Goal: Task Accomplishment & Management: Manage account settings

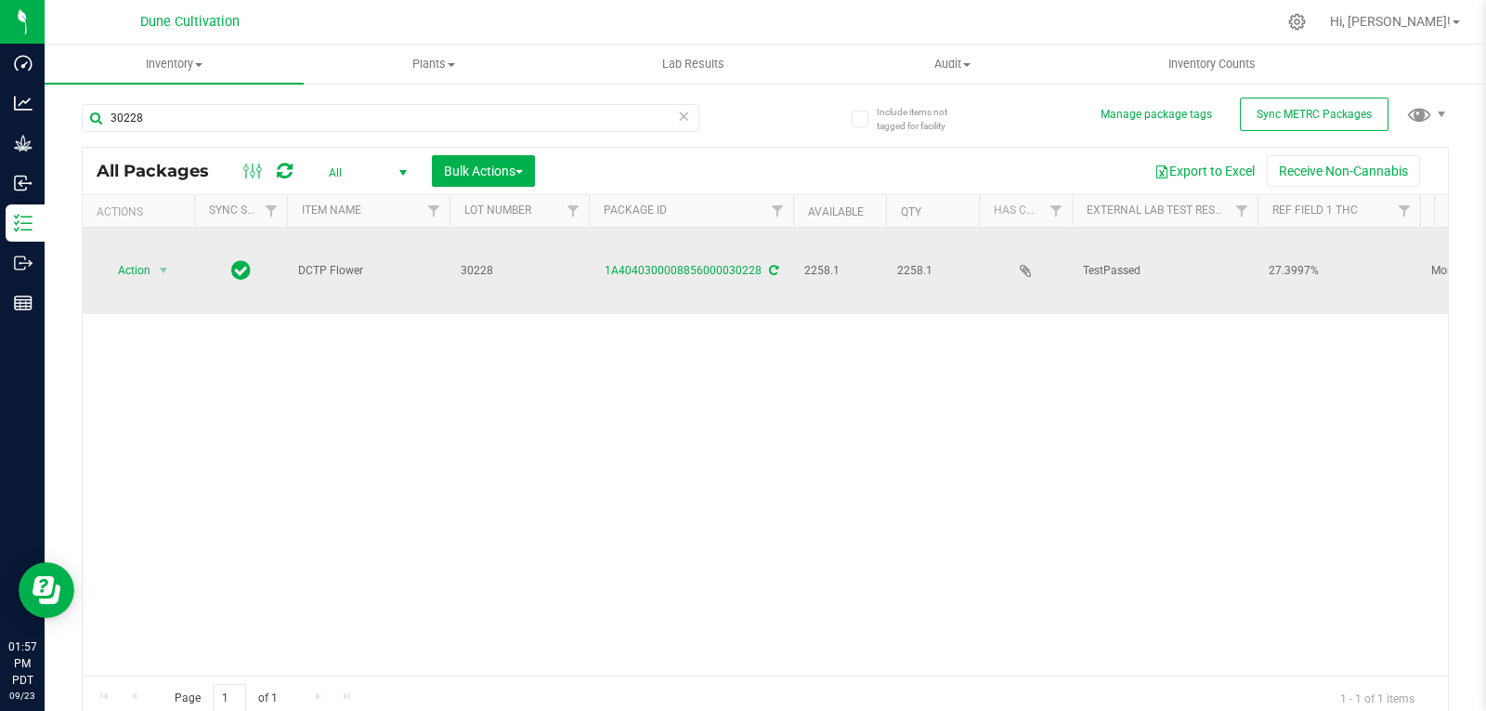
type input "30228"
click at [158, 257] on span "select" at bounding box center [163, 270] width 23 height 26
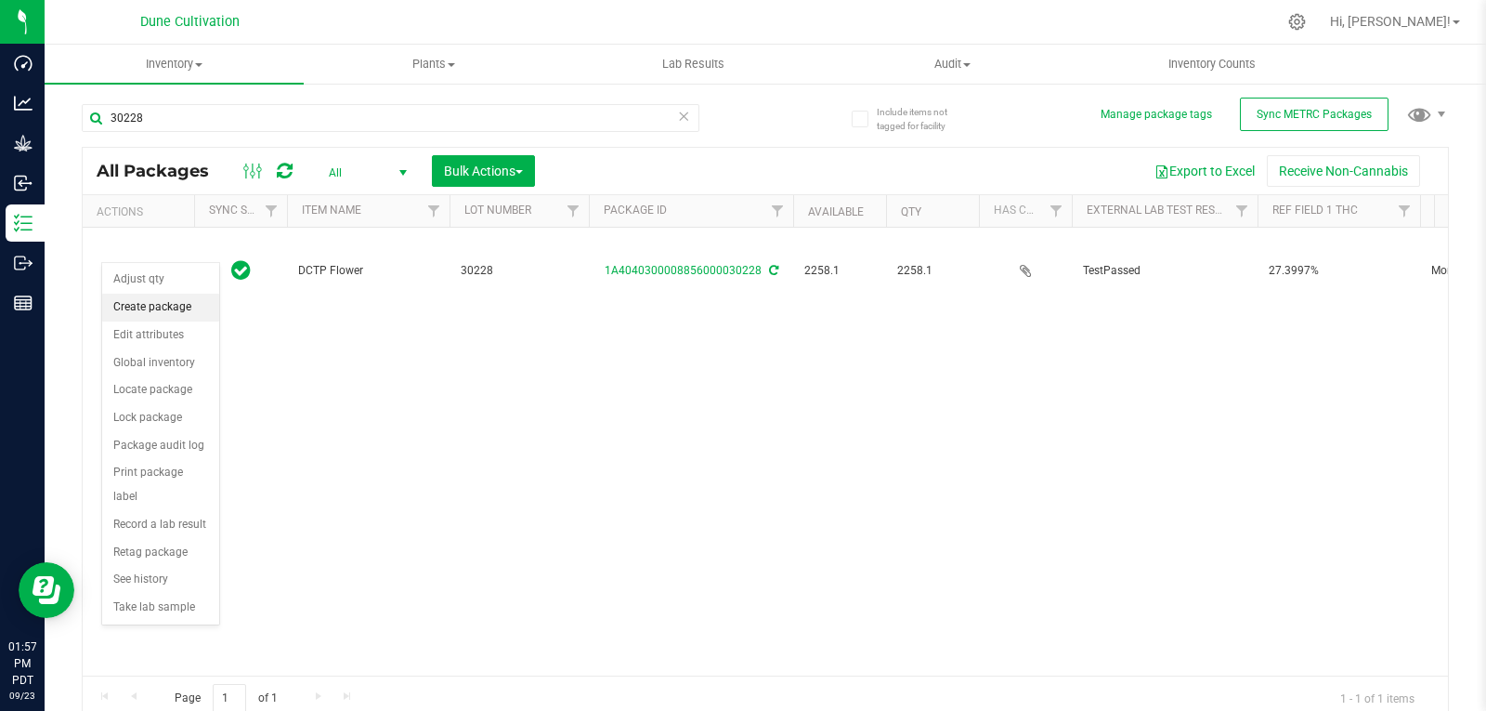
click at [170, 301] on li "Create package" at bounding box center [160, 308] width 117 height 28
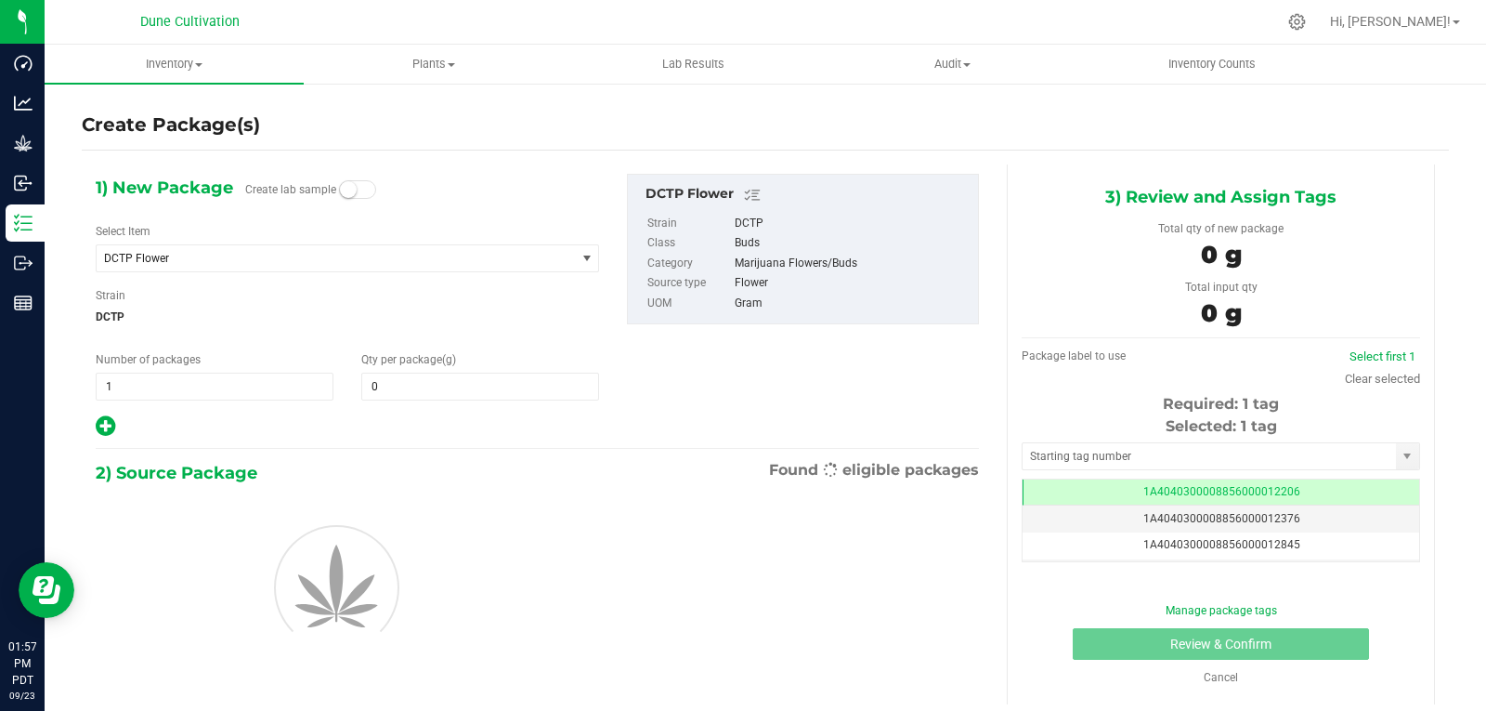
type input "0.0000"
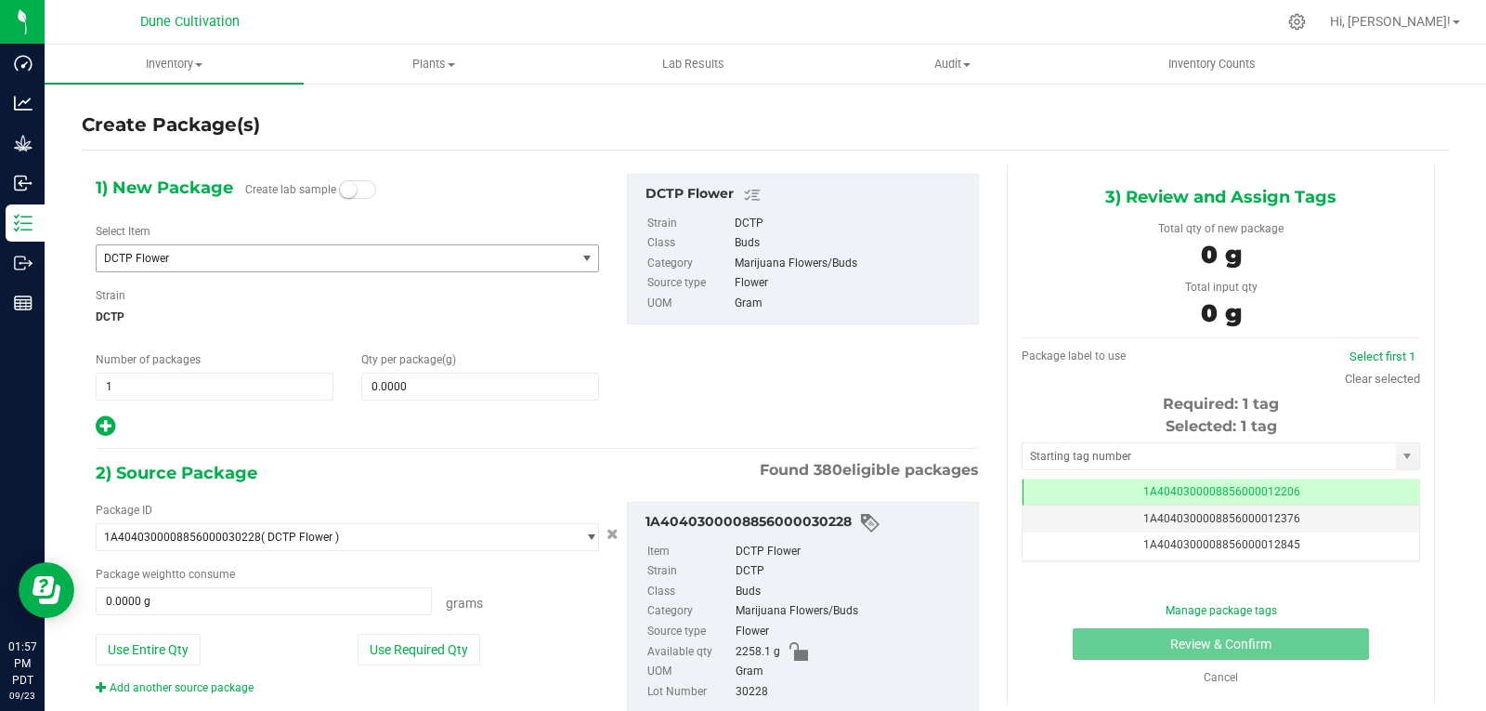
click at [161, 266] on span "DCTP Flower" at bounding box center [336, 258] width 478 height 26
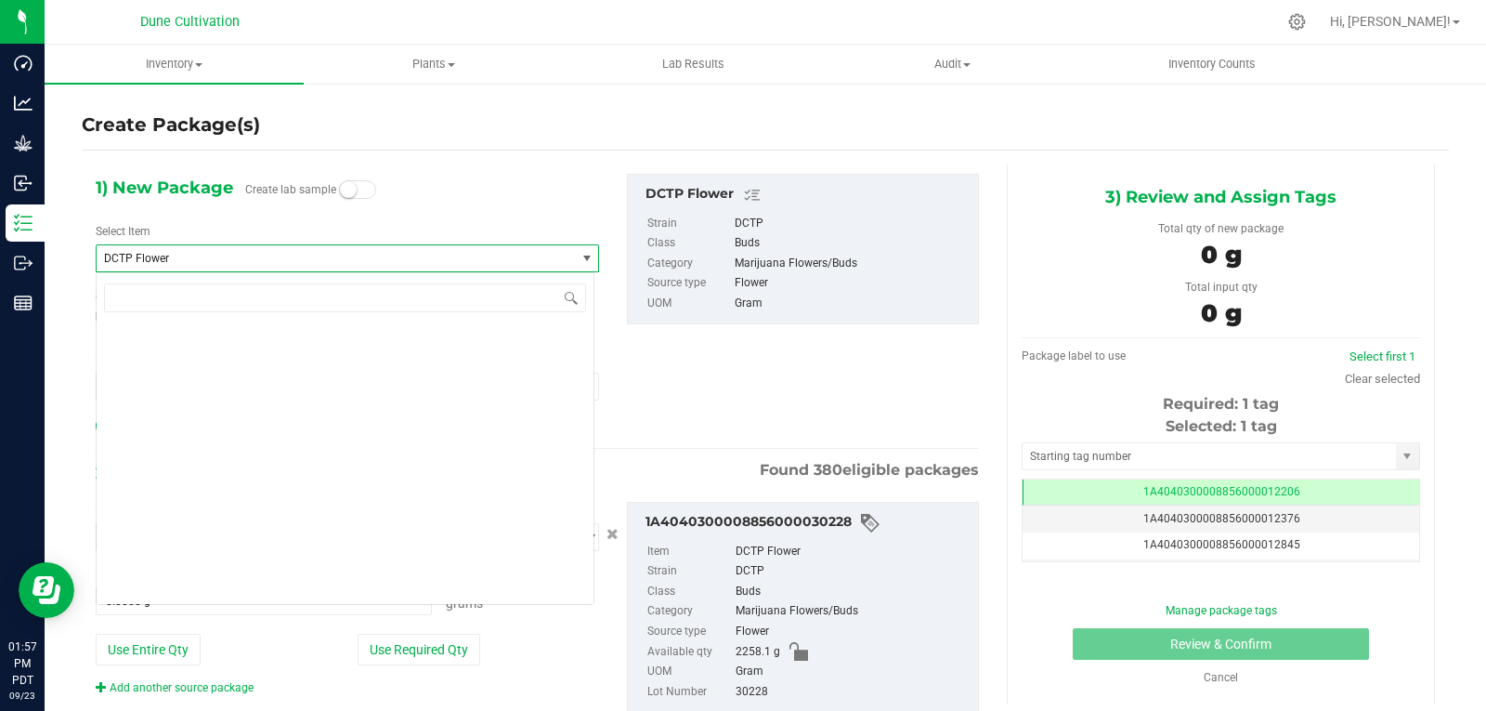
scroll to position [16179, 0]
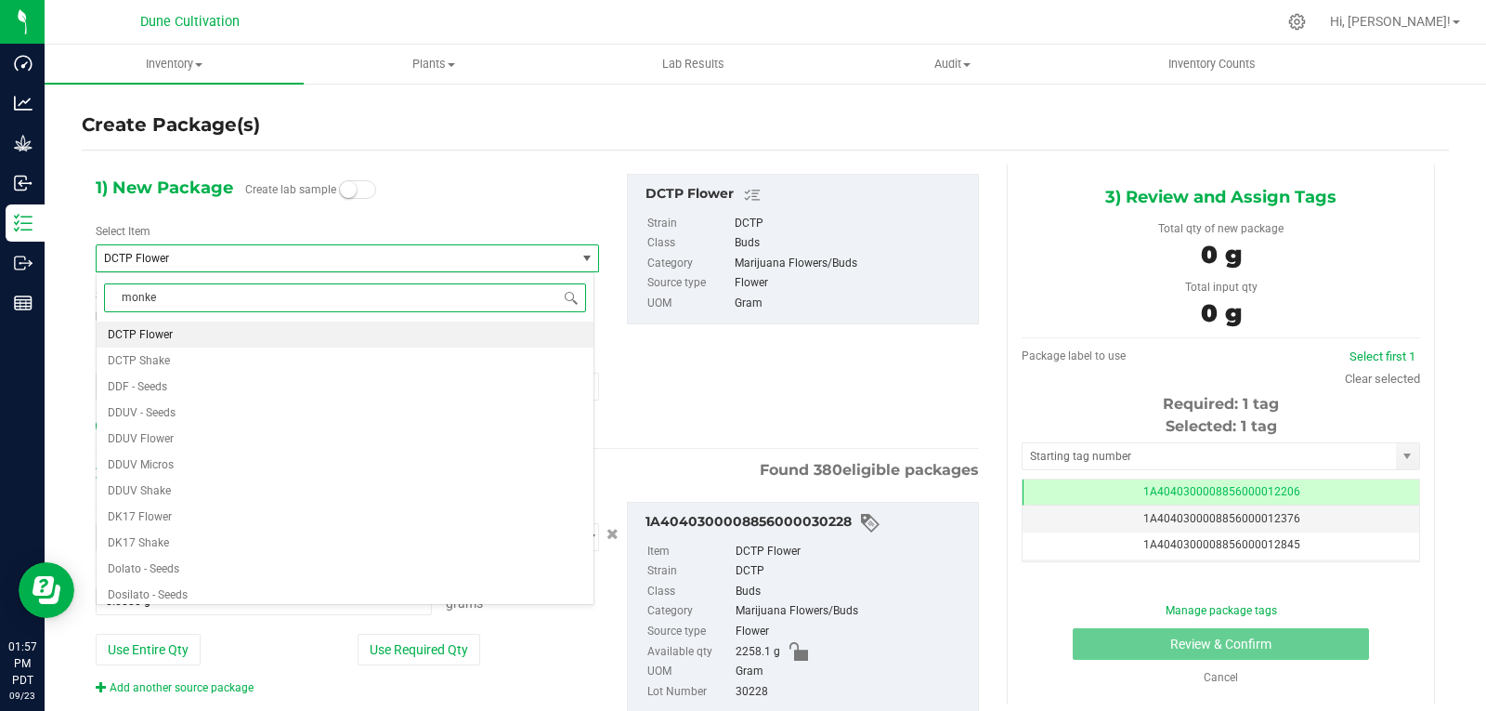
type input "monkey"
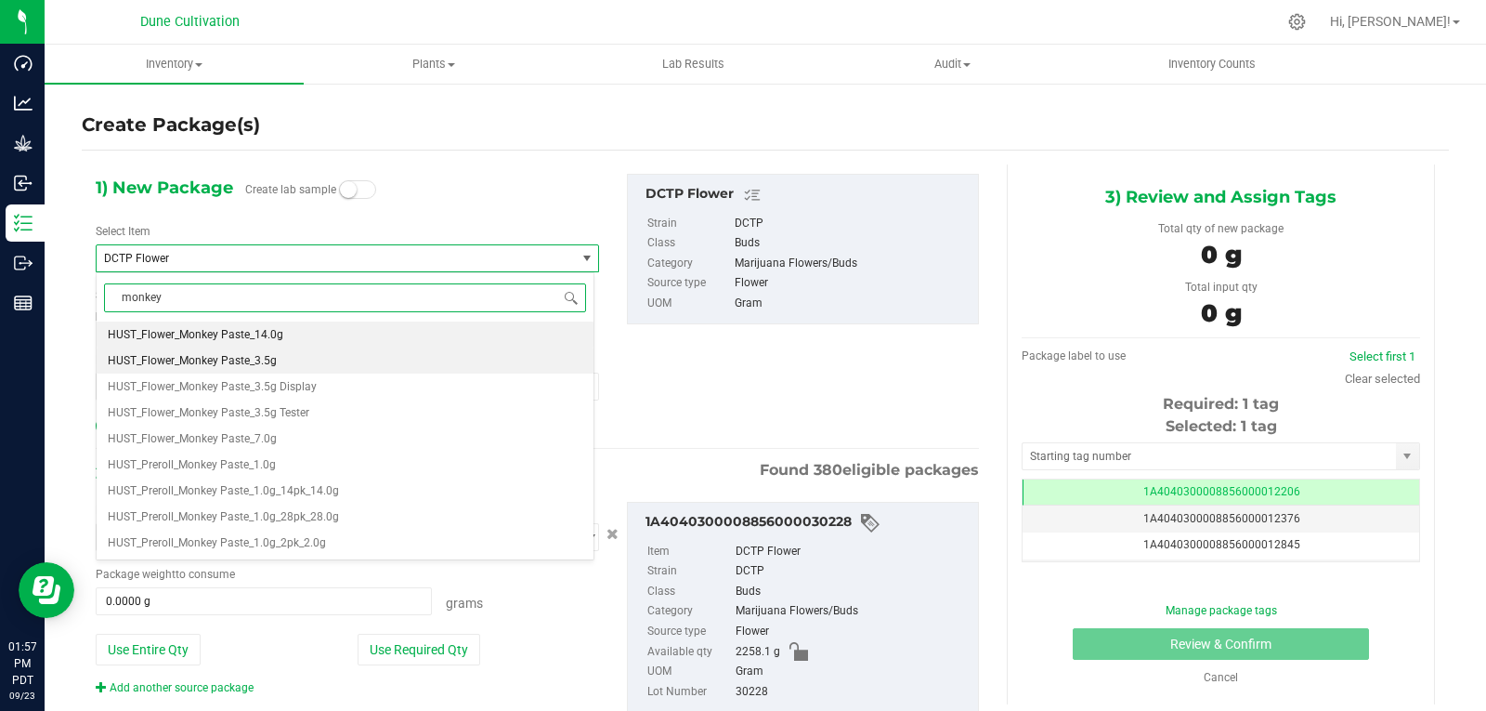
click at [233, 359] on span "HUST_Flower_Monkey Paste_3.5g" at bounding box center [192, 360] width 169 height 13
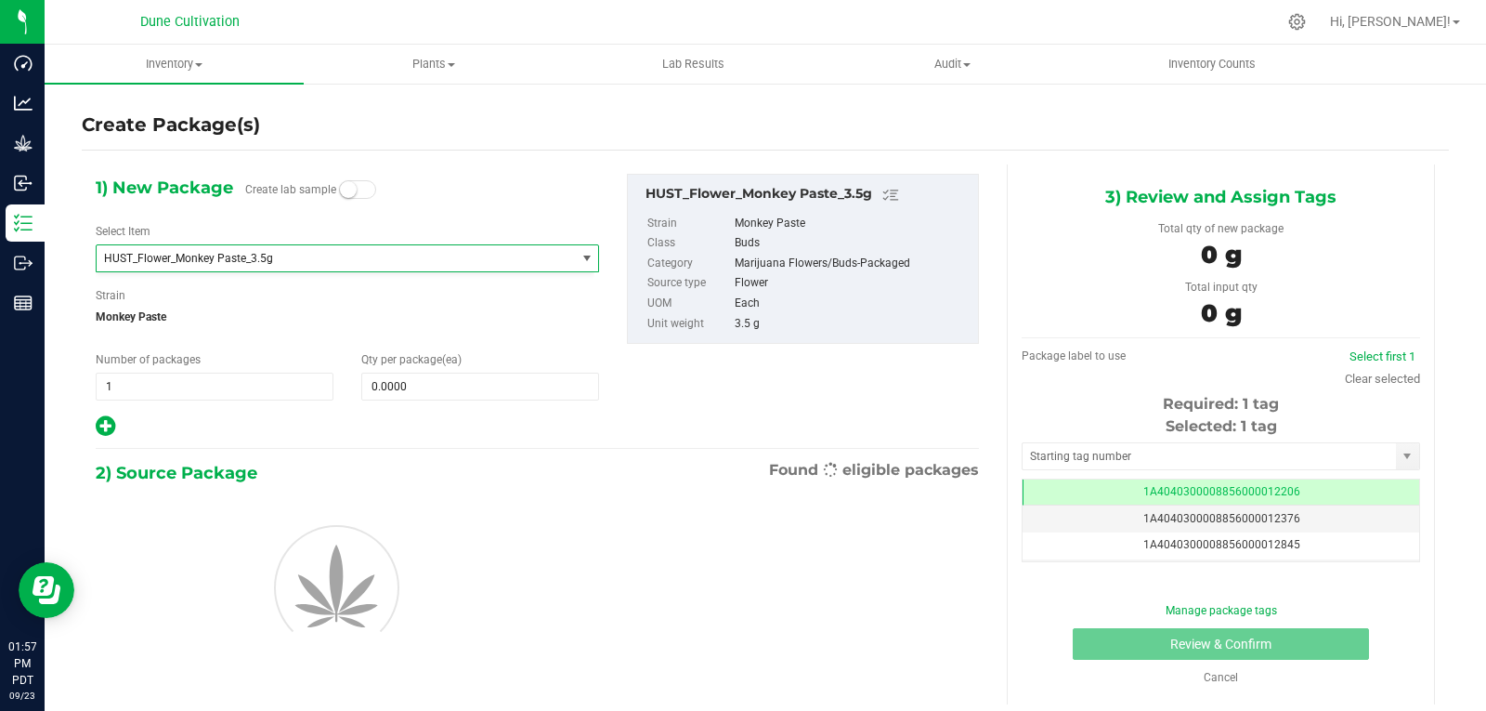
type input "0"
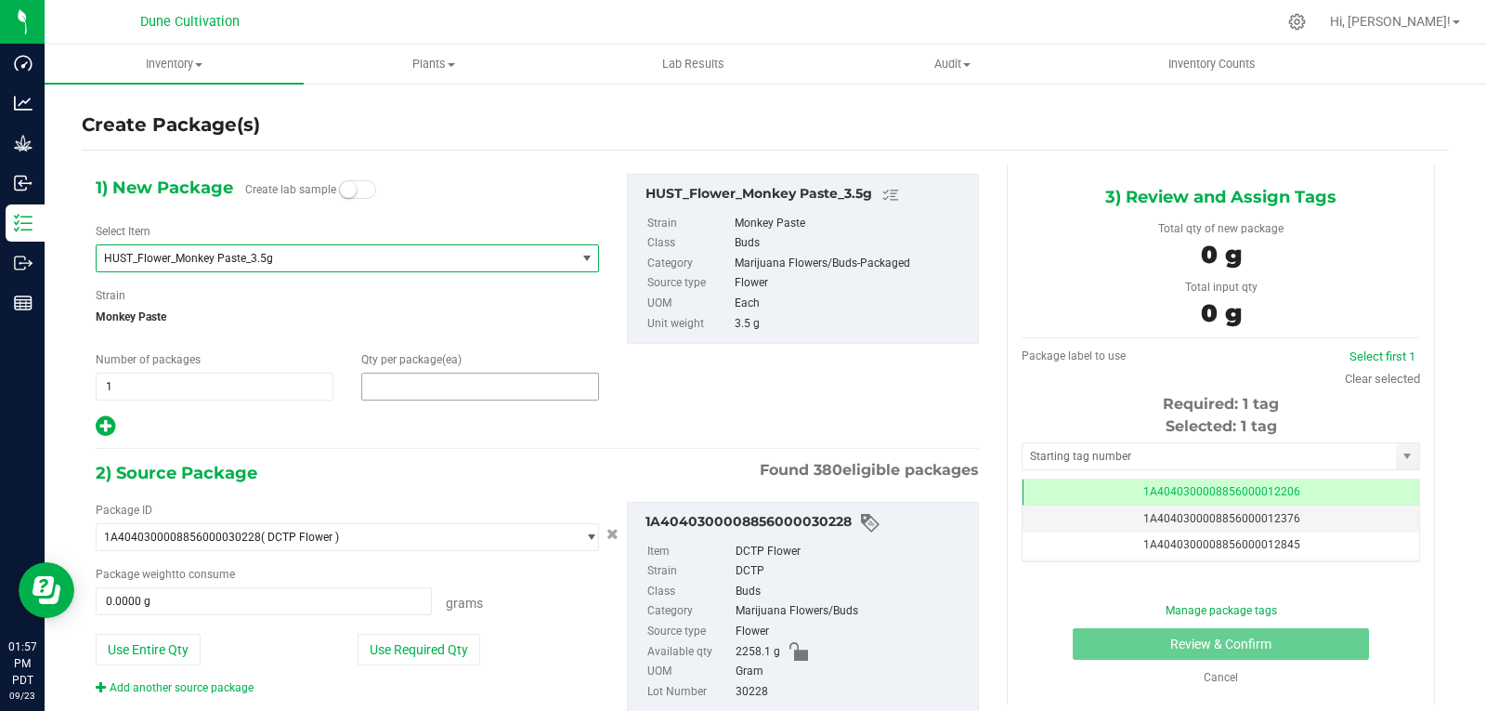
click at [406, 396] on span at bounding box center [480, 387] width 238 height 28
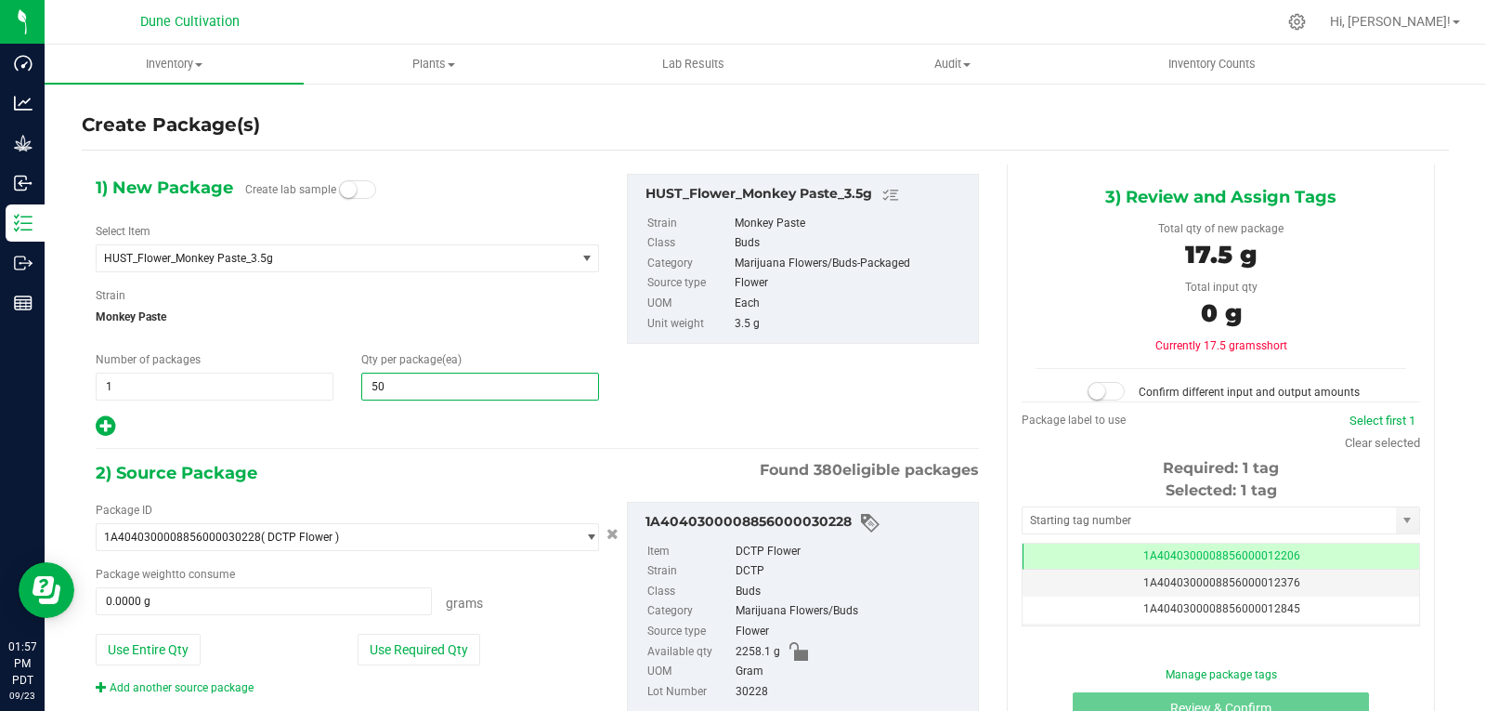
type input "500"
click at [406, 665] on div "Package ID 1A4040300008856000030228 ( DCTP Flower ) 1A40403000004B6000012017 1A…" at bounding box center [347, 599] width 531 height 194
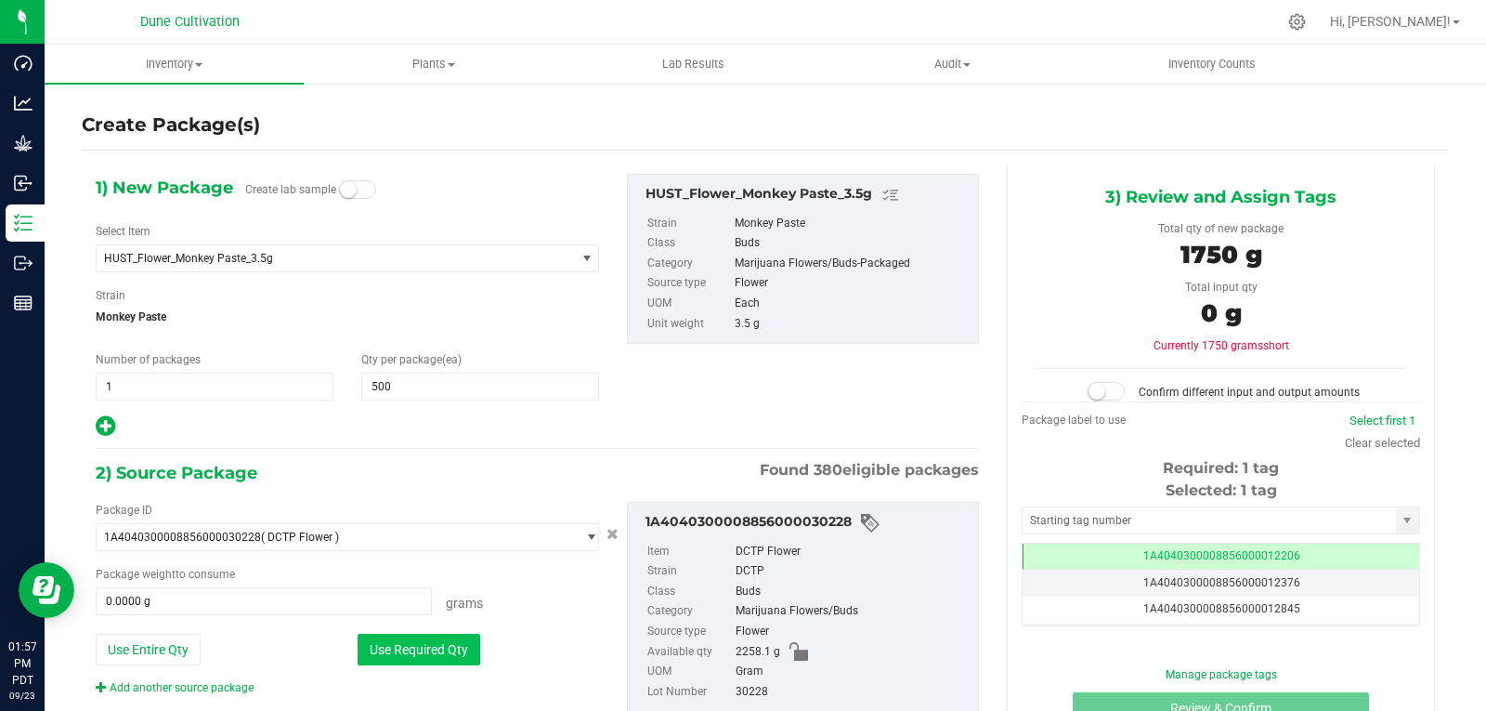
click at [407, 659] on button "Use Required Qty" at bounding box center [419, 650] width 123 height 32
type input "1750.0000 g"
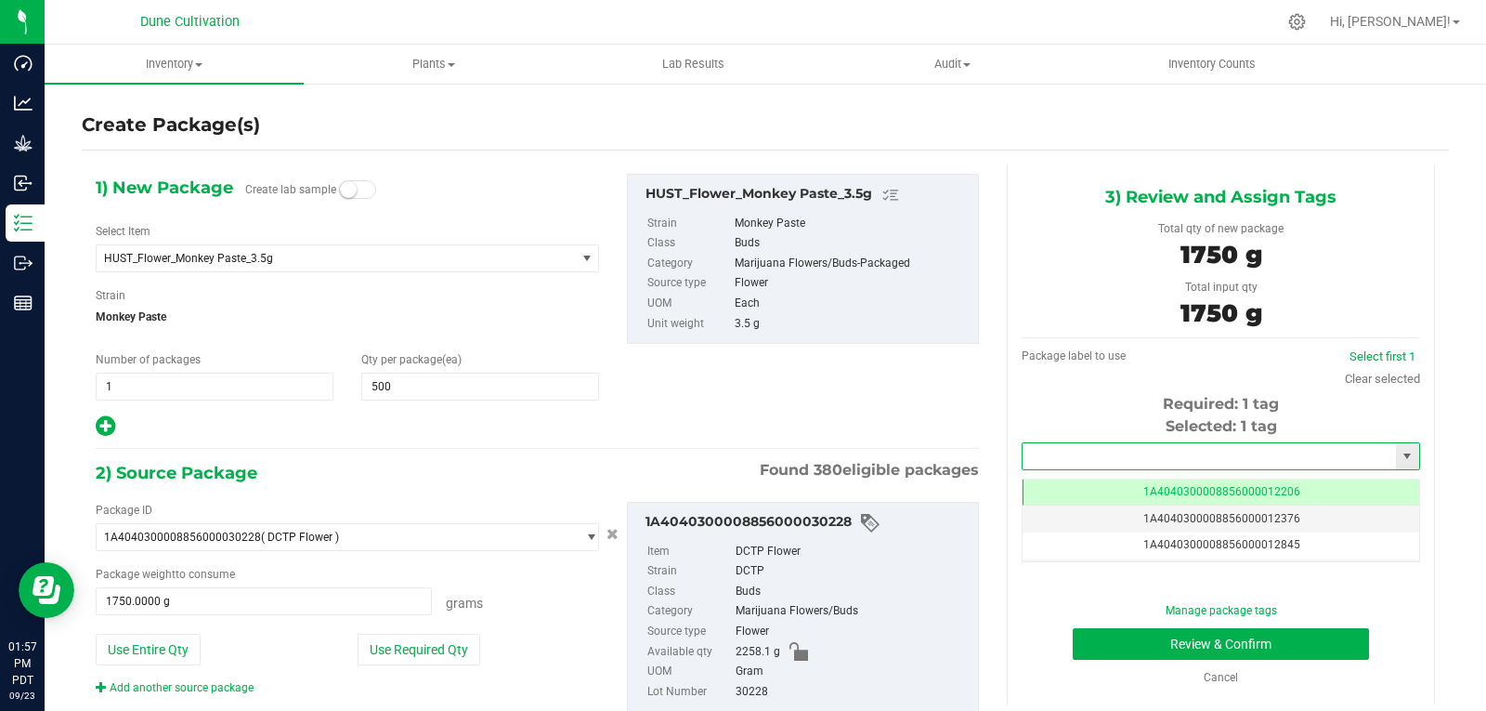
click at [1099, 455] on input "text" at bounding box center [1209, 456] width 373 height 26
click at [1082, 491] on li "1A4040300008856000028869" at bounding box center [1210, 488] width 392 height 28
type input "1A4040300008856000028869"
click at [1130, 639] on button "Review & Confirm" at bounding box center [1221, 644] width 296 height 32
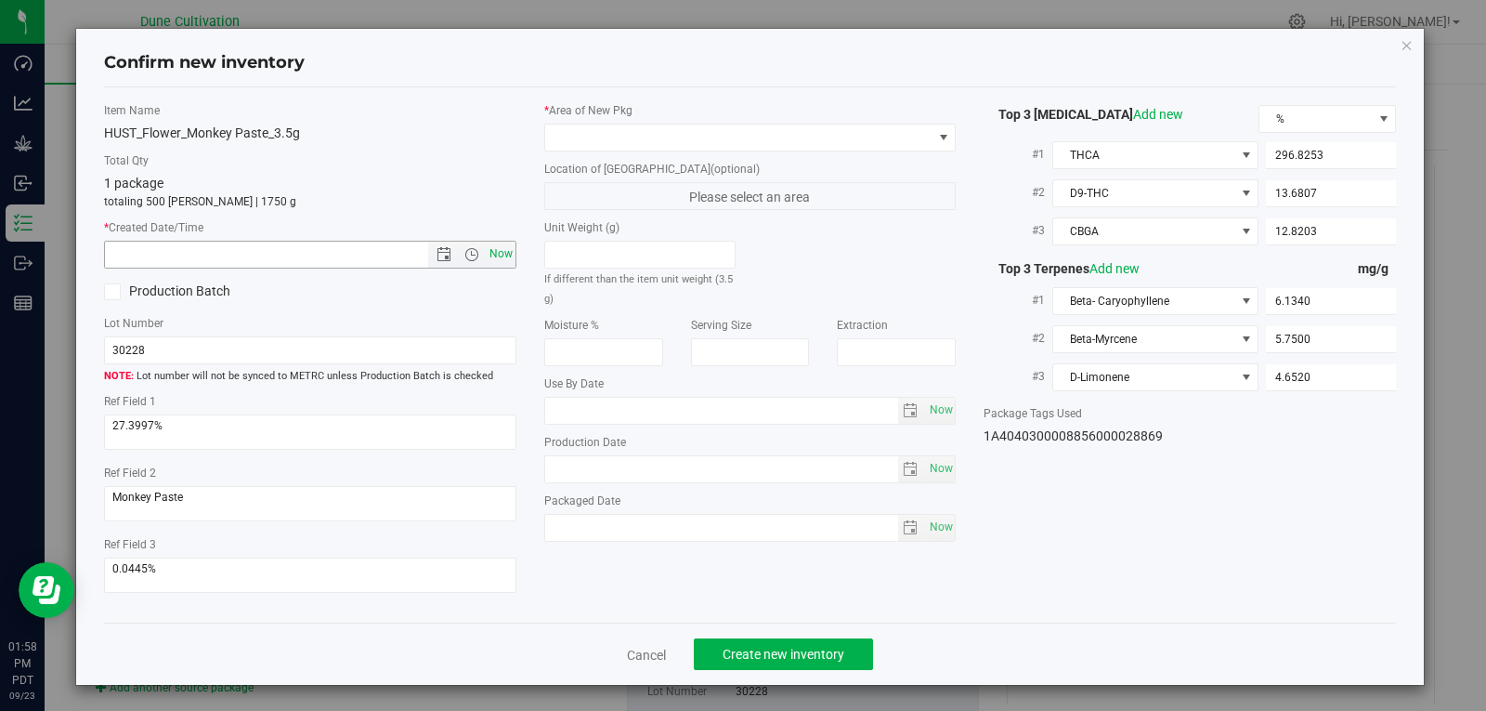
click at [499, 264] on span "Now" at bounding box center [501, 254] width 32 height 27
type input "[DATE] 1:58 PM"
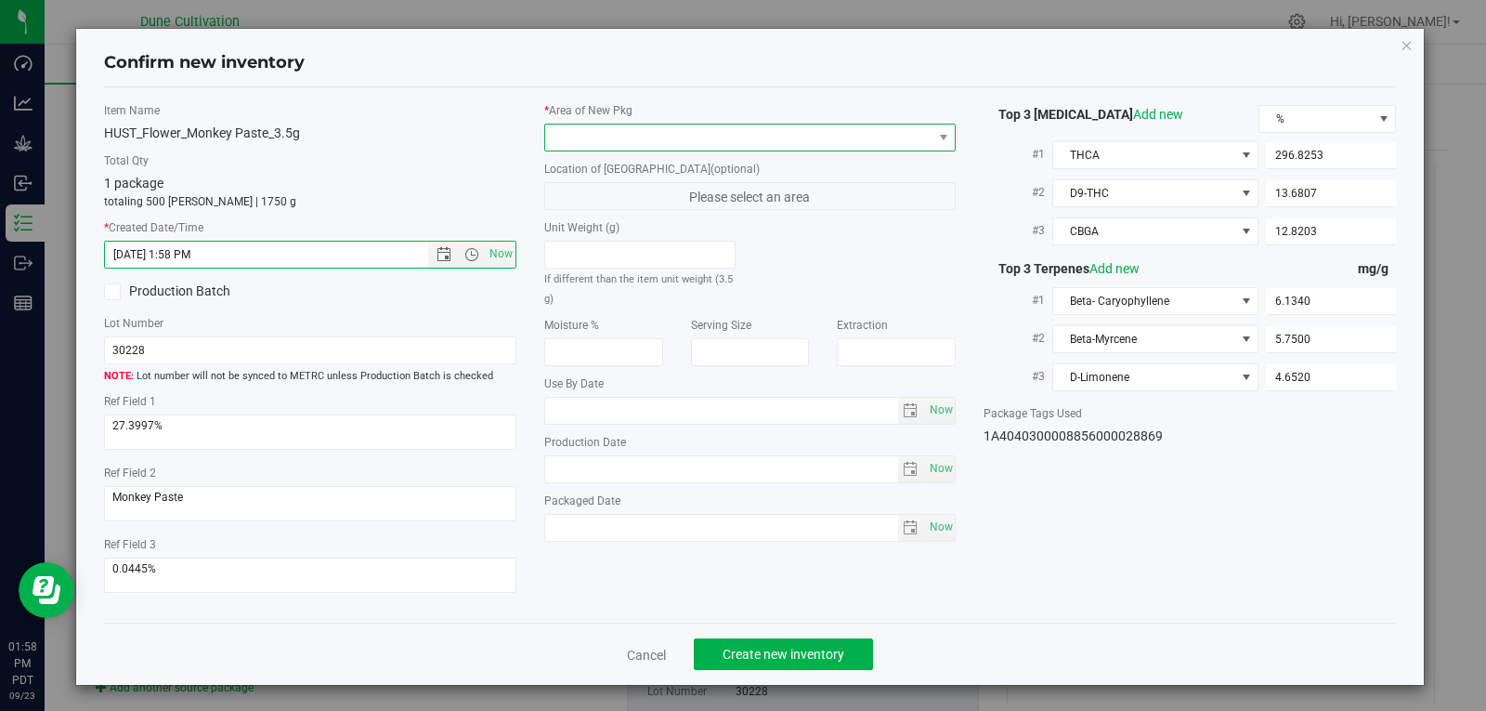
click at [713, 134] on span at bounding box center [738, 137] width 387 height 26
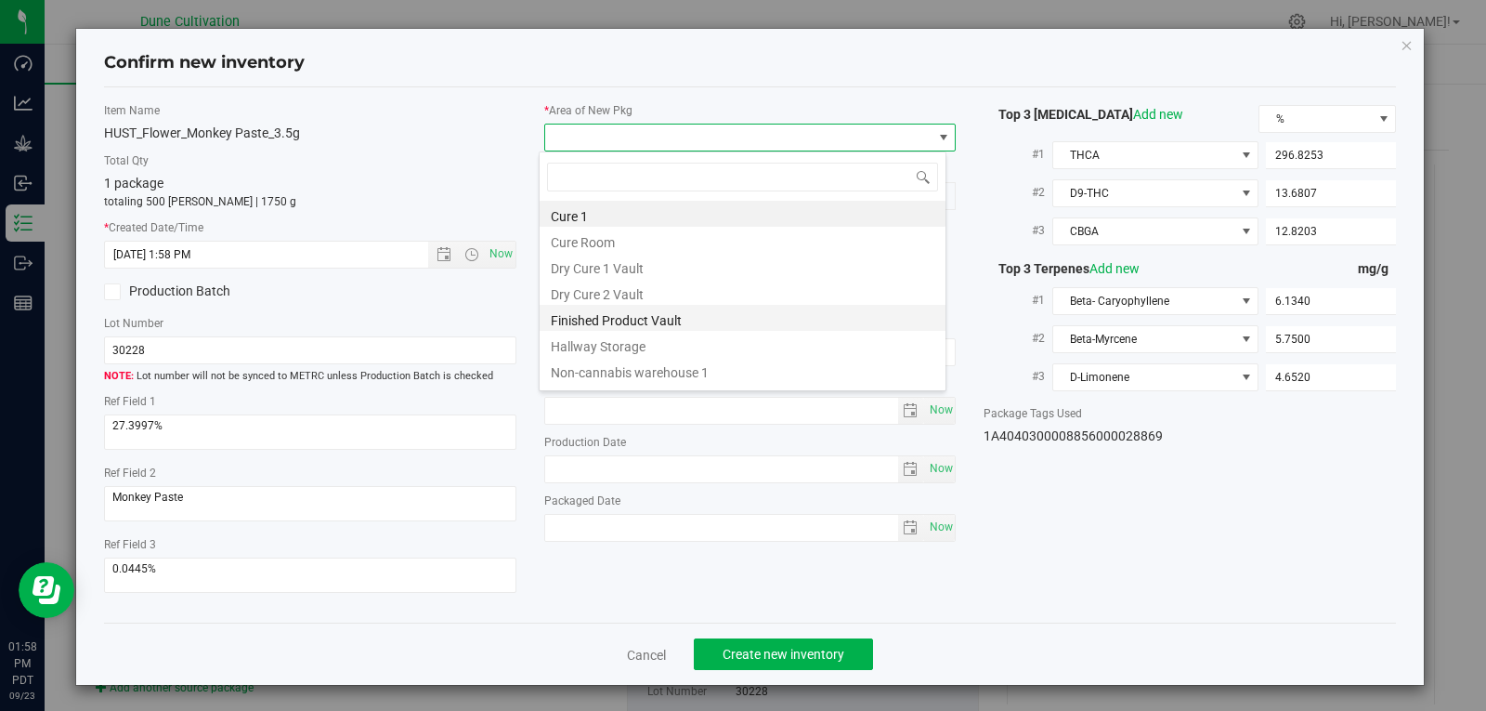
click at [690, 311] on li "Finished Product Vault" at bounding box center [743, 318] width 406 height 26
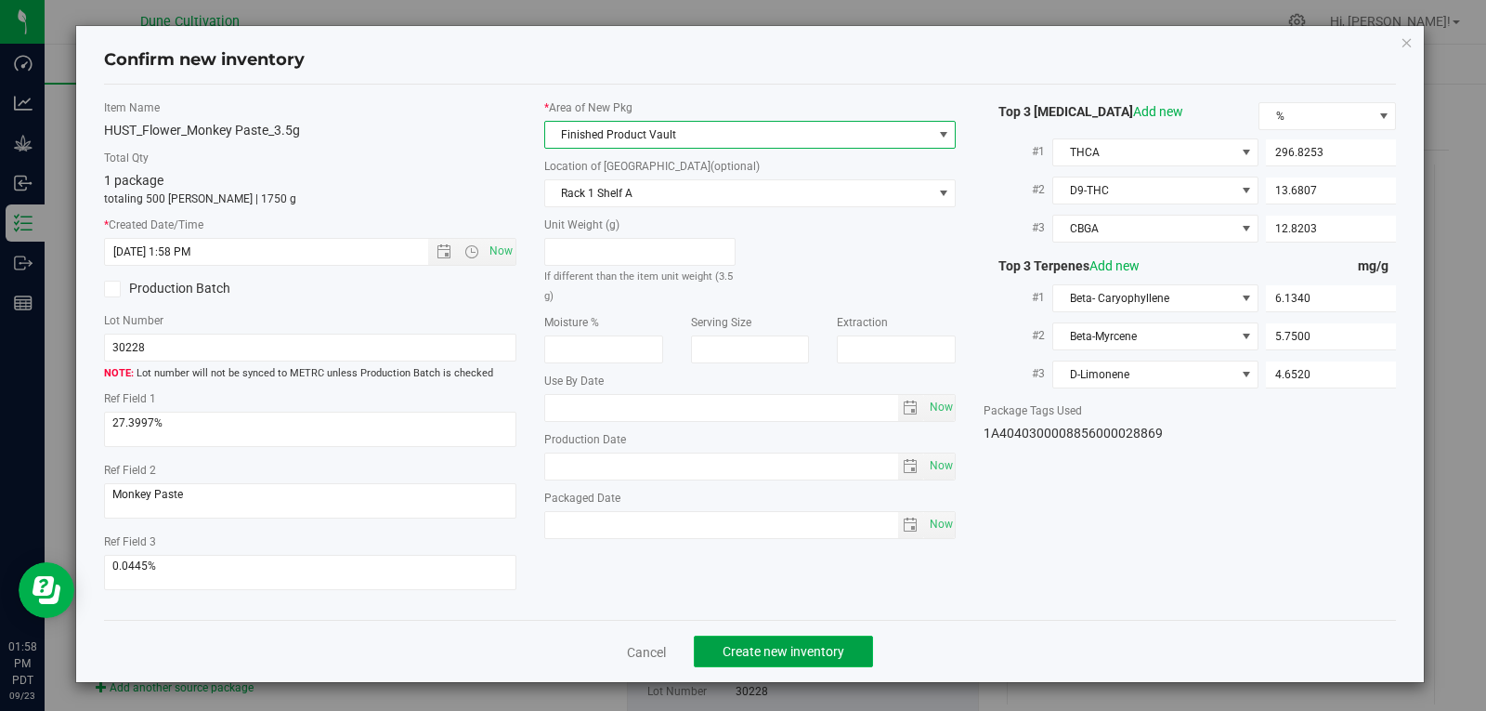
click at [808, 656] on span "Create new inventory" at bounding box center [784, 651] width 122 height 15
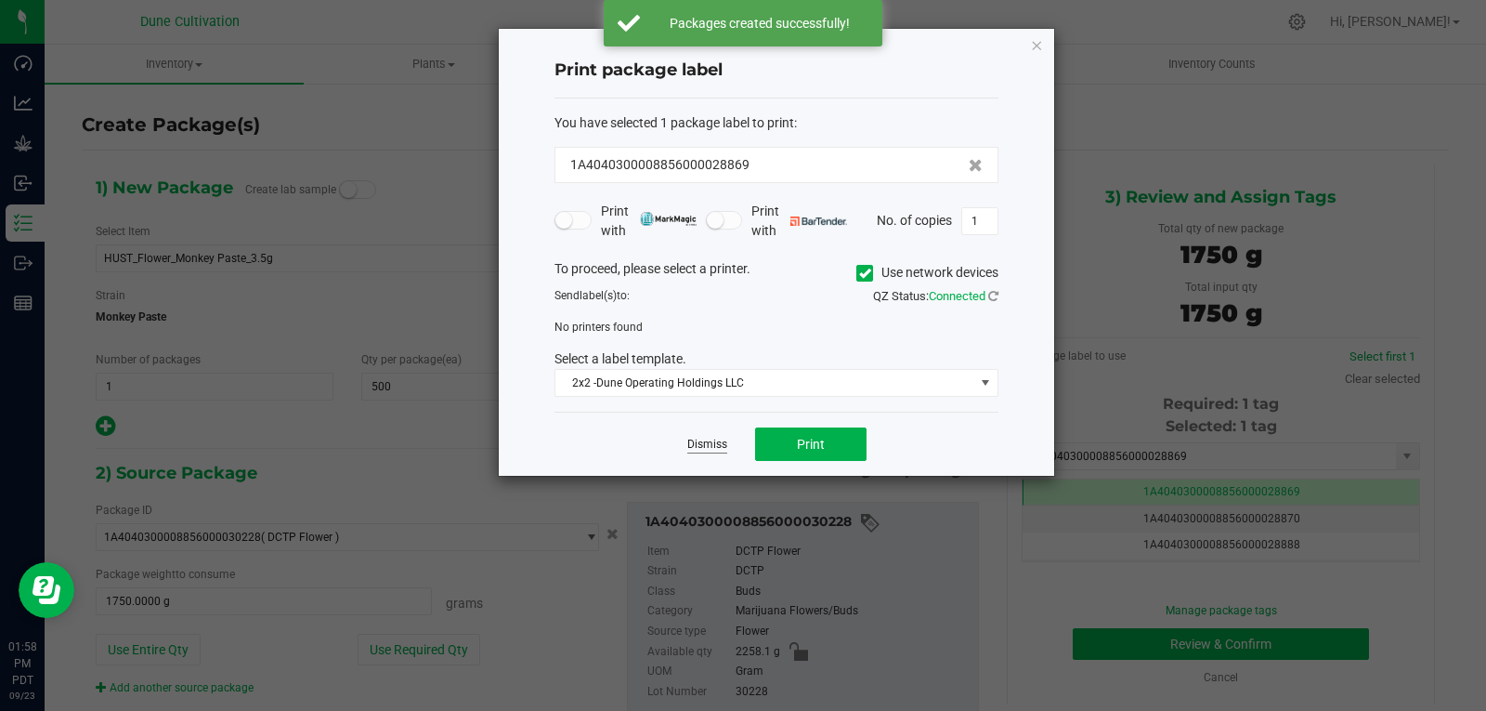
click at [726, 451] on link "Dismiss" at bounding box center [707, 445] width 40 height 16
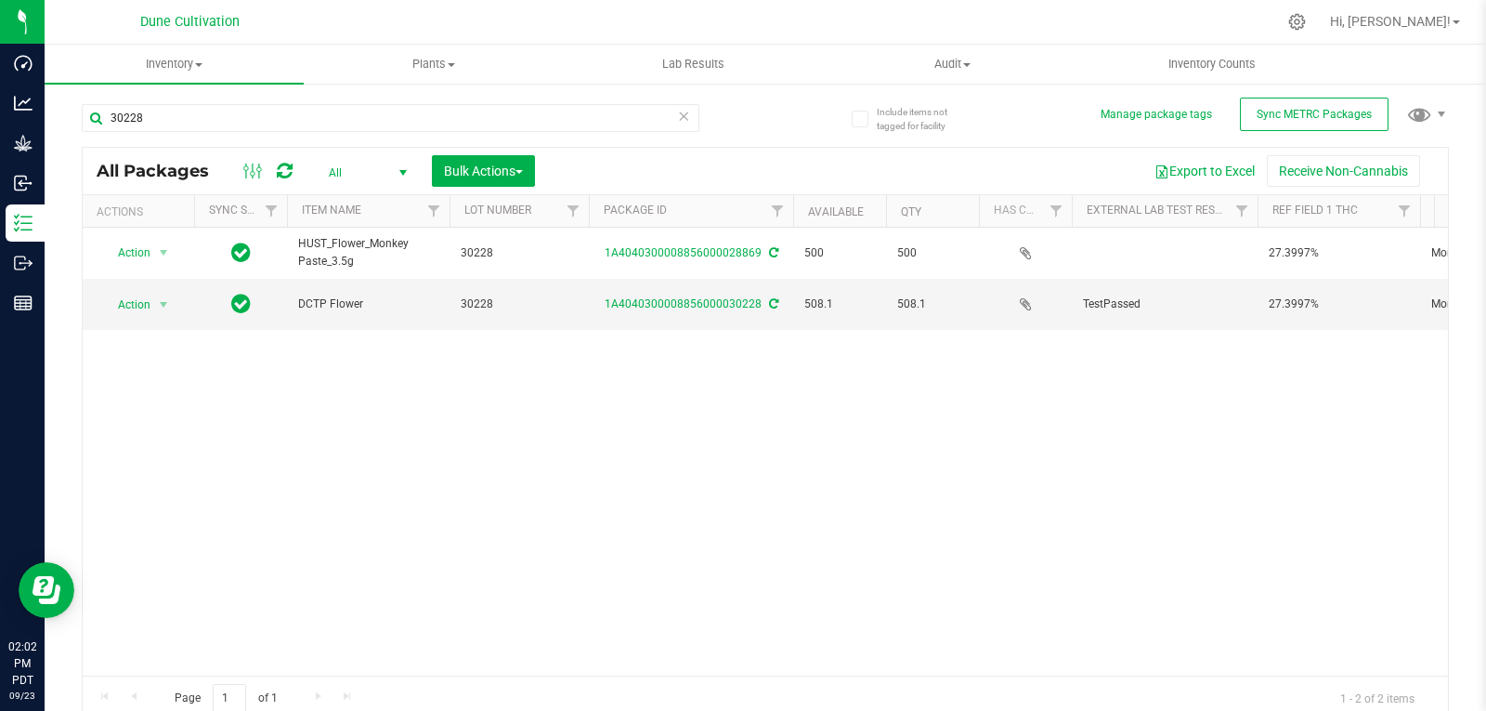
click at [726, 451] on div "Action Action Adjust qty Create package Edit attributes Global inventory Locate…" at bounding box center [766, 452] width 1366 height 448
click at [141, 296] on span "Action" at bounding box center [126, 305] width 50 height 26
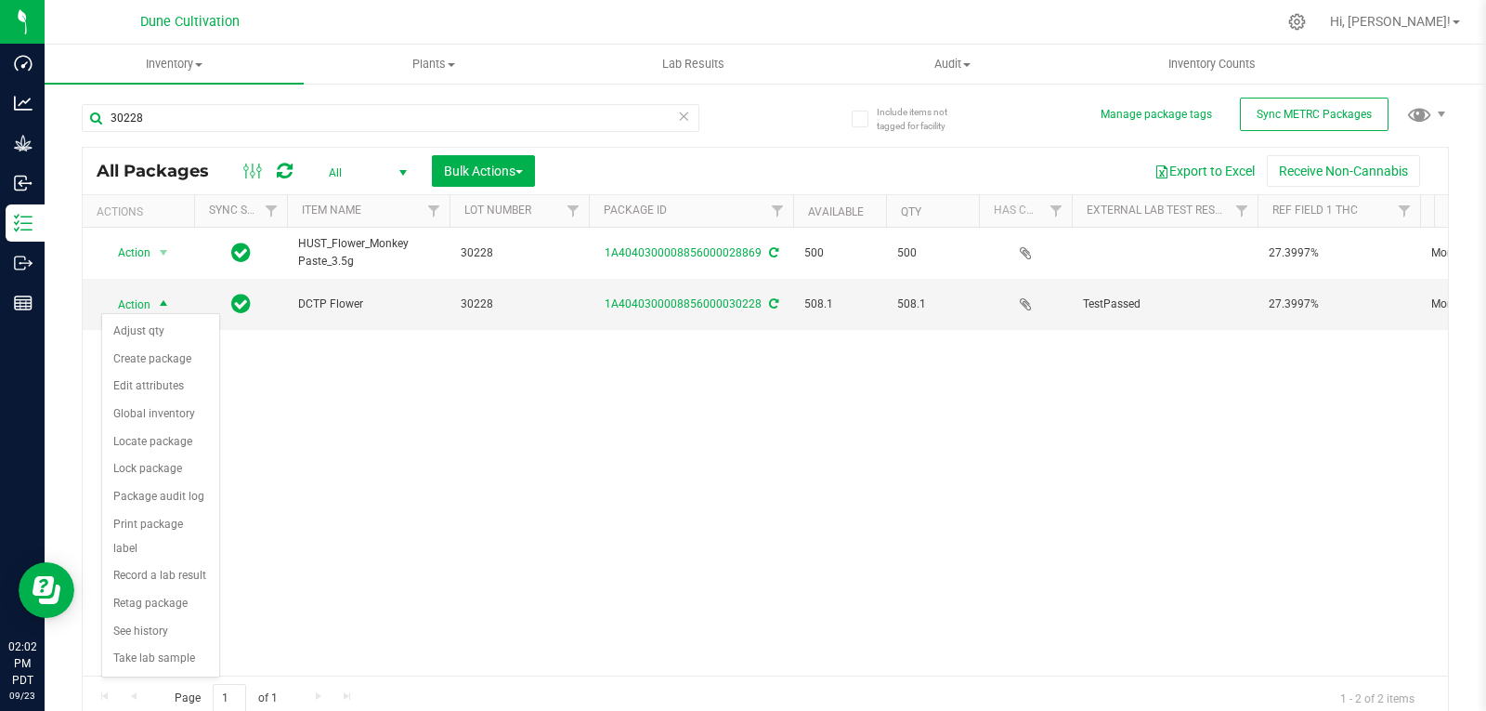
click at [417, 410] on div "Action Action Adjust qty Create package Edit attributes Global inventory Locate…" at bounding box center [766, 452] width 1366 height 448
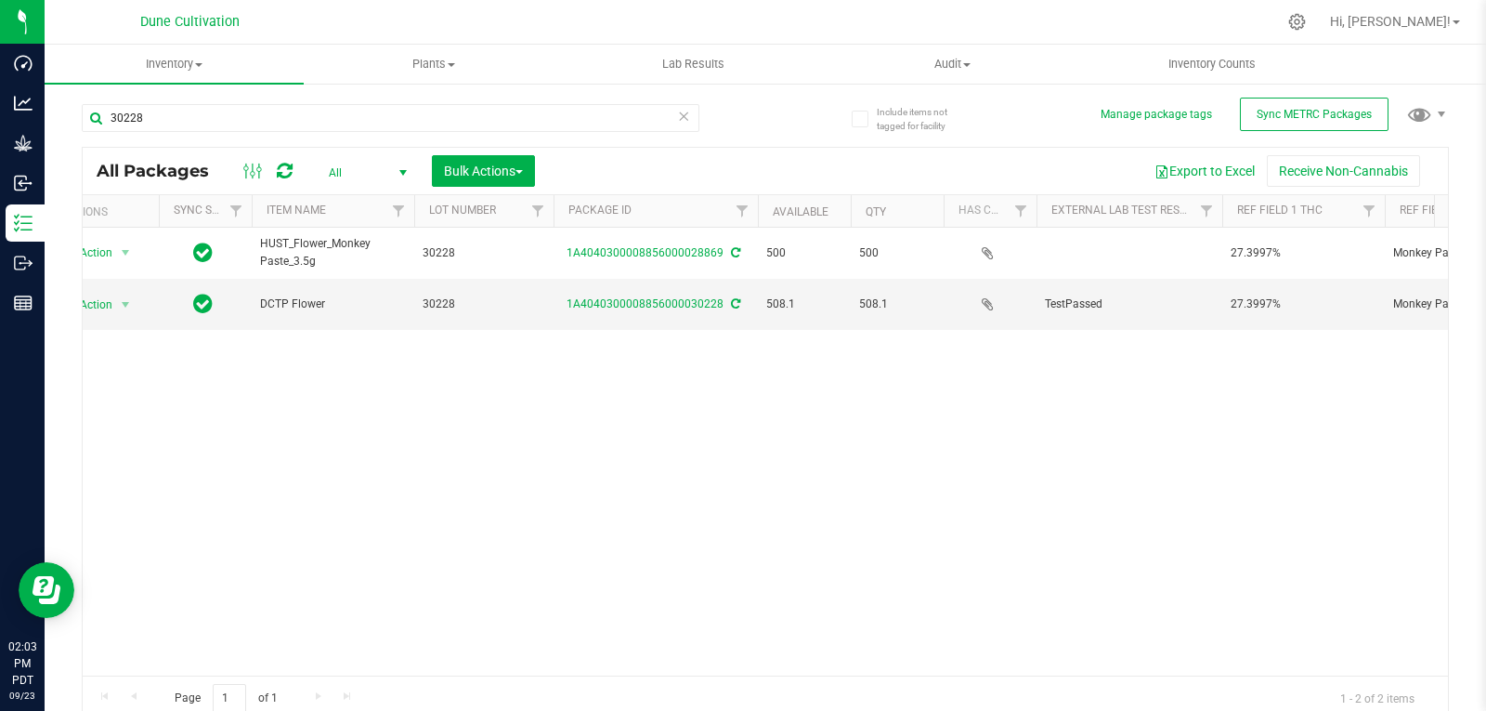
scroll to position [0, 38]
click at [114, 296] on span "select" at bounding box center [125, 305] width 23 height 26
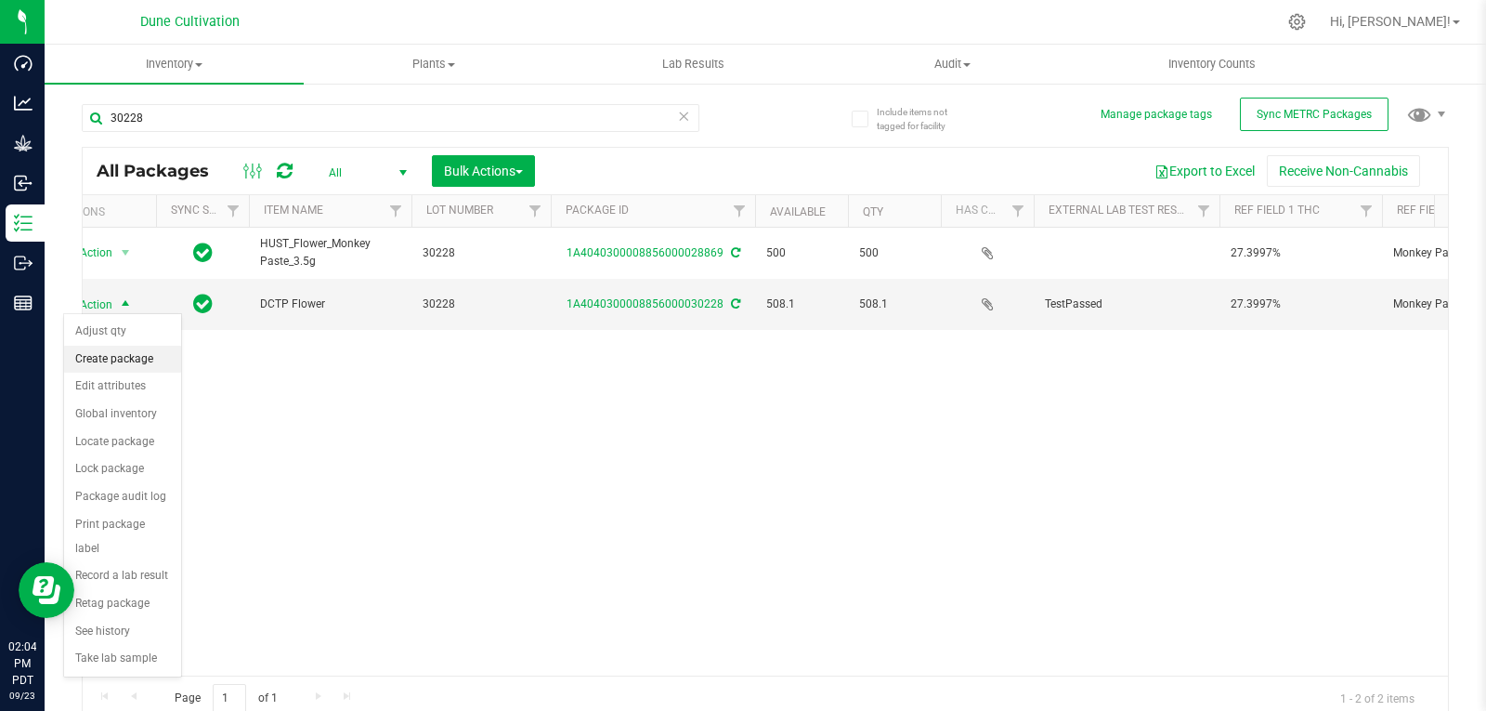
click at [130, 351] on li "Create package" at bounding box center [122, 360] width 117 height 28
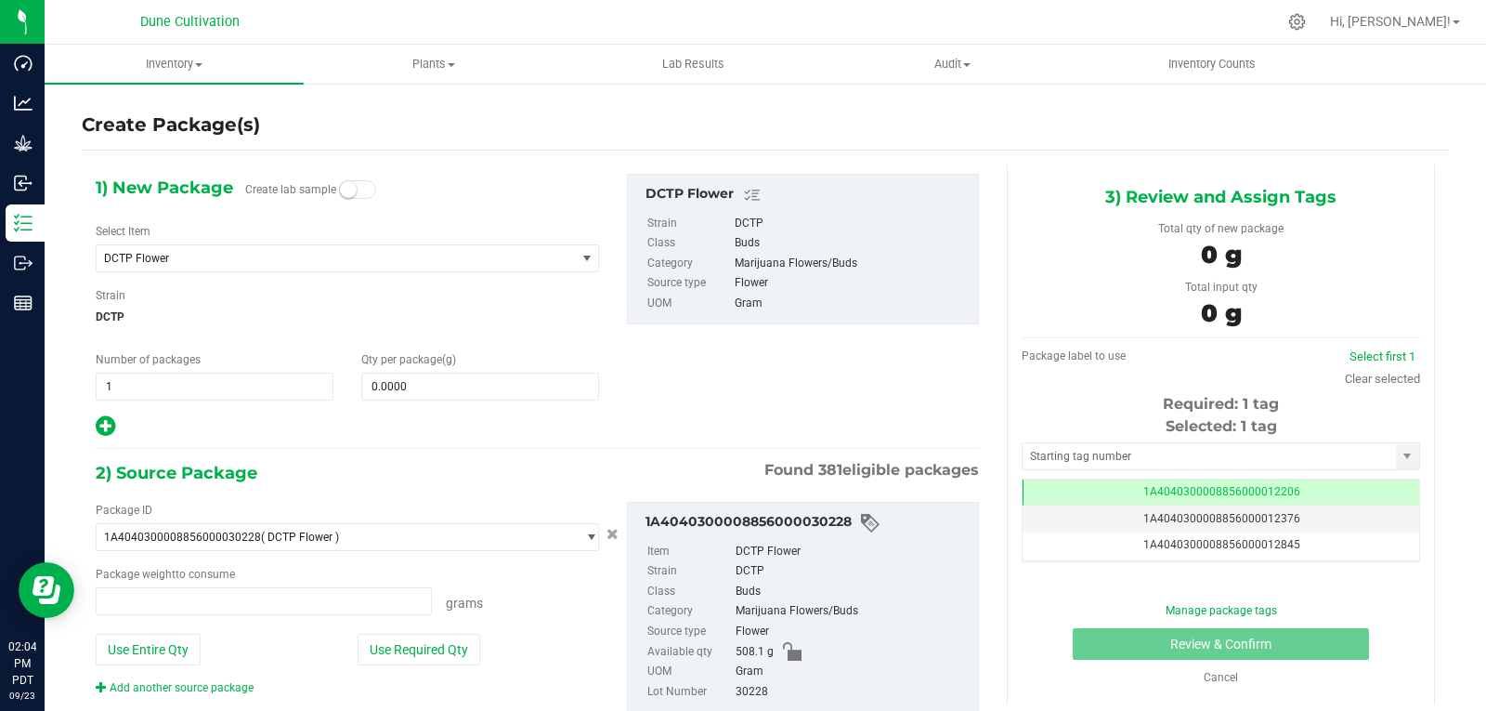
type input "0.0000 g"
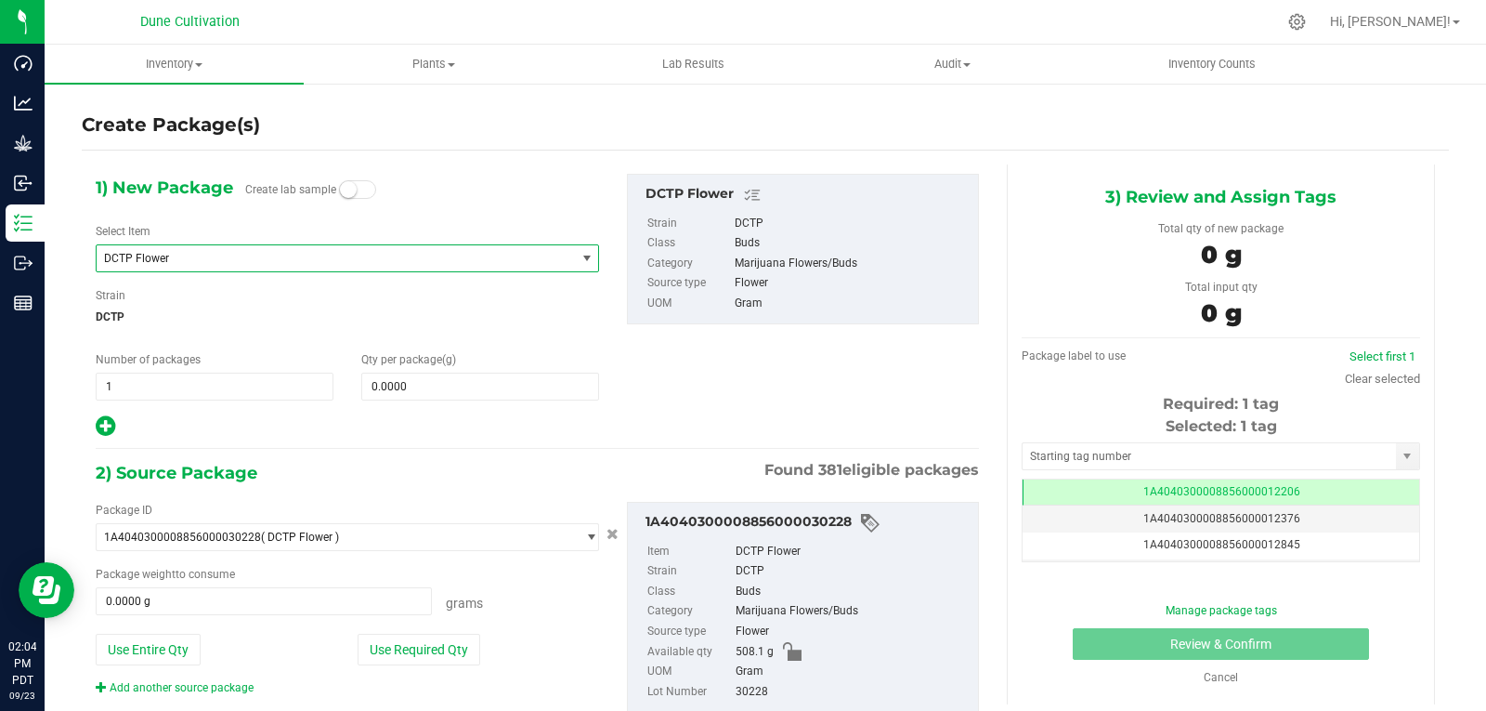
click at [240, 261] on span "DCTP Flower" at bounding box center [326, 258] width 445 height 13
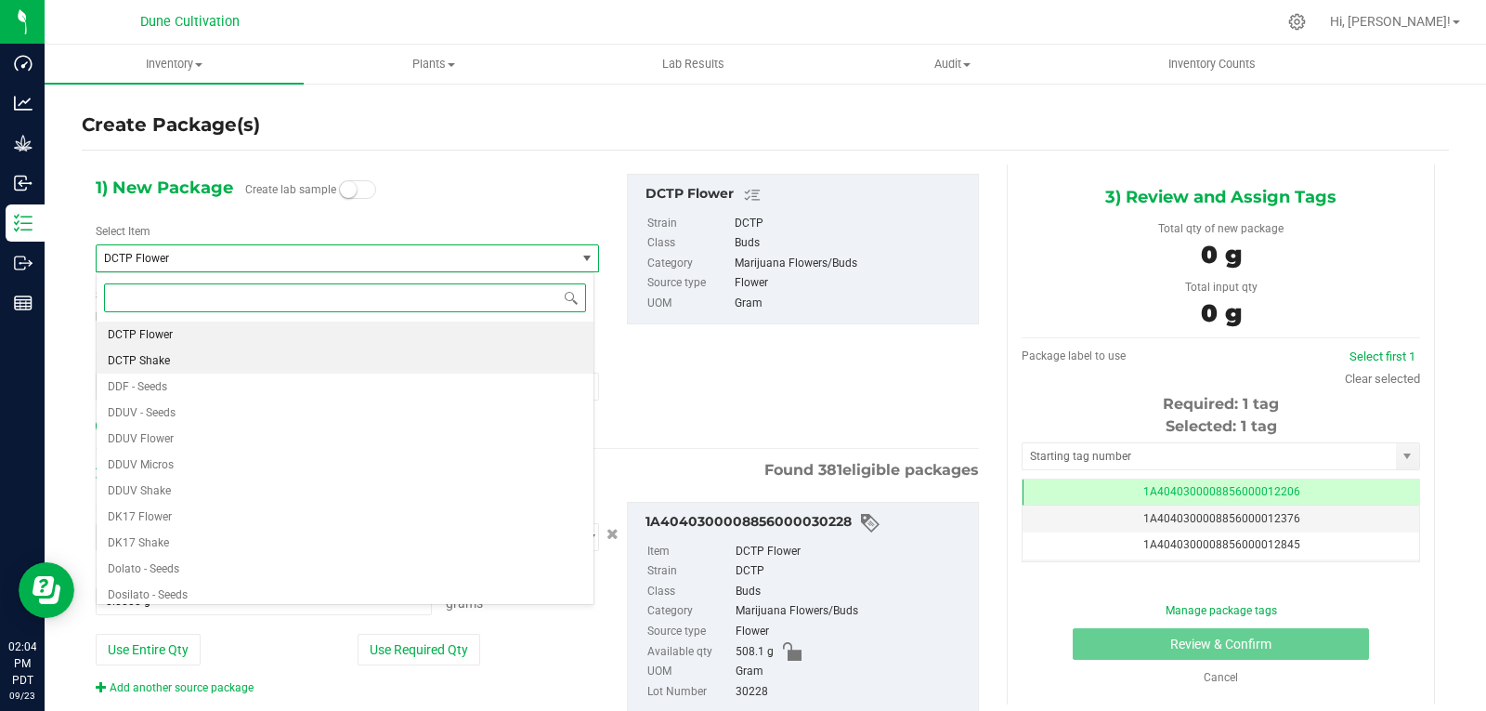
click at [193, 360] on li "DCTP Shake" at bounding box center [345, 360] width 497 height 26
type input "0.0000"
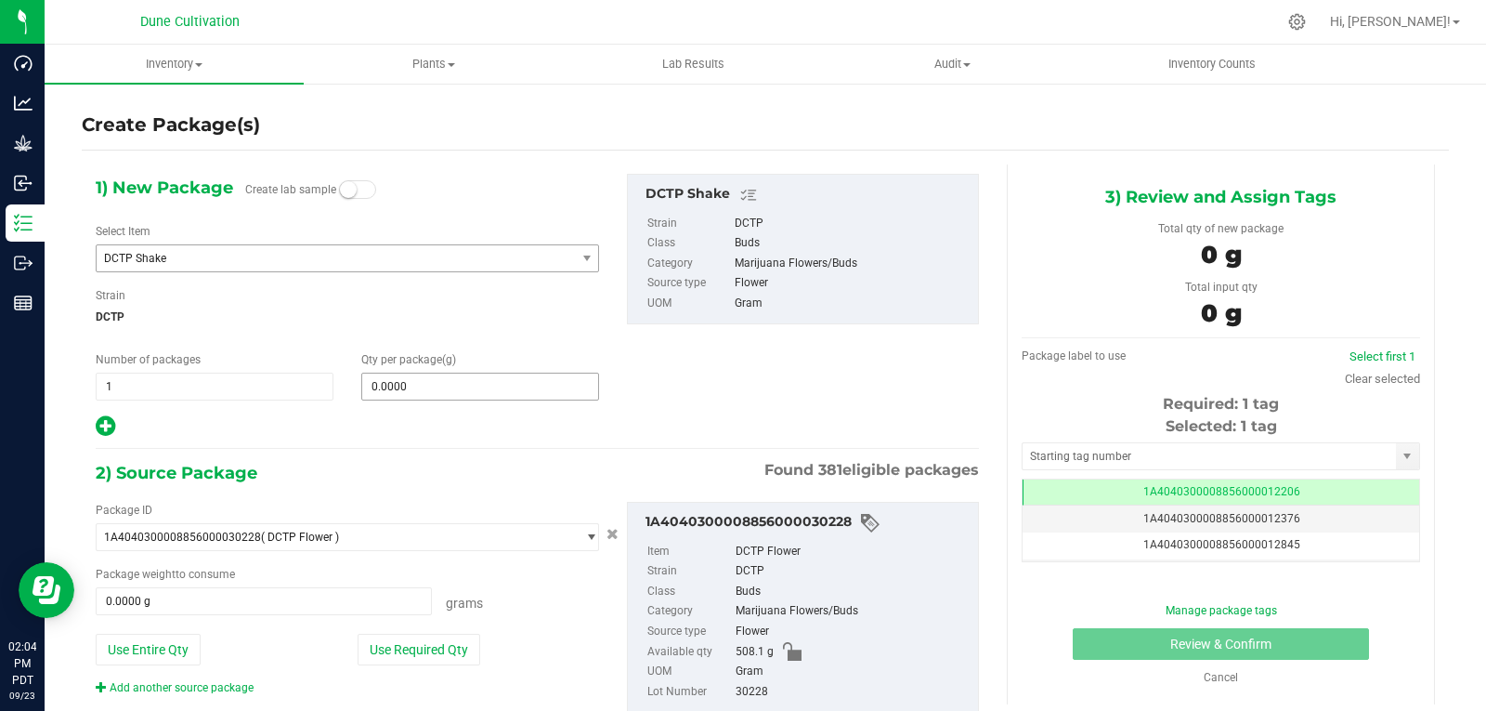
click at [430, 393] on span "0.0000 0" at bounding box center [480, 387] width 238 height 28
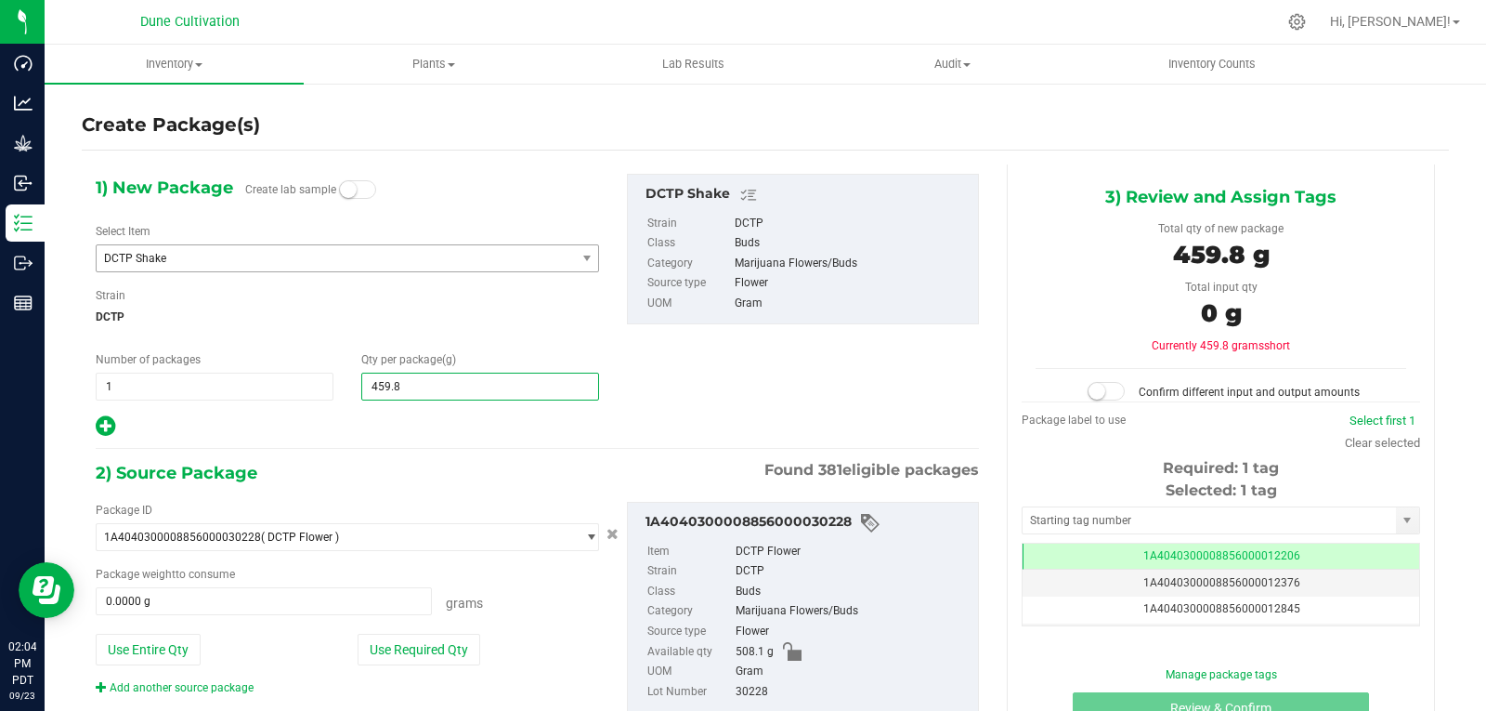
type input "459.80"
type input "459.8000"
click at [451, 432] on div at bounding box center [348, 426] width 504 height 24
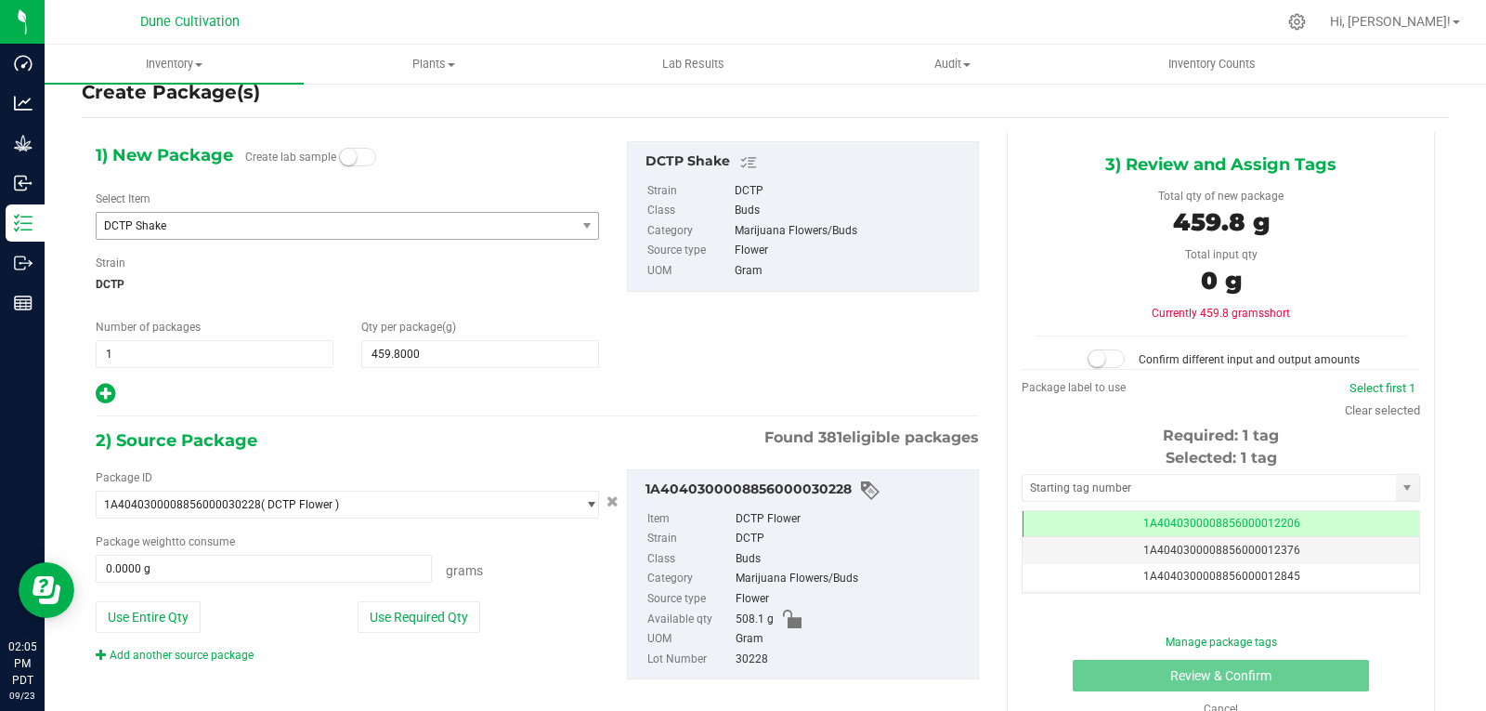
scroll to position [33, 0]
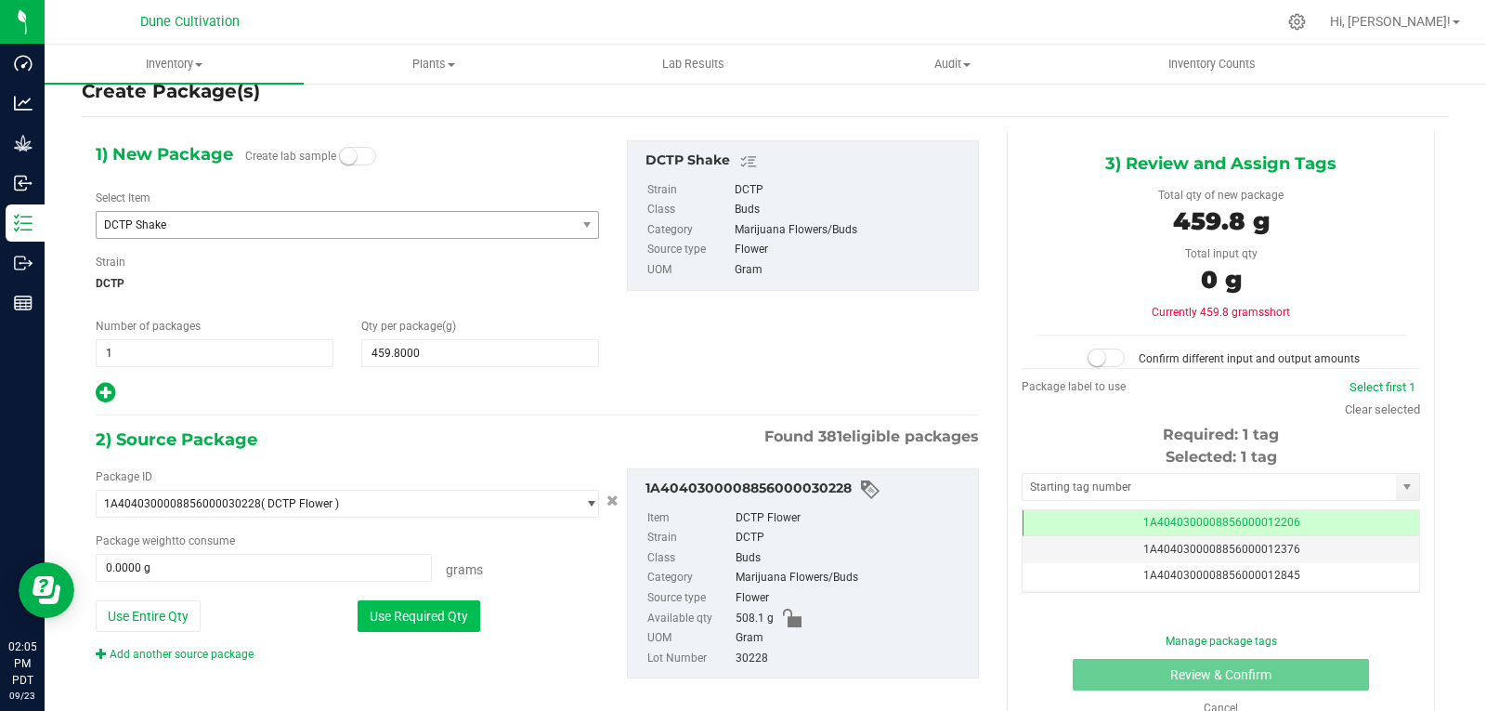
click at [429, 615] on button "Use Required Qty" at bounding box center [419, 616] width 123 height 32
type input "459.8000 g"
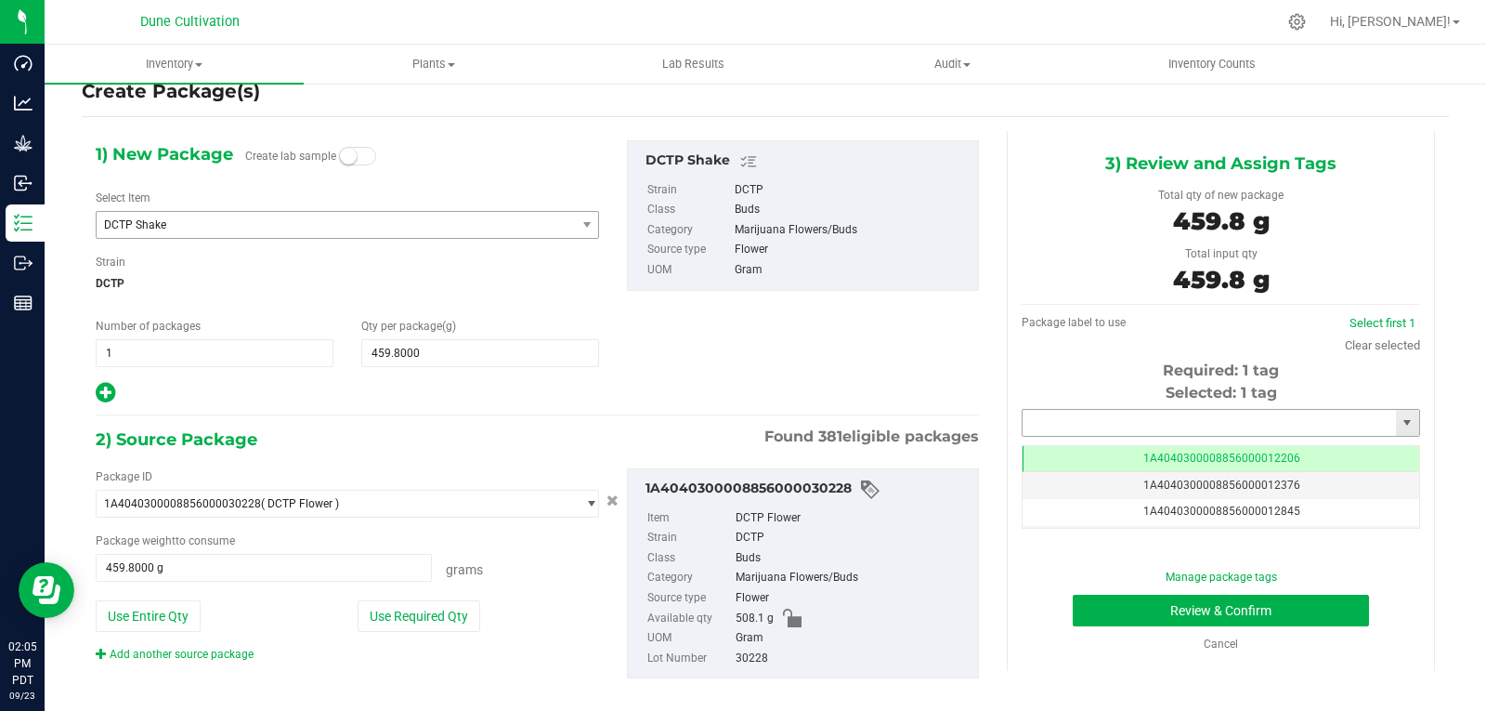
click at [1027, 414] on input "text" at bounding box center [1209, 423] width 373 height 26
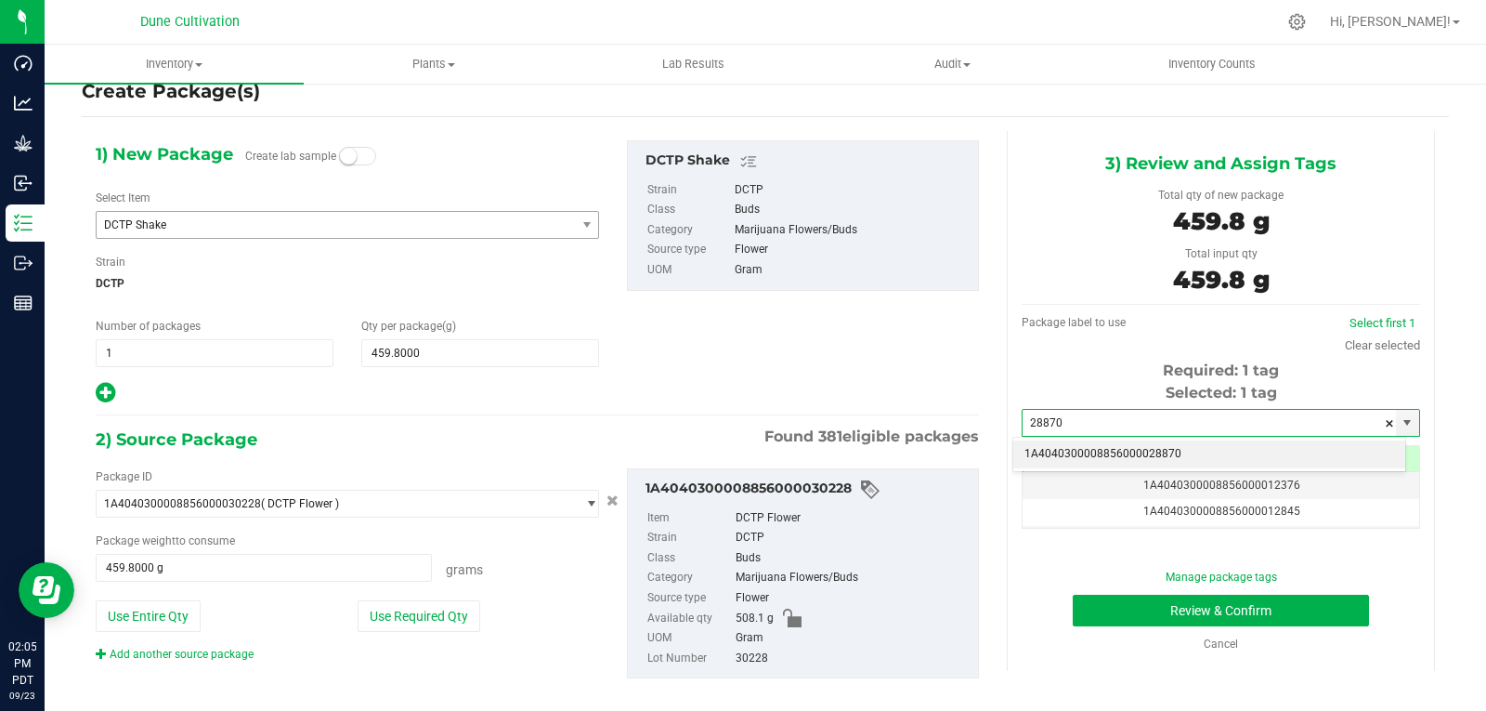
click at [1053, 448] on li "1A4040300008856000028870" at bounding box center [1210, 454] width 392 height 28
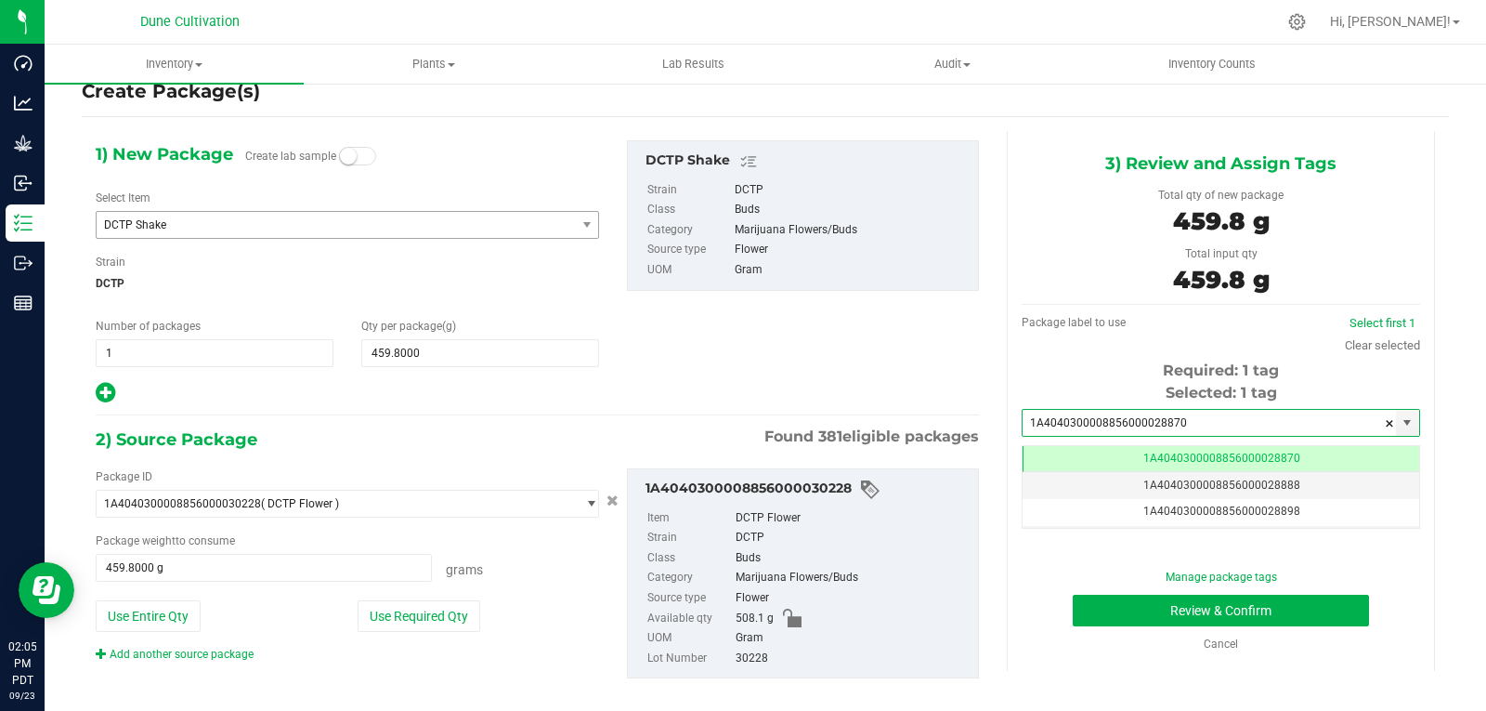
scroll to position [0, -1]
type input "1A4040300008856000028870"
click at [1109, 603] on button "Review & Confirm" at bounding box center [1221, 611] width 296 height 32
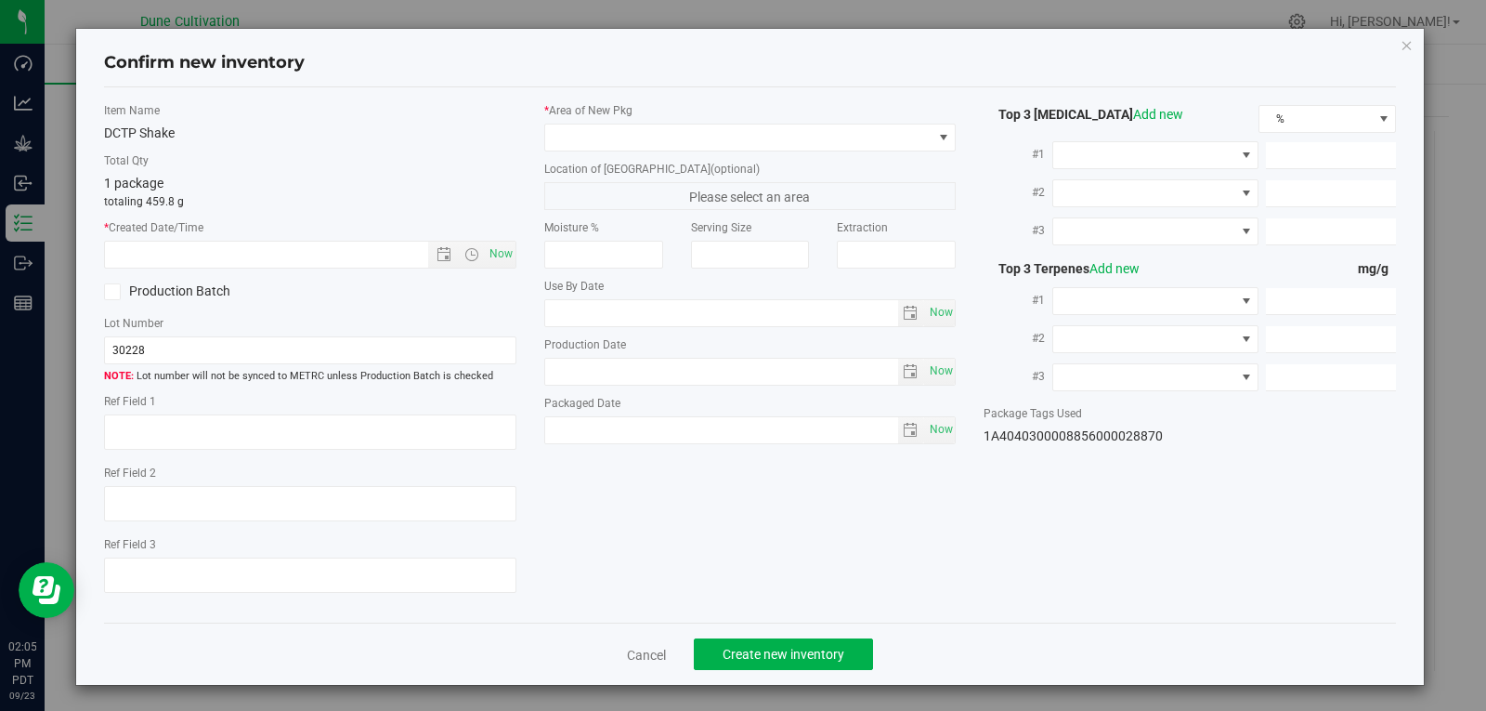
type textarea "27.3997%"
type textarea "Monkey Paste"
type textarea "0.0445%"
type input "296.8253"
type input "13.6807"
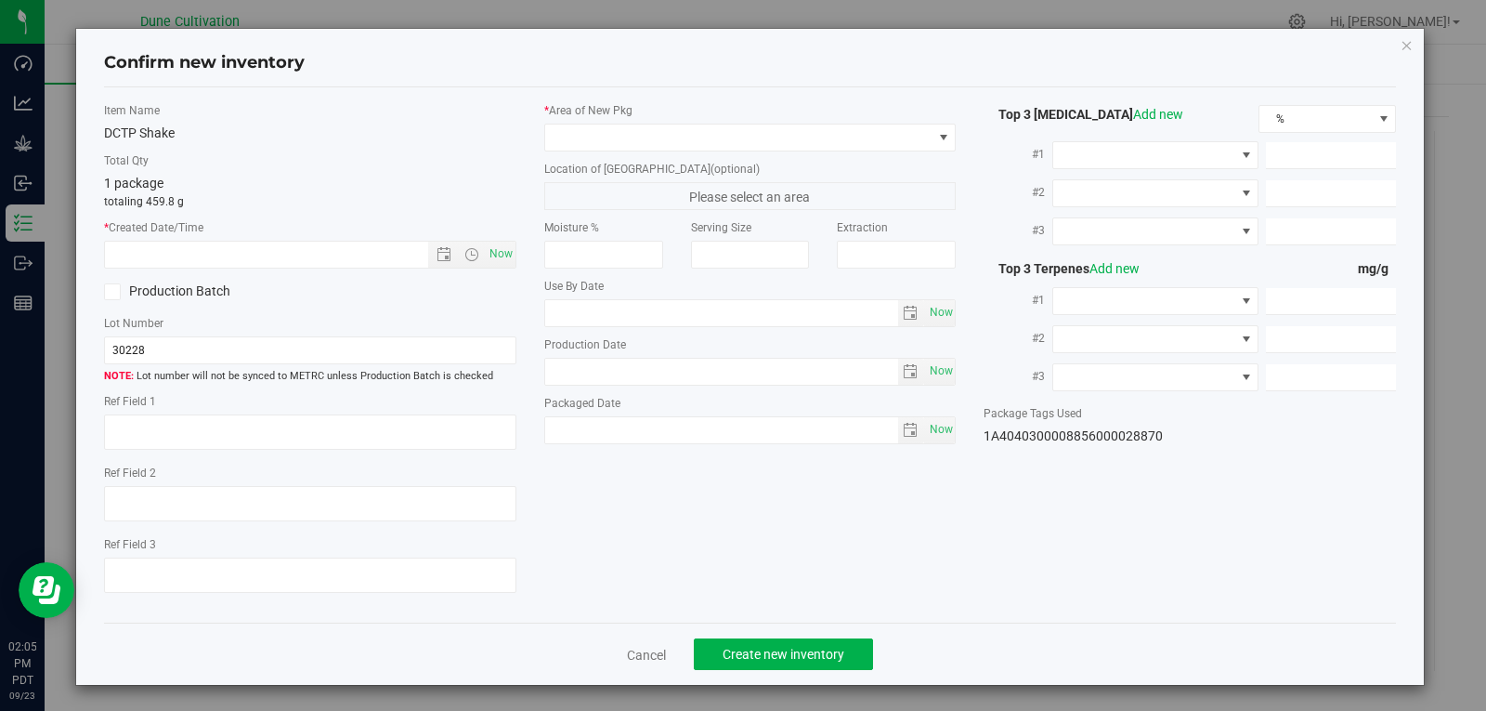
type input "12.8203"
type input "6.1340"
type input "5.7500"
type input "4.6520"
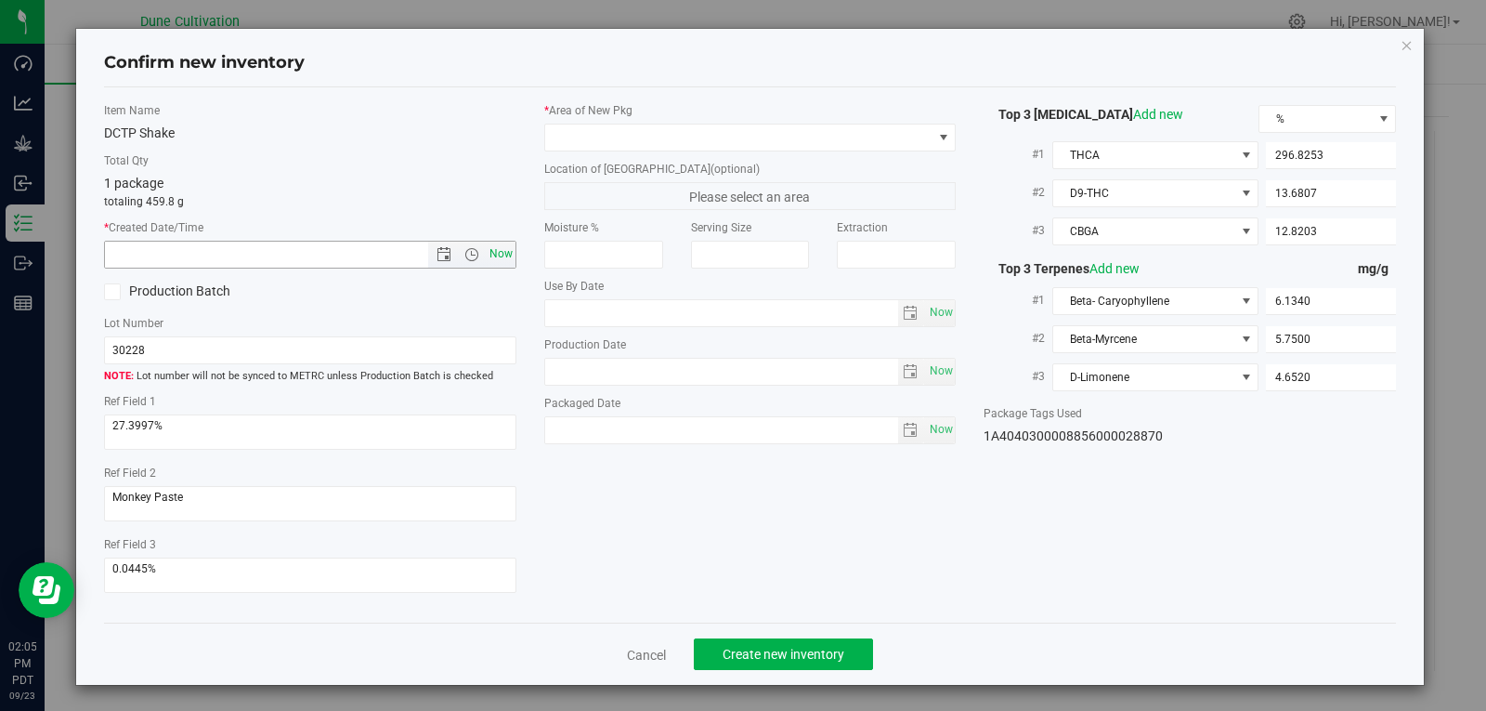
click at [494, 248] on span "Now" at bounding box center [501, 254] width 32 height 27
type input "[DATE] 2:05 PM"
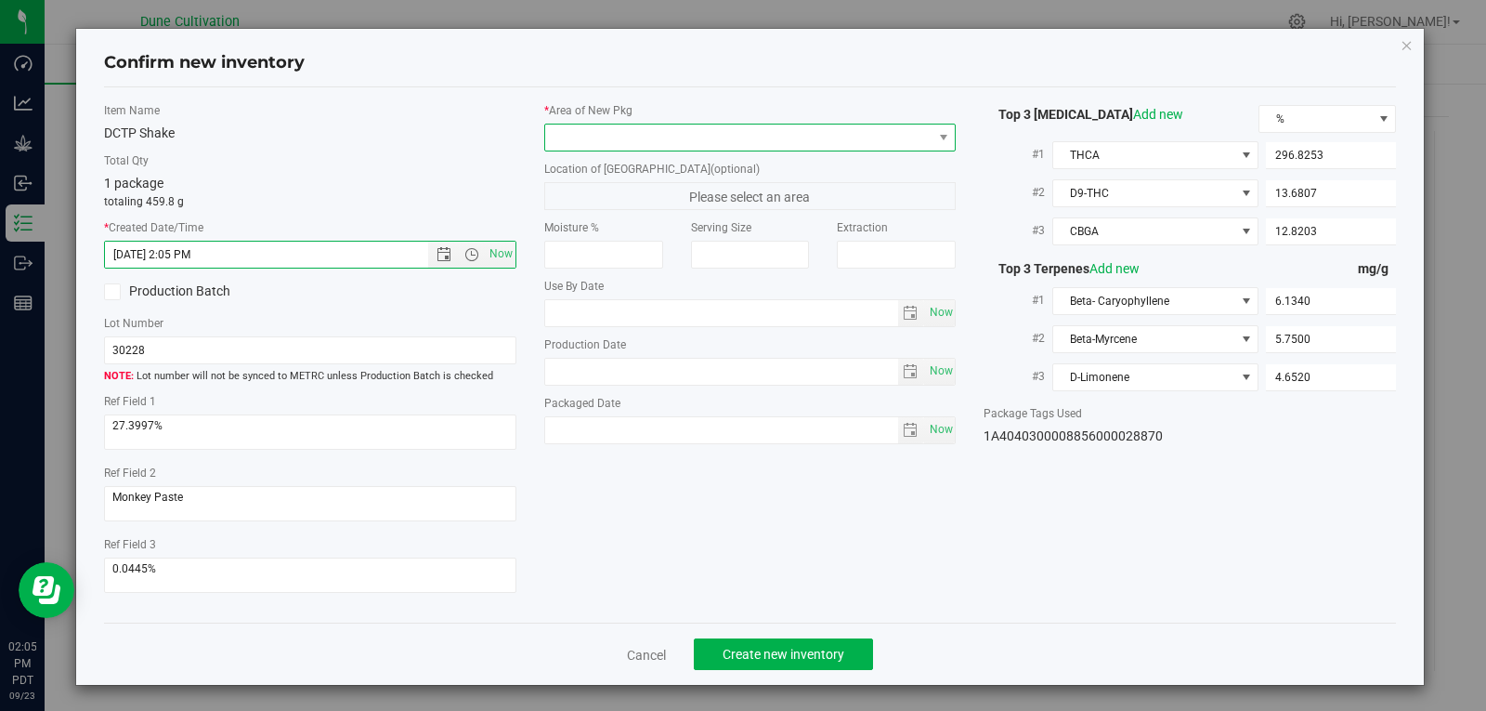
click at [613, 138] on span at bounding box center [738, 137] width 387 height 26
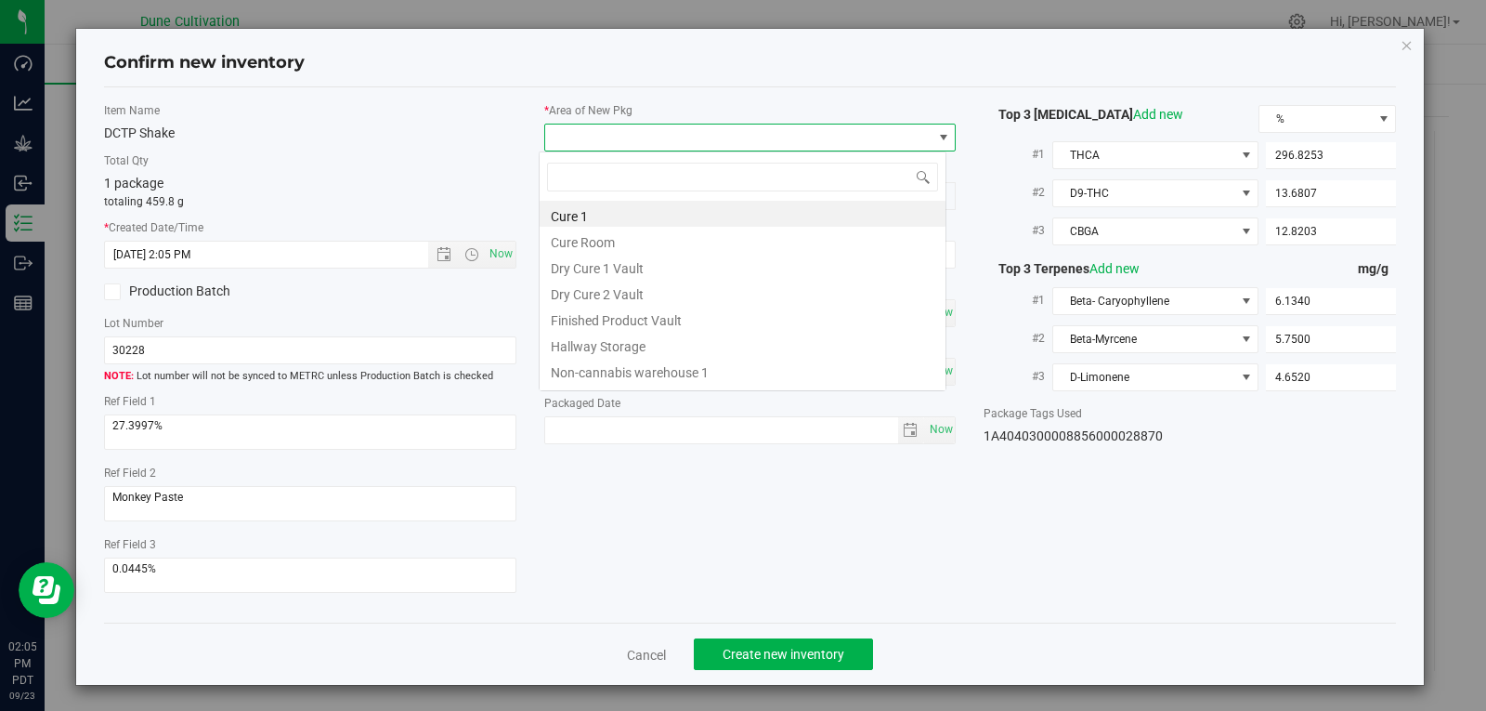
scroll to position [28, 409]
click at [615, 316] on li "Finished Product Vault" at bounding box center [743, 318] width 406 height 26
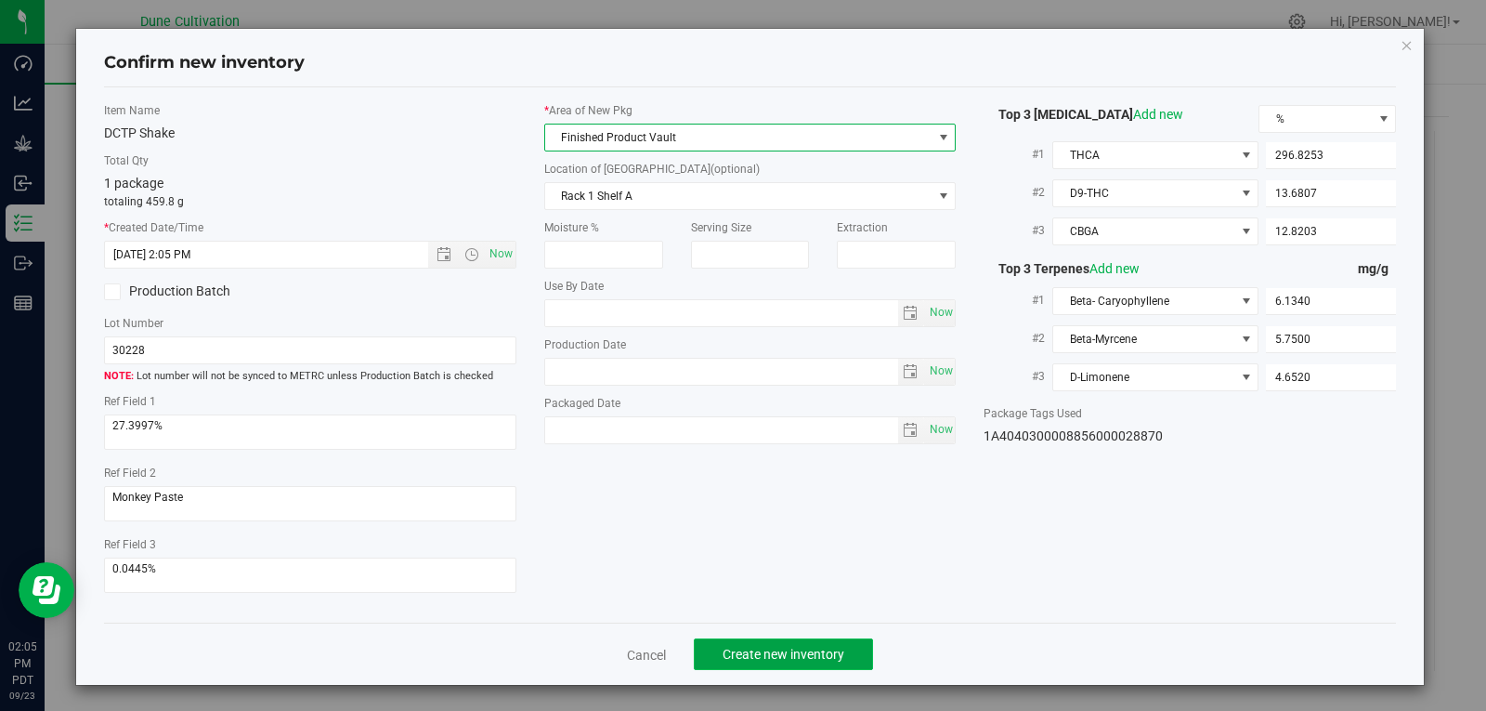
click at [767, 643] on button "Create new inventory" at bounding box center [783, 654] width 179 height 32
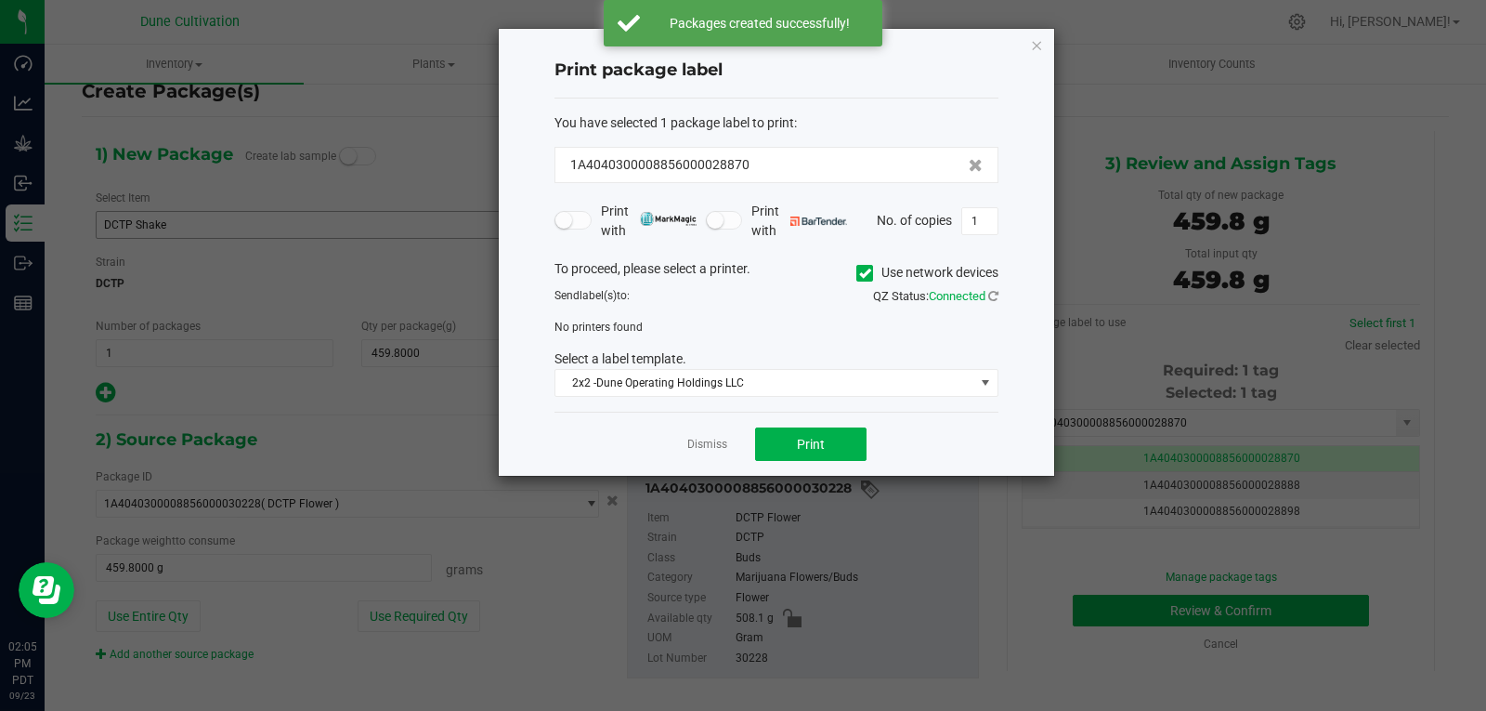
click at [719, 431] on div "Dismiss Print" at bounding box center [777, 444] width 444 height 64
click at [712, 438] on link "Dismiss" at bounding box center [707, 445] width 40 height 16
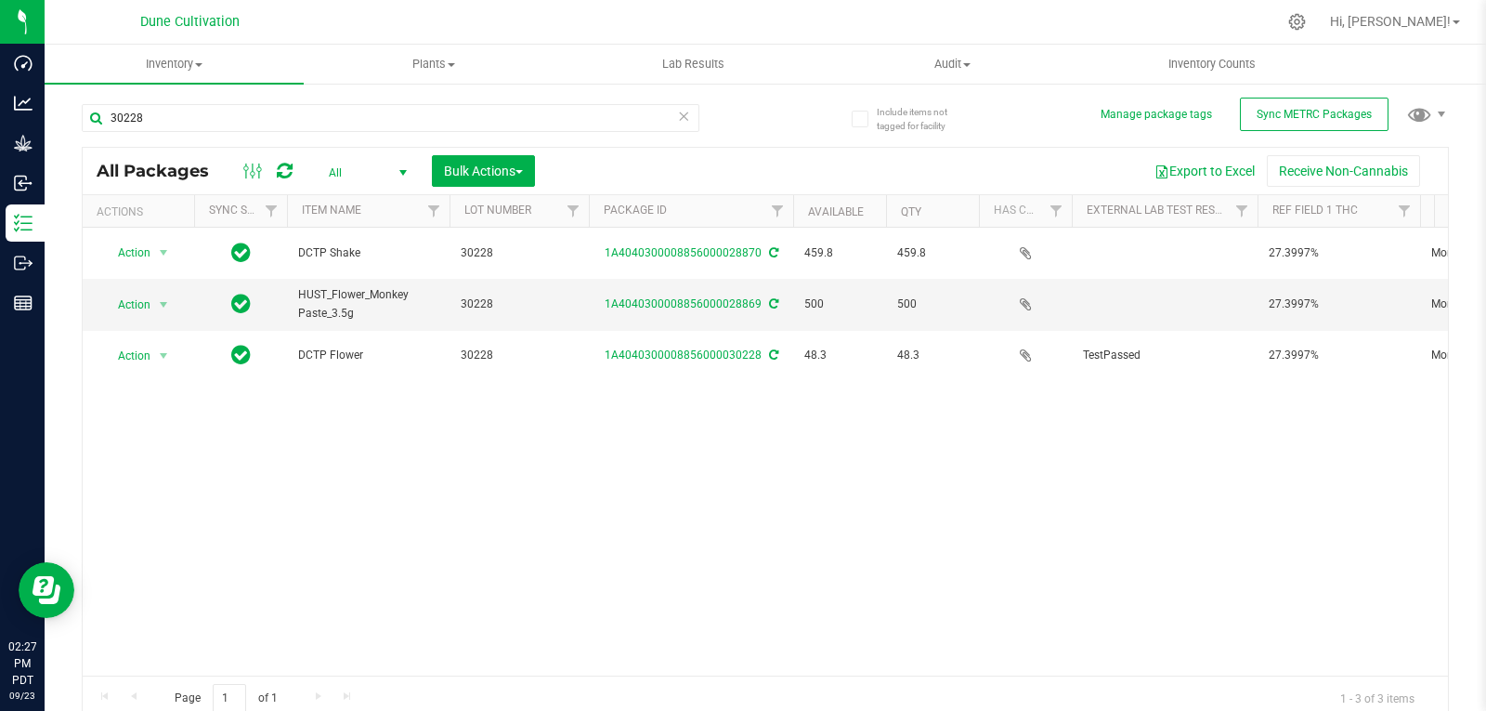
click at [886, 443] on div "Action Action Adjust qty Create package Edit attributes Global inventory Locate…" at bounding box center [766, 452] width 1366 height 448
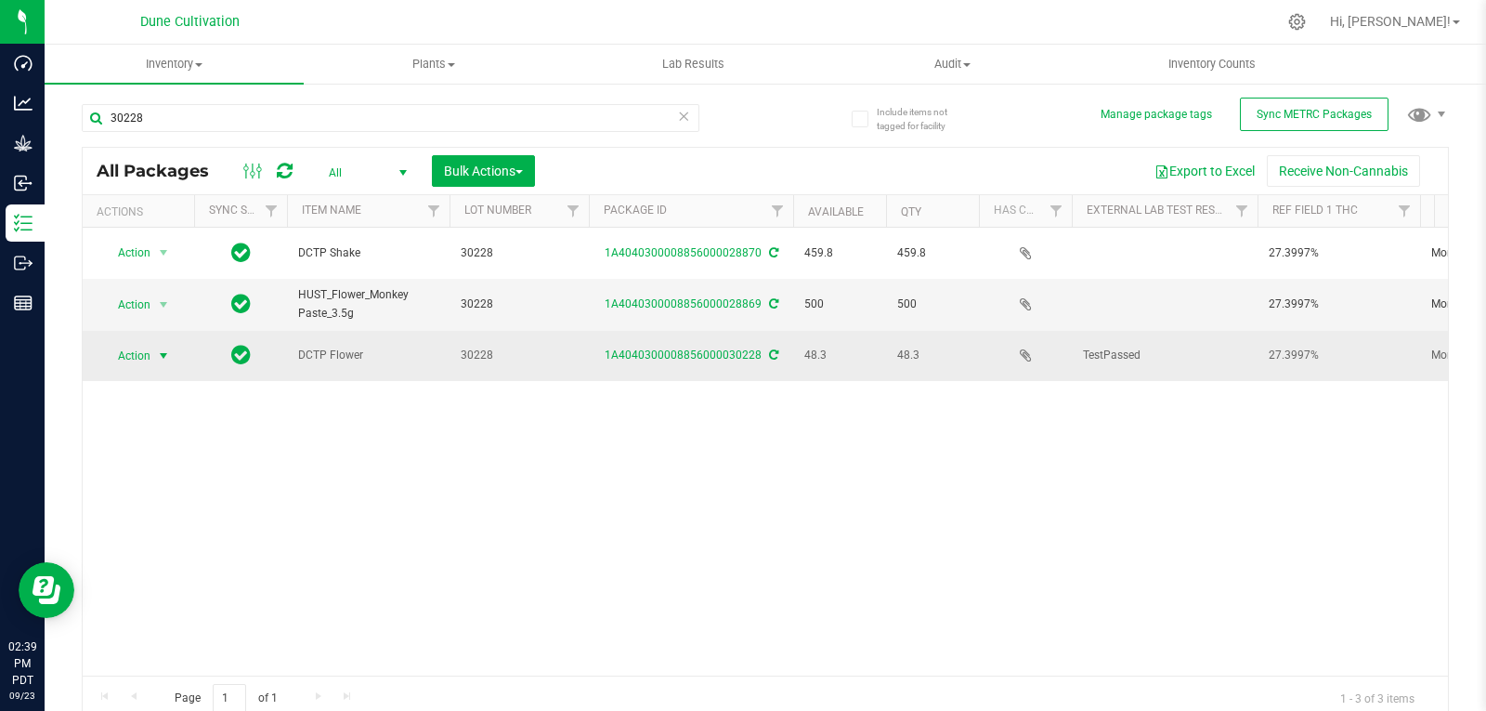
click at [152, 352] on span "select" at bounding box center [163, 356] width 23 height 26
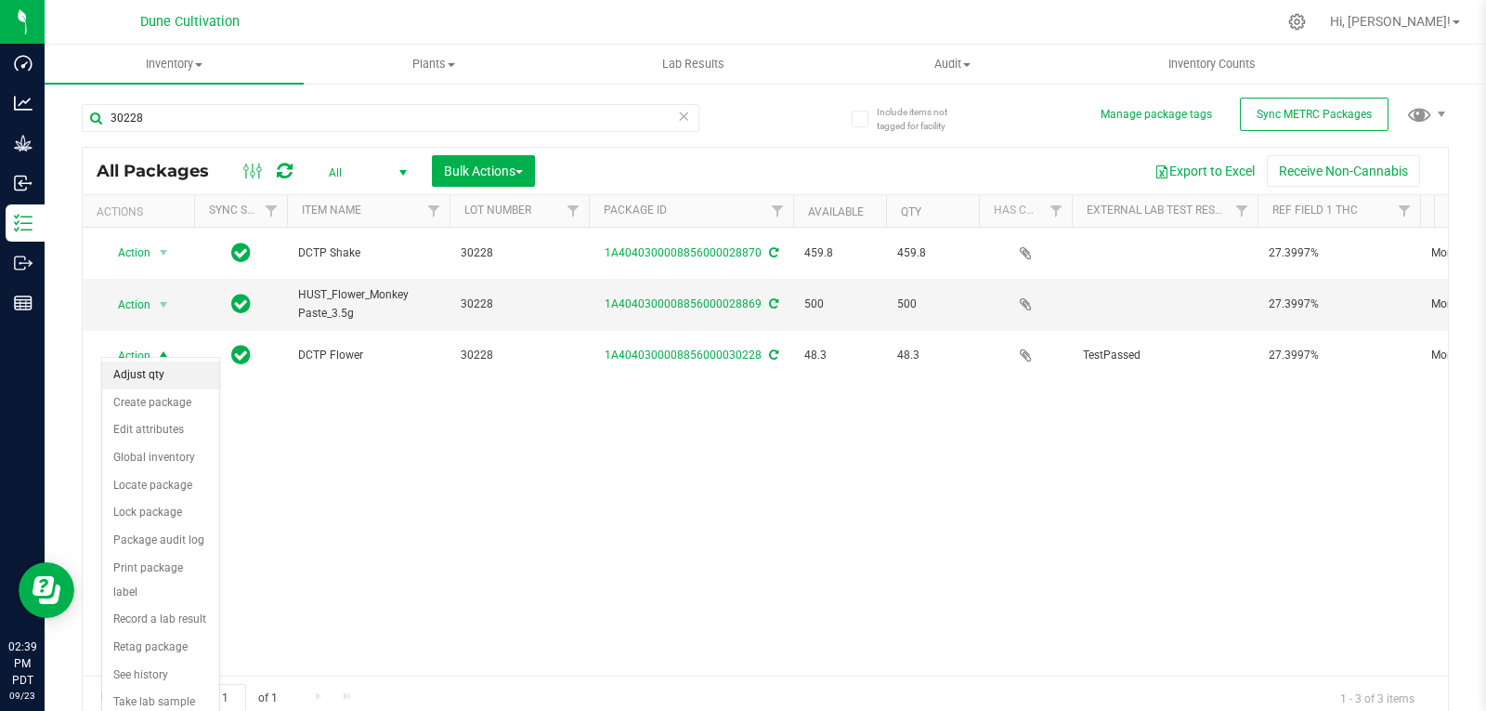
click at [164, 367] on li "Adjust qty" at bounding box center [160, 375] width 117 height 28
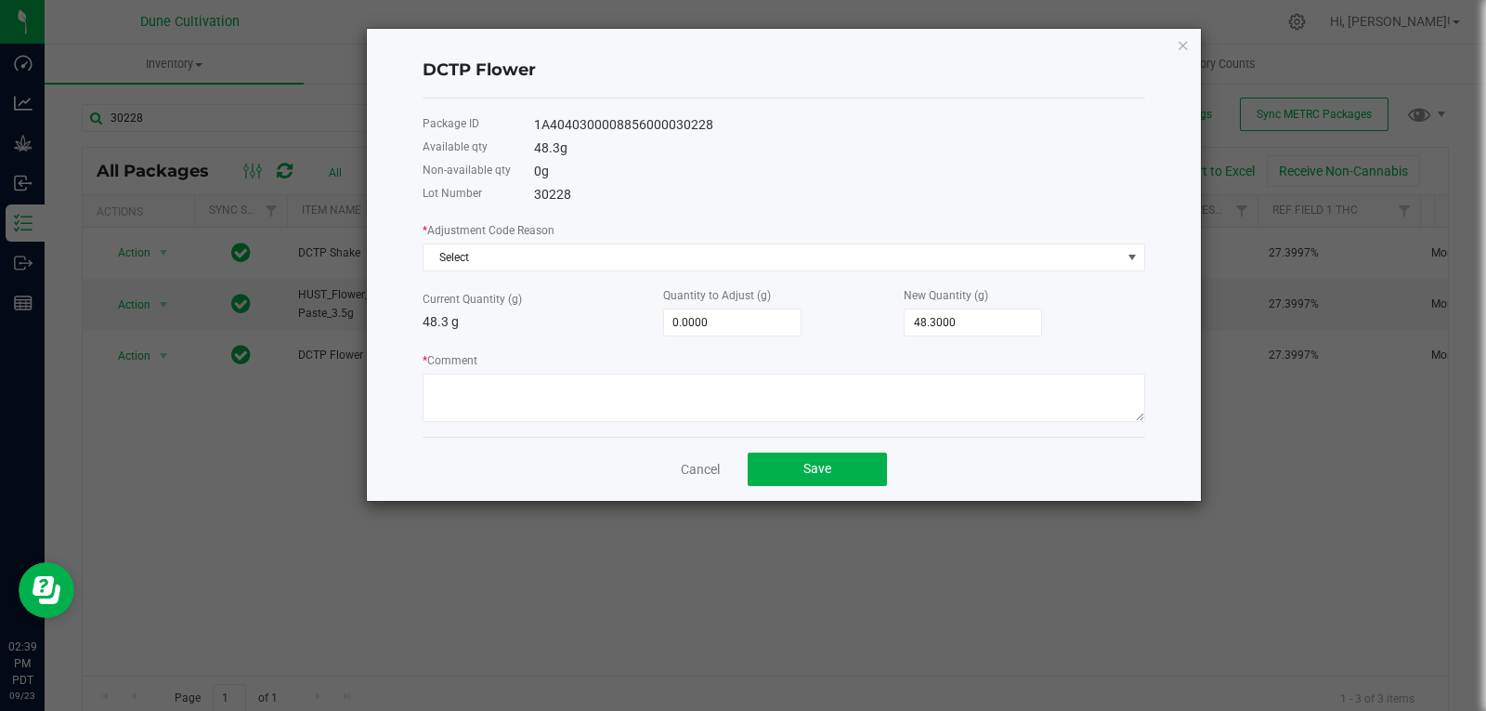
click at [636, 273] on div "* Adjustment Code Reason Select Current Quantity (g) 48.3 g Quantity to Adjust …" at bounding box center [784, 321] width 723 height 202
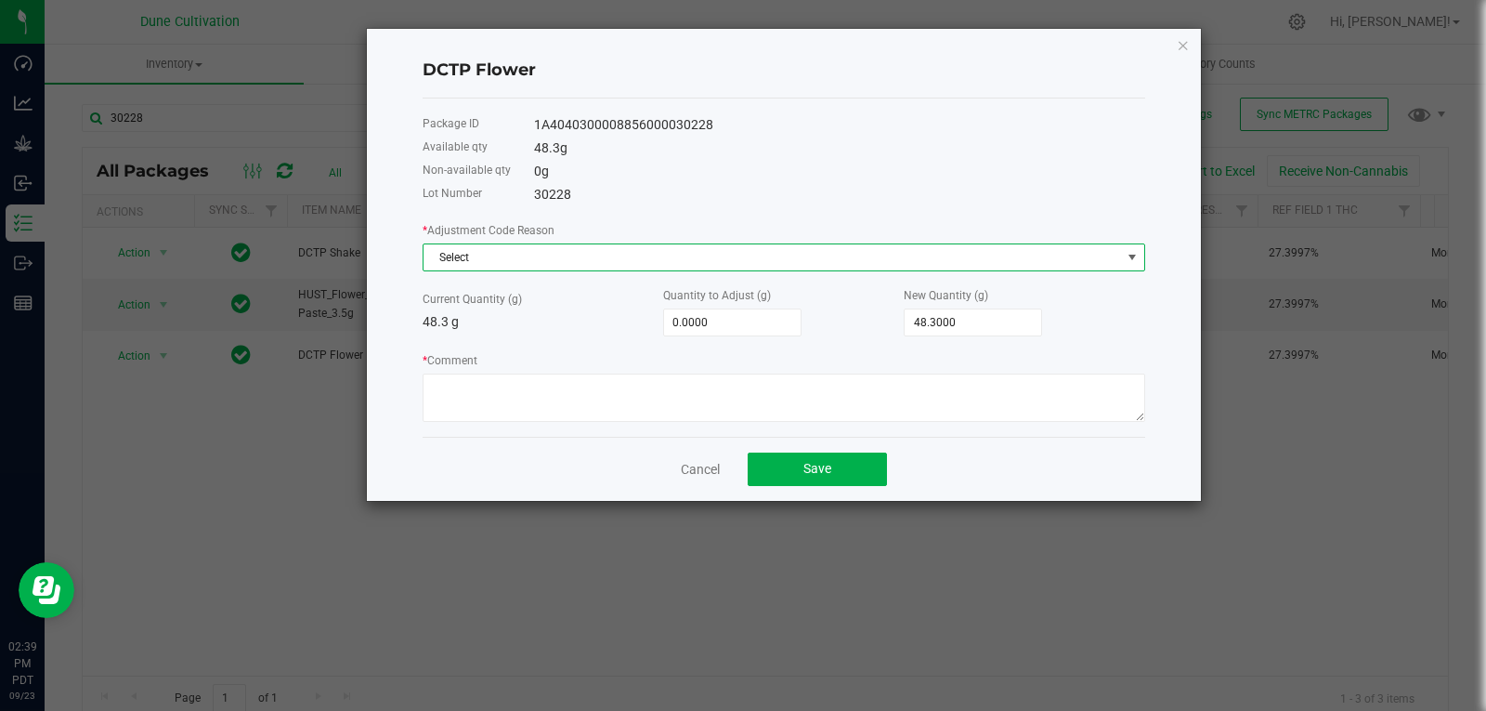
click at [637, 268] on span "Select" at bounding box center [773, 257] width 698 height 26
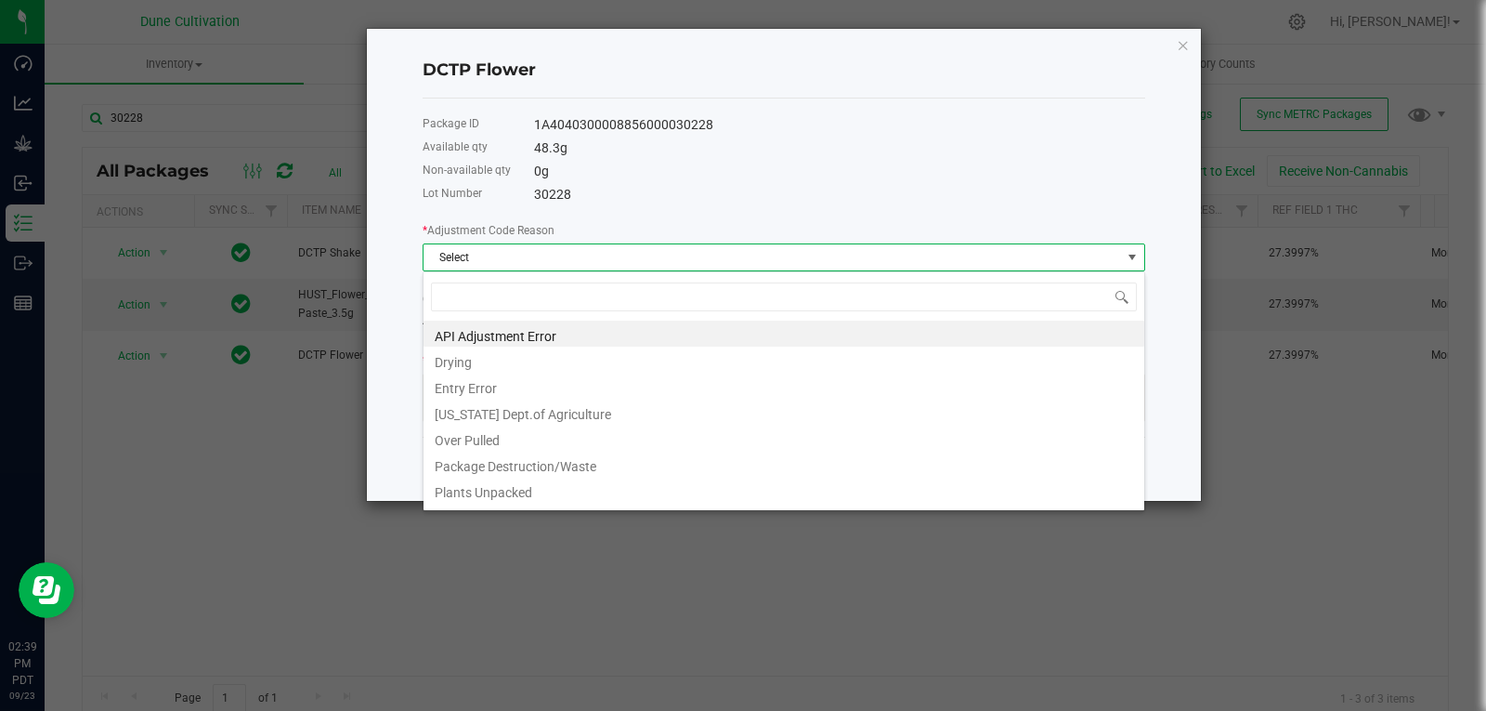
scroll to position [28, 723]
type input "s"
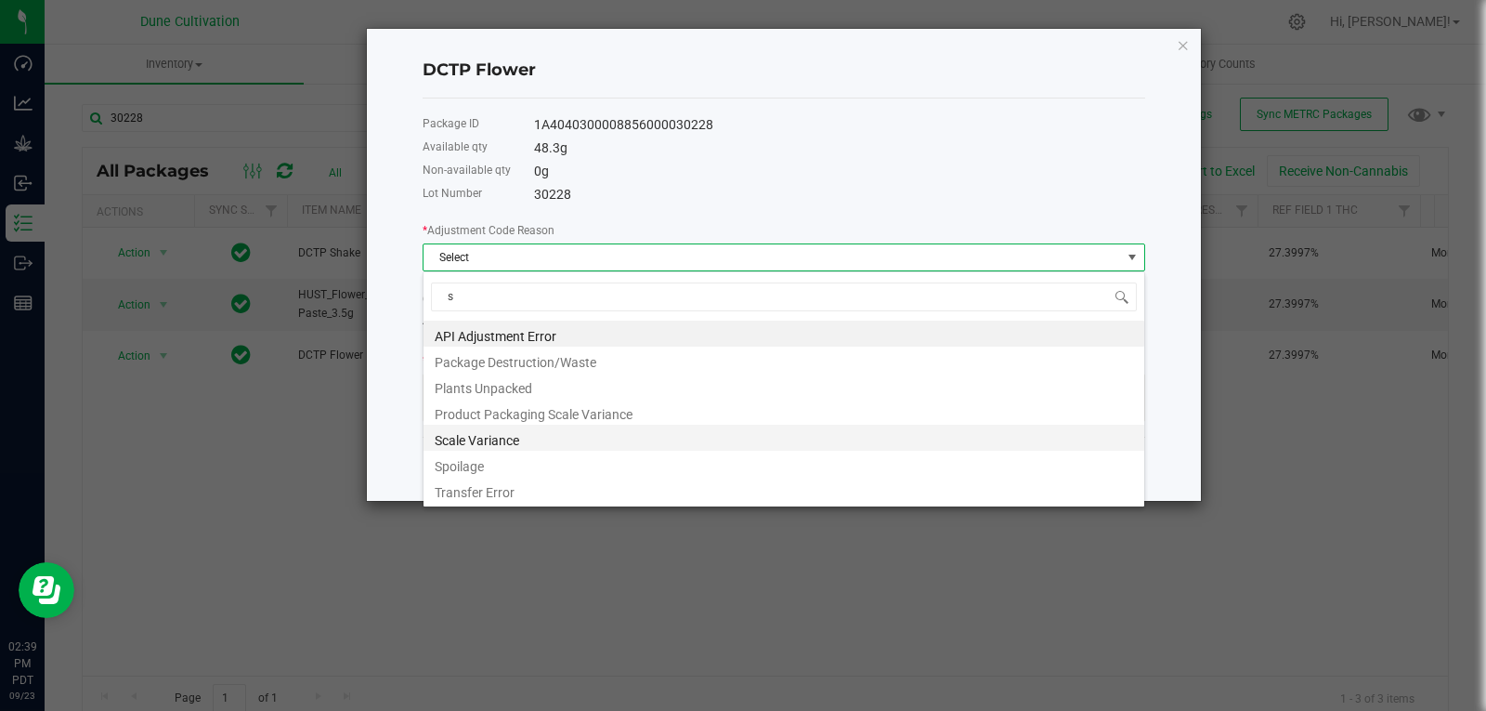
click at [484, 441] on li "Scale Variance" at bounding box center [784, 438] width 721 height 26
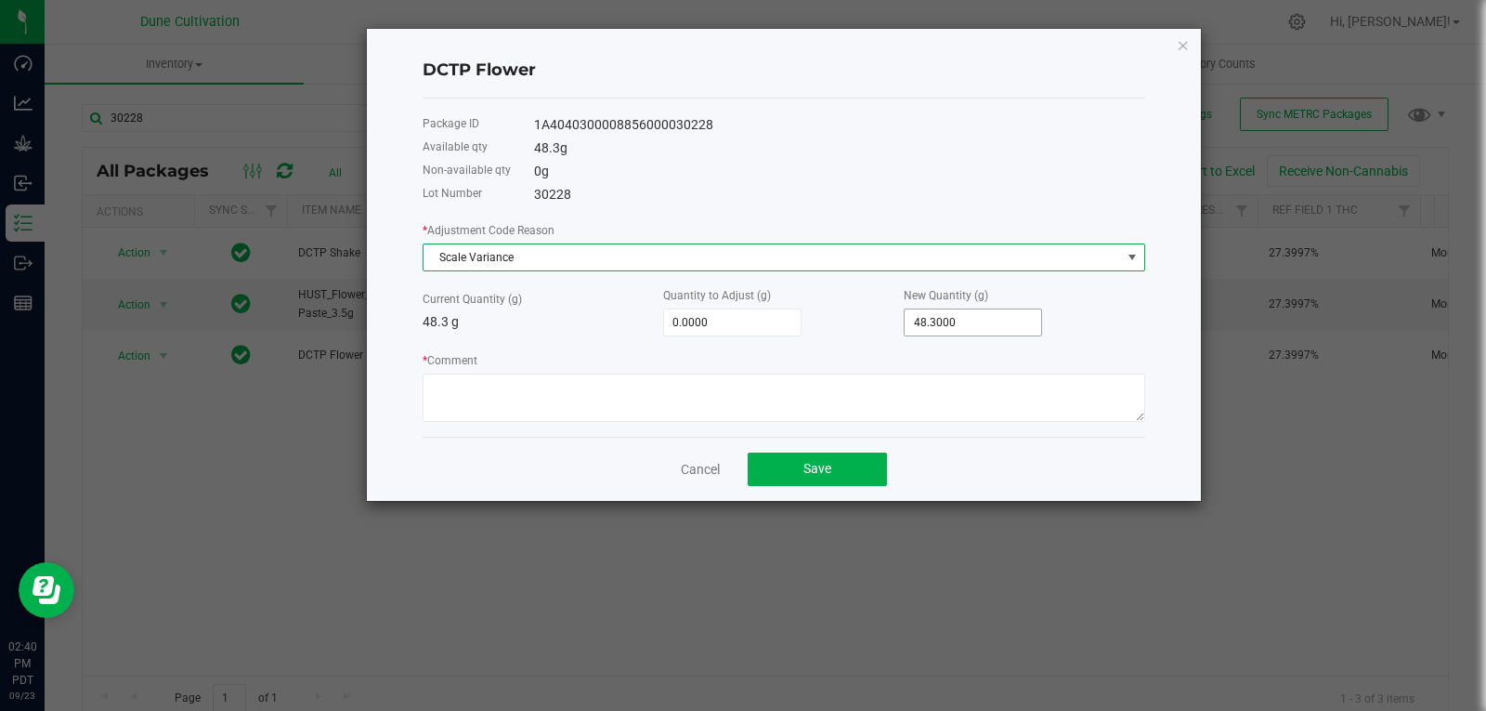
type input "48.3"
click at [962, 325] on input "48.3" at bounding box center [973, 322] width 137 height 26
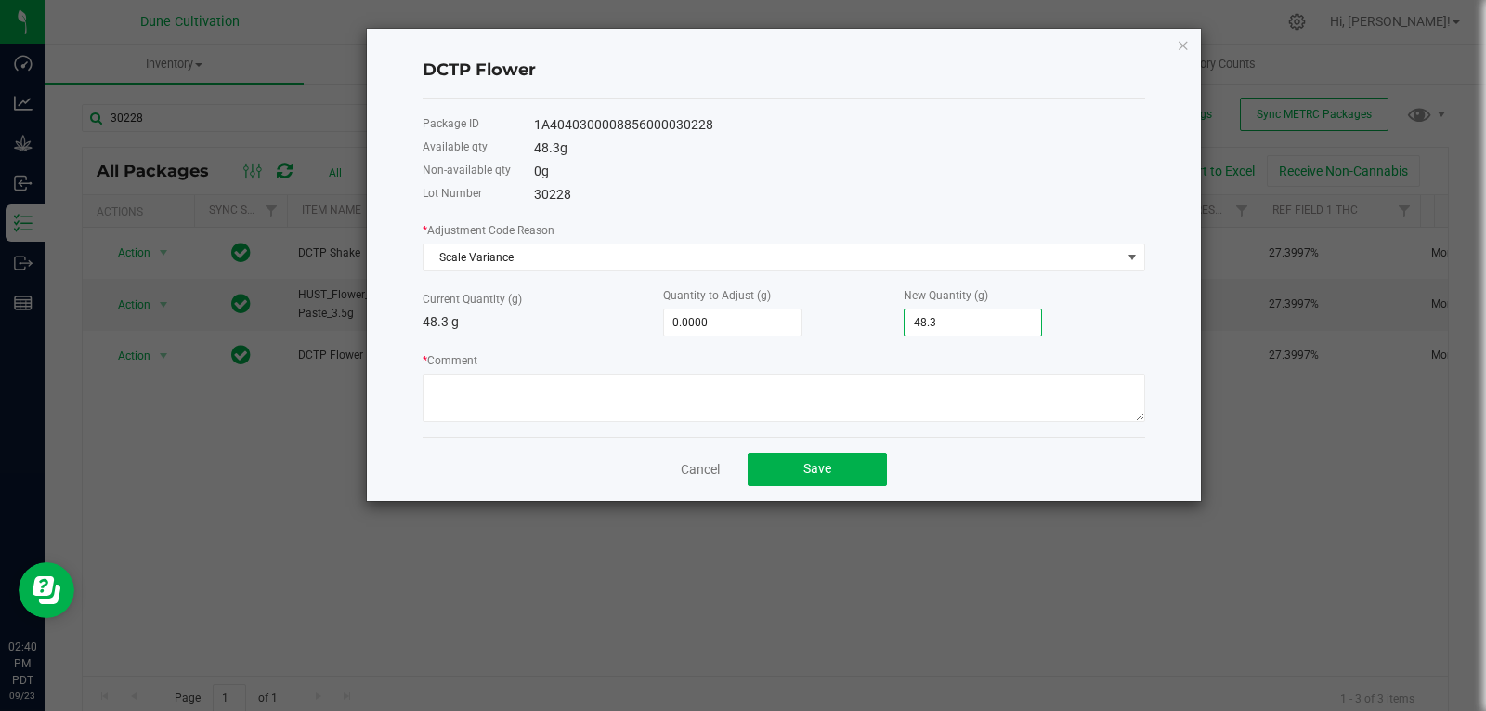
type input "-48.3000"
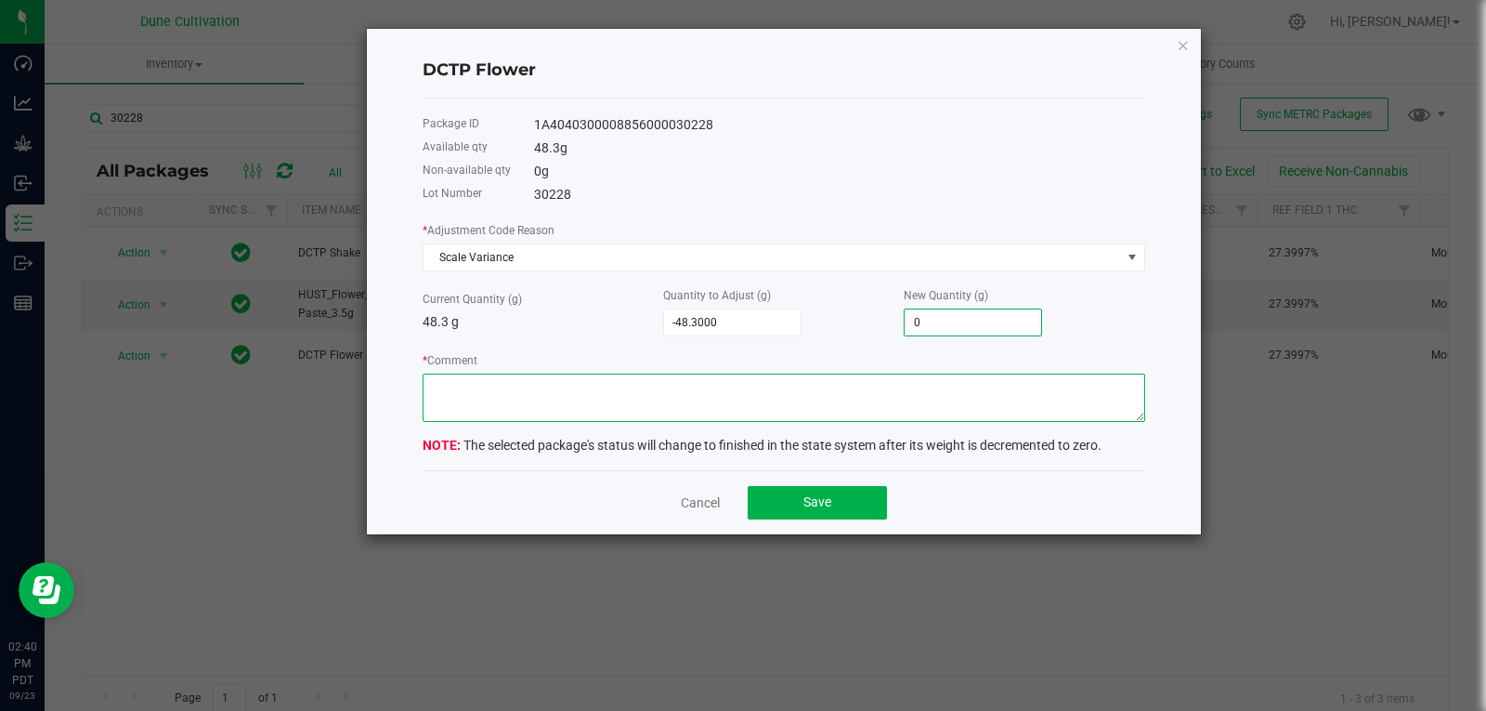
type input "0.0000"
click at [917, 385] on textarea "* Comment" at bounding box center [784, 397] width 723 height 48
type textarea "Scale Variance"
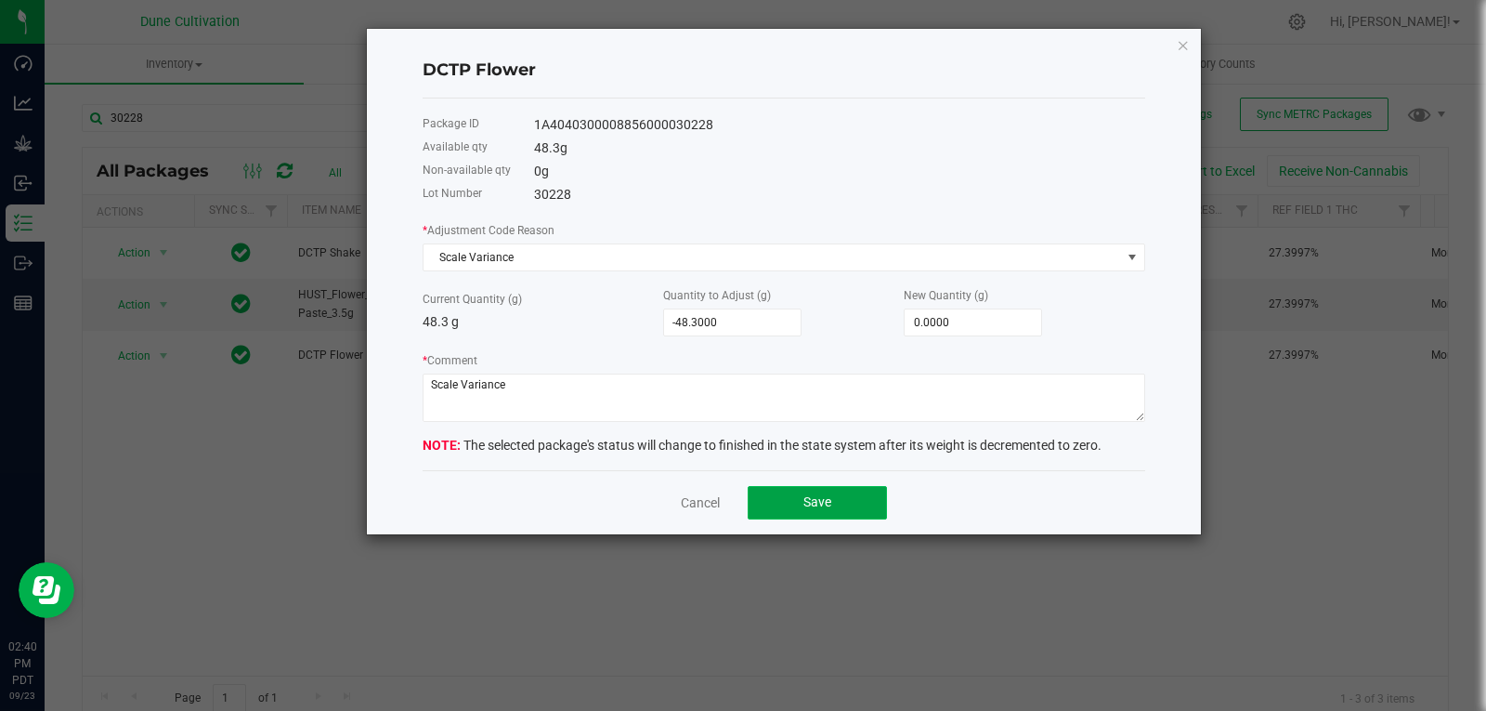
click at [831, 489] on button "Save" at bounding box center [817, 502] width 139 height 33
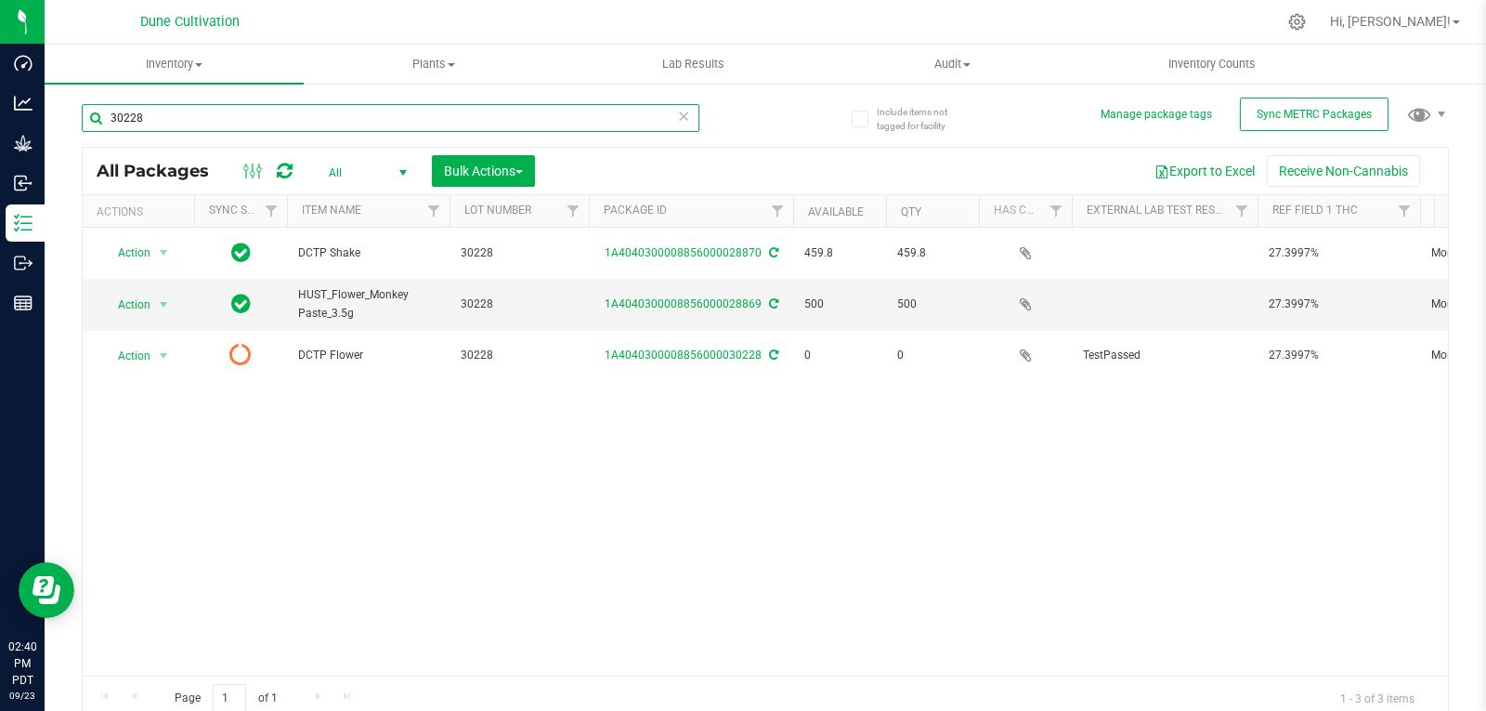
click at [202, 122] on input "30228" at bounding box center [391, 118] width 618 height 28
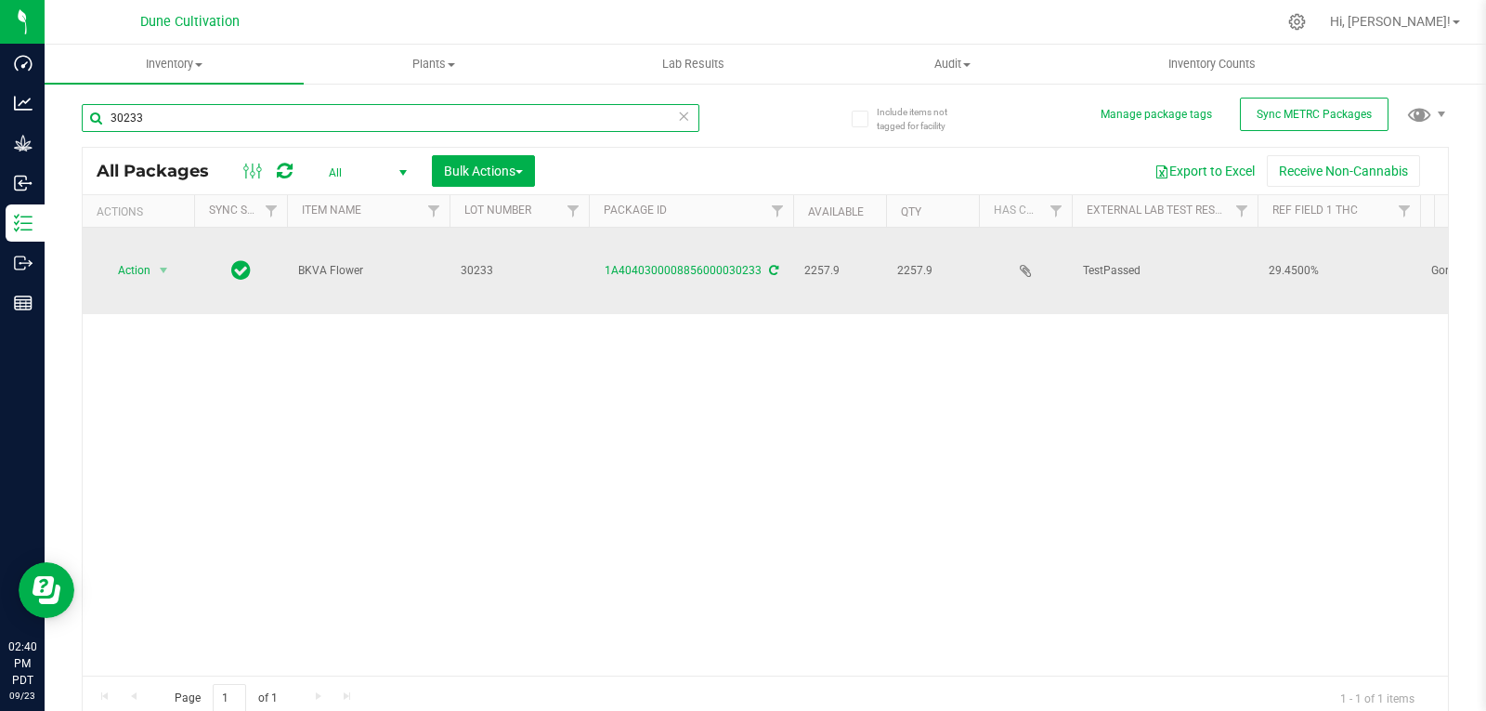
type input "30233"
click at [152, 257] on span "select" at bounding box center [163, 270] width 23 height 26
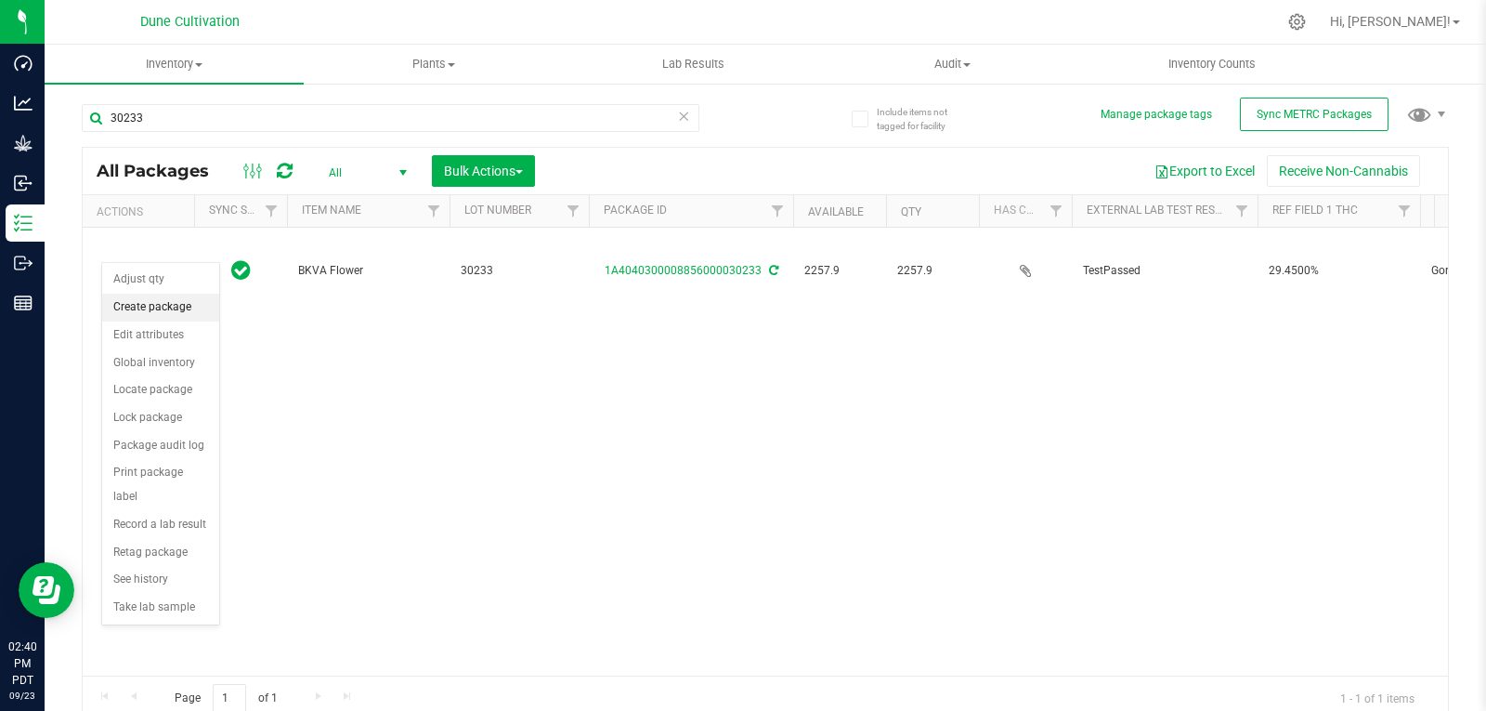
click at [152, 300] on li "Create package" at bounding box center [160, 308] width 117 height 28
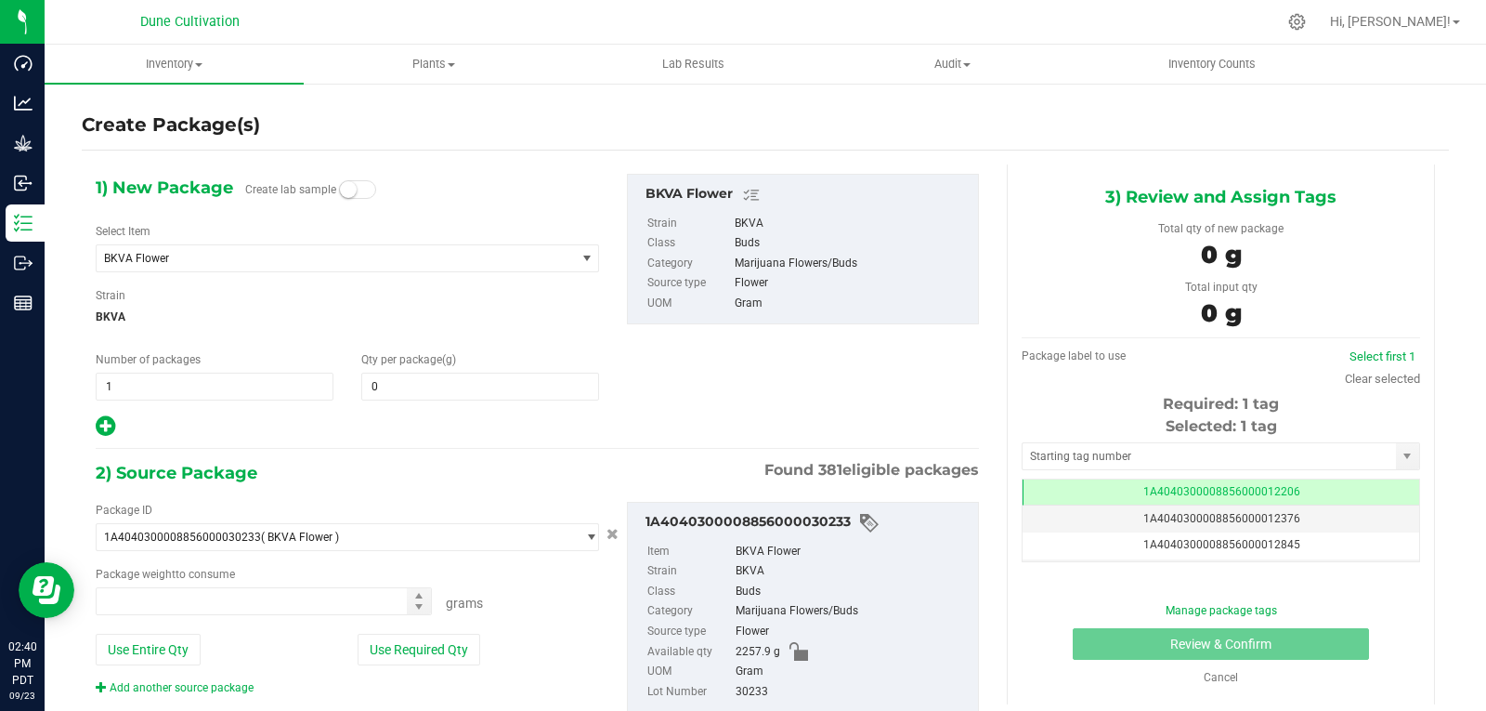
type input "0.0000"
type input "0.0000 g"
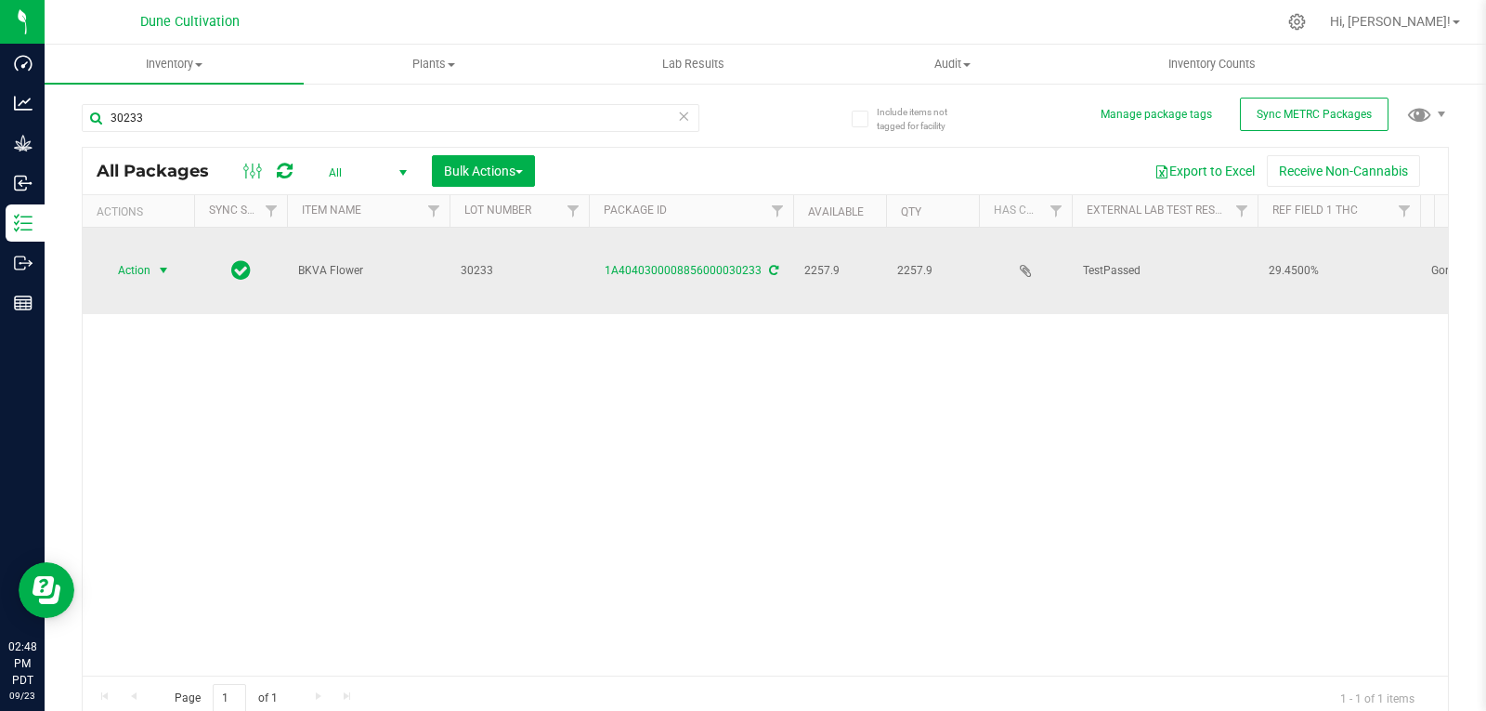
click at [144, 257] on span "Action" at bounding box center [126, 270] width 50 height 26
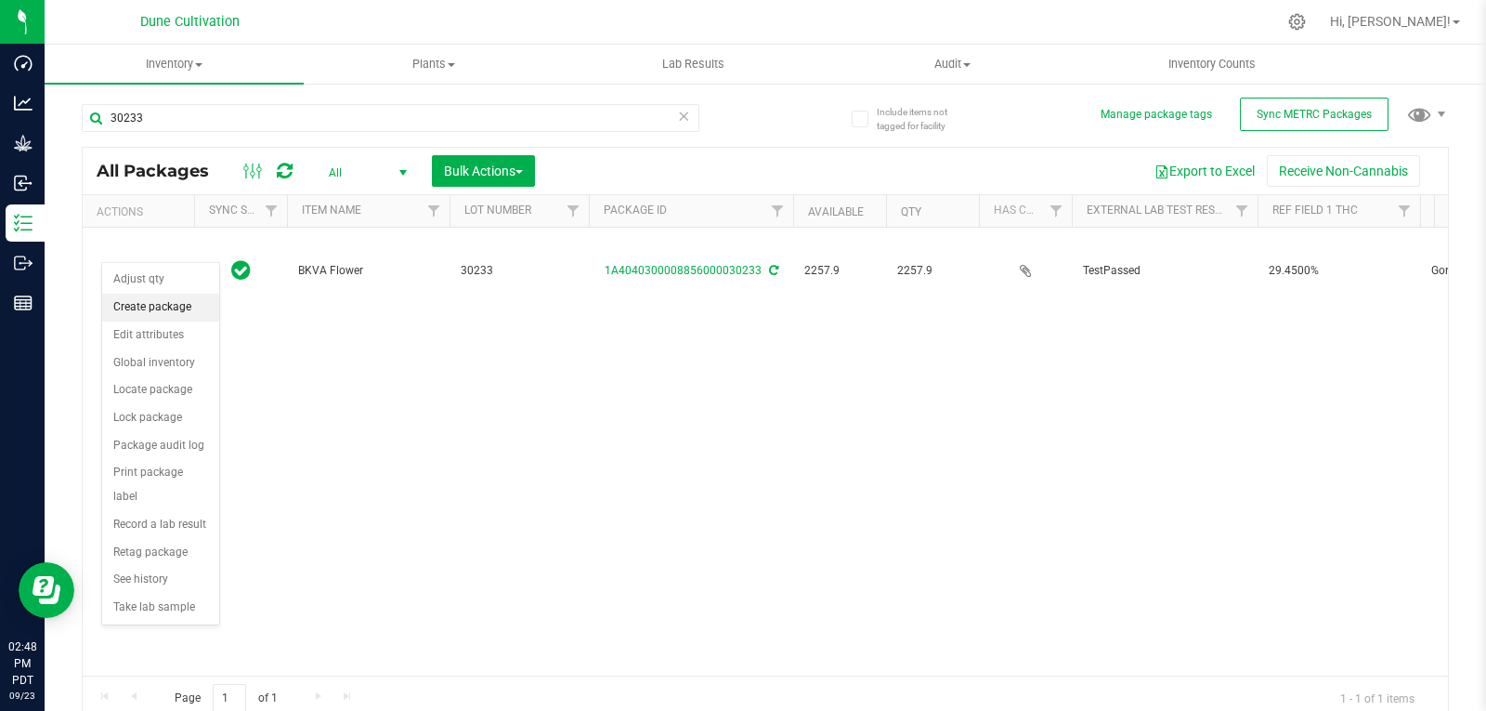
click at [155, 308] on li "Create package" at bounding box center [160, 308] width 117 height 28
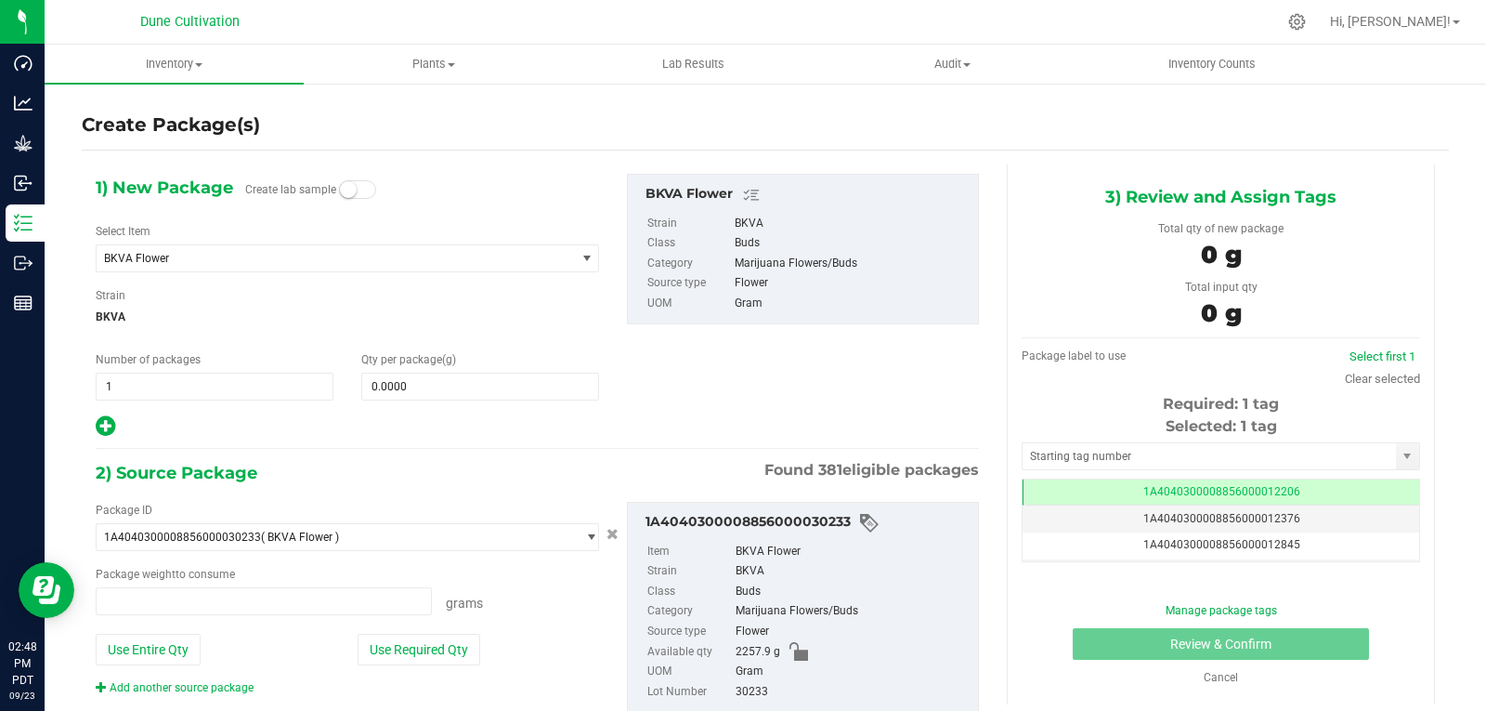
type input "0.0000 g"
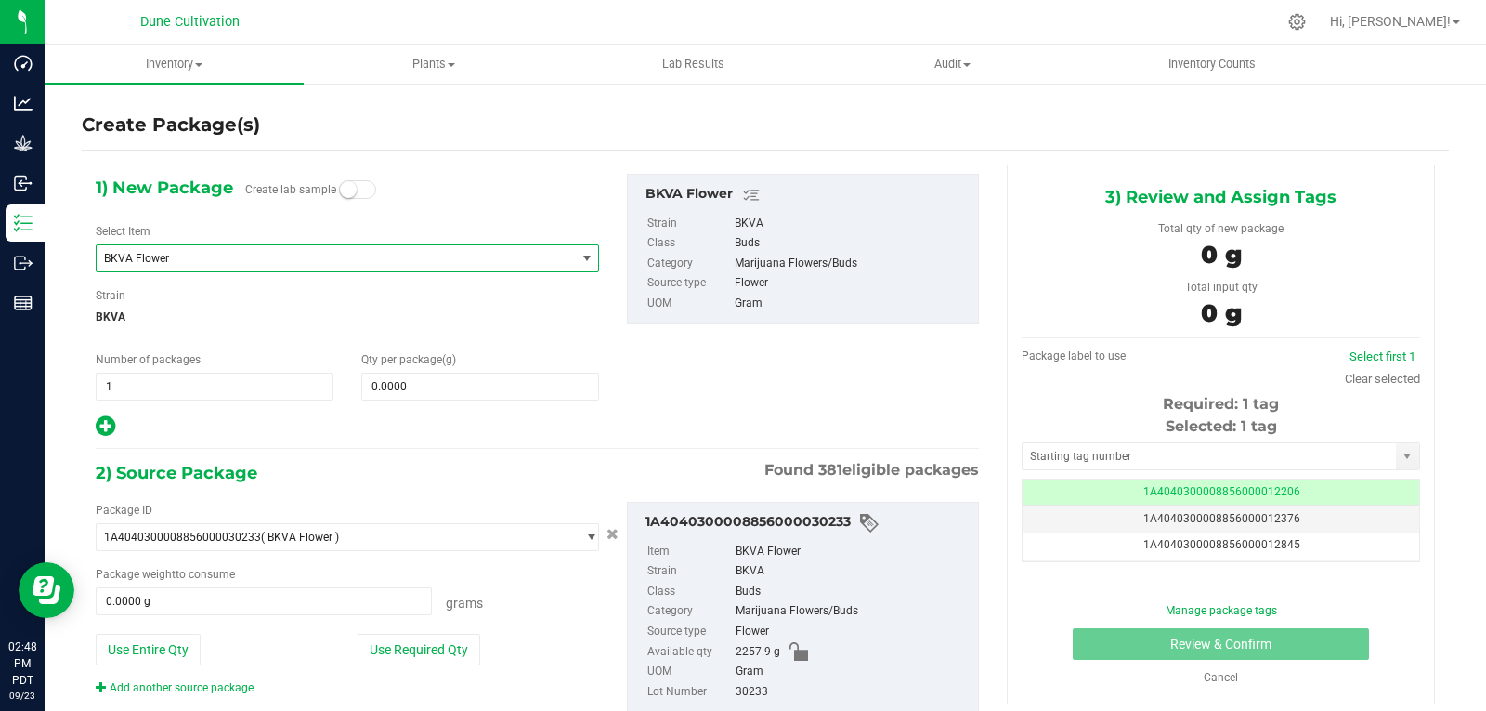
click at [328, 252] on span "BKVA Flower" at bounding box center [326, 258] width 445 height 13
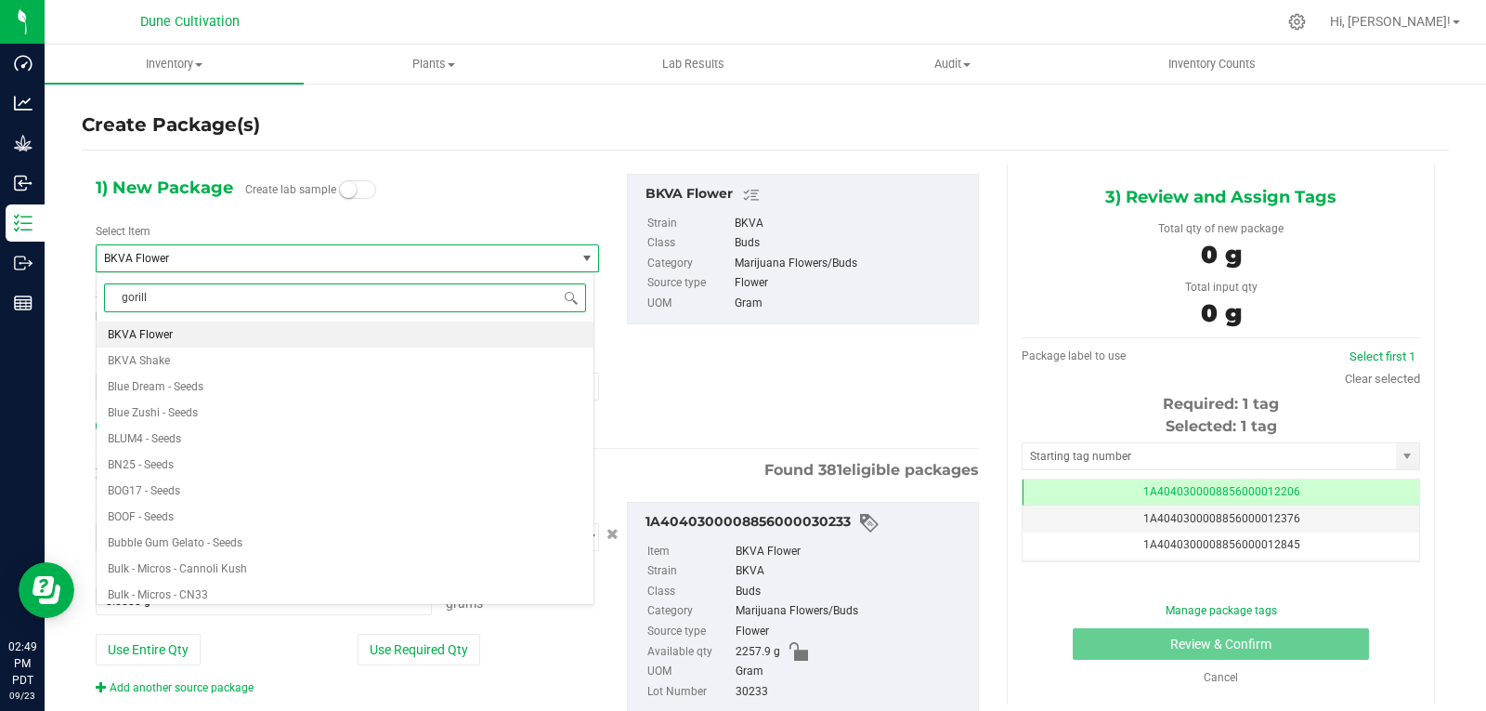
type input "gorilla"
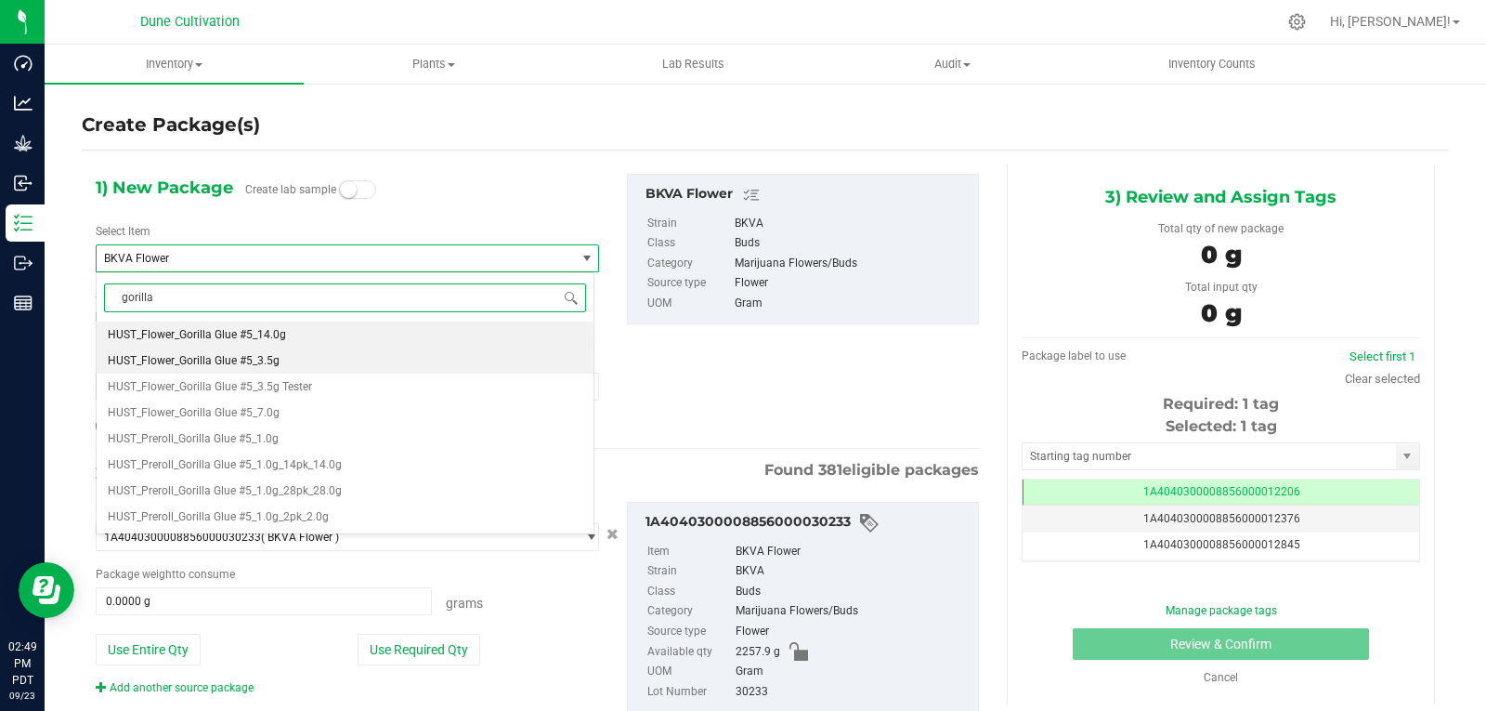
click at [291, 364] on li "HUST_Flower_Gorilla Glue #5_3.5g" at bounding box center [345, 360] width 497 height 26
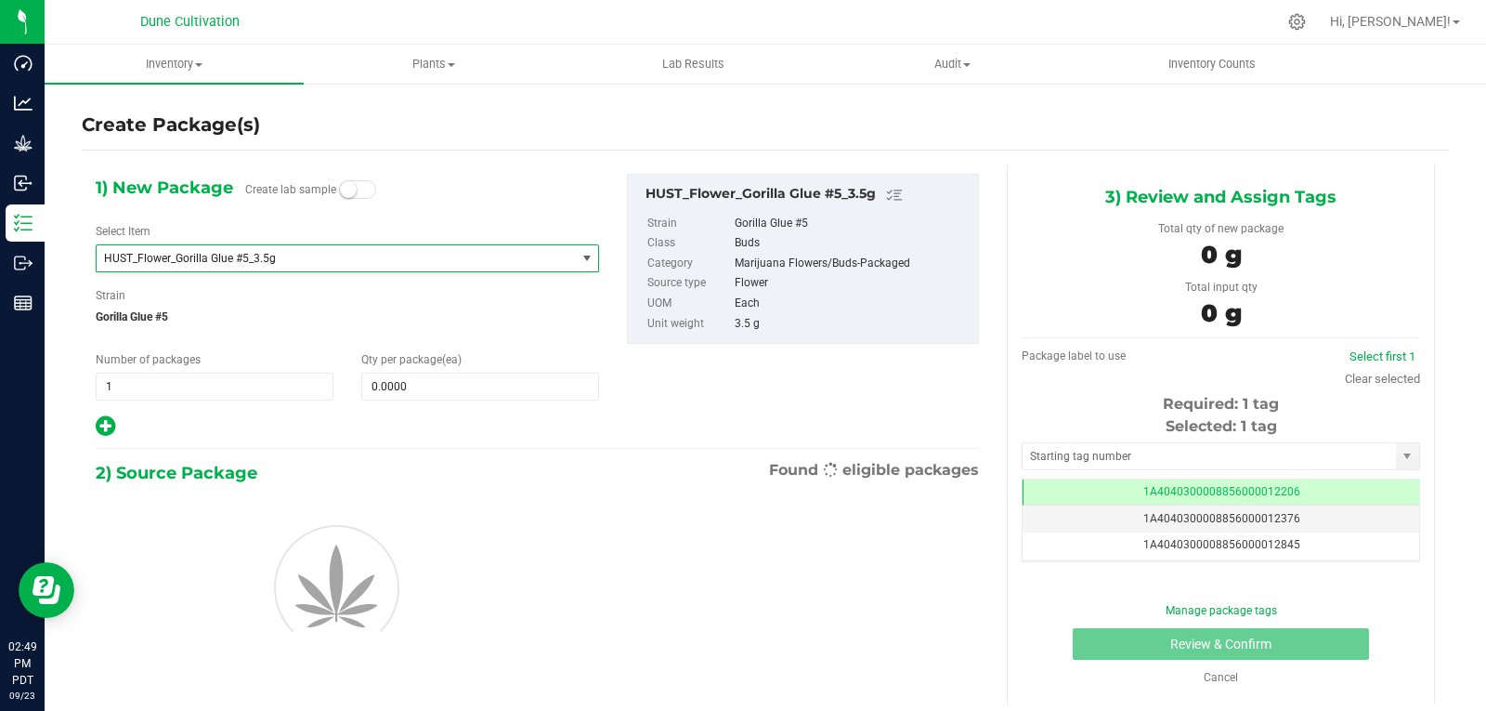
type input "0"
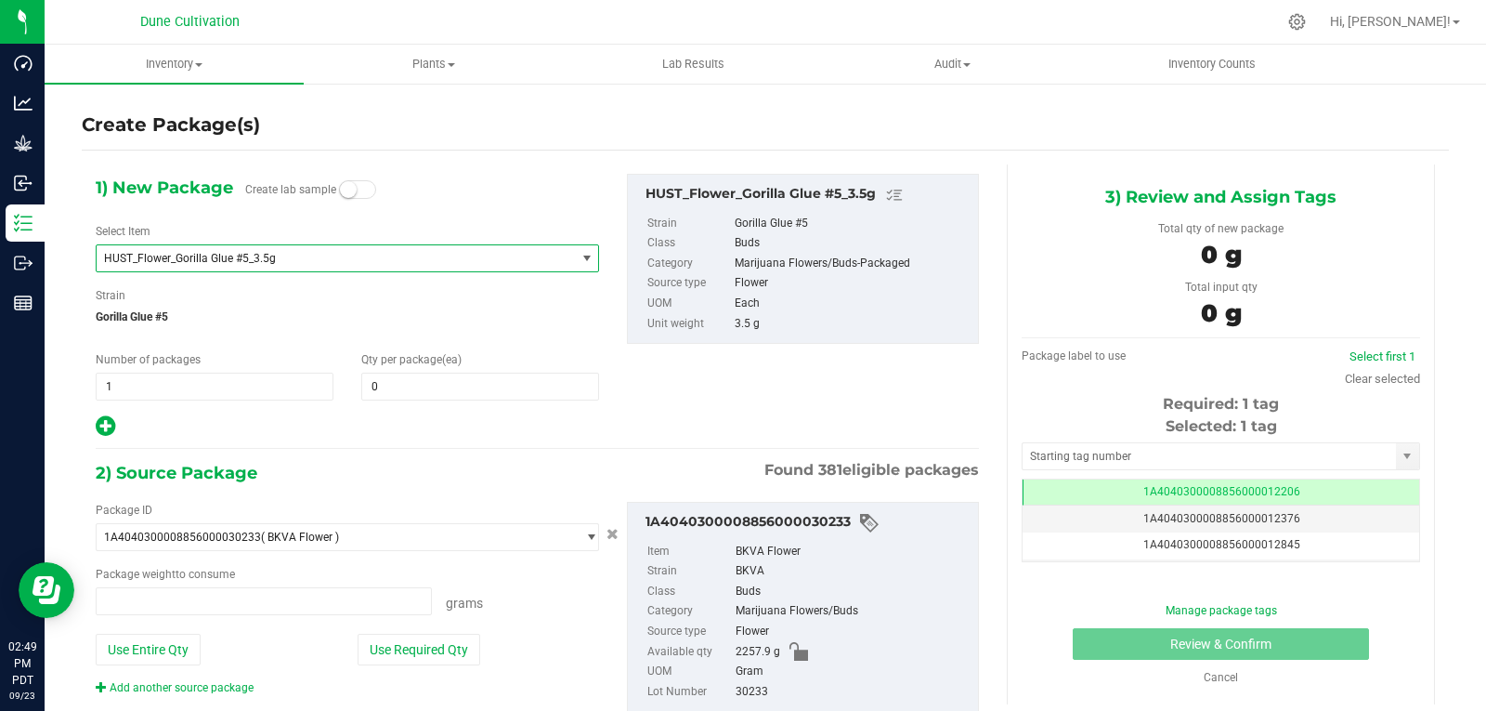
type input "0.0000 g"
click at [413, 386] on span at bounding box center [480, 387] width 238 height 28
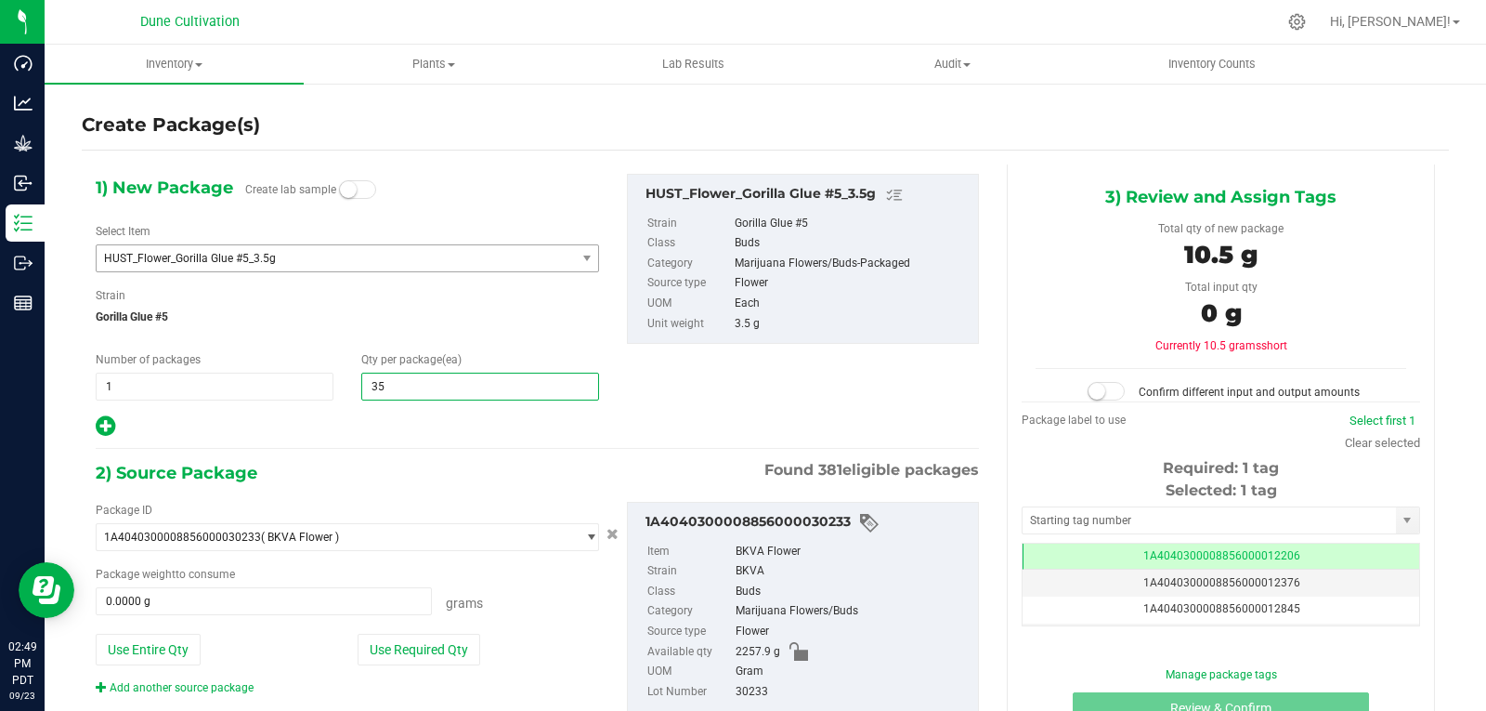
type input "350"
click at [404, 654] on button "Use Required Qty" at bounding box center [419, 650] width 123 height 32
type input "1225.0000 g"
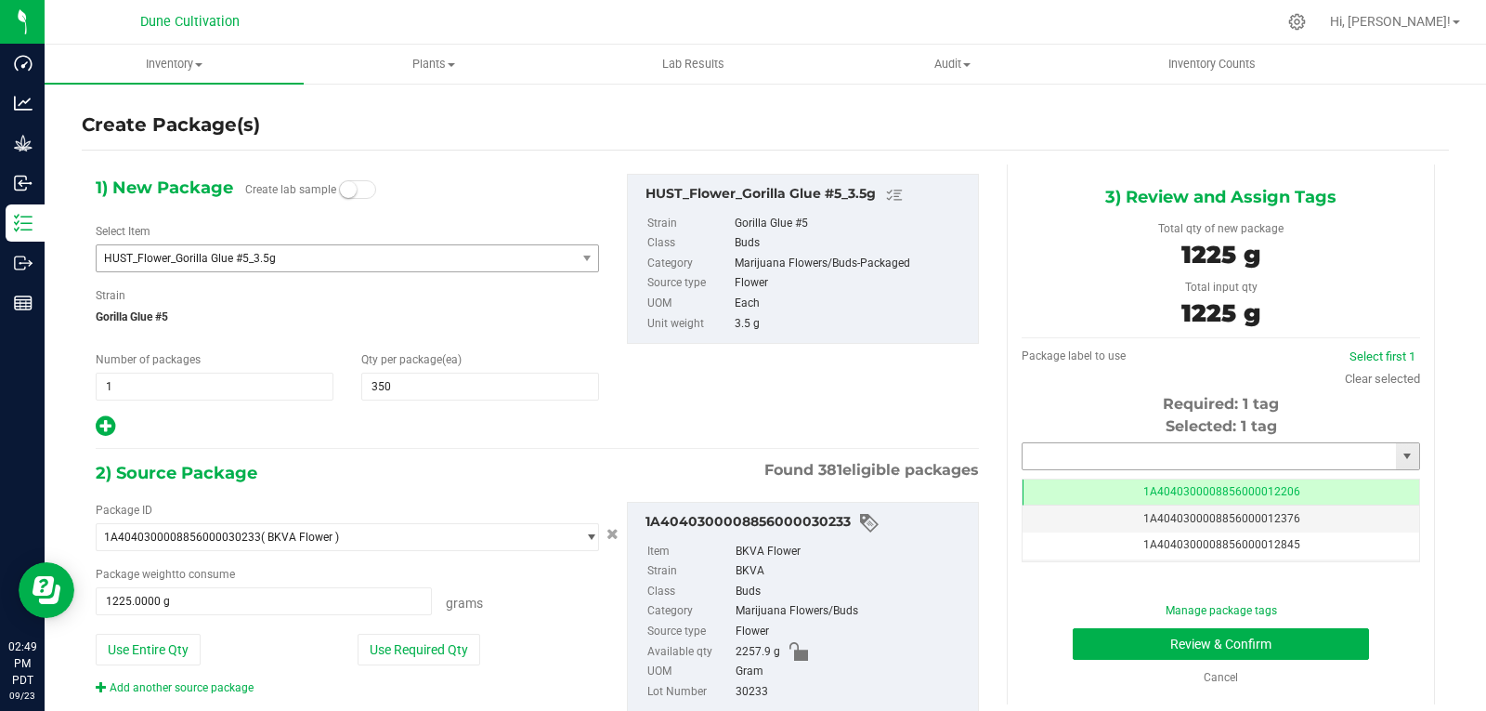
click at [1105, 447] on input "text" at bounding box center [1209, 456] width 373 height 26
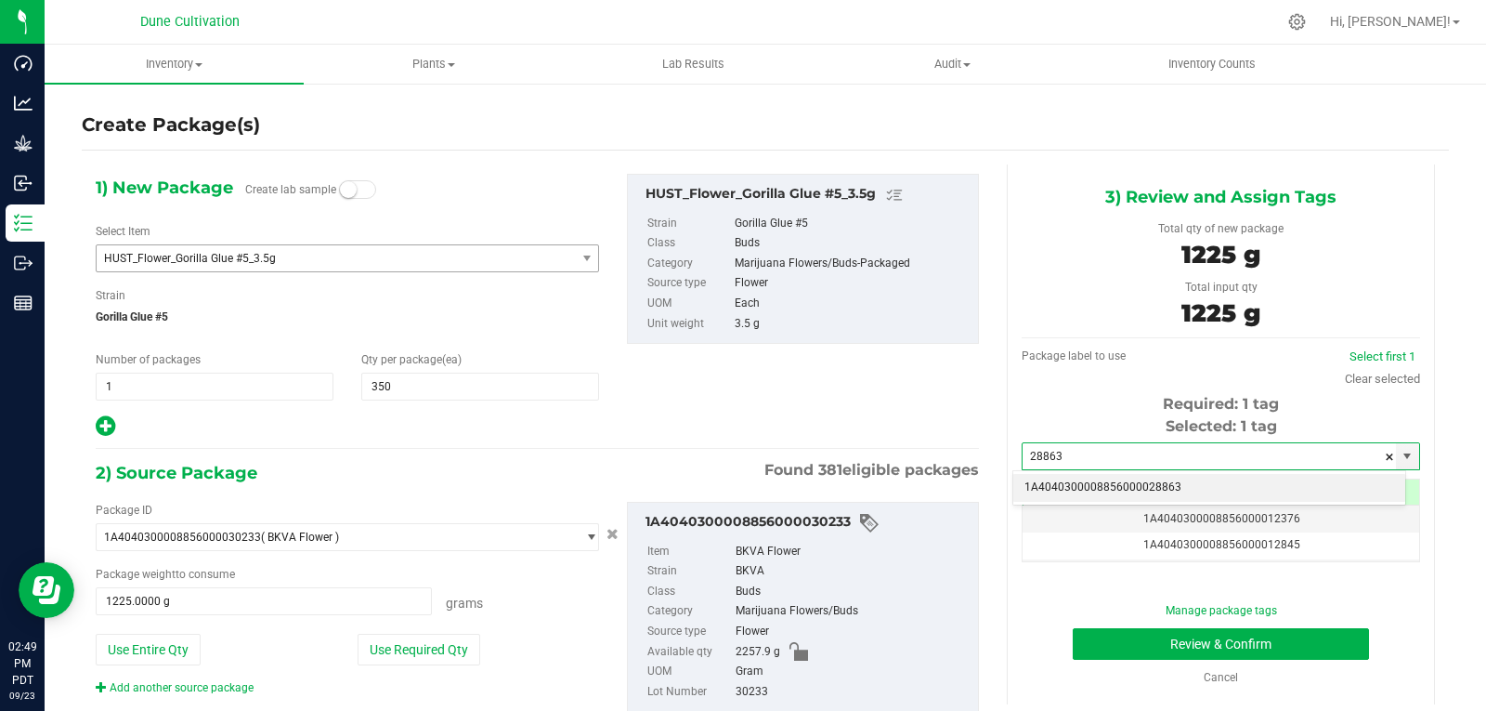
click at [1092, 481] on li "1A4040300008856000028863" at bounding box center [1210, 488] width 392 height 28
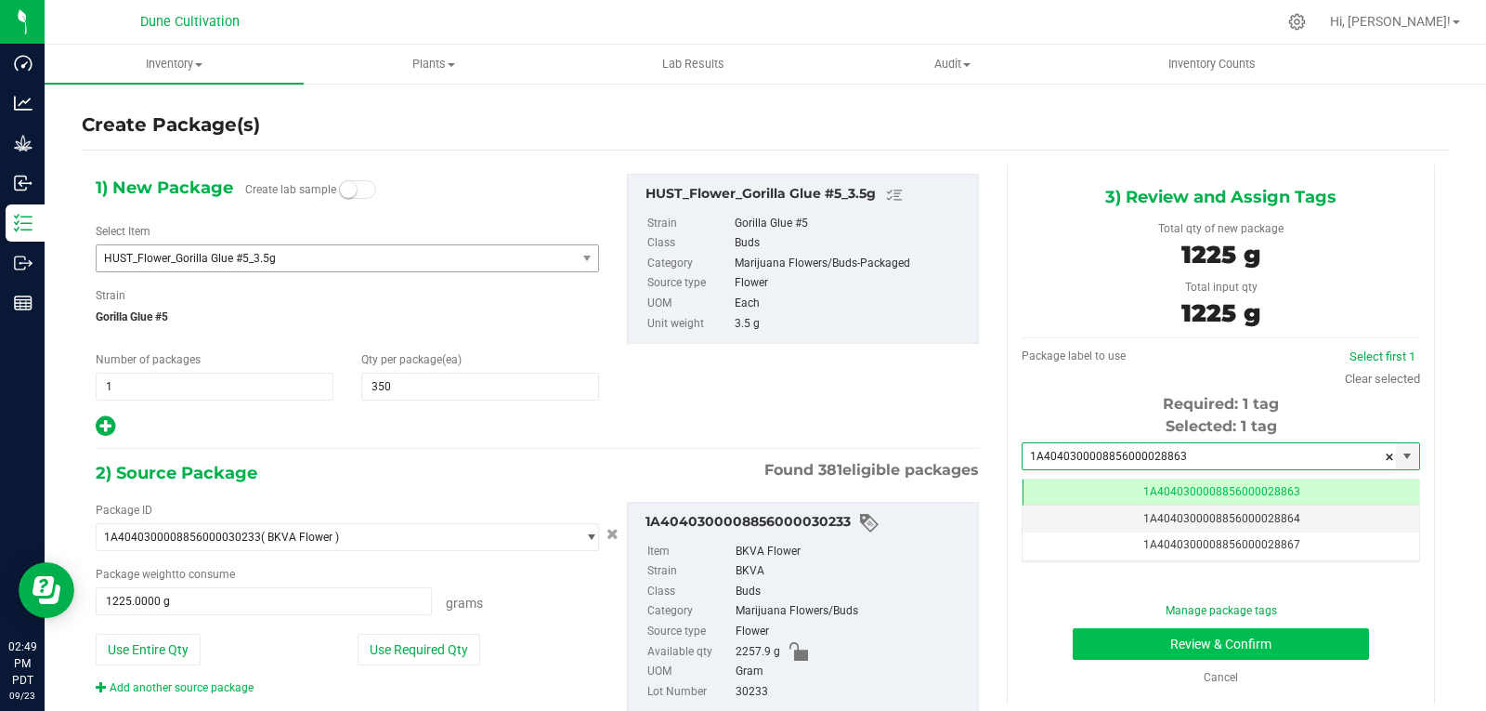
type input "1A4040300008856000028863"
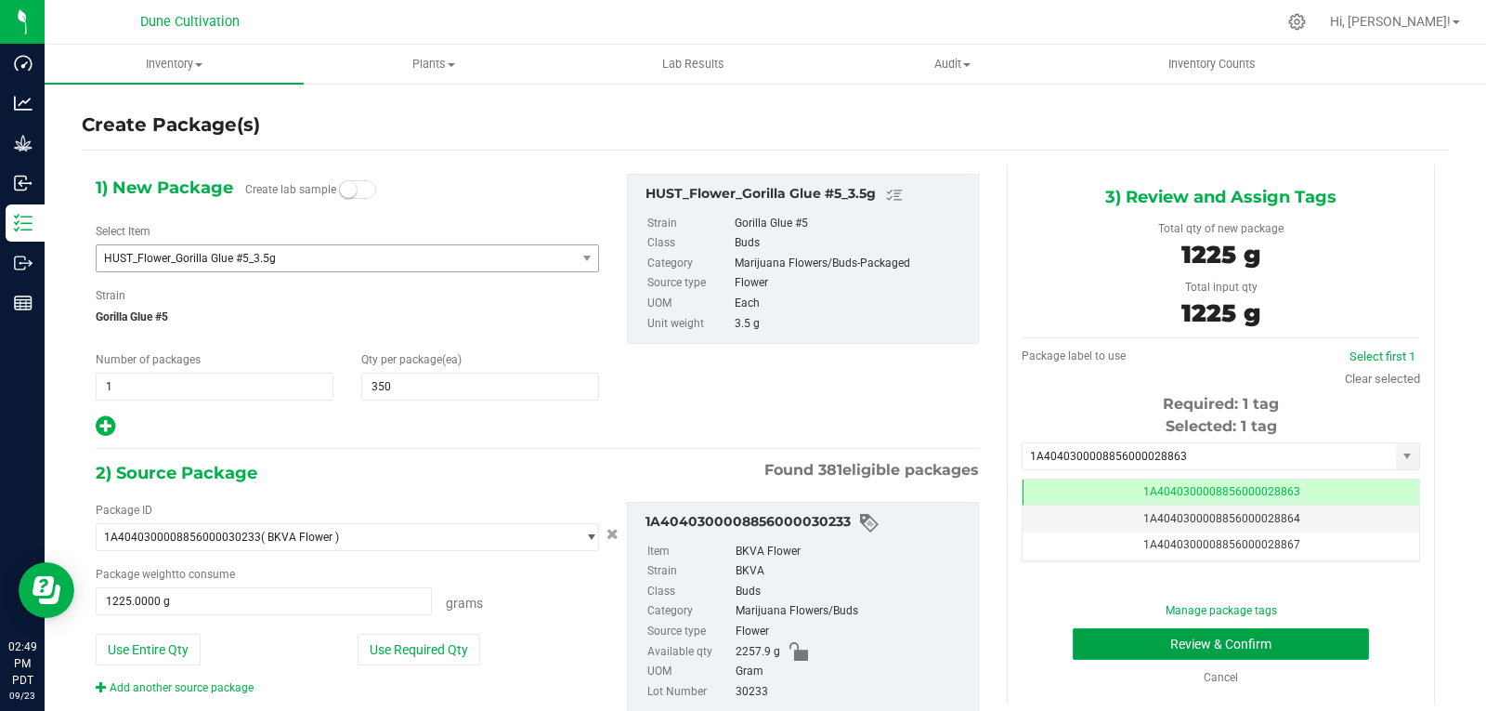
click at [1108, 653] on button "Review & Confirm" at bounding box center [1221, 644] width 296 height 32
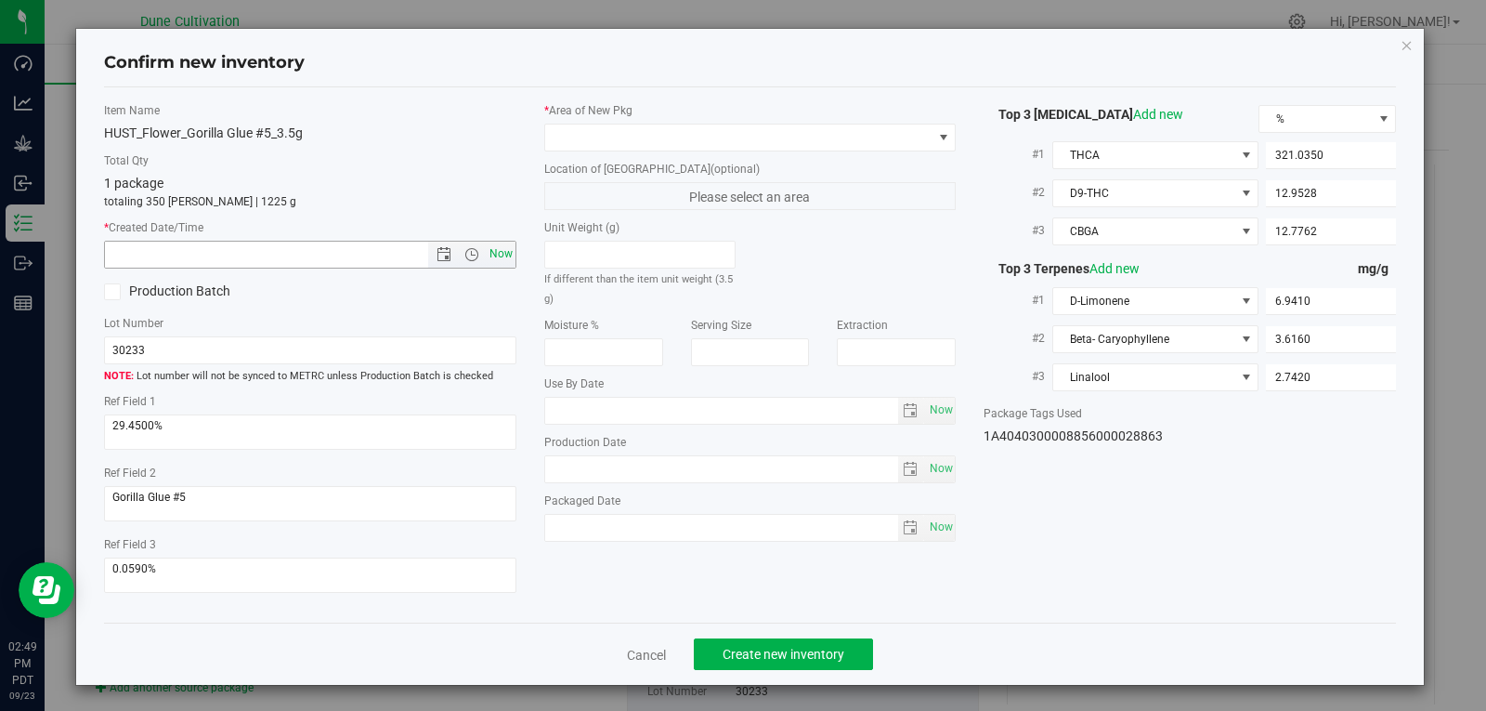
click at [503, 244] on span "Now" at bounding box center [501, 254] width 32 height 27
type input "[DATE] 2:49 PM"
click at [593, 131] on span at bounding box center [738, 137] width 387 height 26
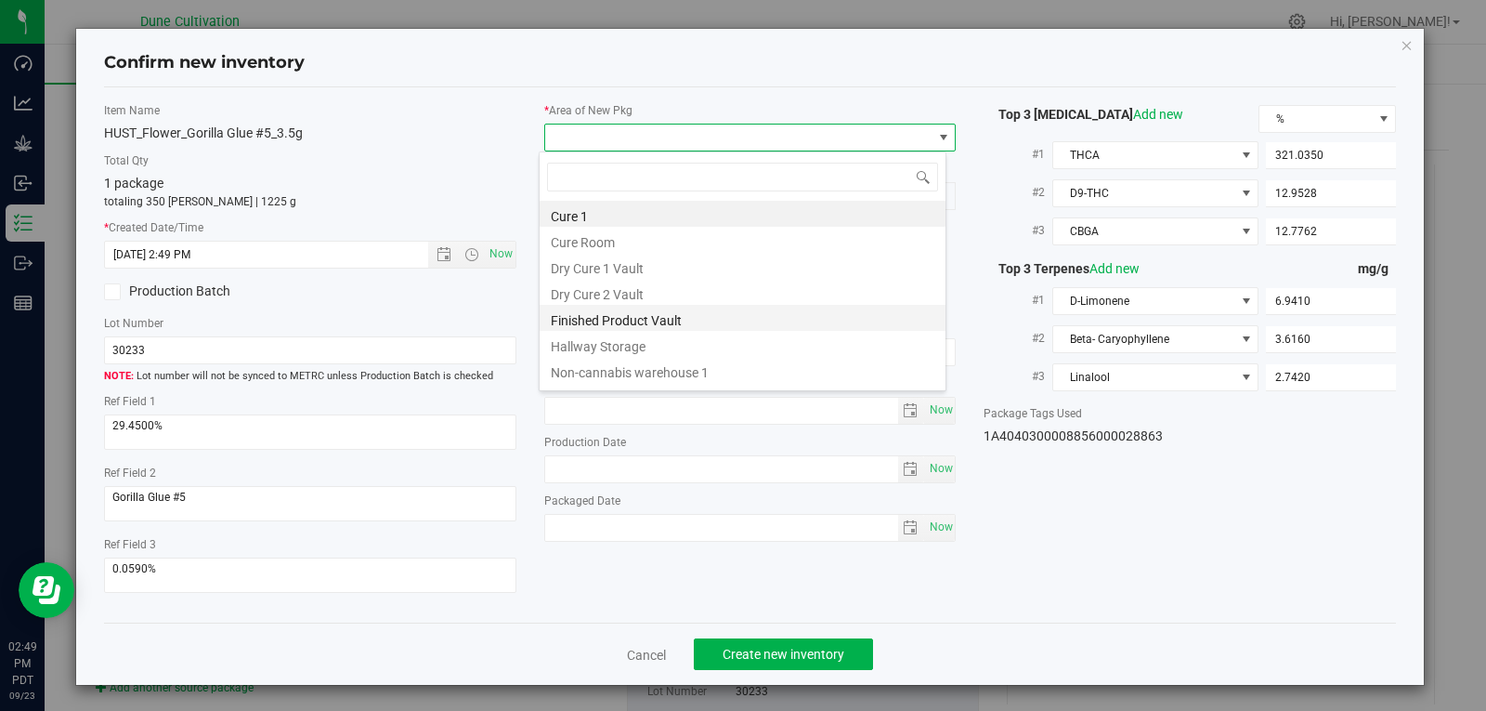
click at [597, 316] on li "Finished Product Vault" at bounding box center [743, 318] width 406 height 26
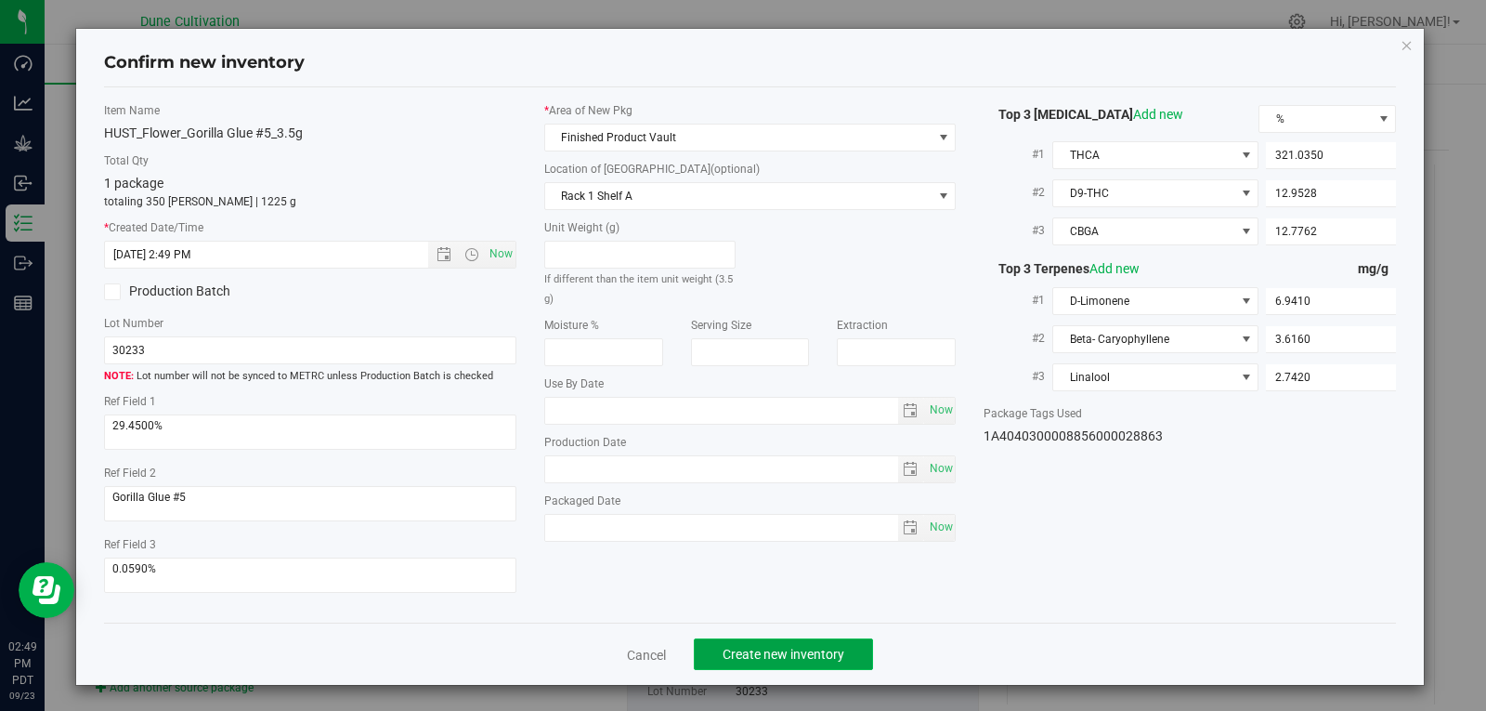
click at [778, 643] on button "Create new inventory" at bounding box center [783, 654] width 179 height 32
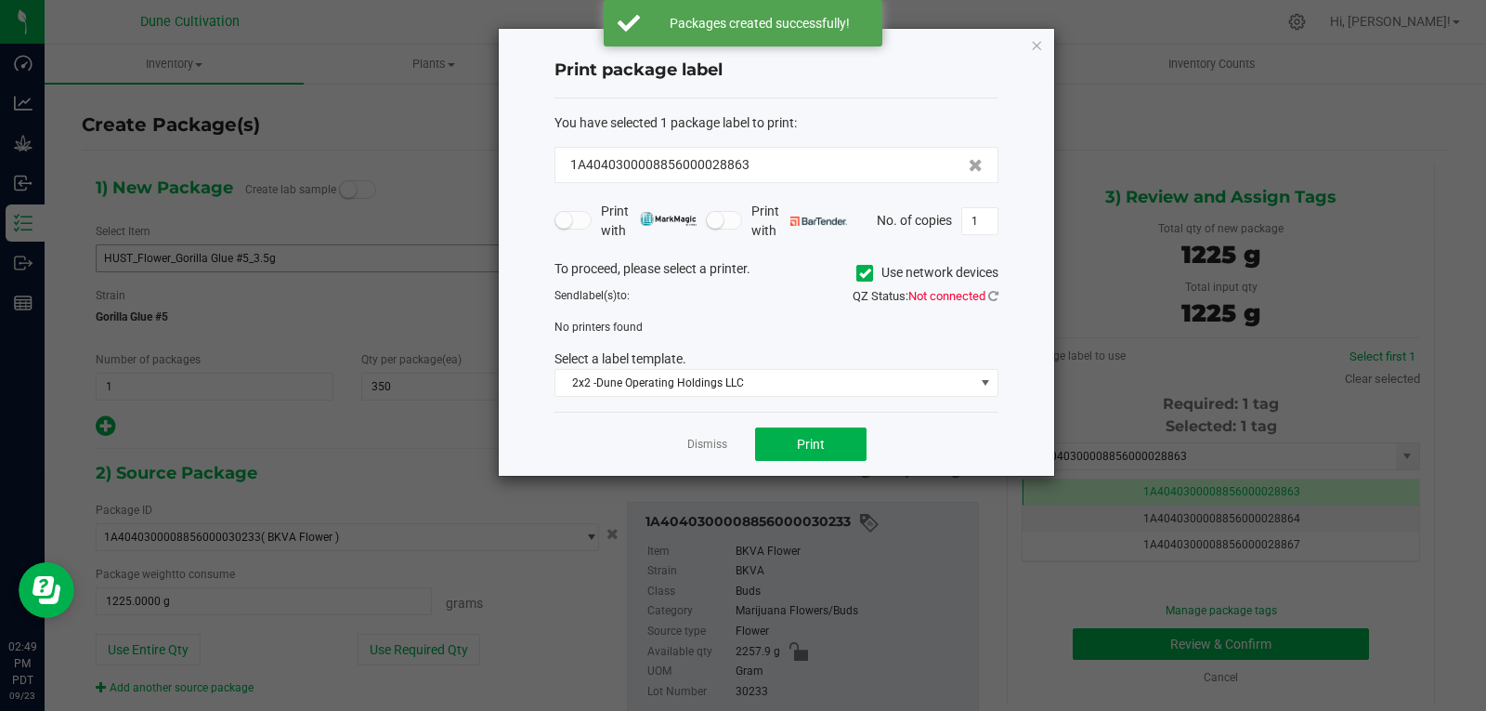
click at [713, 455] on div "Dismiss Print" at bounding box center [777, 444] width 444 height 64
click at [713, 448] on link "Dismiss" at bounding box center [707, 445] width 40 height 16
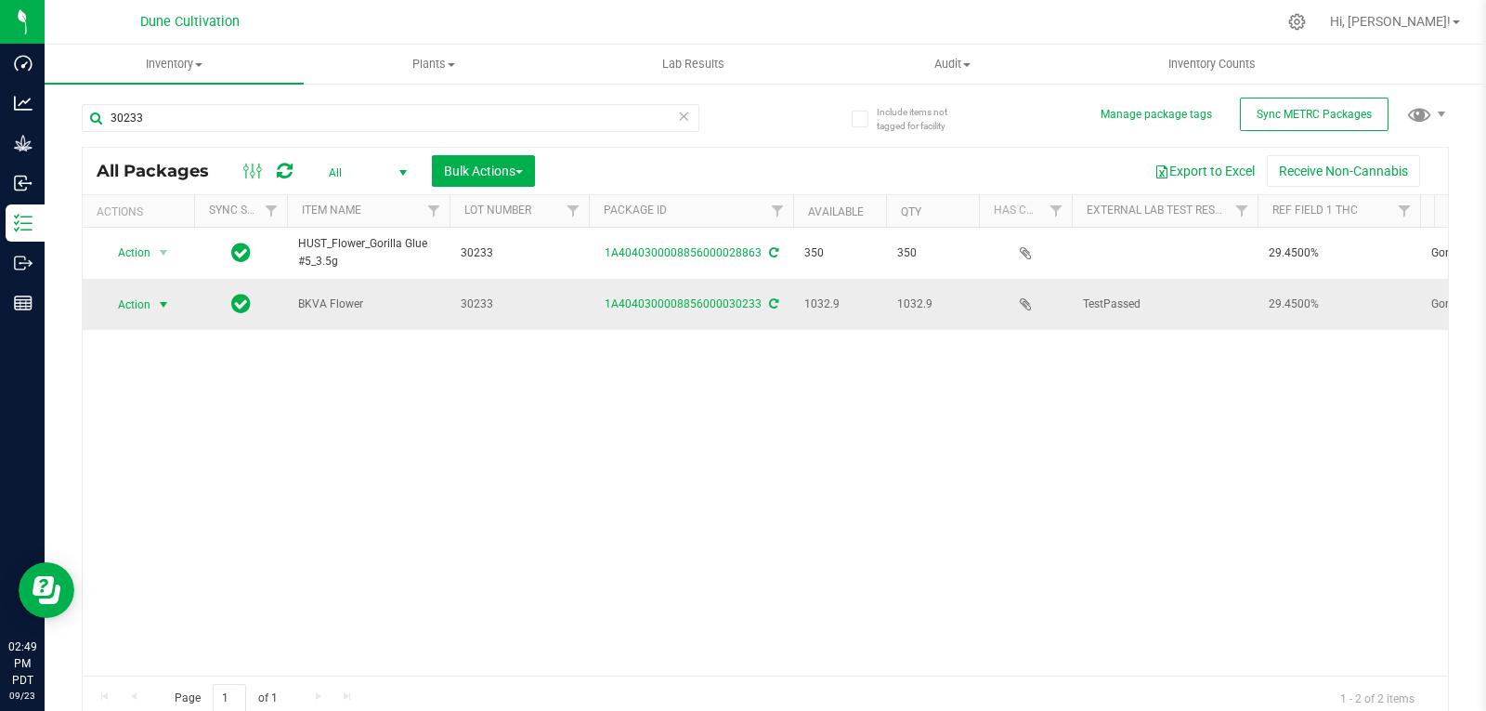
click at [152, 307] on span "select" at bounding box center [163, 305] width 23 height 26
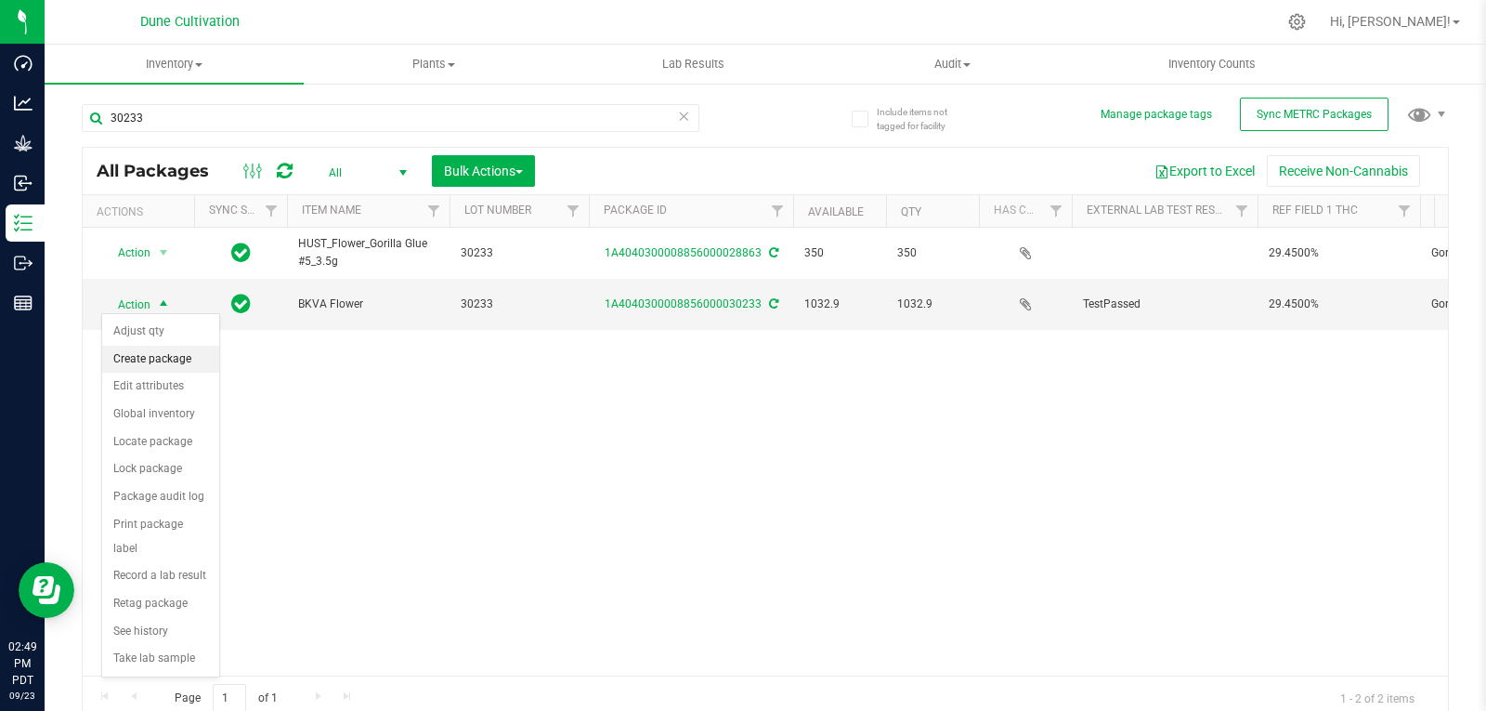
click at [162, 364] on li "Create package" at bounding box center [160, 360] width 117 height 28
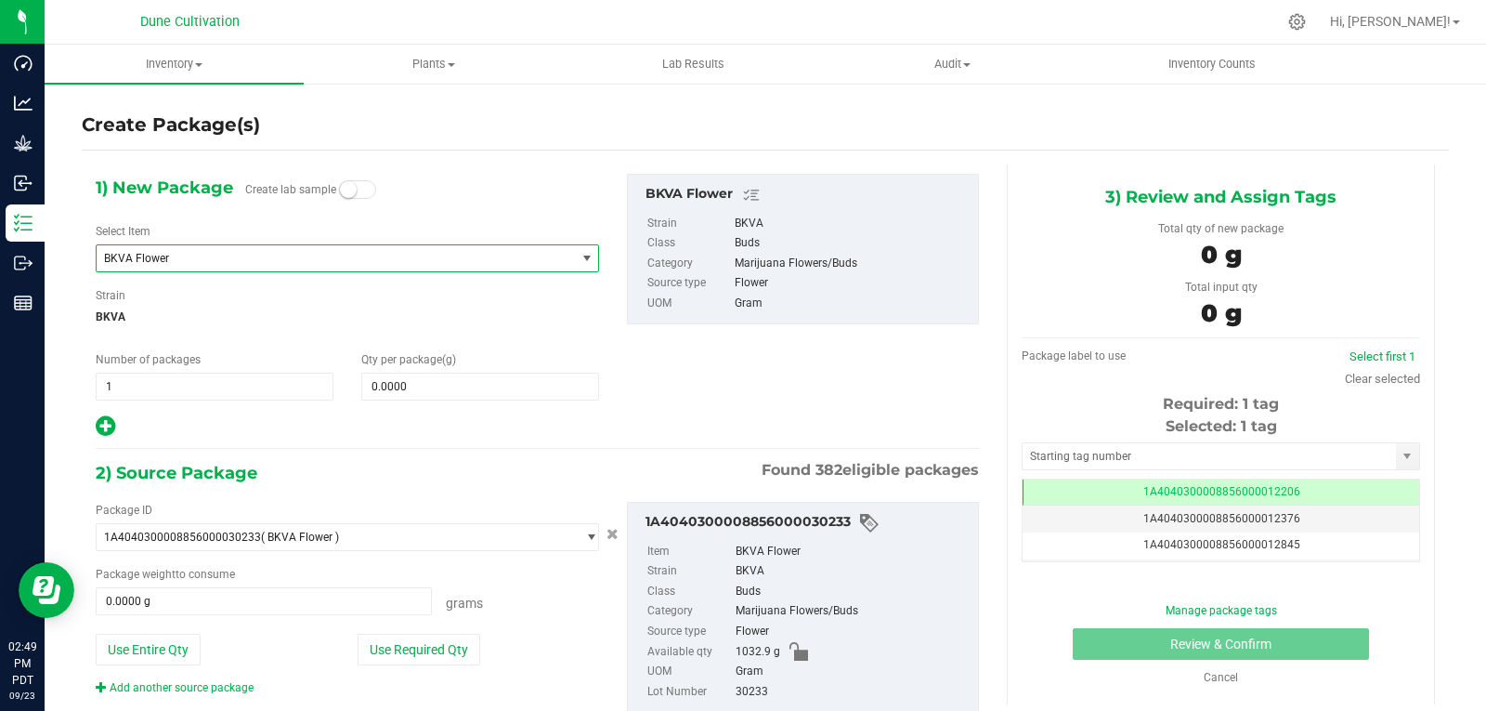
click at [189, 257] on span "BKVA Flower" at bounding box center [326, 258] width 445 height 13
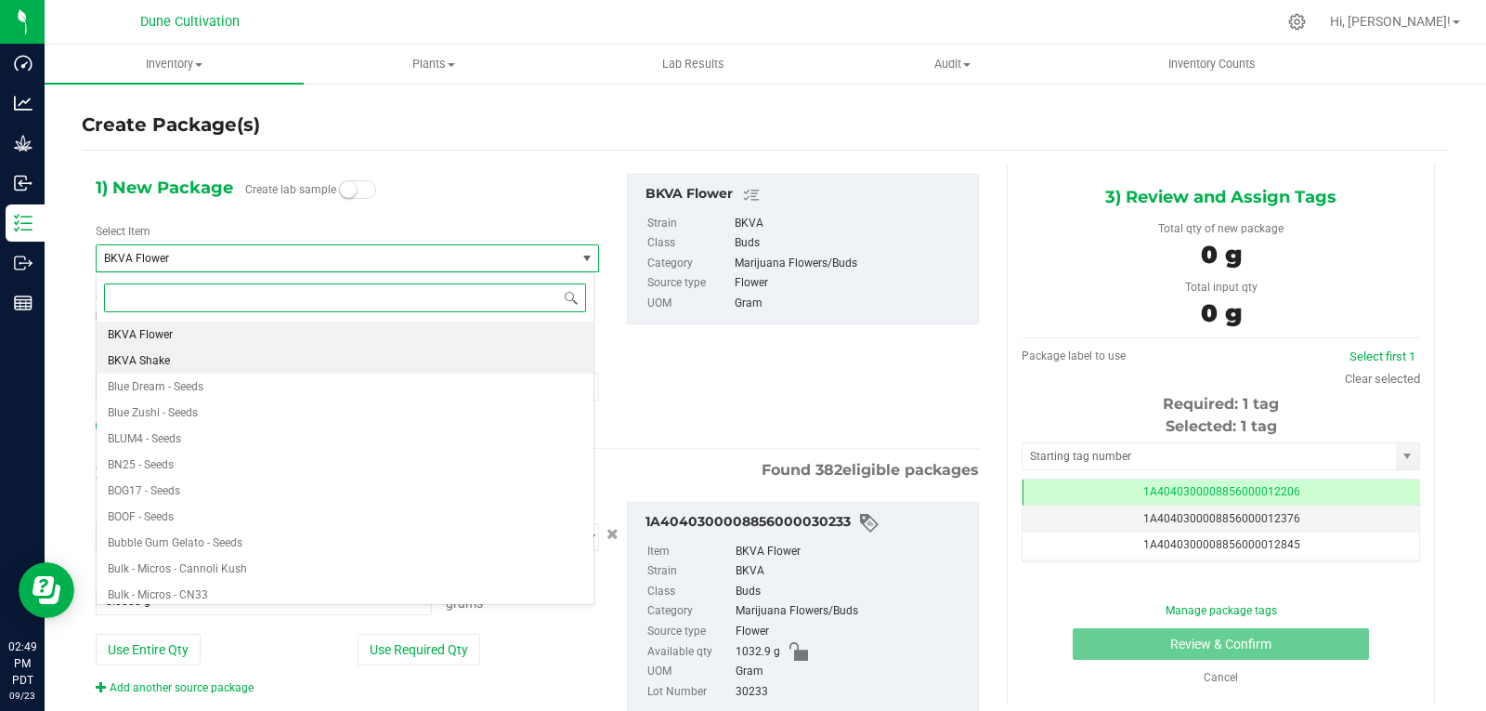
click at [178, 361] on li "BKVA Shake" at bounding box center [345, 360] width 497 height 26
type input "0.0000"
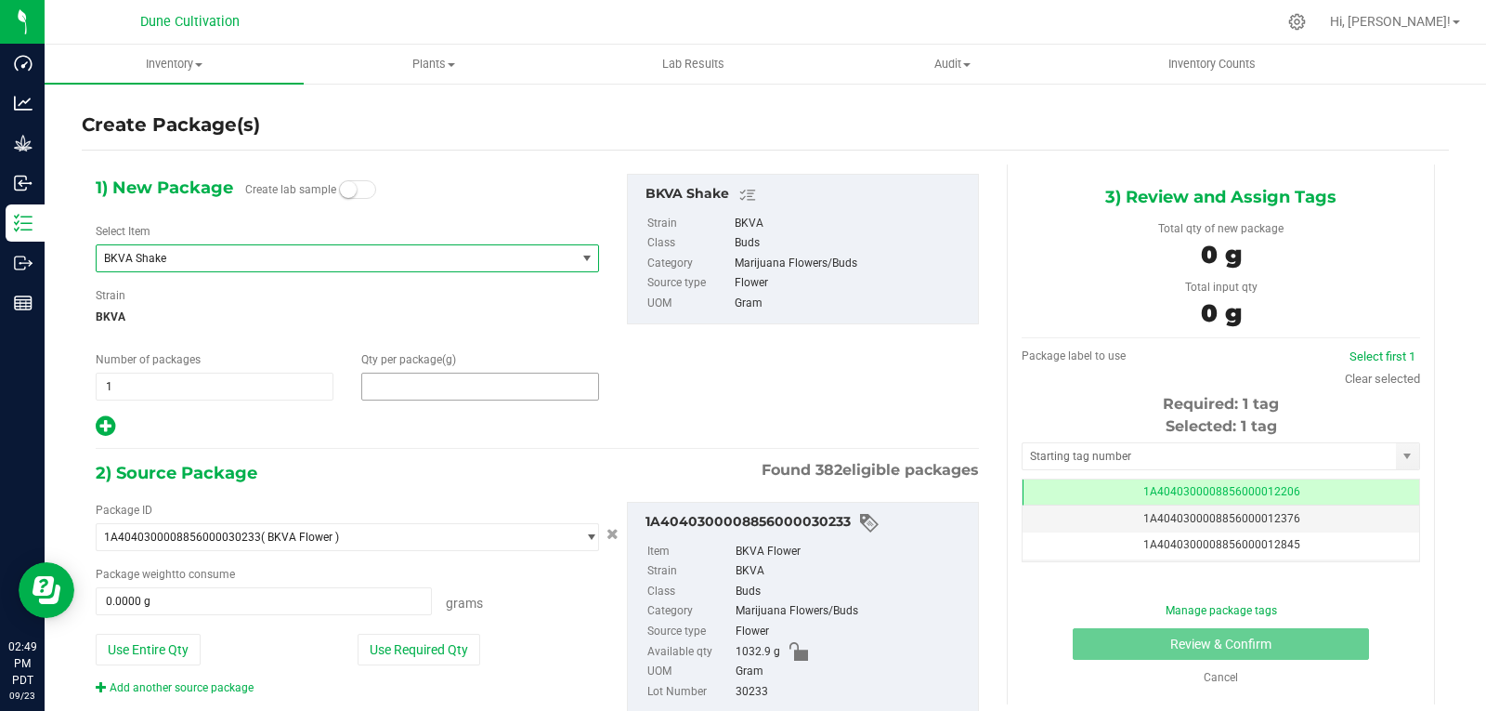
click at [425, 398] on span at bounding box center [480, 387] width 238 height 28
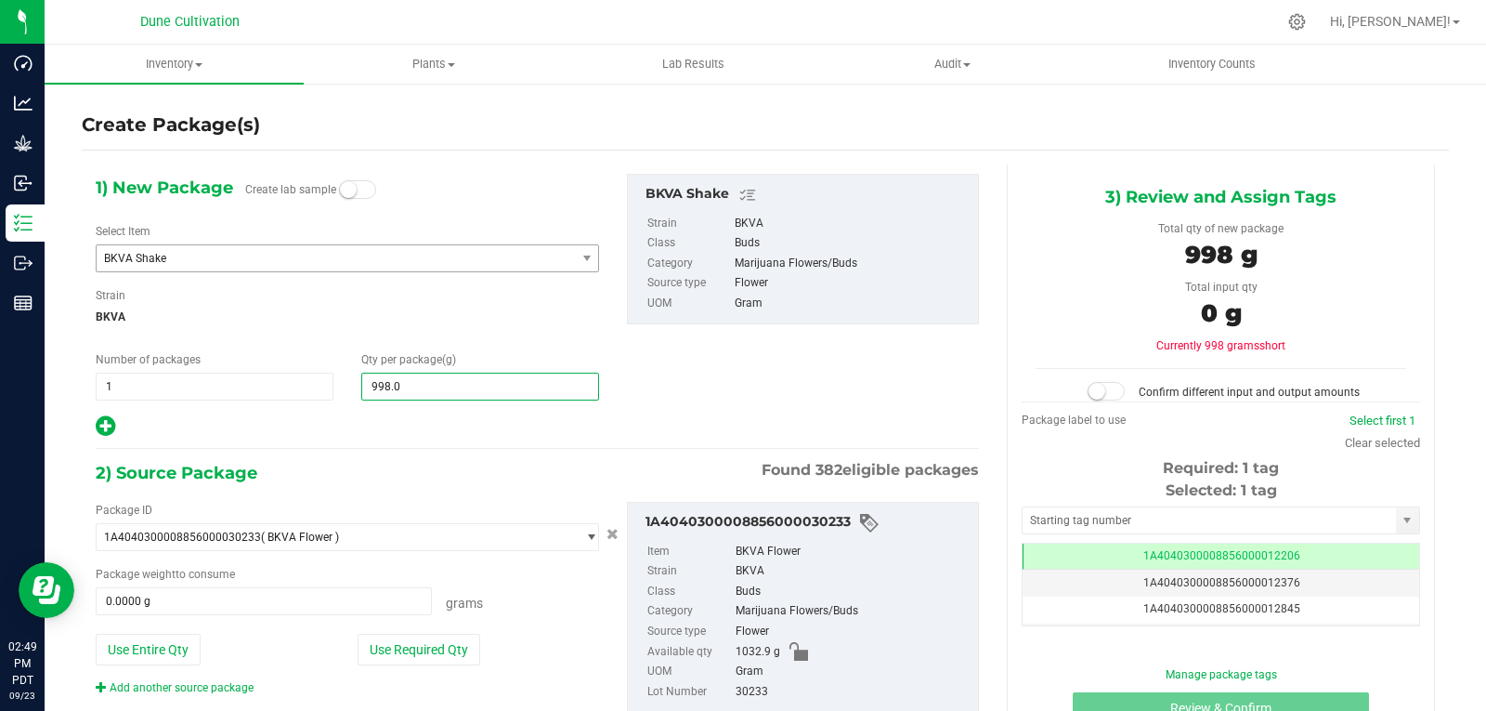
type input "998.02"
type input "998.0200"
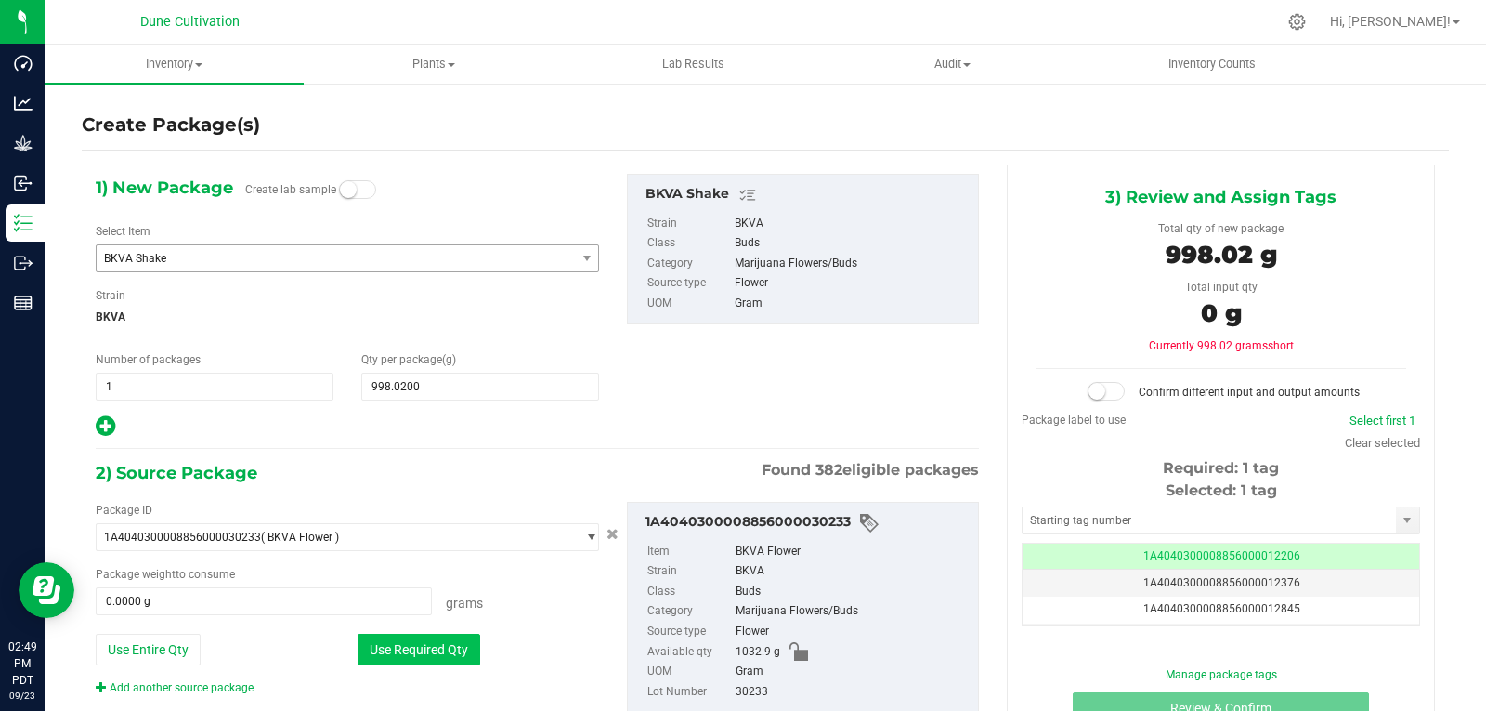
click at [427, 655] on button "Use Required Qty" at bounding box center [419, 650] width 123 height 32
type input "998.0200 g"
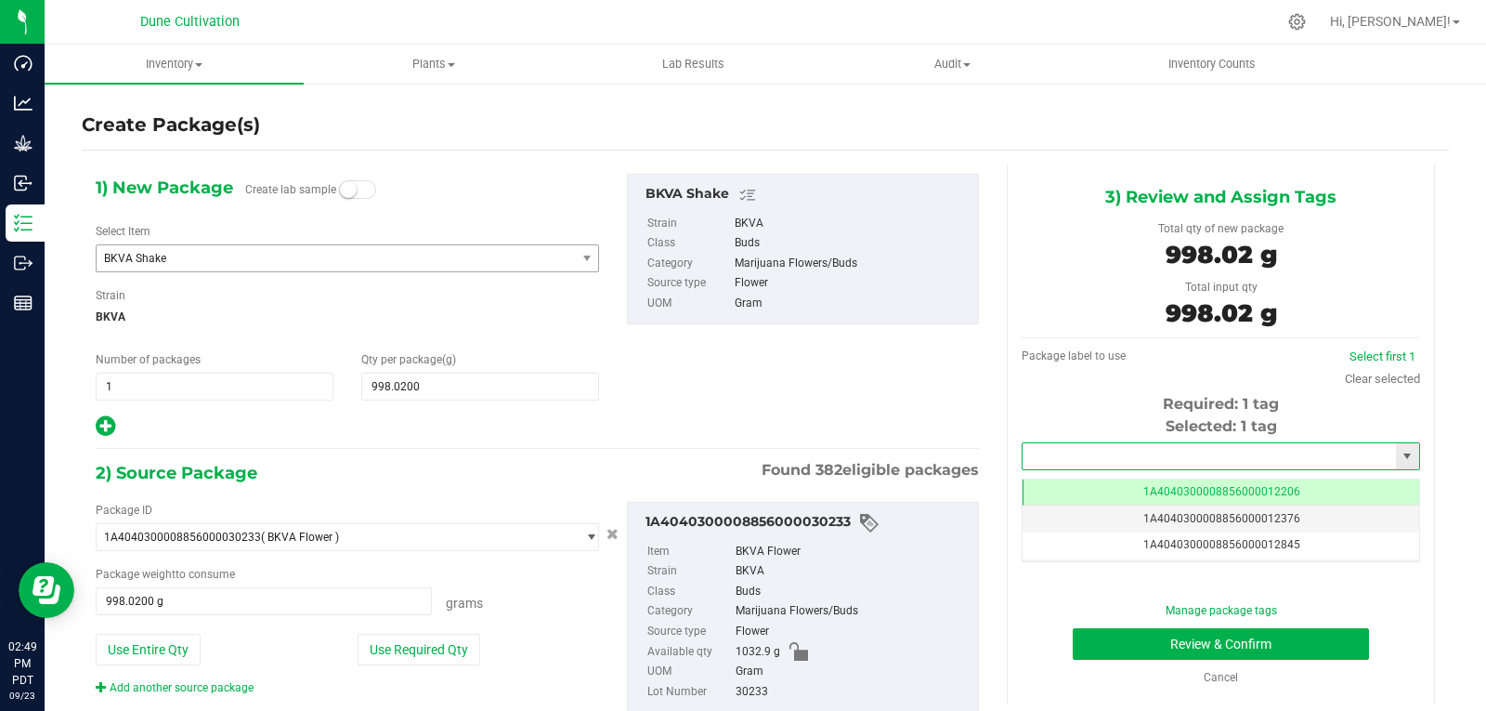
click at [1034, 456] on input "text" at bounding box center [1209, 456] width 373 height 26
click at [1079, 496] on li "1A4040300008856000028864" at bounding box center [1210, 488] width 392 height 28
type input "1A4040300008856000028864"
click at [1091, 632] on button "Review & Confirm" at bounding box center [1221, 644] width 296 height 32
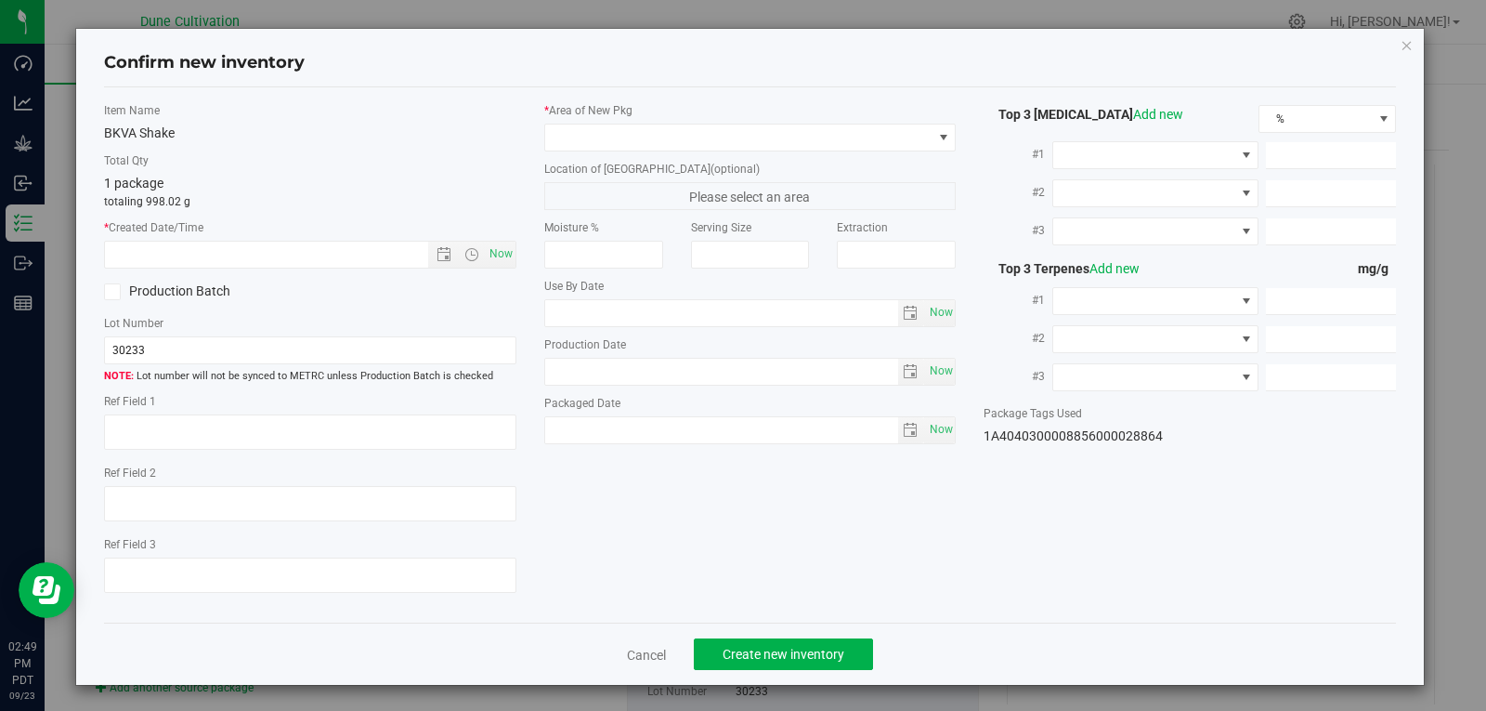
type textarea "29.4500%"
type textarea "Gorilla Glue #5"
type textarea "0.0590%"
type input "321.0350"
type input "12.9528"
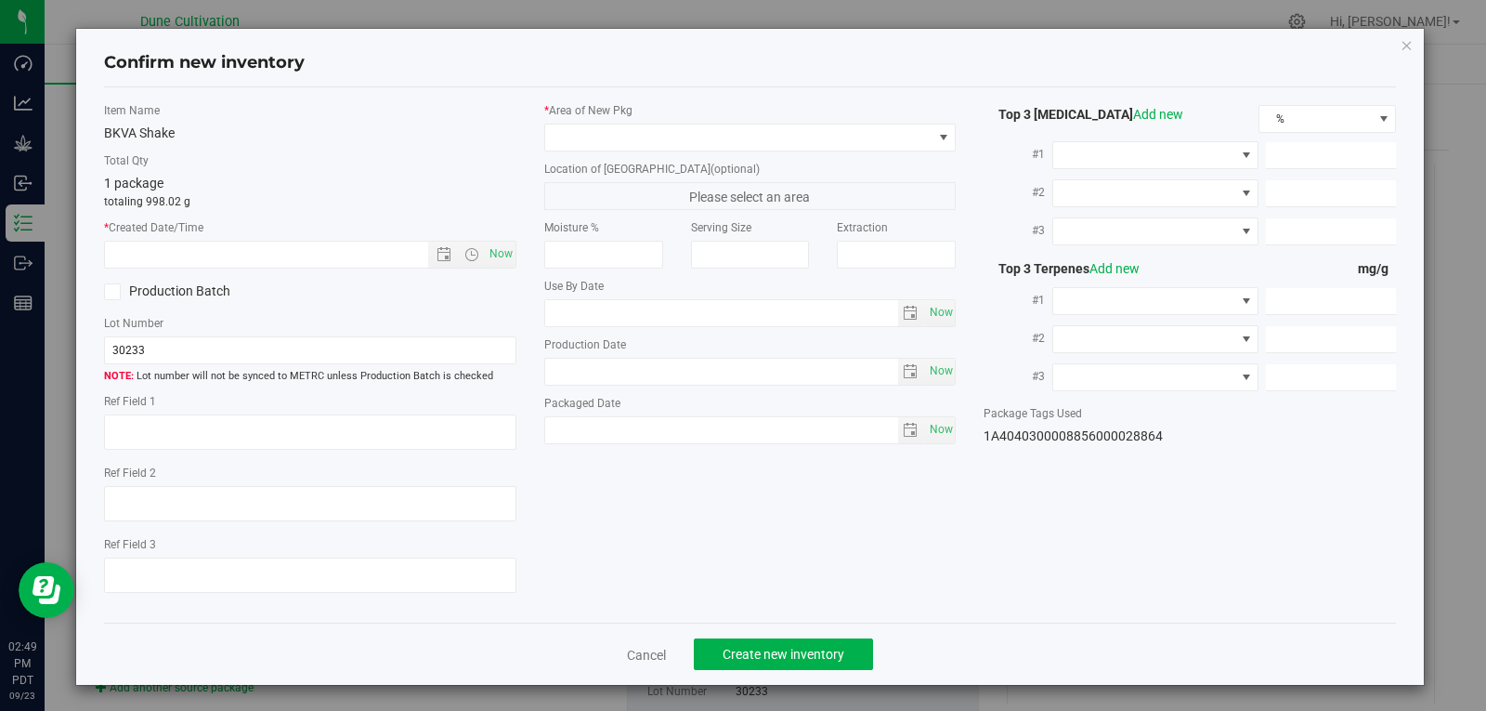
type input "12.7762"
type input "6.9410"
type input "3.6160"
type input "2.7420"
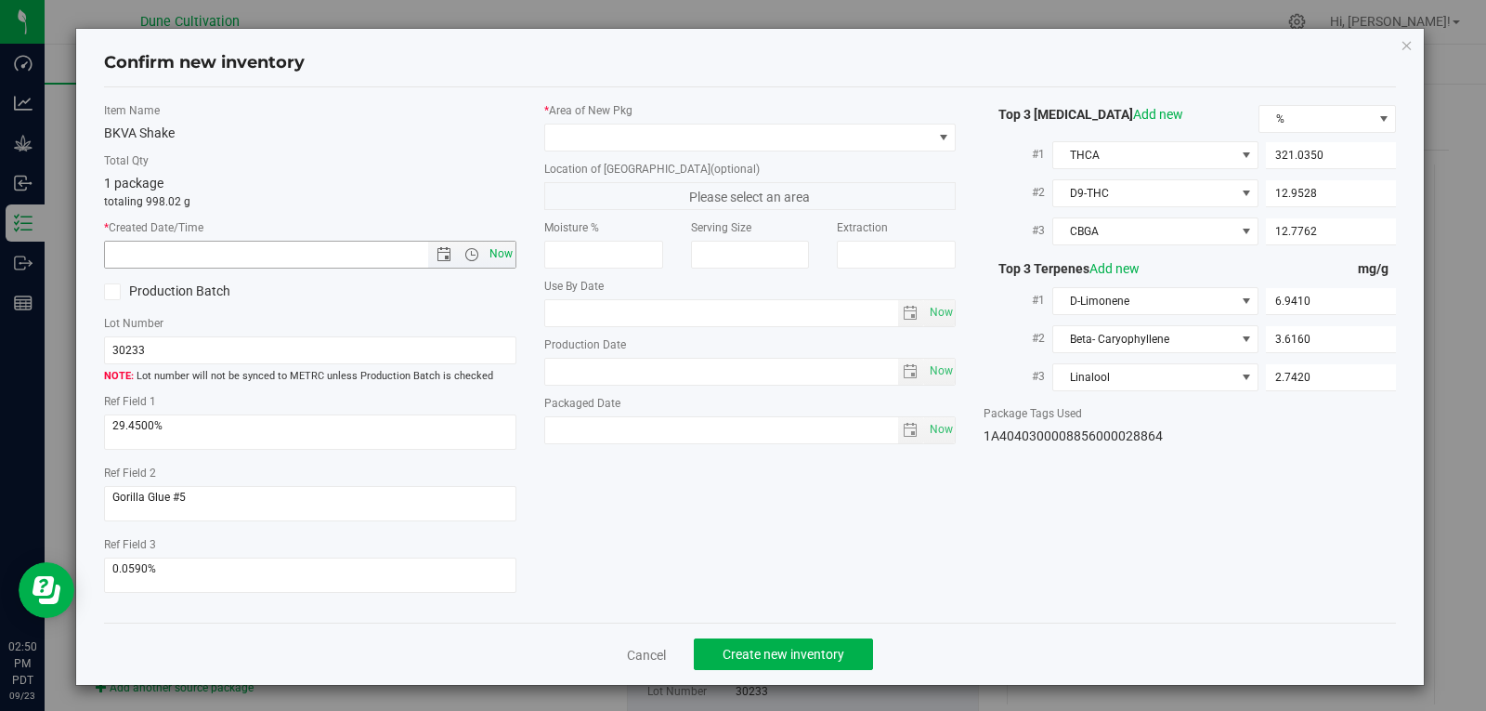
click at [497, 257] on span "Now" at bounding box center [501, 254] width 32 height 27
type input "[DATE] 2:50 PM"
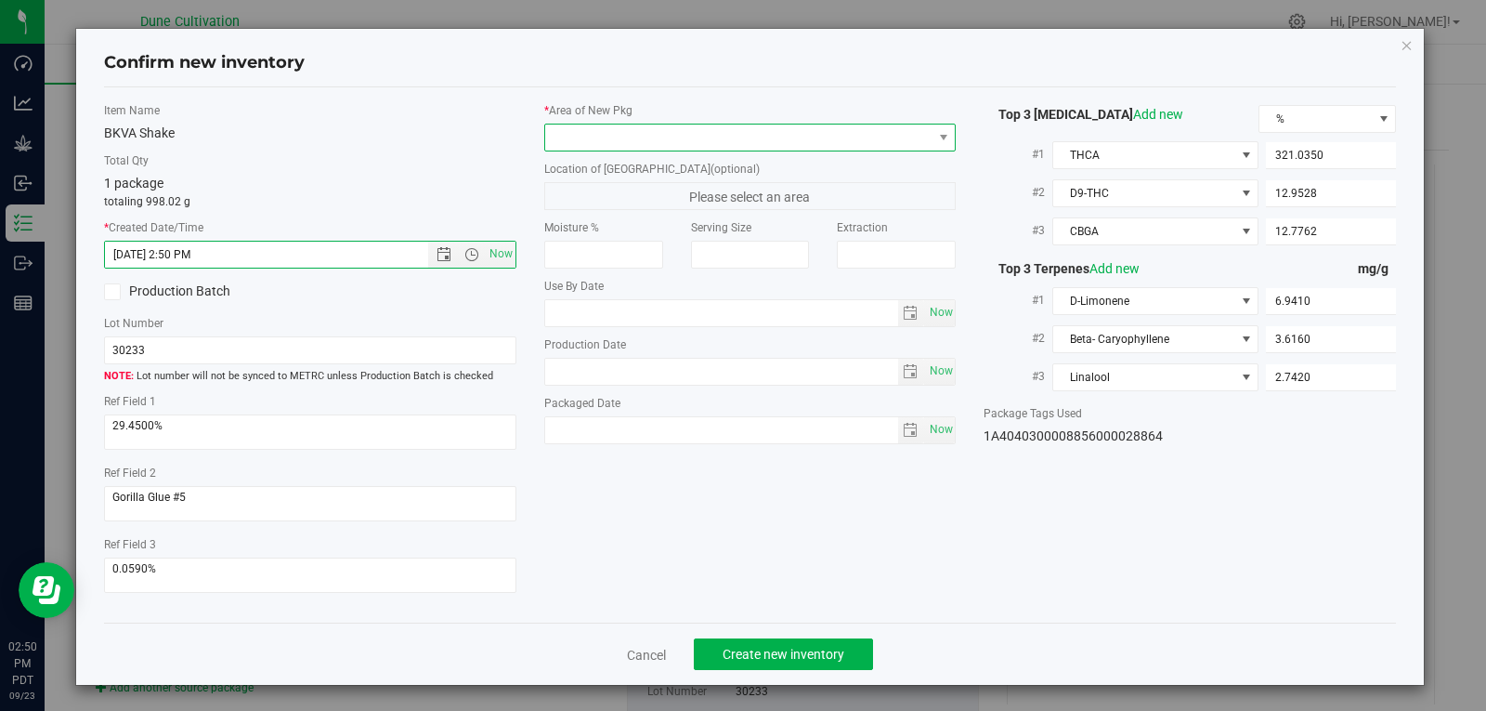
click at [743, 124] on span at bounding box center [738, 137] width 387 height 26
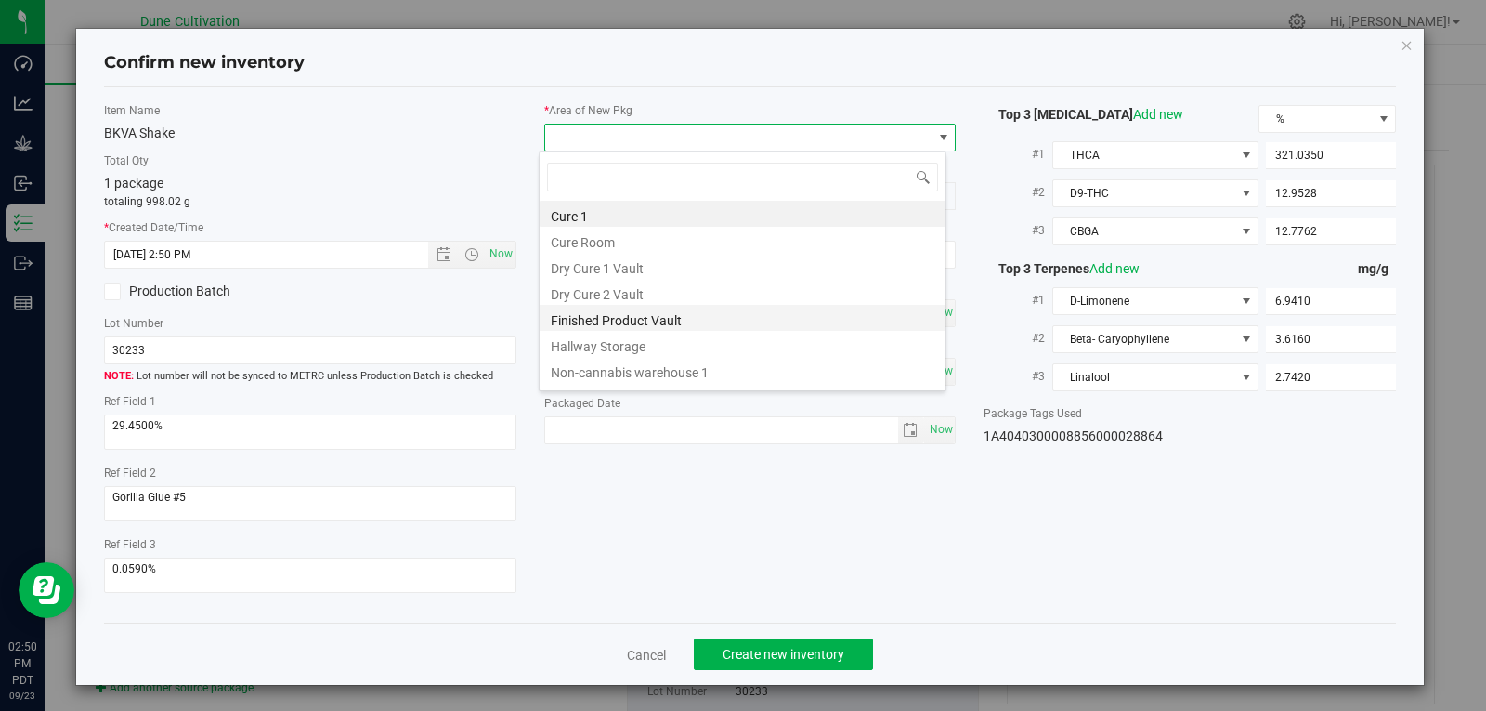
click at [640, 311] on li "Finished Product Vault" at bounding box center [743, 318] width 406 height 26
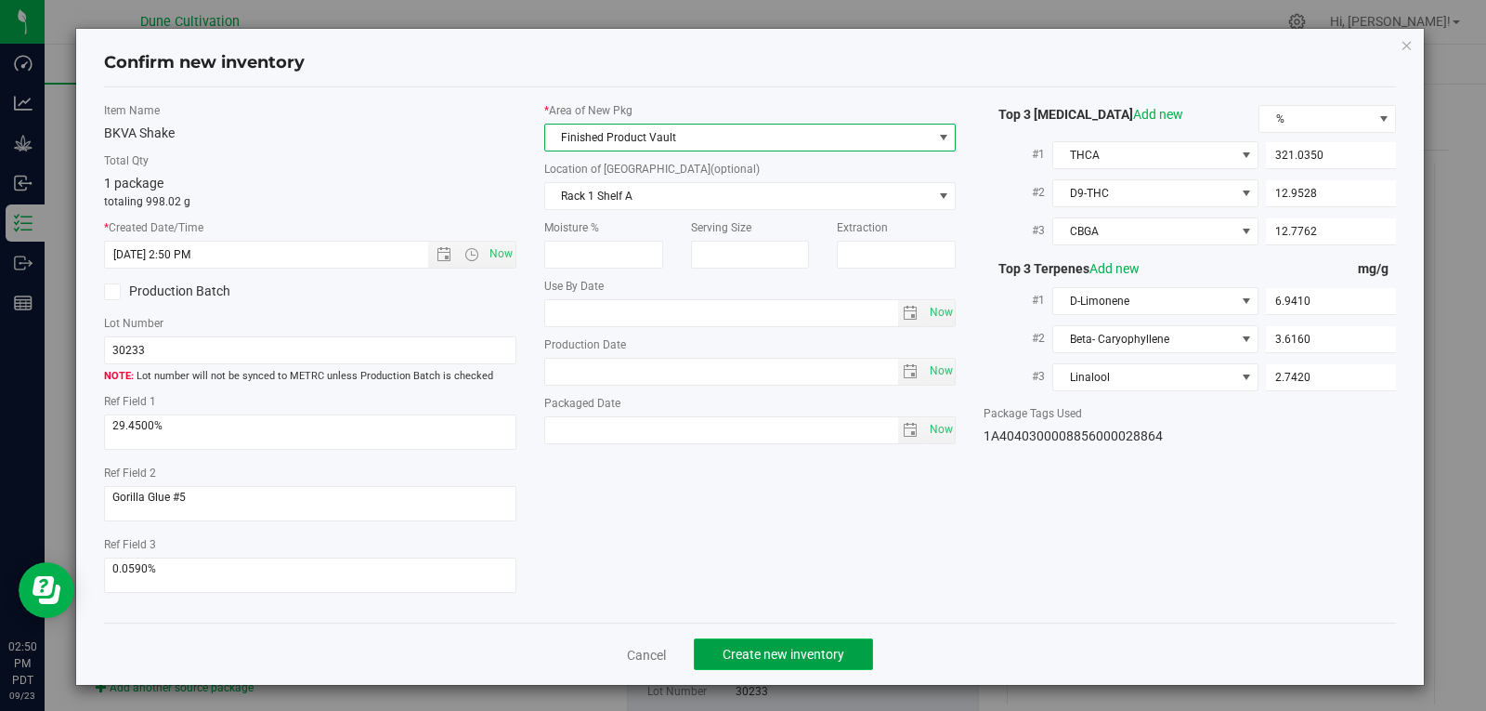
click at [763, 661] on span "Create new inventory" at bounding box center [784, 654] width 122 height 15
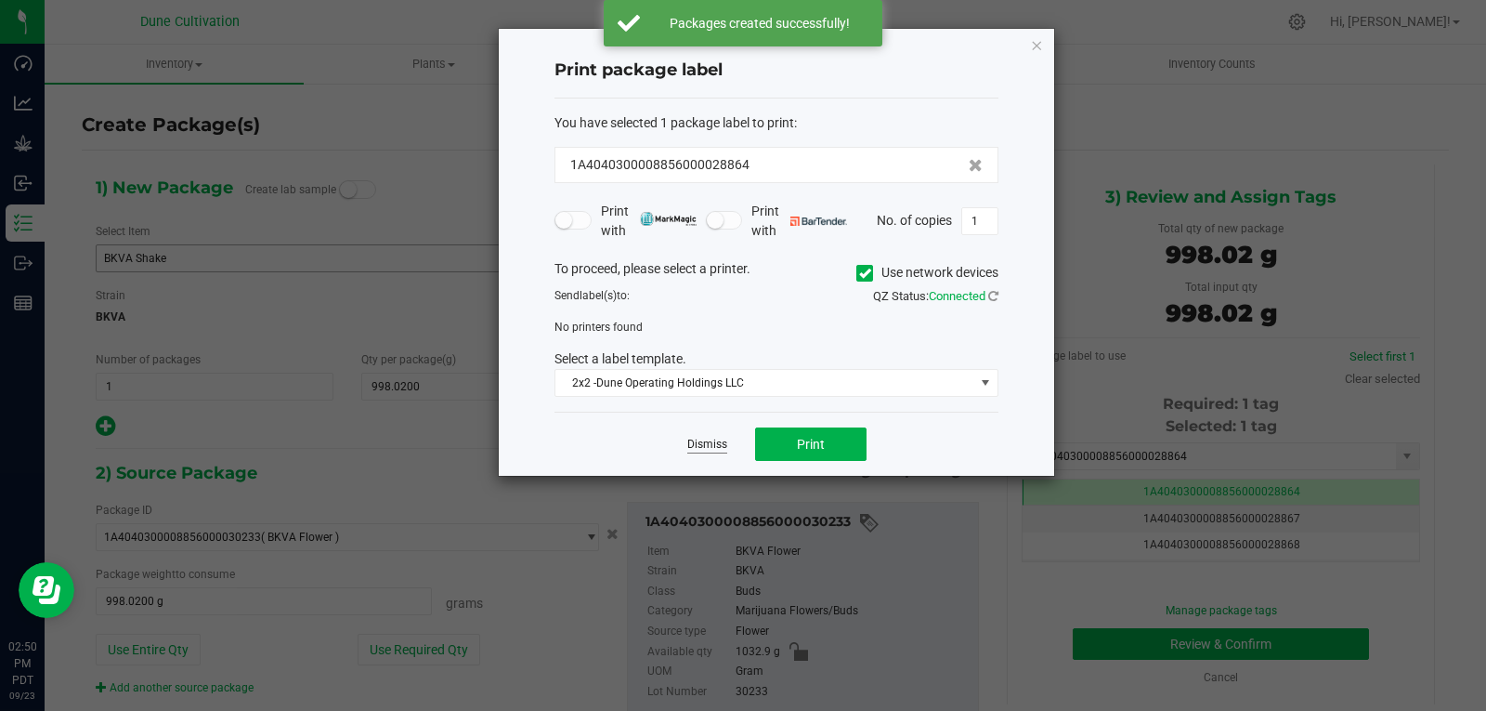
click at [695, 445] on link "Dismiss" at bounding box center [707, 445] width 40 height 16
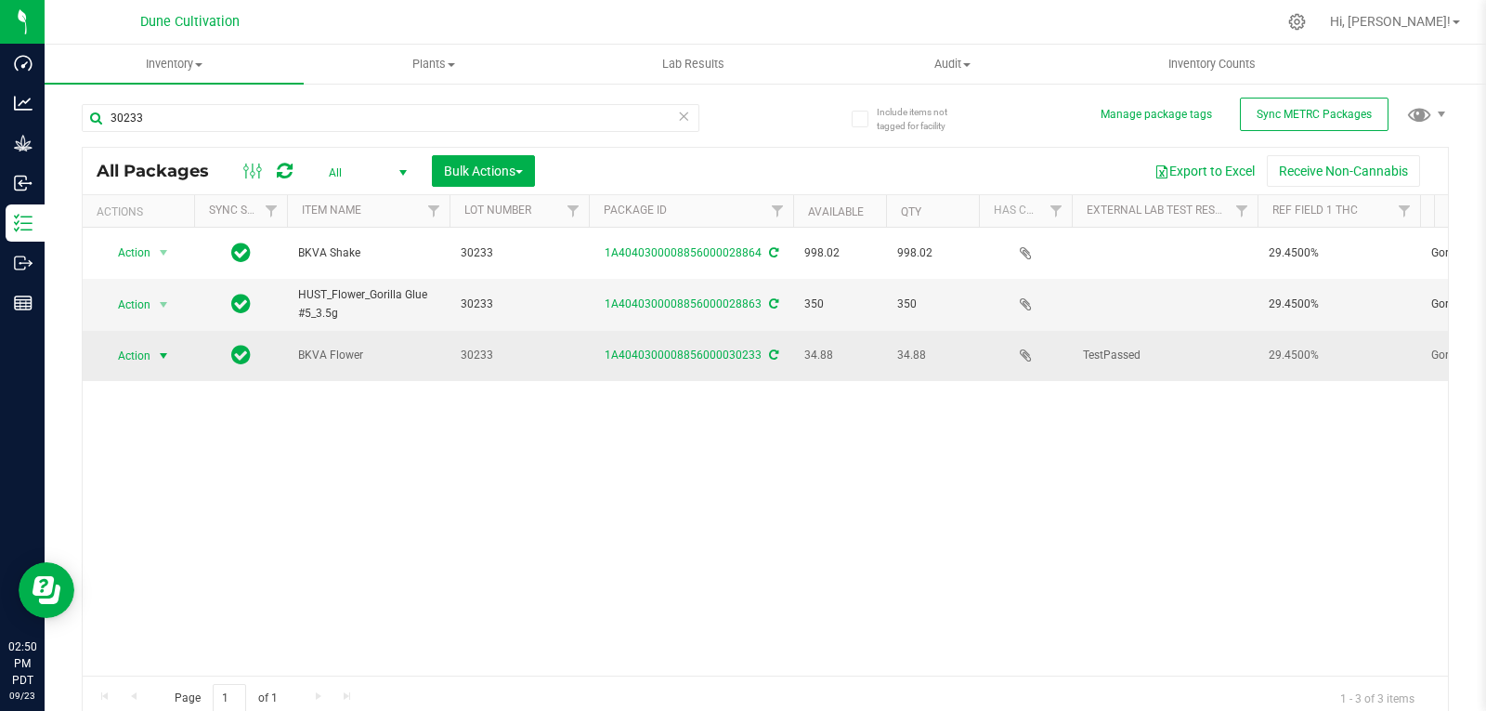
click at [160, 348] on span "select" at bounding box center [163, 355] width 15 height 15
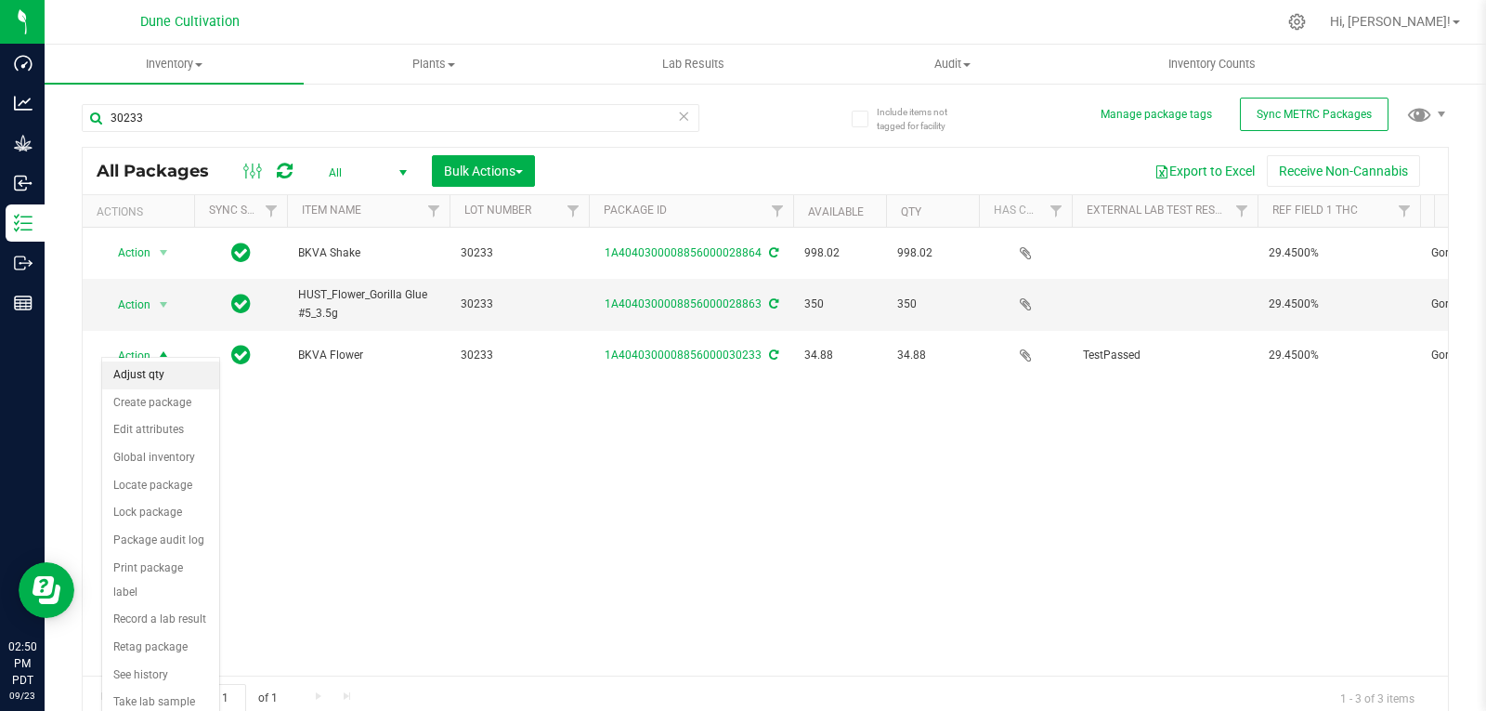
click at [151, 374] on li "Adjust qty" at bounding box center [160, 375] width 117 height 28
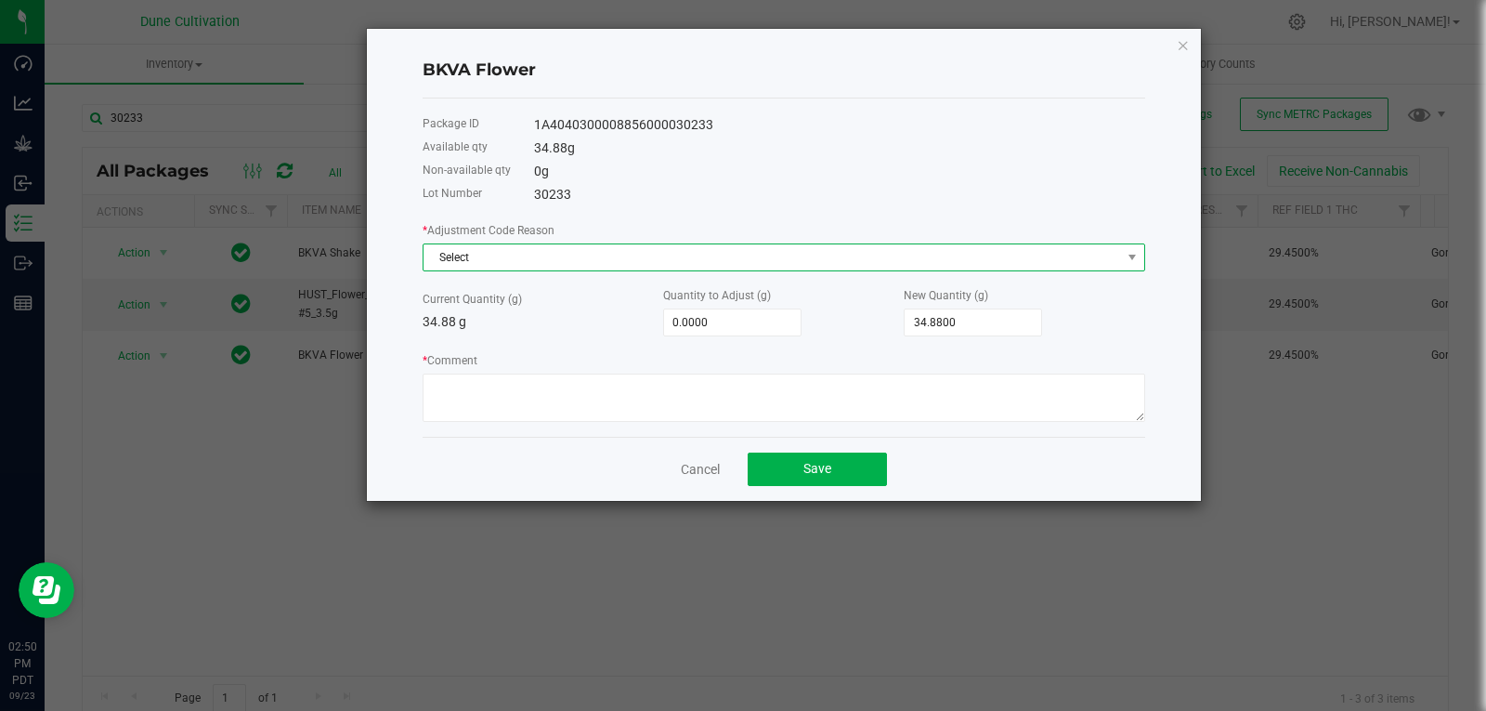
click at [562, 248] on span "Select" at bounding box center [773, 257] width 698 height 26
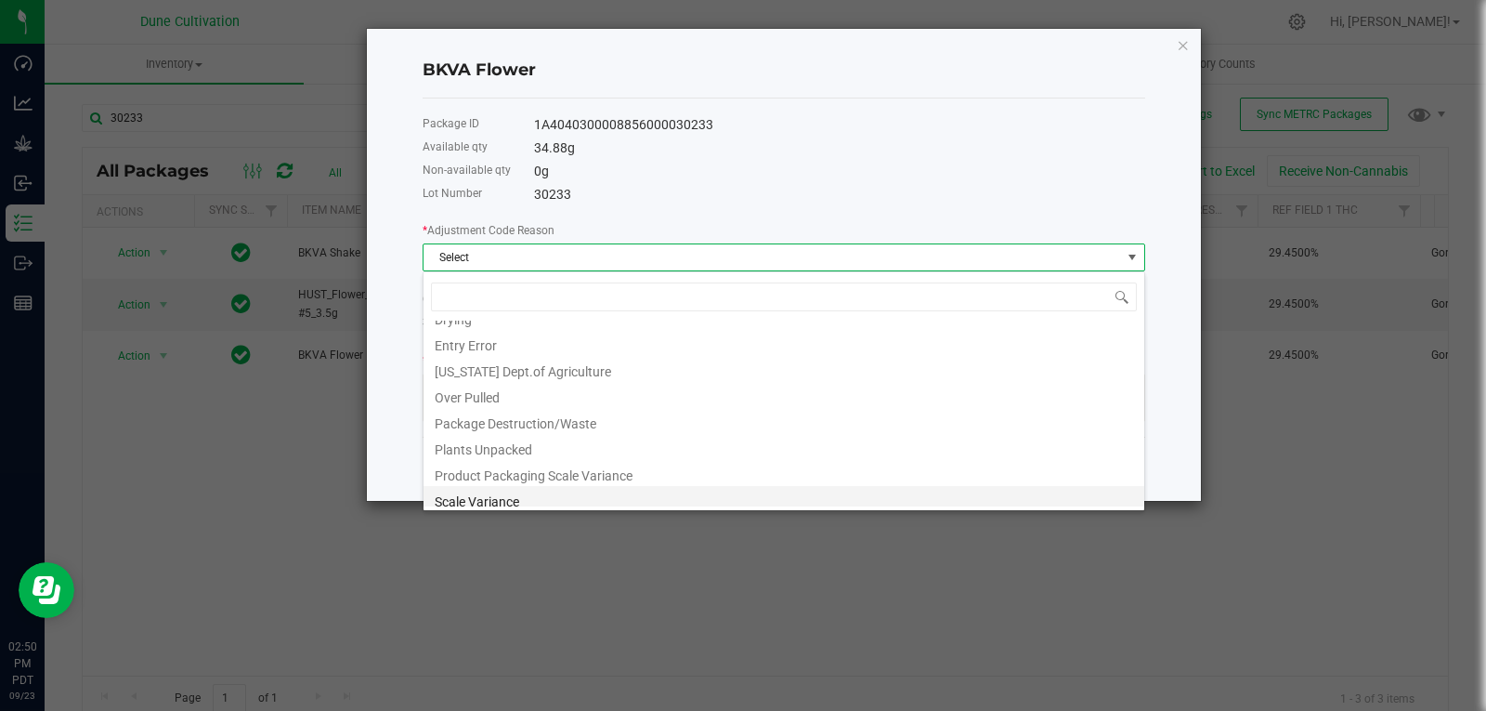
click at [503, 496] on li "Scale Variance" at bounding box center [784, 499] width 721 height 26
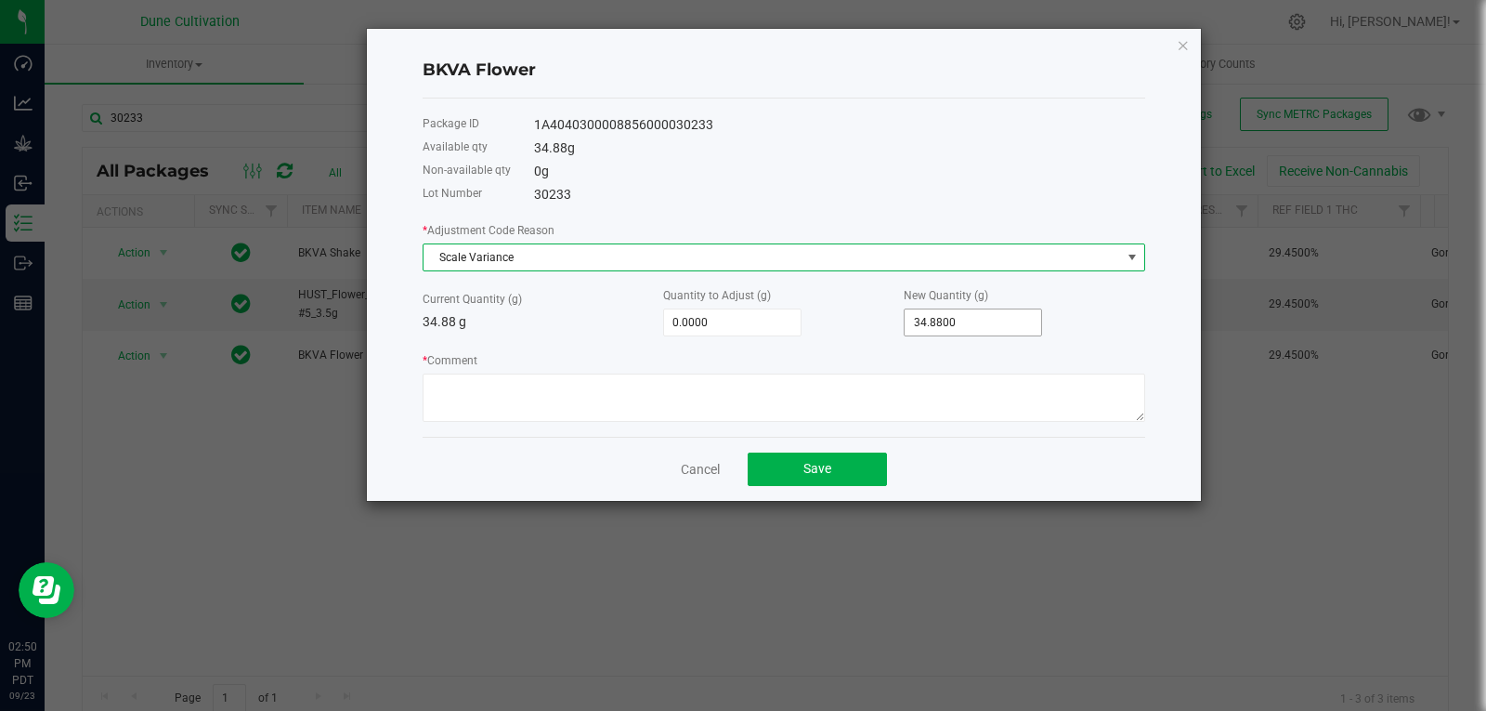
type input "34.88"
click at [962, 321] on input "34.88" at bounding box center [973, 322] width 137 height 26
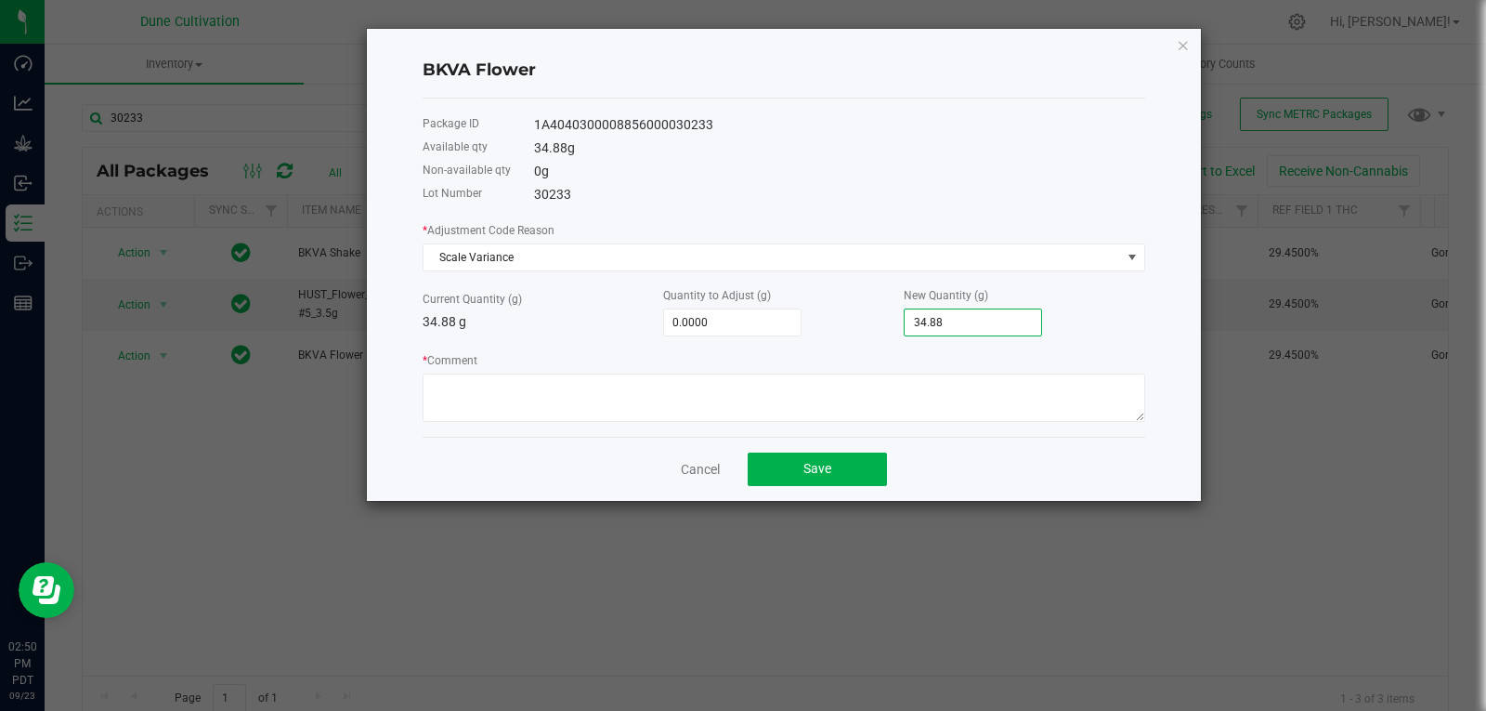
click at [962, 321] on input "34.88" at bounding box center [973, 322] width 137 height 26
type input "-34.8800"
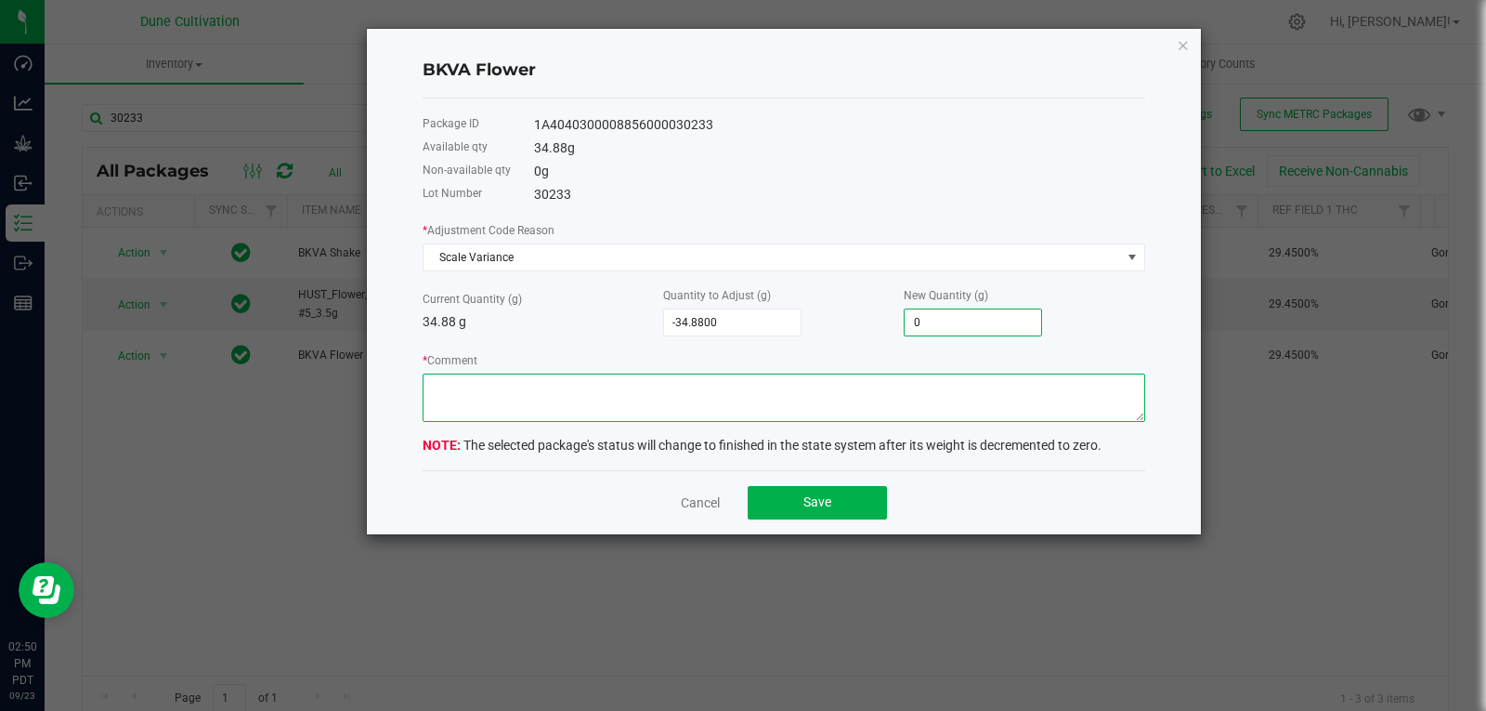
type input "0.0000"
click at [860, 405] on textarea "* Comment" at bounding box center [784, 397] width 723 height 48
type textarea "Scale Variance"
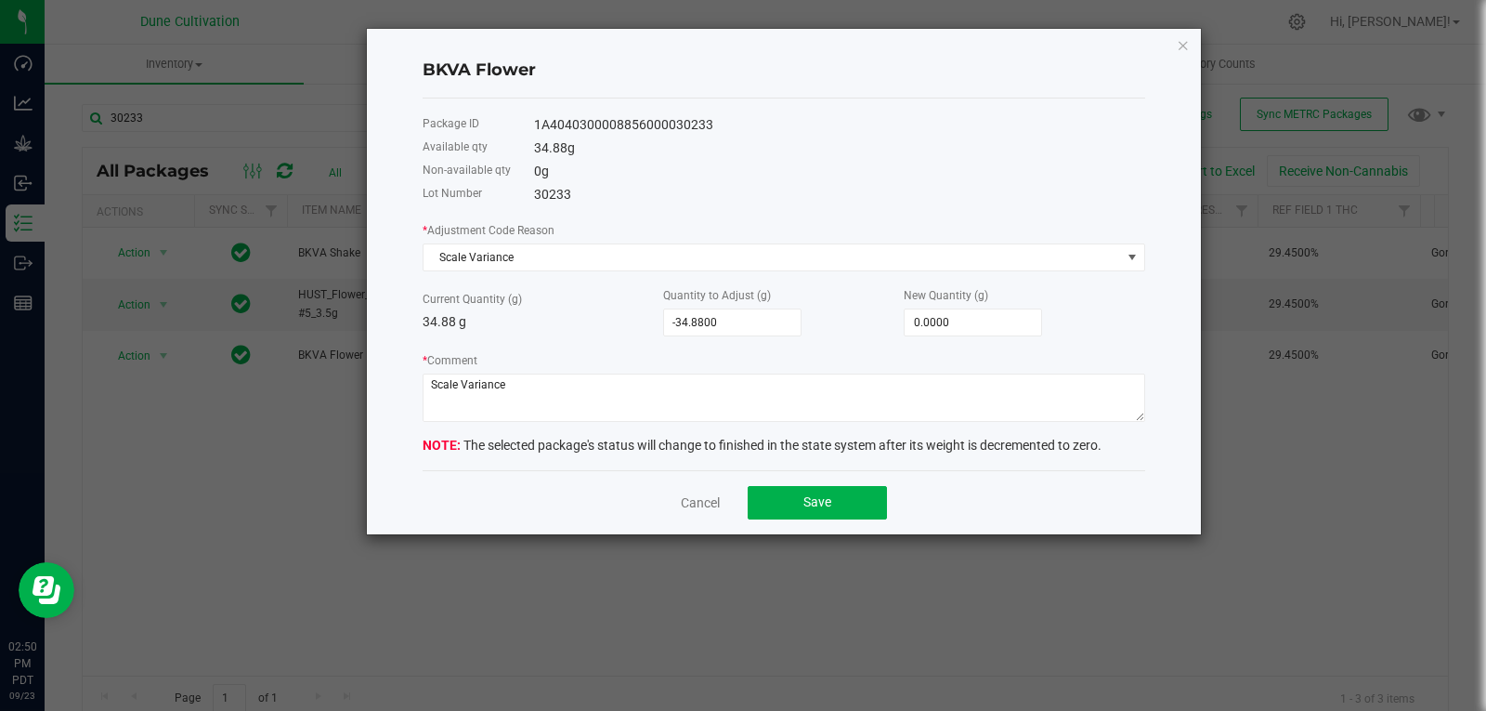
click at [815, 479] on div "Cancel Save" at bounding box center [784, 502] width 723 height 64
click at [802, 499] on button "Save" at bounding box center [817, 502] width 139 height 33
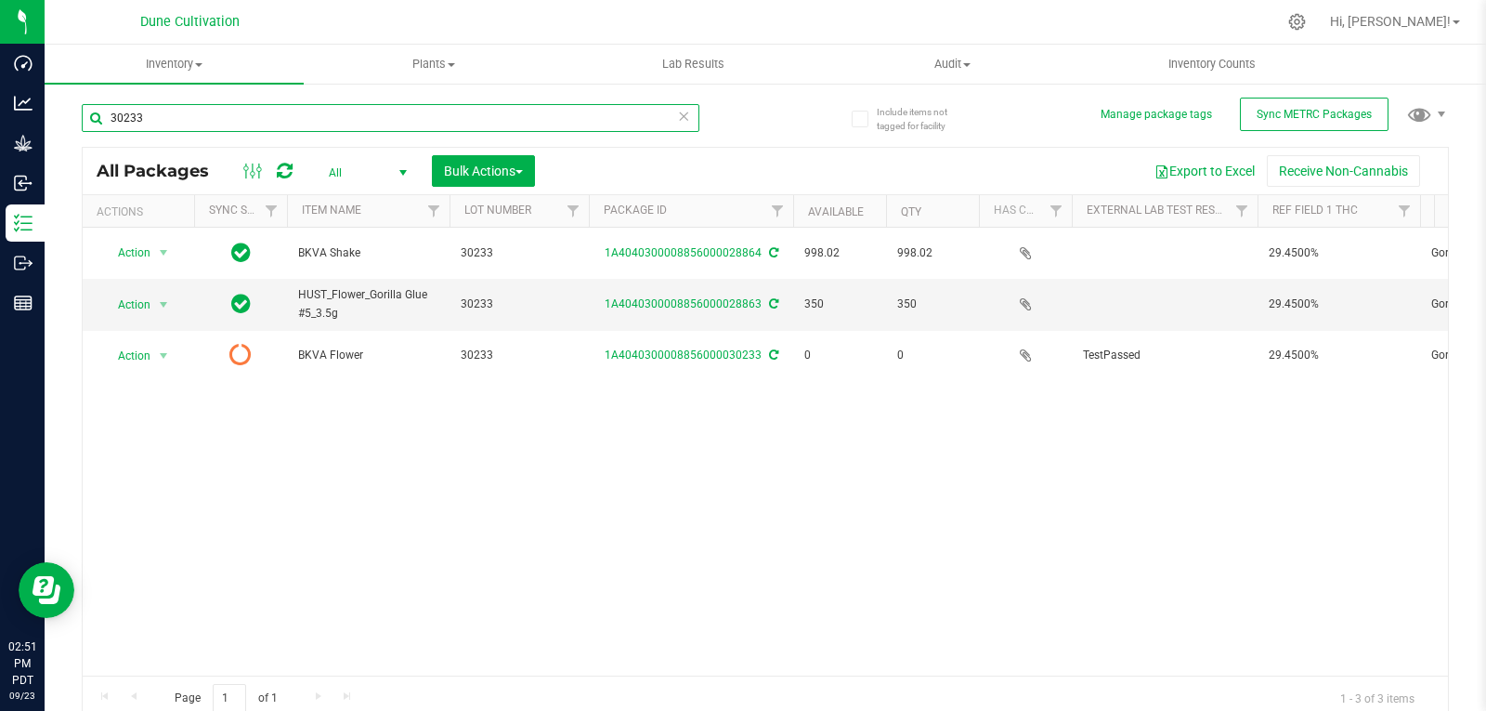
click at [191, 106] on input "30233" at bounding box center [391, 118] width 618 height 28
type input "34047"
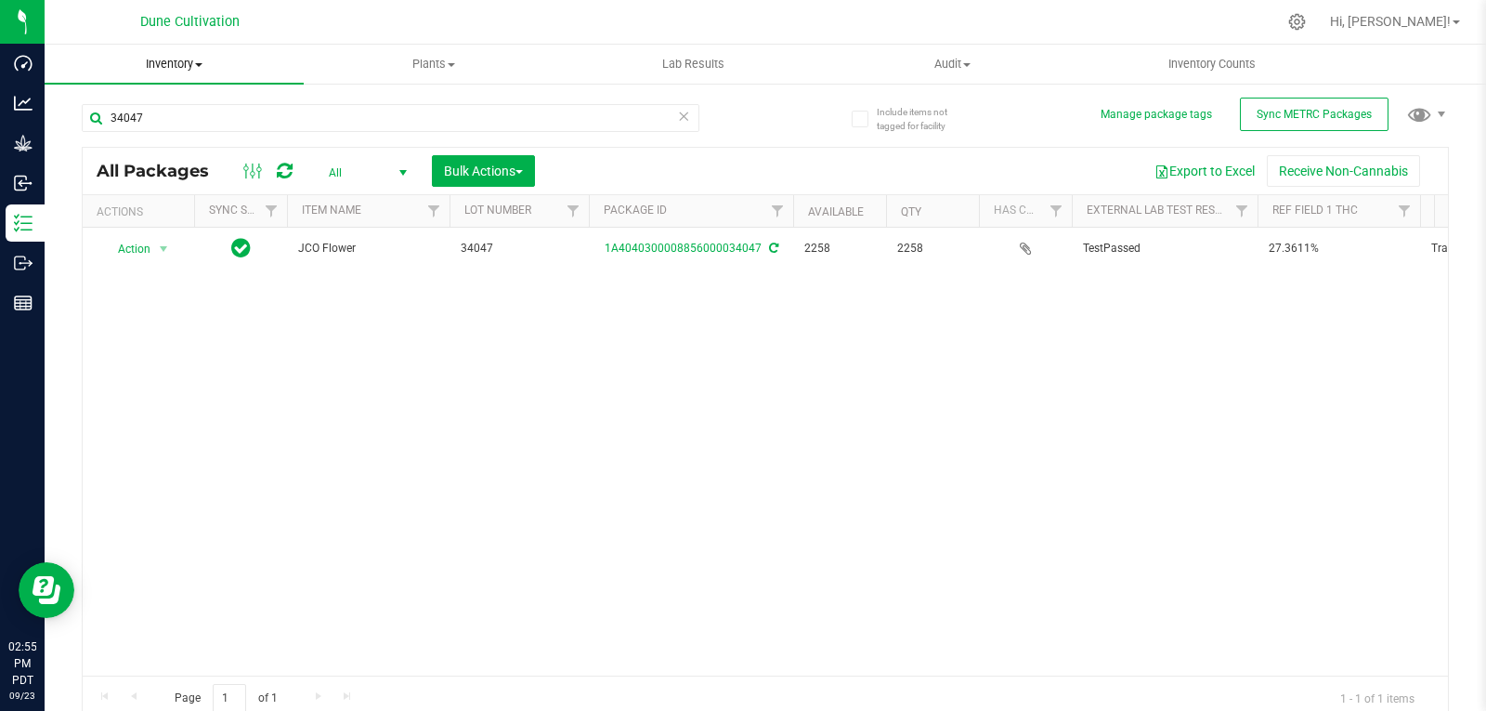
click at [282, 55] on uib-tab-heading "Inventory All packages All inventory Waste log Create inventory" at bounding box center [174, 64] width 259 height 39
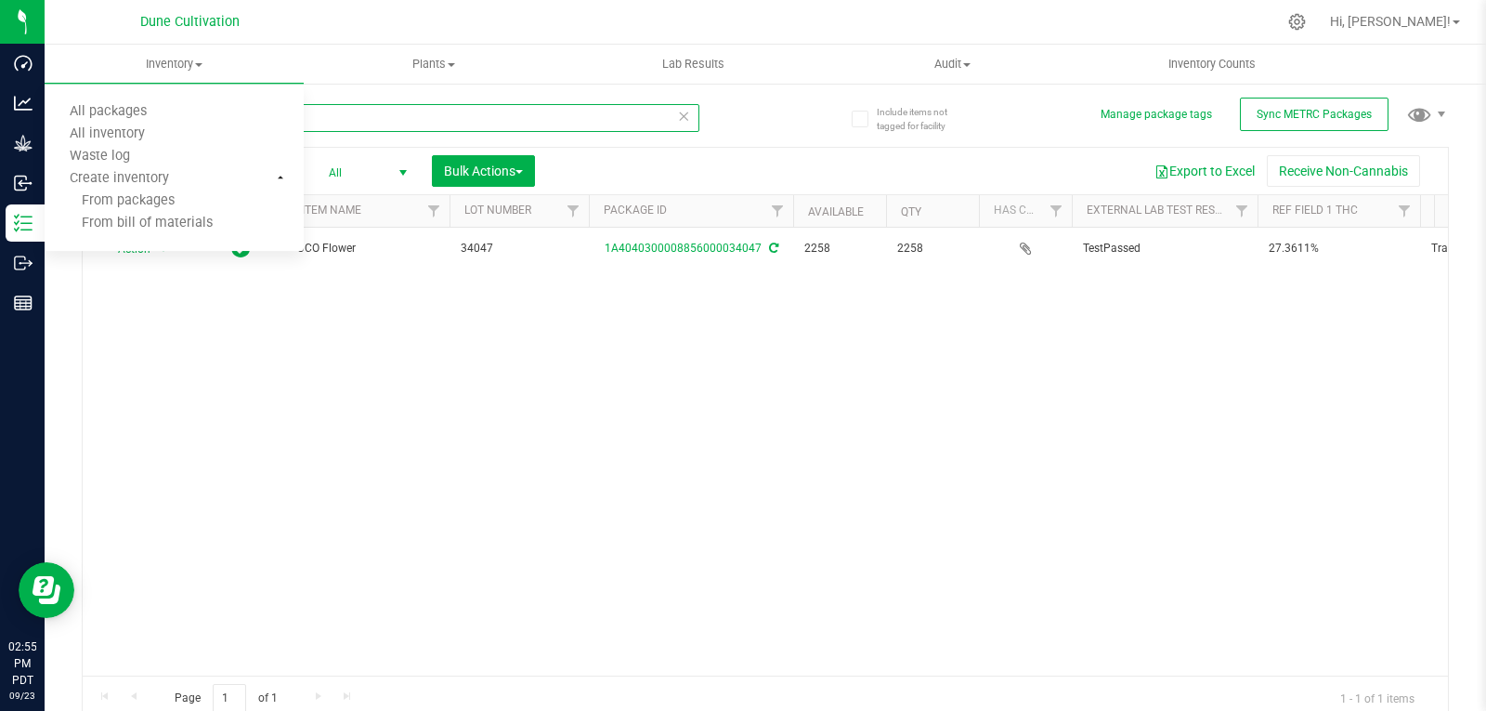
click at [385, 111] on input "34047" at bounding box center [391, 118] width 618 height 28
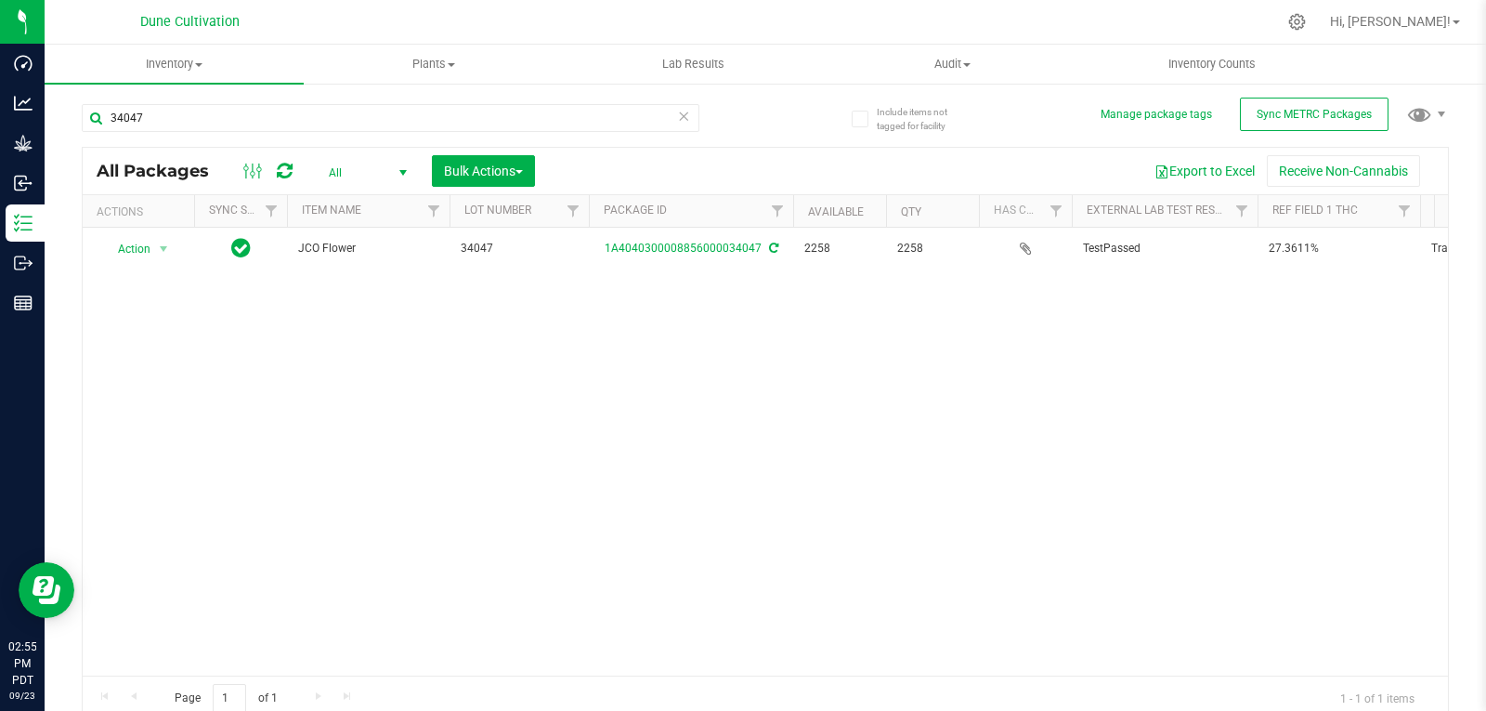
click at [243, 412] on div "Action Action Adjust qty Create package Edit attributes Global inventory Locate…" at bounding box center [766, 452] width 1366 height 448
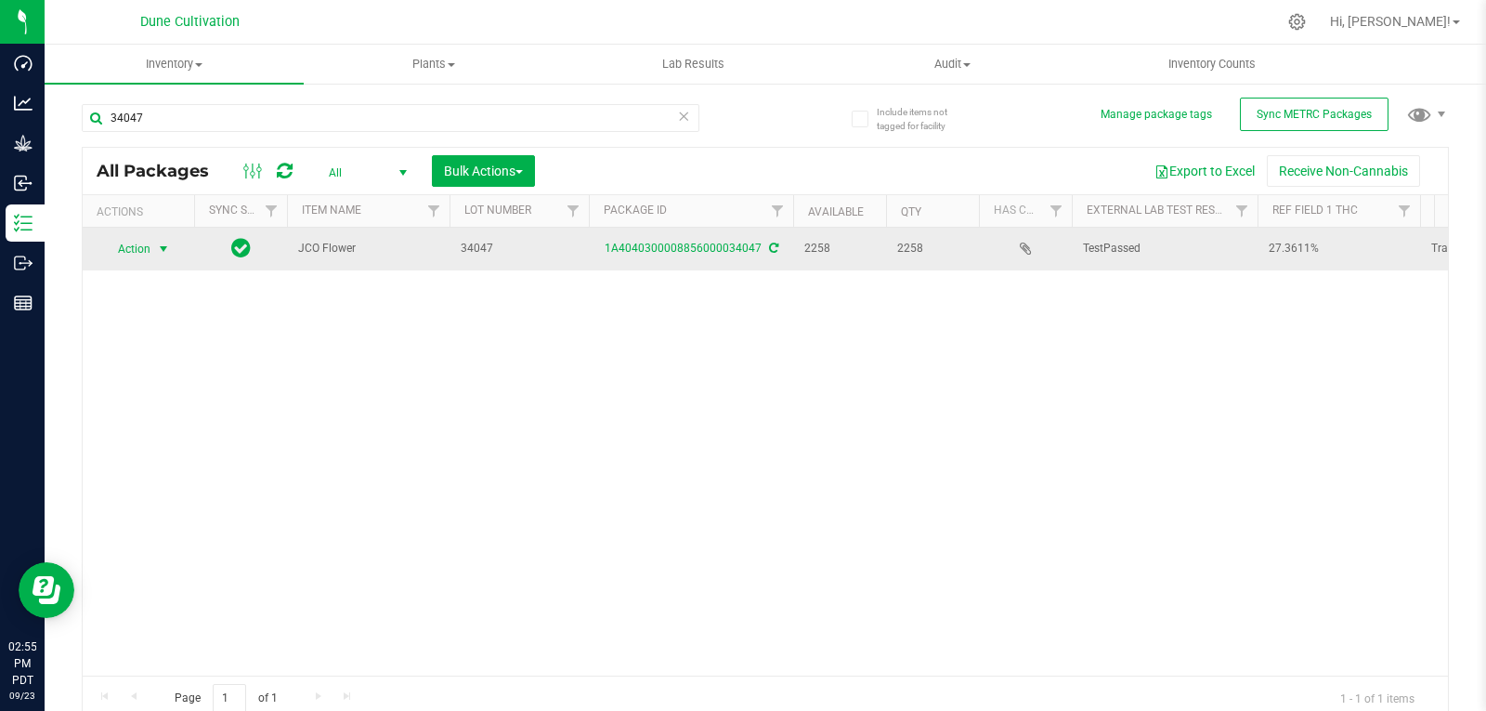
click at [158, 256] on span "select" at bounding box center [163, 249] width 15 height 15
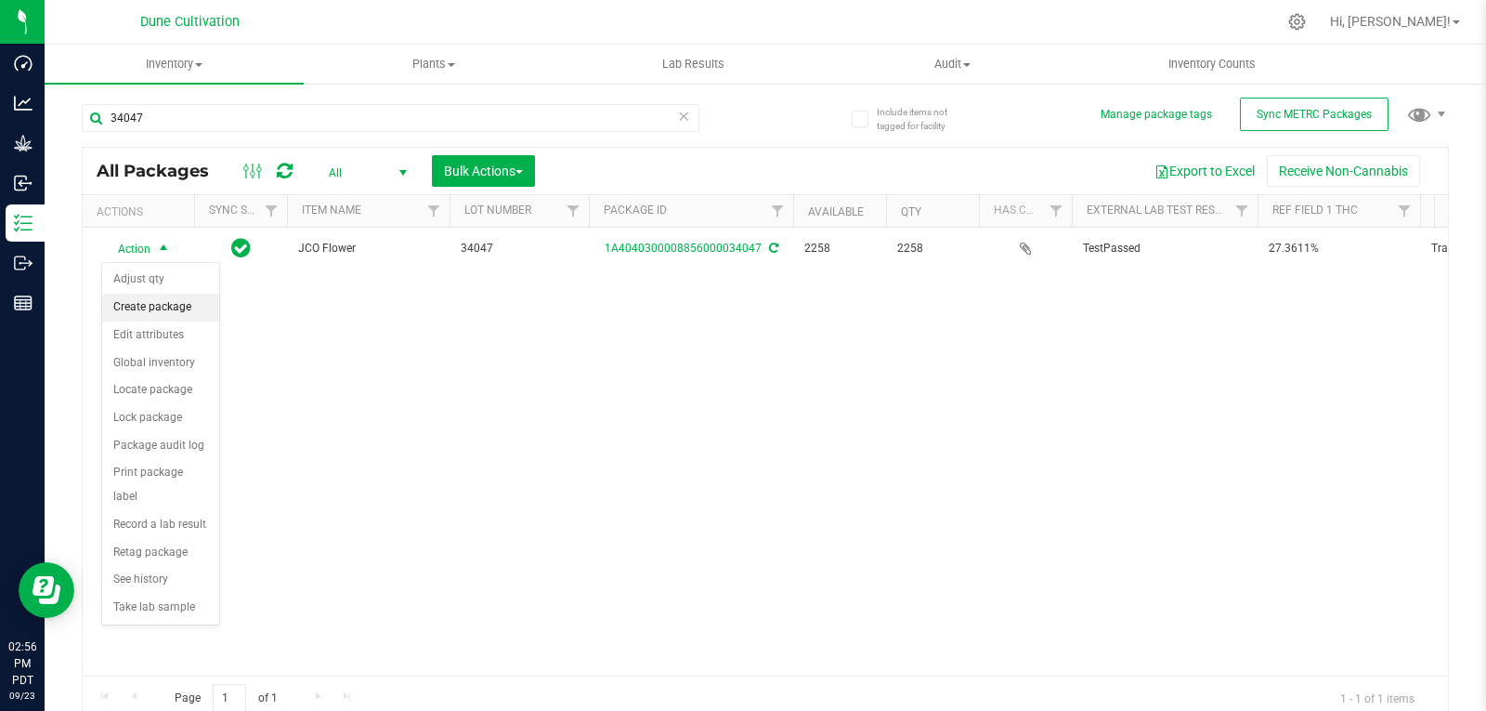
click at [158, 305] on li "Create package" at bounding box center [160, 308] width 117 height 28
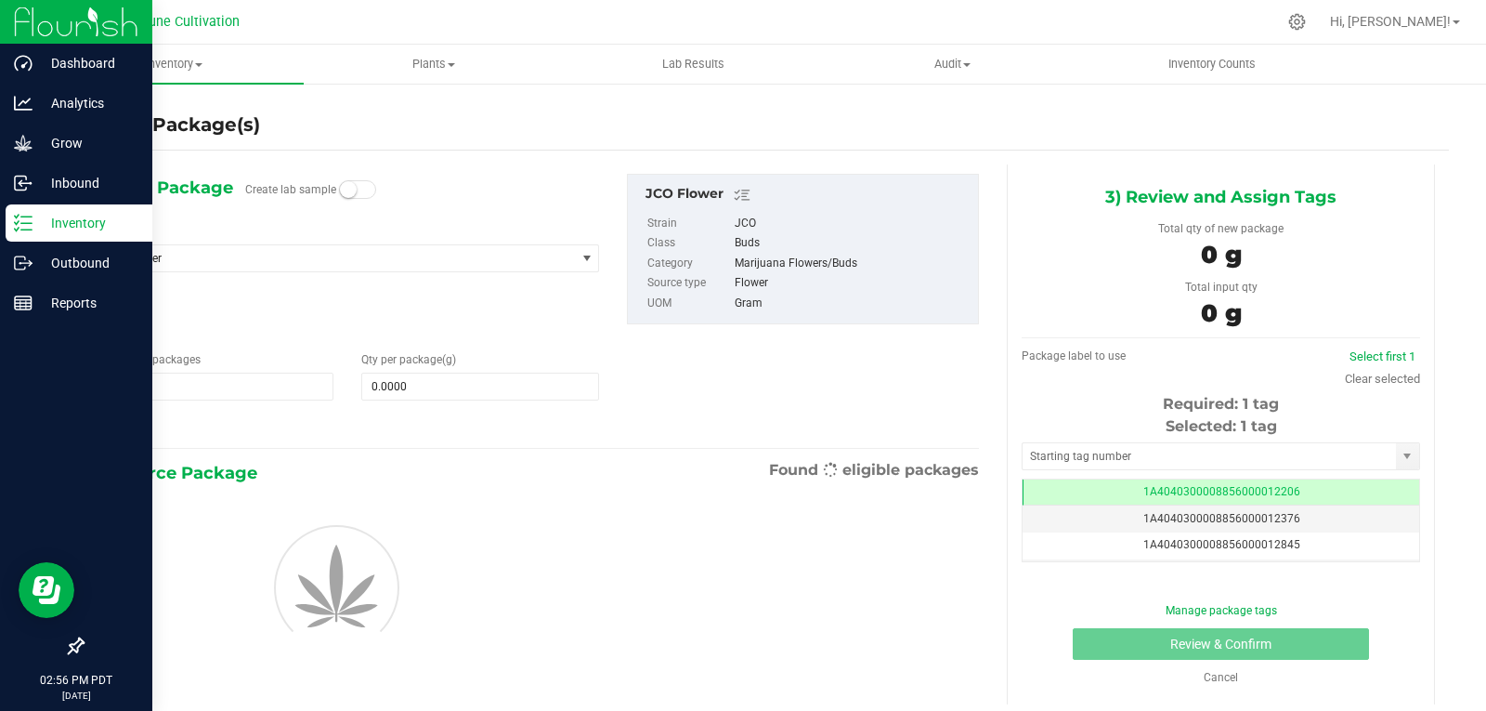
scroll to position [0, -1]
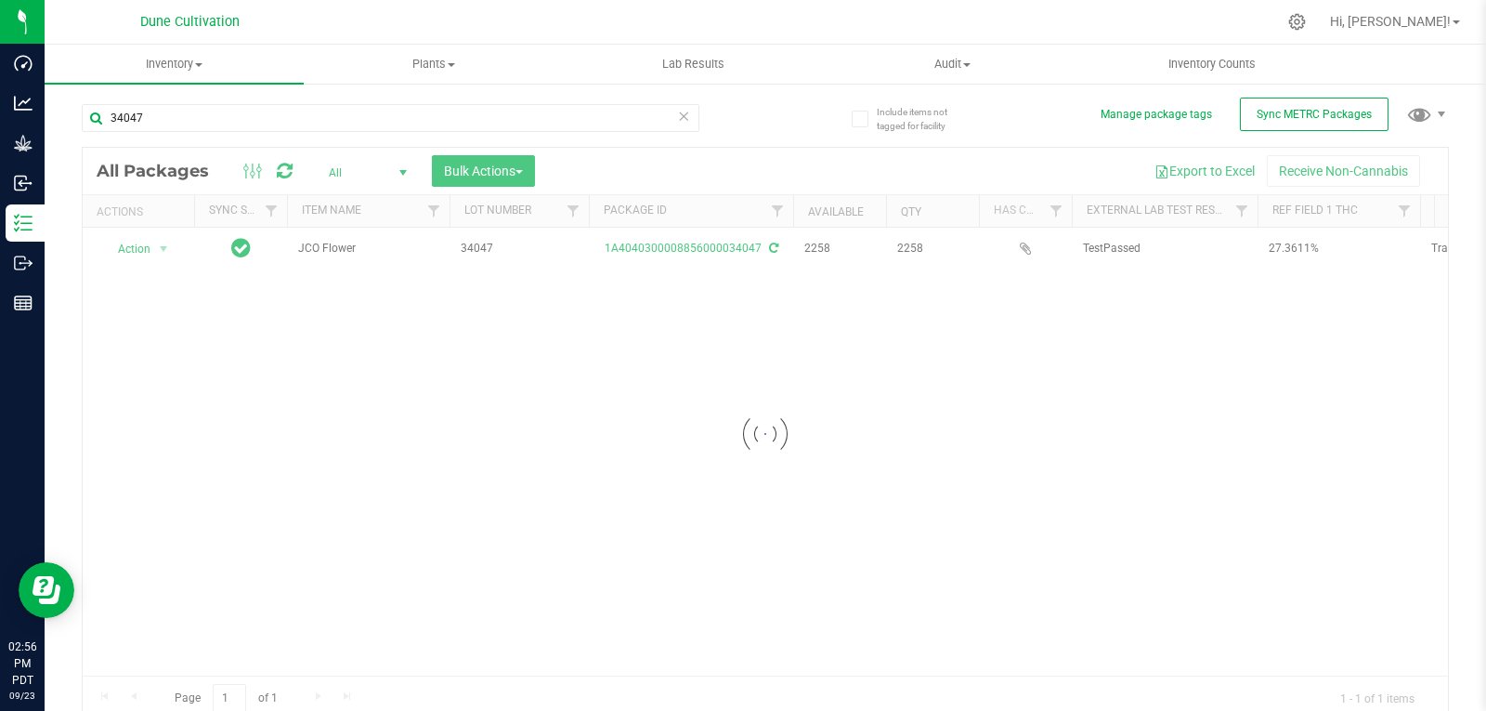
click at [155, 249] on div at bounding box center [766, 434] width 1366 height 572
click at [155, 249] on span "select" at bounding box center [163, 249] width 23 height 26
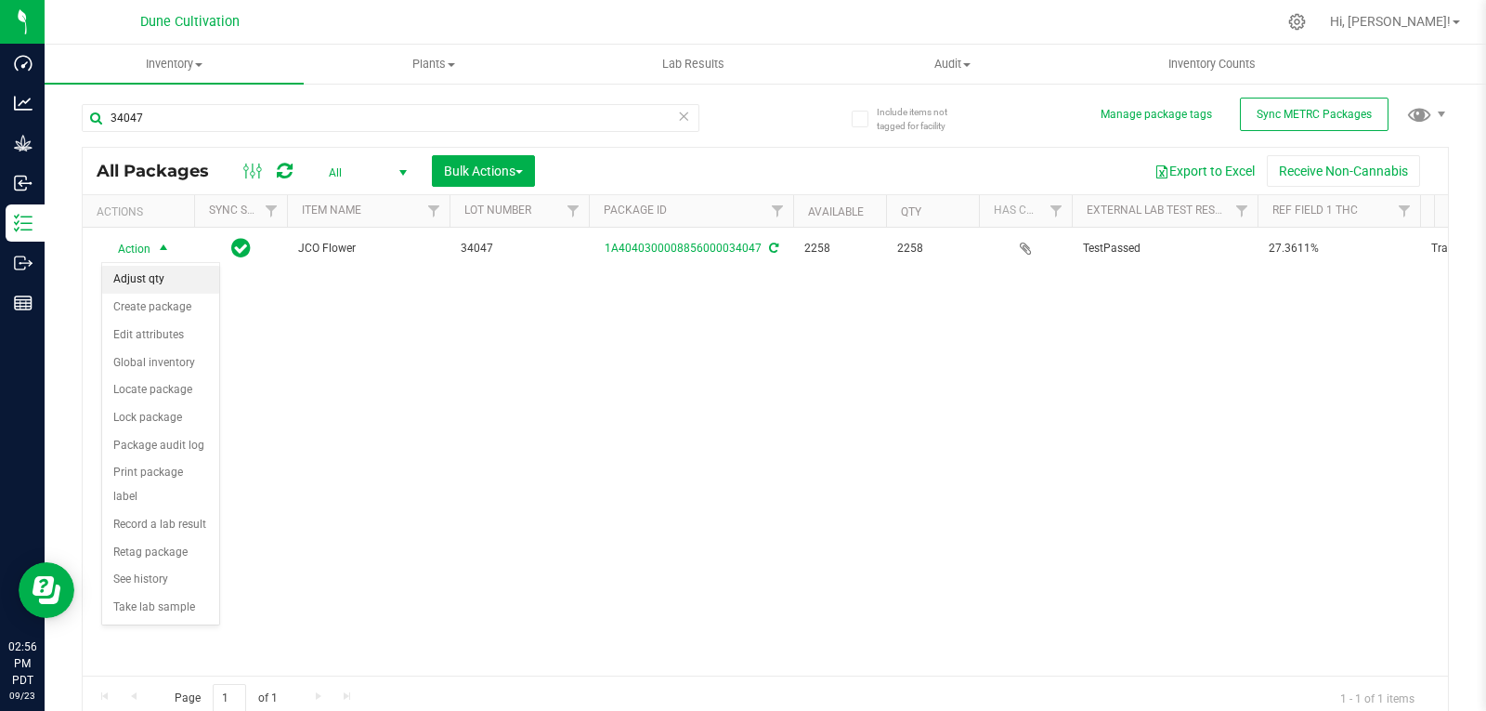
click at [150, 283] on li "Adjust qty" at bounding box center [160, 280] width 117 height 28
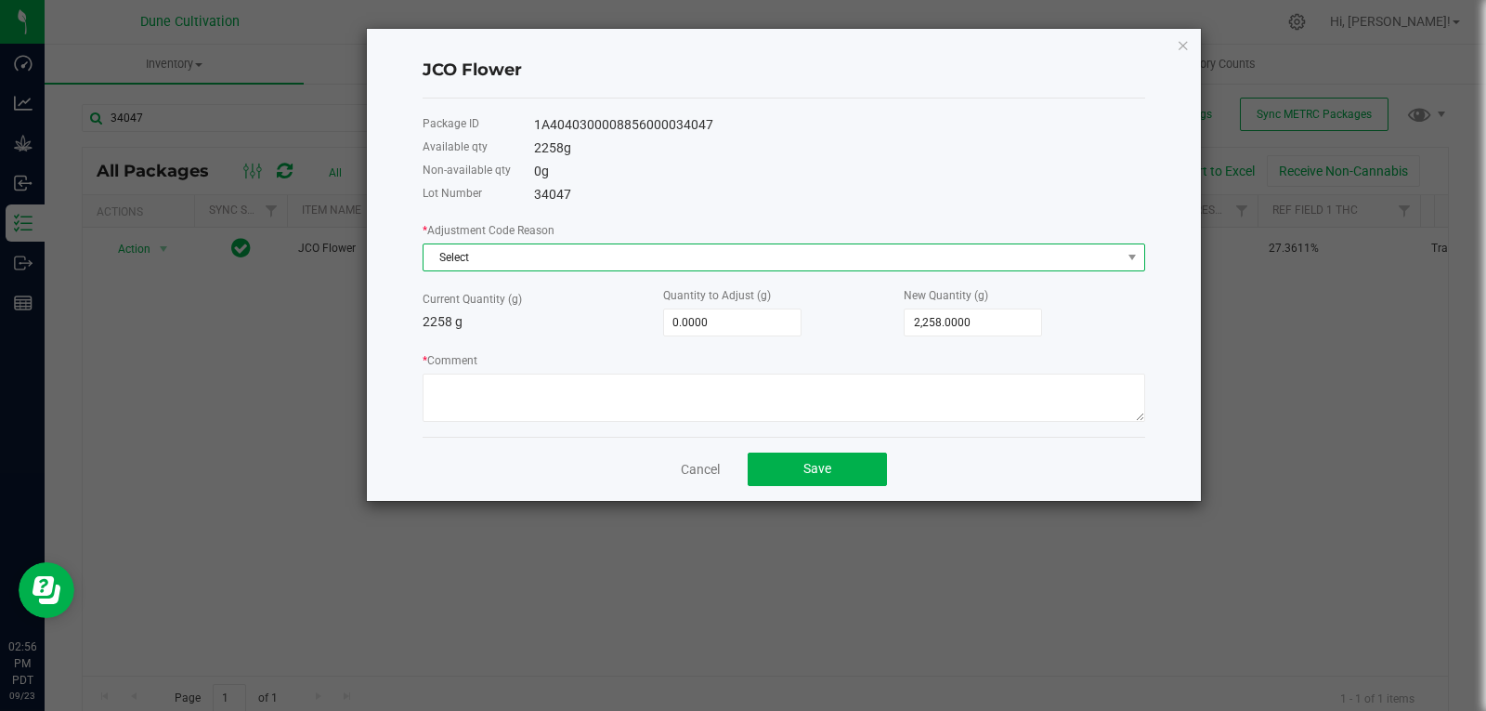
click at [531, 256] on span "Select" at bounding box center [773, 257] width 698 height 26
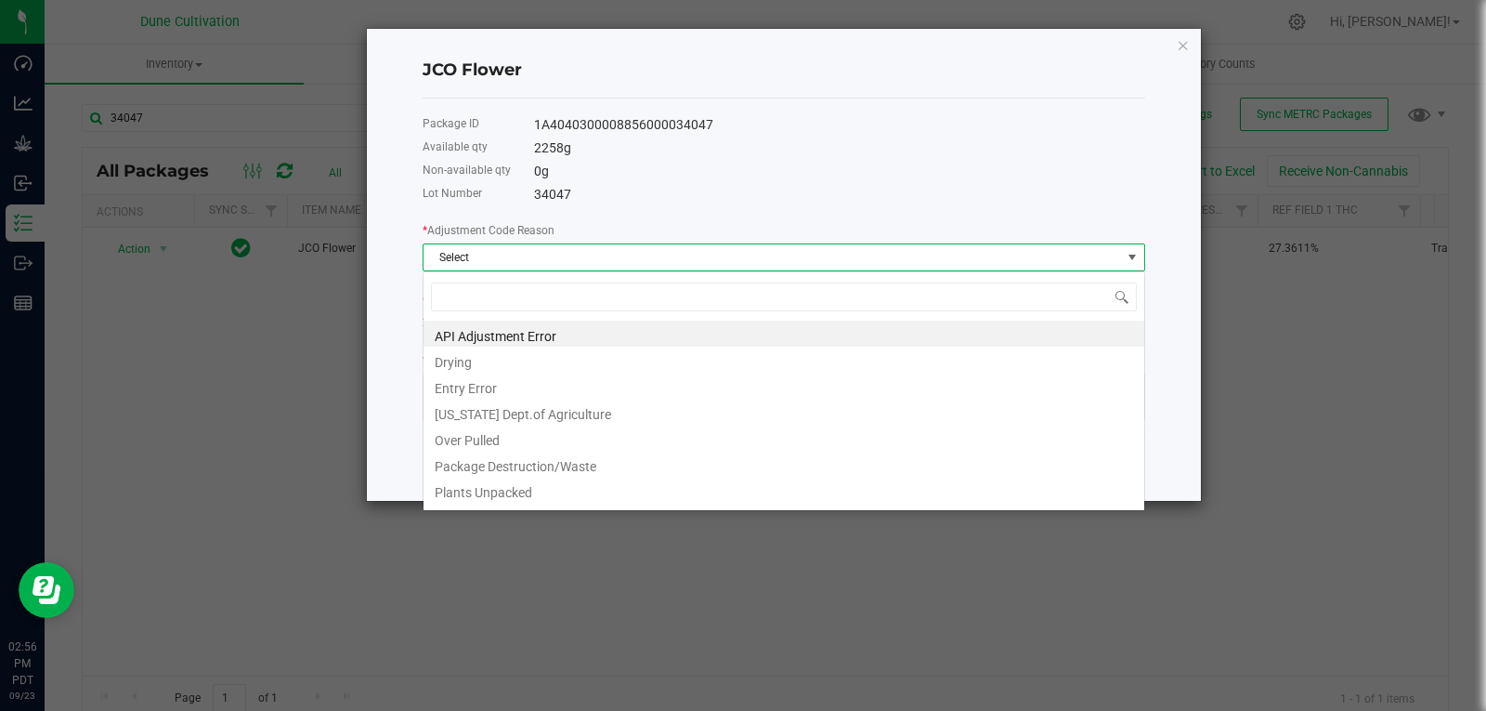
type input "d"
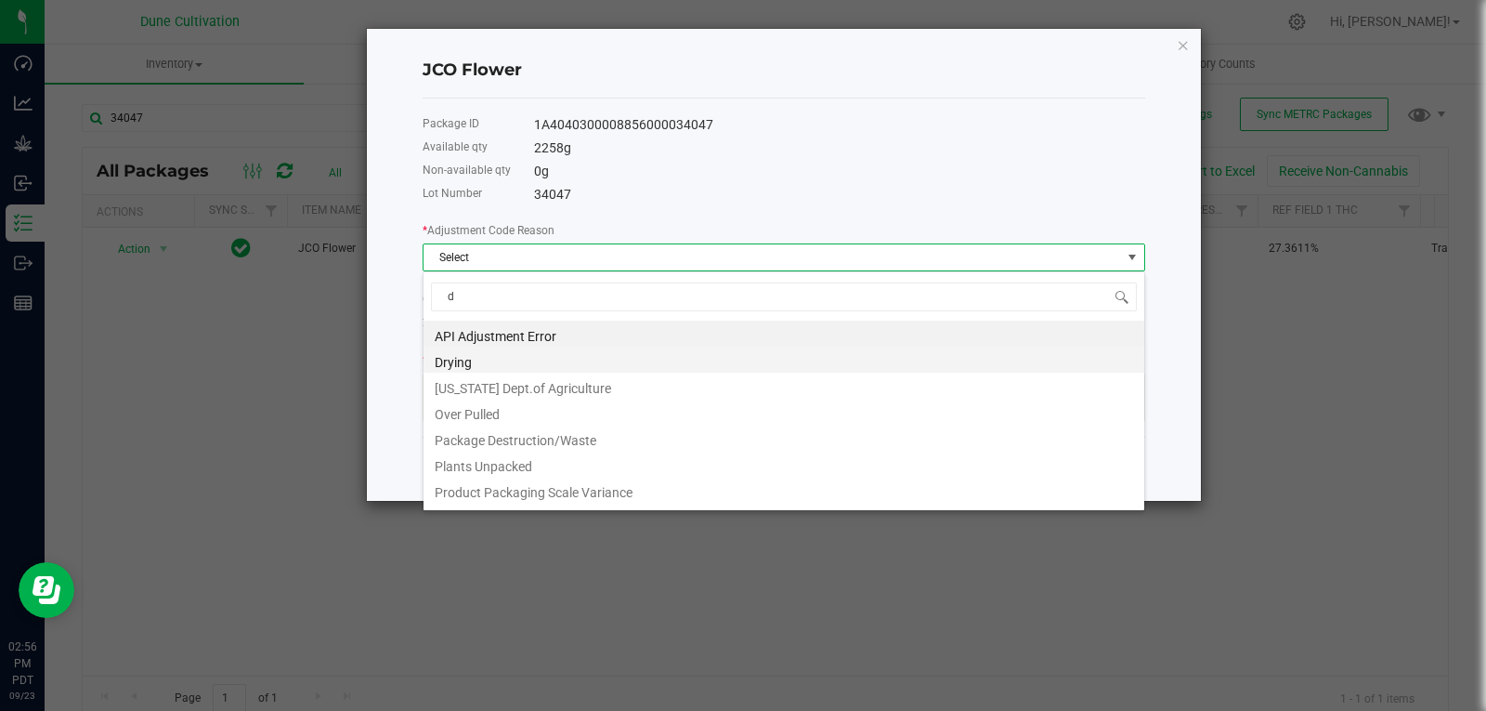
click at [486, 370] on li "Drying" at bounding box center [784, 360] width 721 height 26
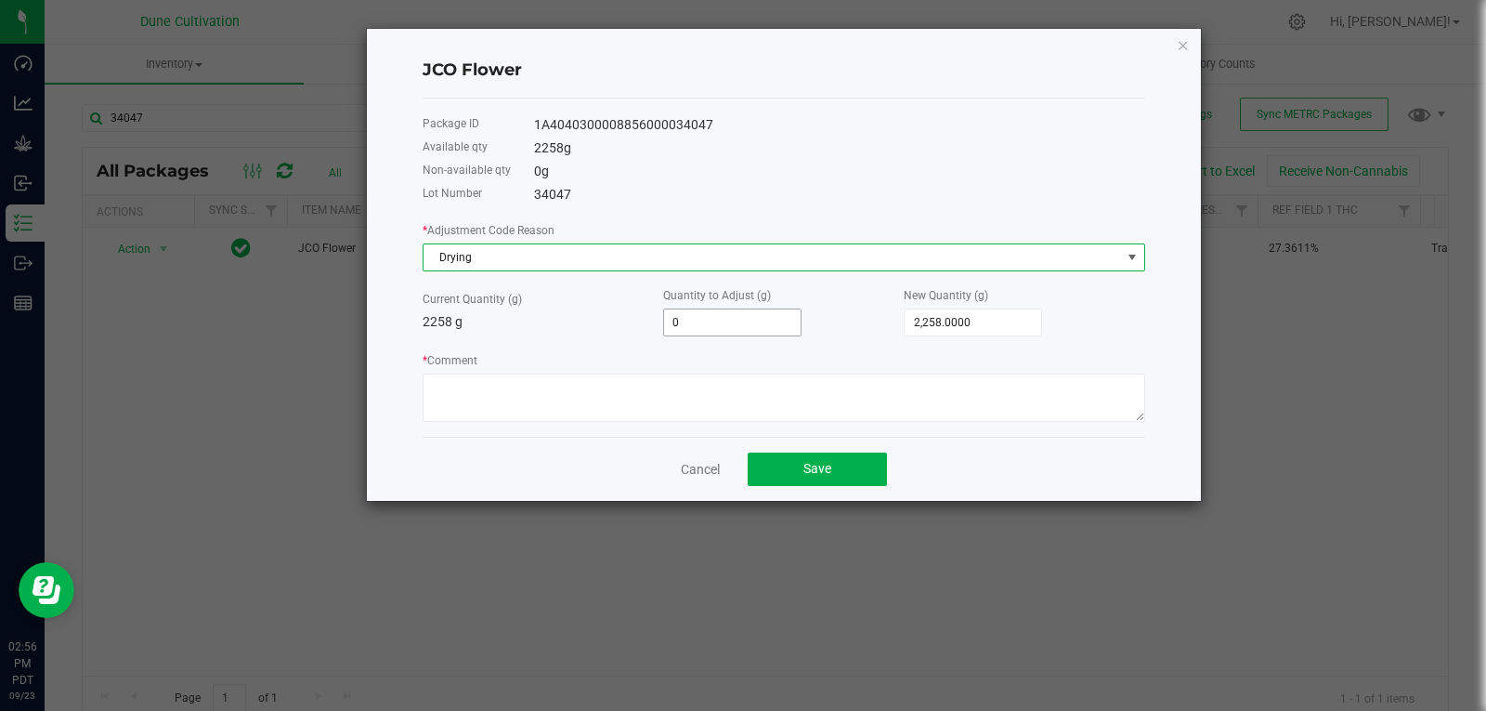
click at [759, 326] on input "0" at bounding box center [732, 322] width 137 height 26
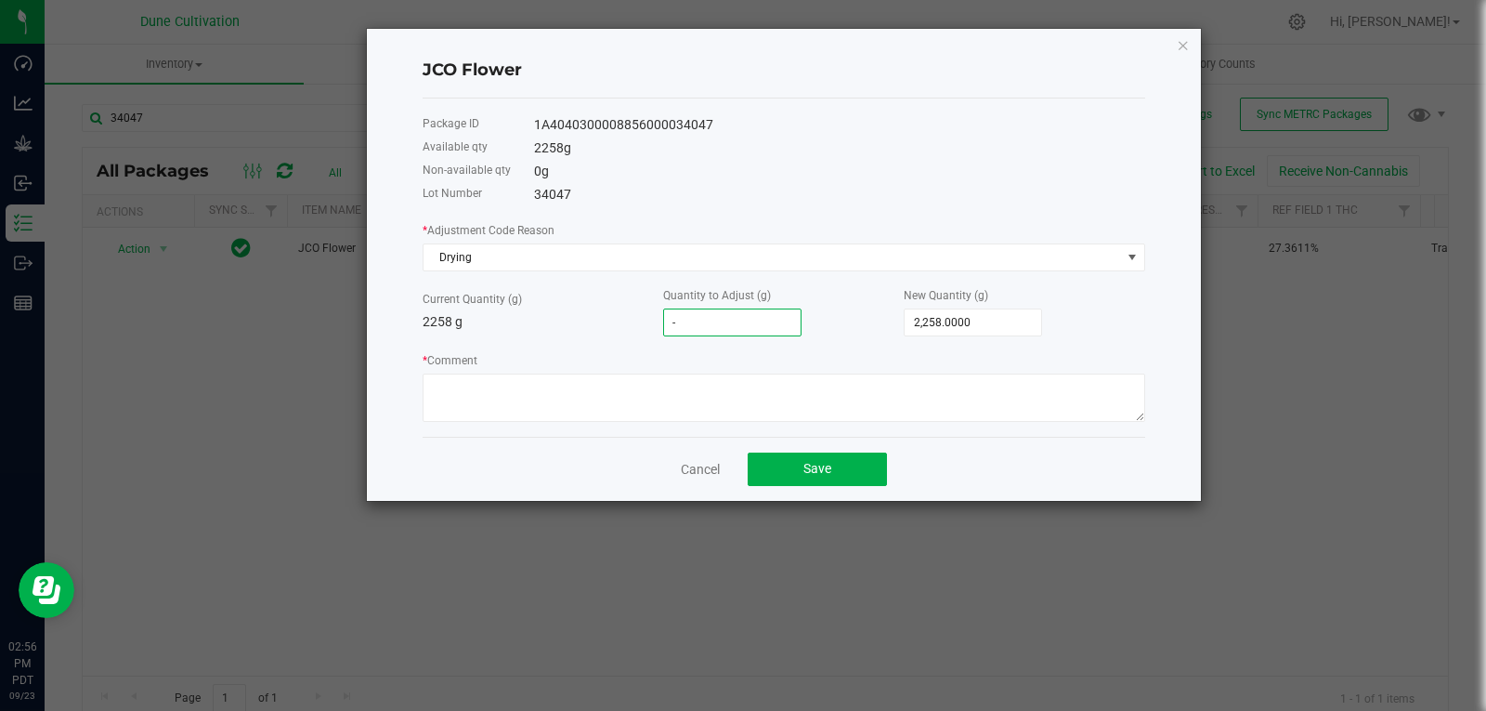
type input "-3"
type input "2,255.0000"
type input "-3.0000"
click at [726, 451] on div "Cancel Save" at bounding box center [784, 469] width 723 height 64
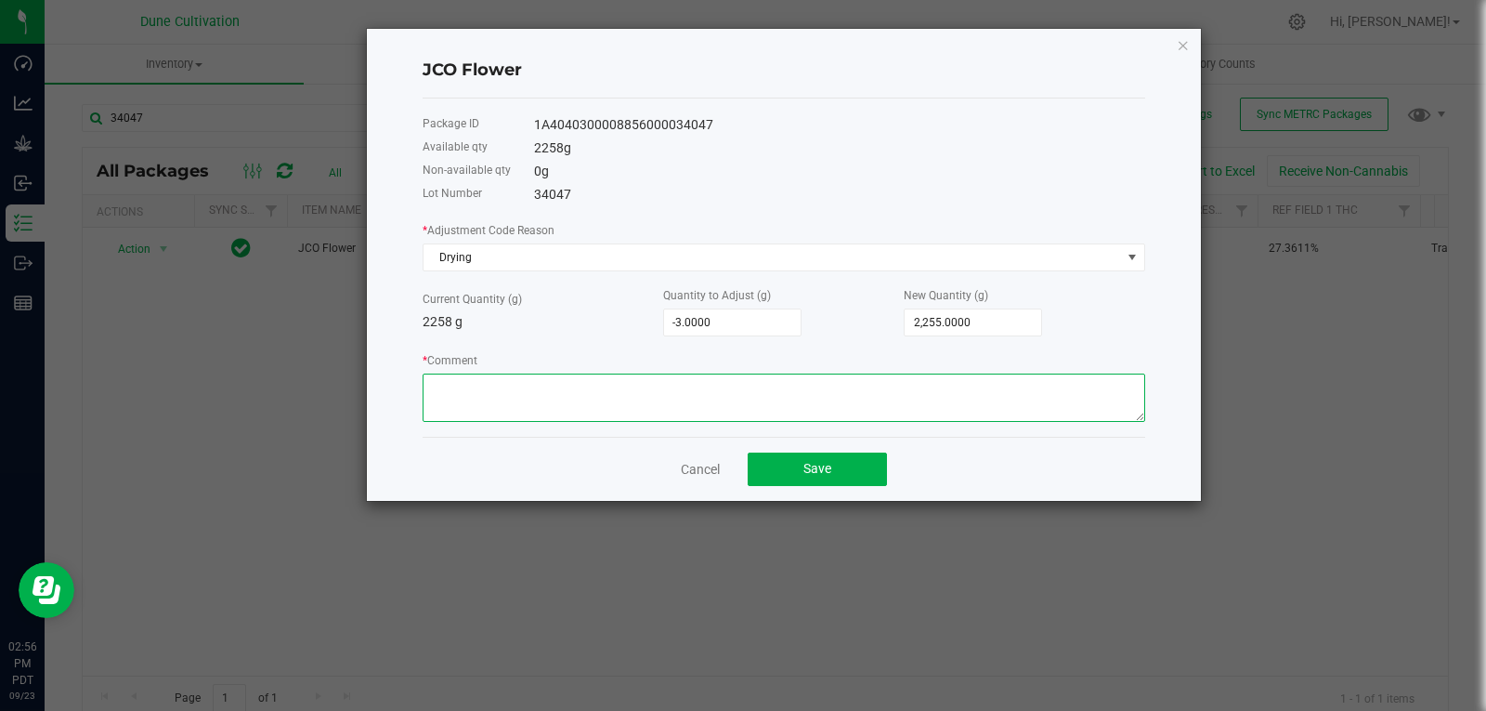
click at [741, 407] on textarea "* Comment" at bounding box center [784, 397] width 723 height 48
type textarea "Moisture Loss"
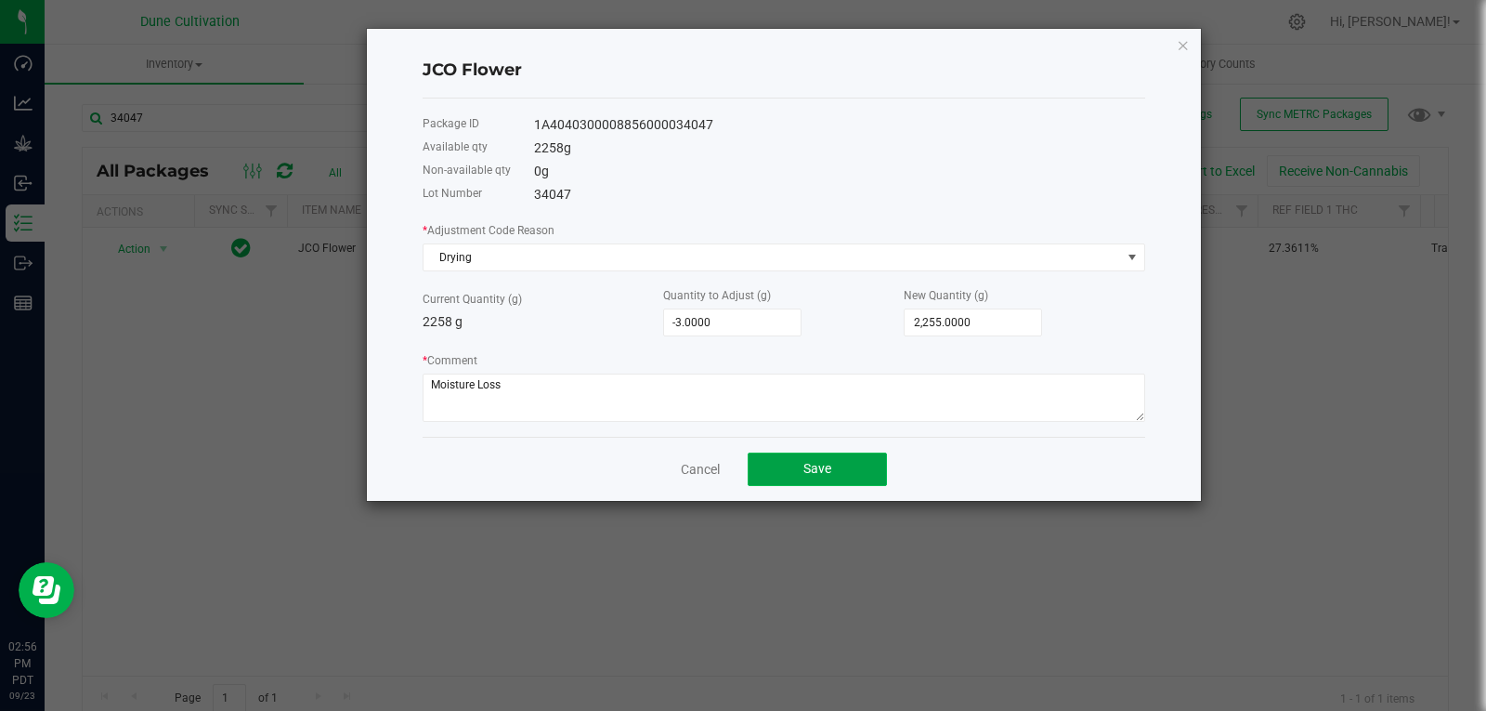
click at [775, 457] on button "Save" at bounding box center [817, 468] width 139 height 33
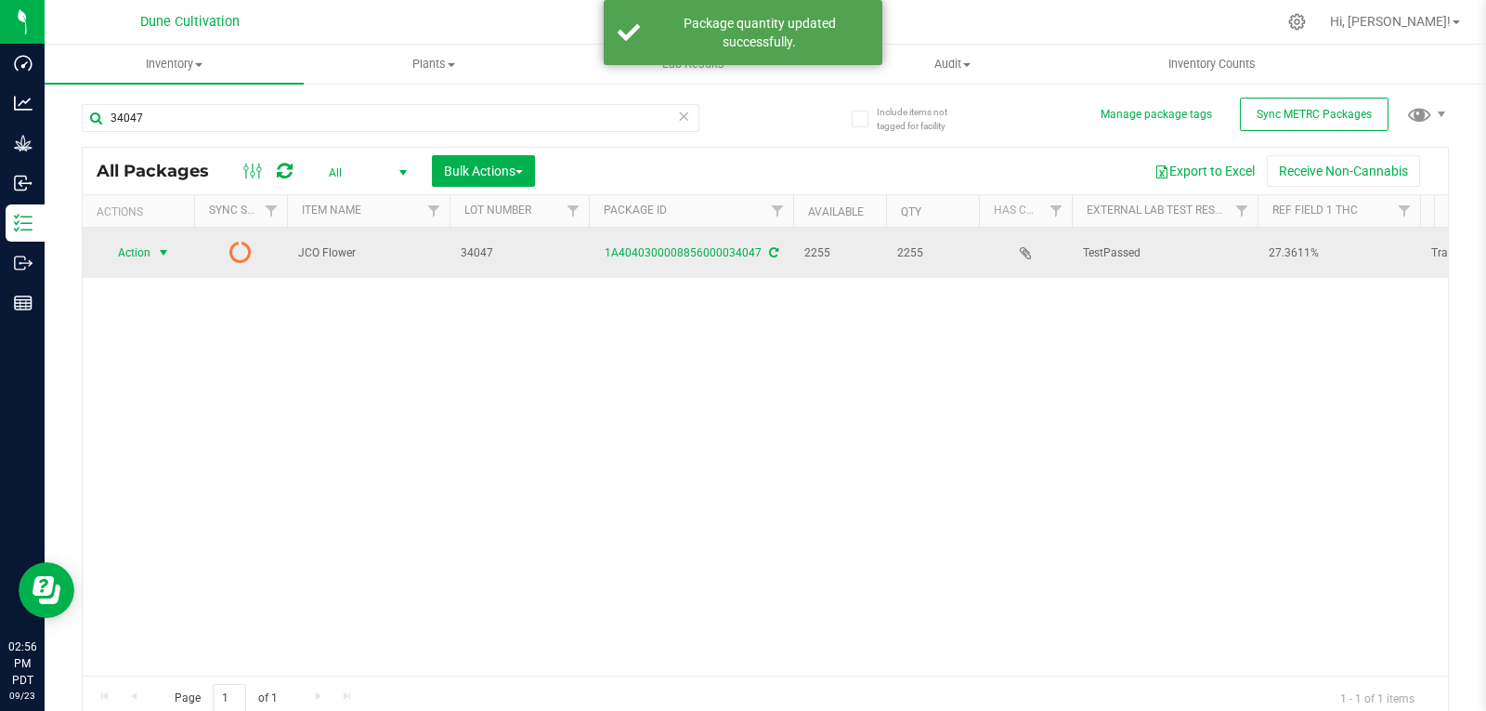
click at [160, 251] on span "select" at bounding box center [163, 252] width 15 height 15
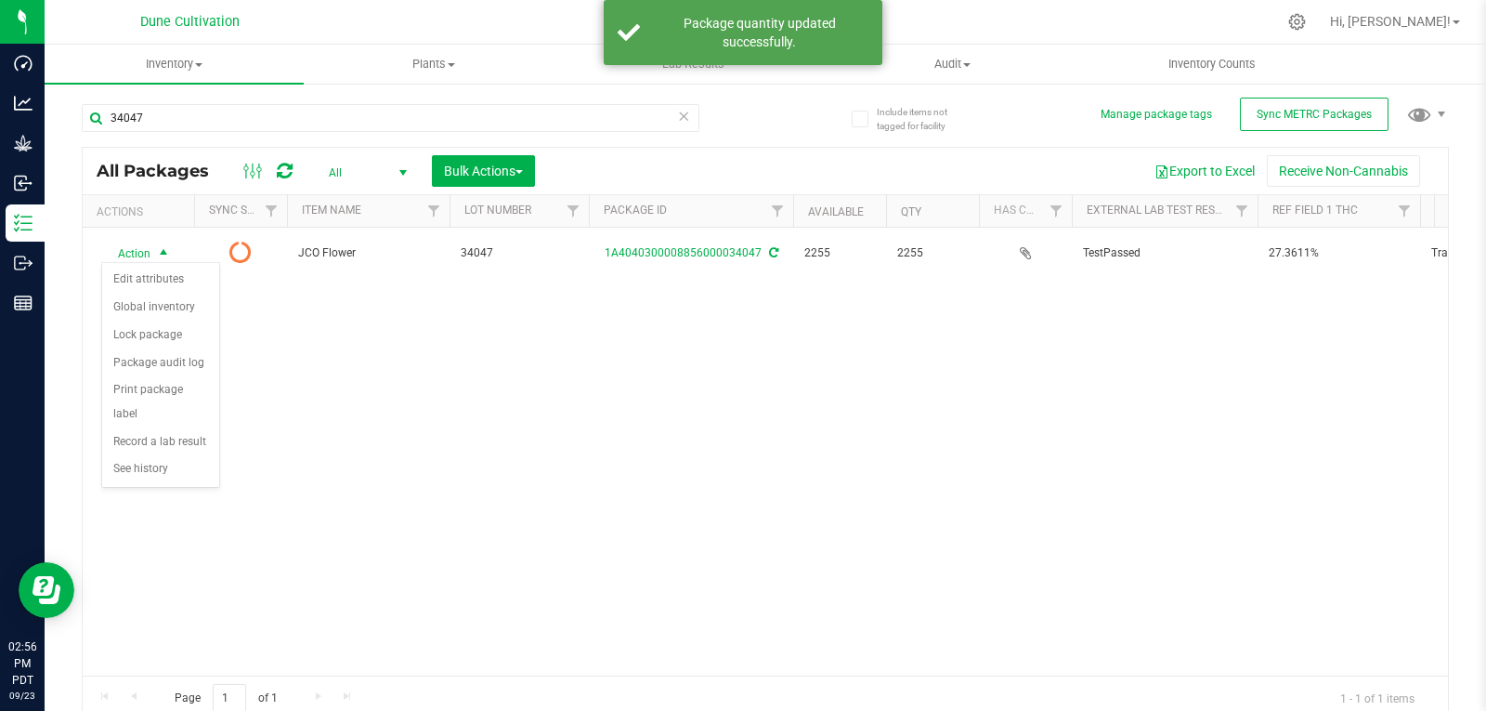
click at [385, 384] on div "Action Action Edit attributes Global inventory Lock package Package audit log P…" at bounding box center [766, 452] width 1366 height 448
click at [286, 164] on icon at bounding box center [285, 171] width 16 height 19
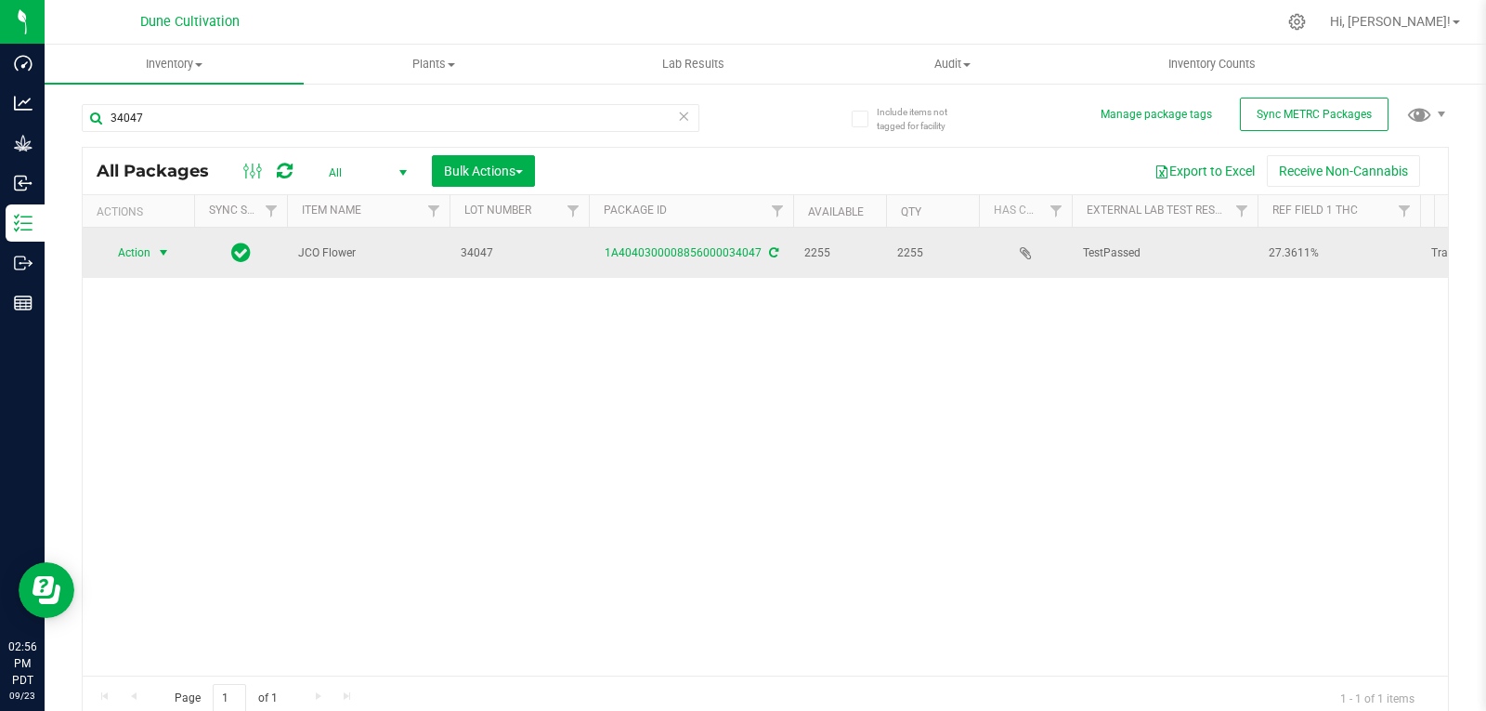
click at [136, 256] on span "Action" at bounding box center [126, 253] width 50 height 26
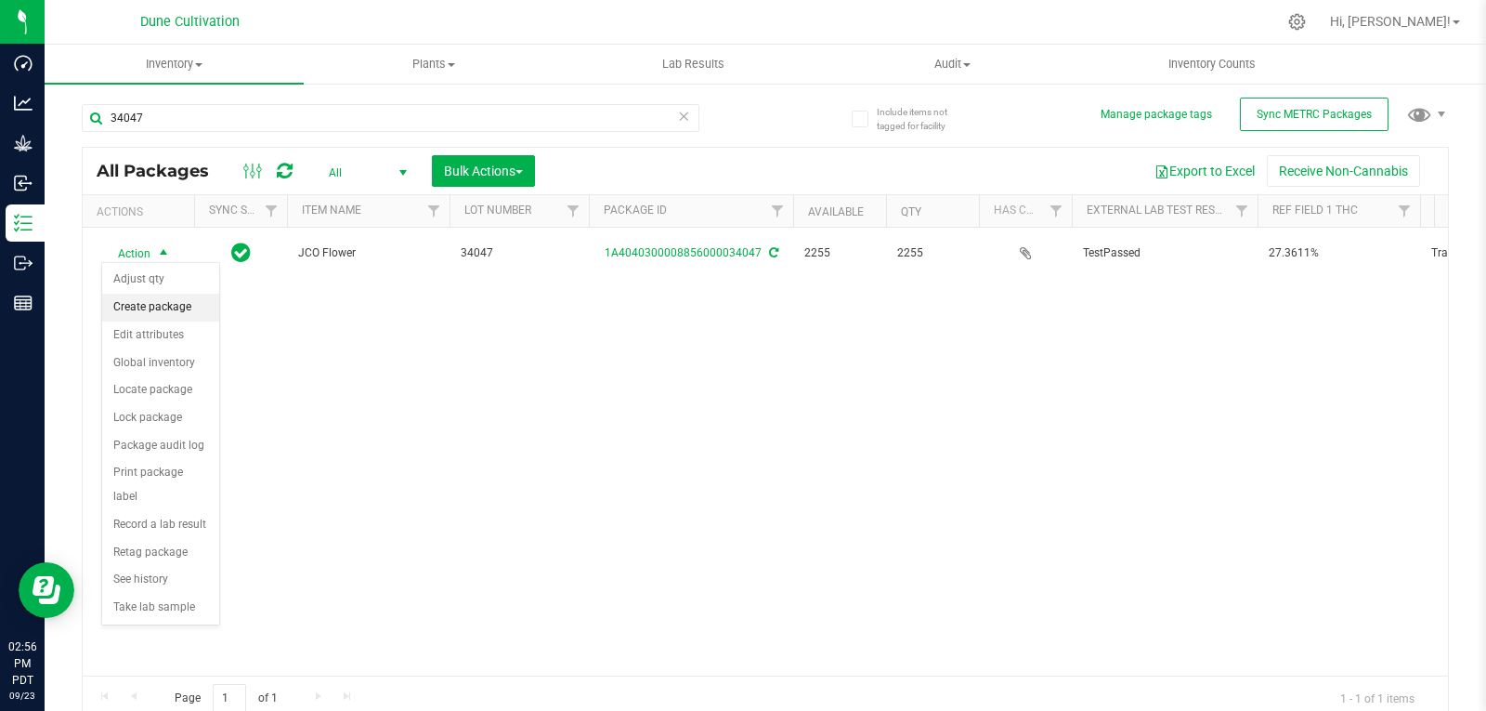
click at [144, 313] on li "Create package" at bounding box center [160, 308] width 117 height 28
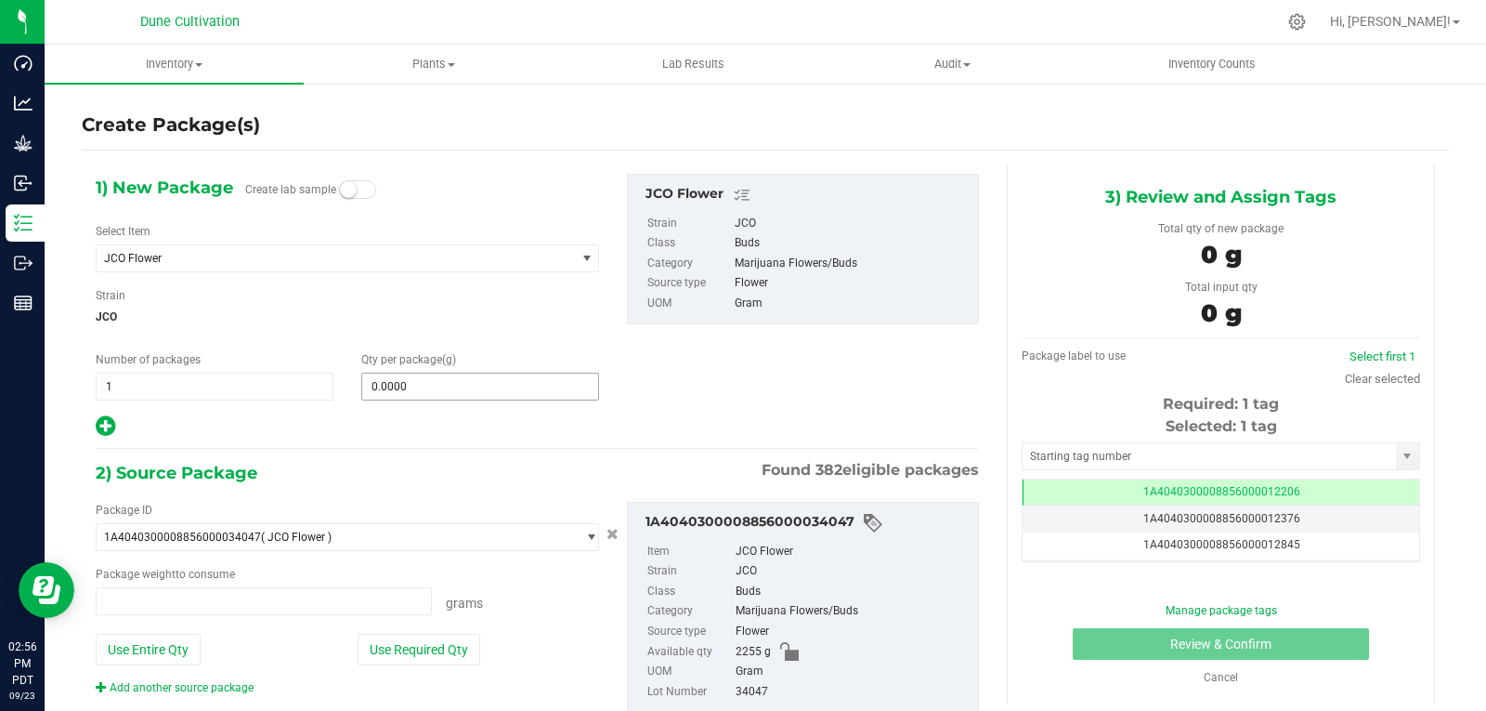
type input "0.0000 g"
click at [361, 266] on span "JCO Flower" at bounding box center [336, 258] width 478 height 26
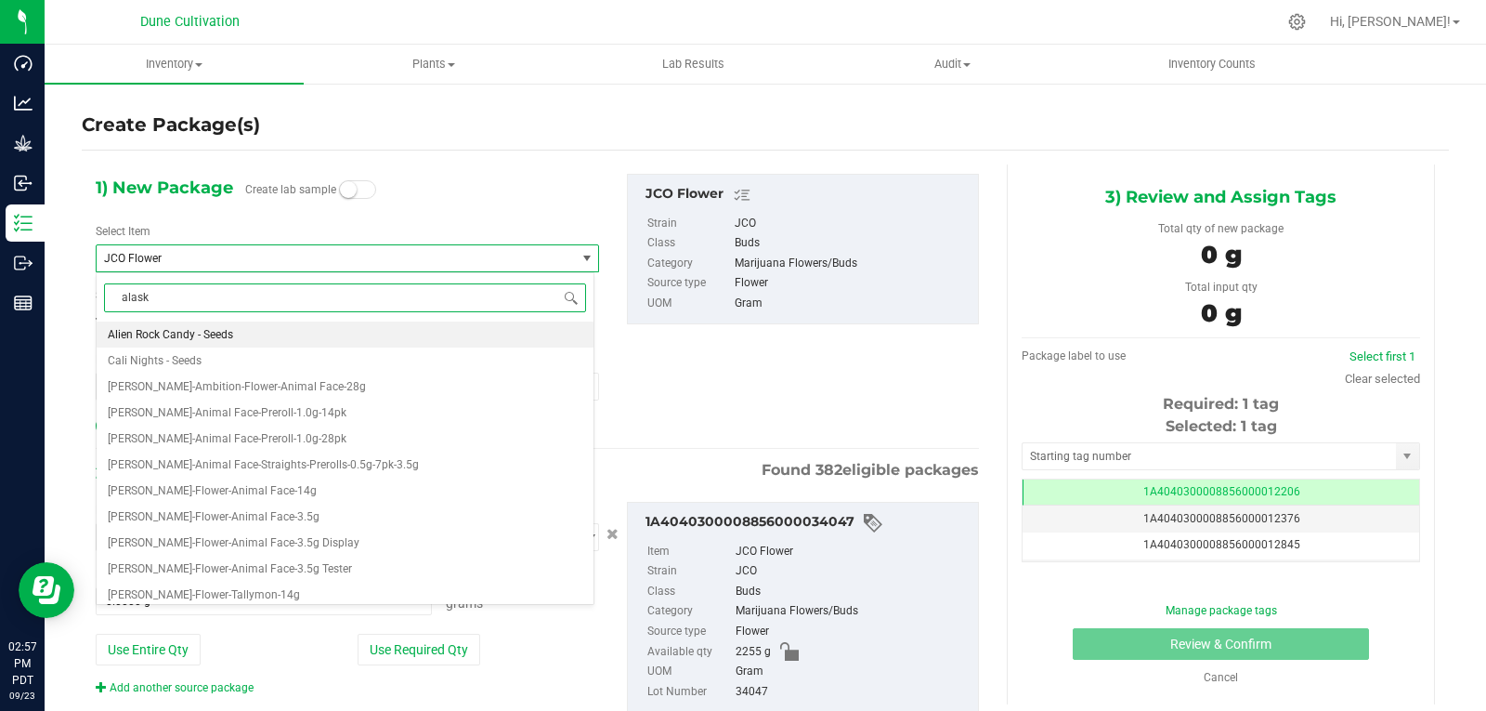
type input "[US_STATE]"
click at [313, 336] on li "VLAS_Flower_Alaskan Thunderfuck_3.5g" at bounding box center [345, 334] width 497 height 26
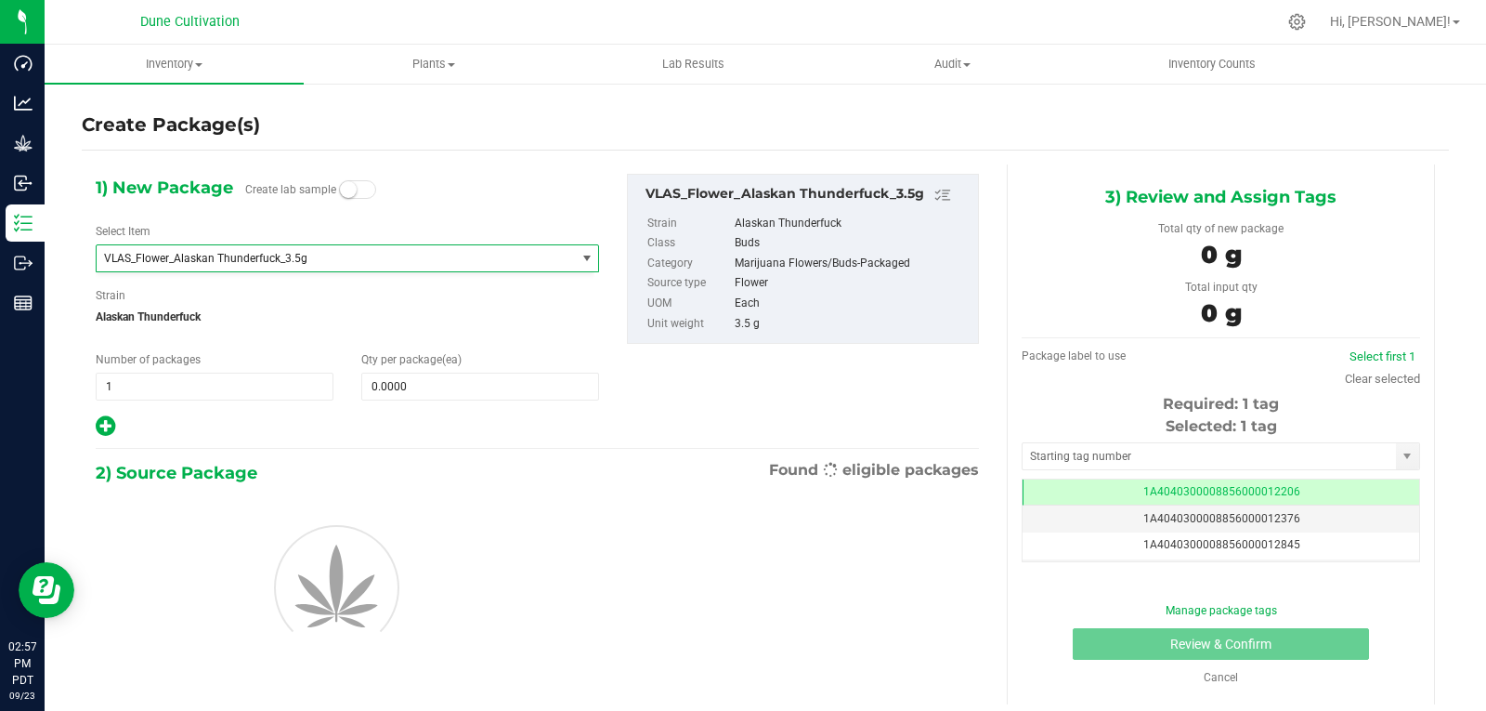
type input "0"
click at [405, 387] on input "0" at bounding box center [480, 386] width 236 height 26
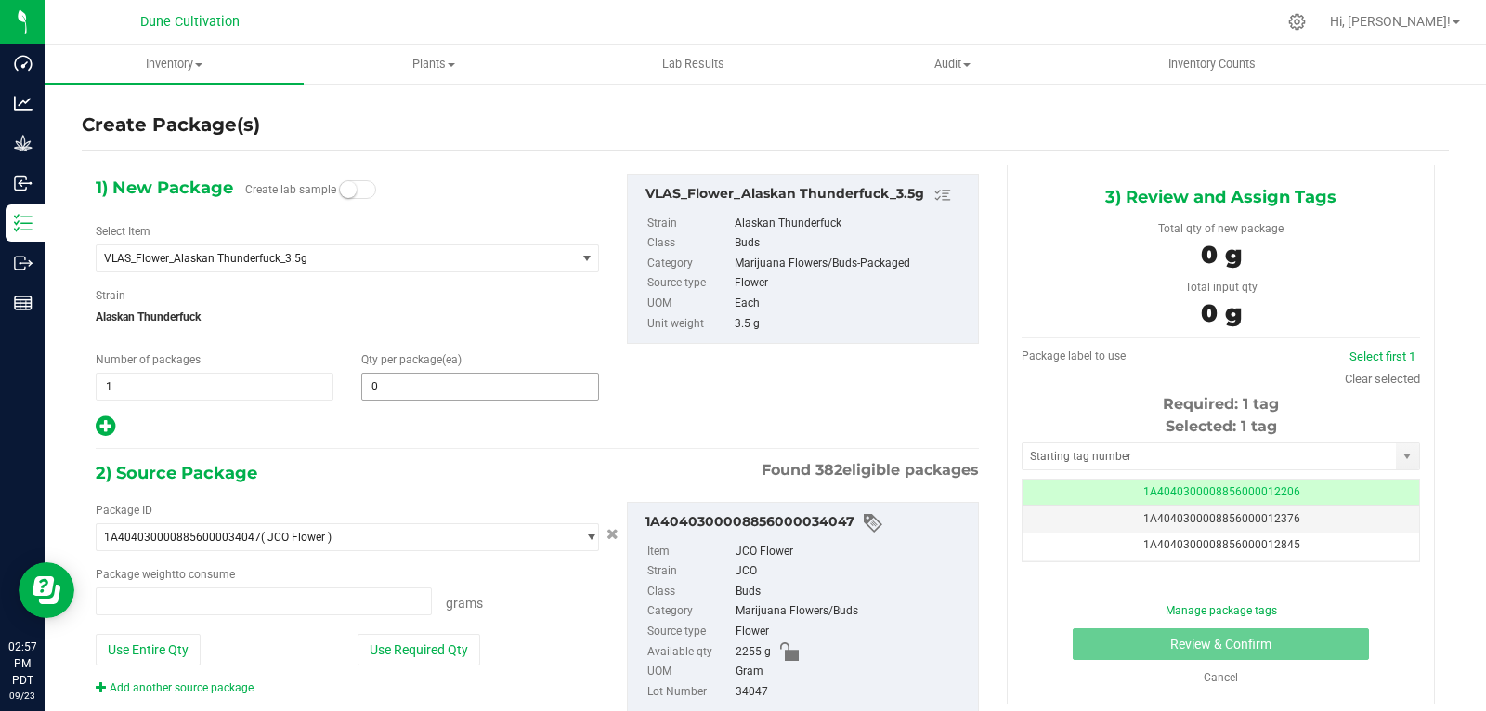
type input "0.0000 g"
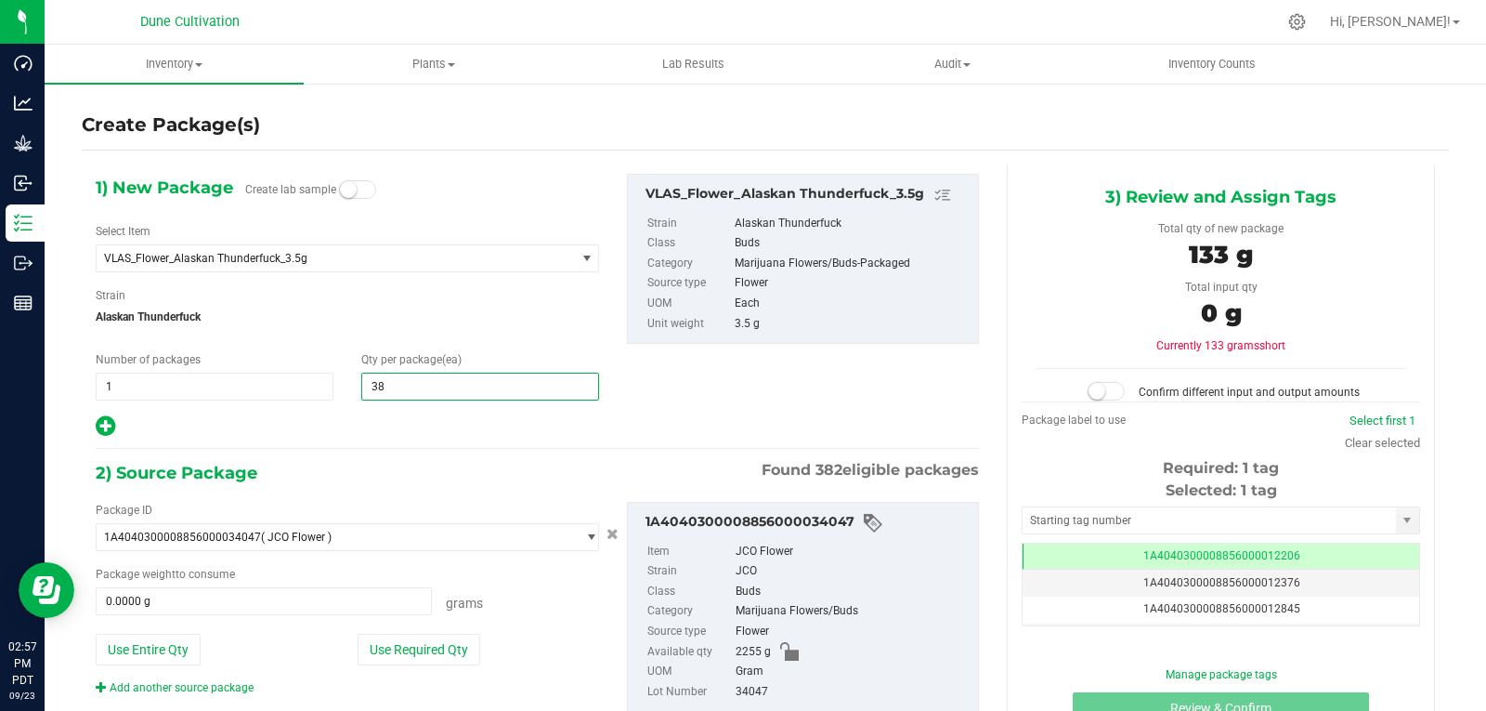
type input "383"
click at [435, 648] on button "Use Required Qty" at bounding box center [419, 650] width 123 height 32
type input "1340.5000 g"
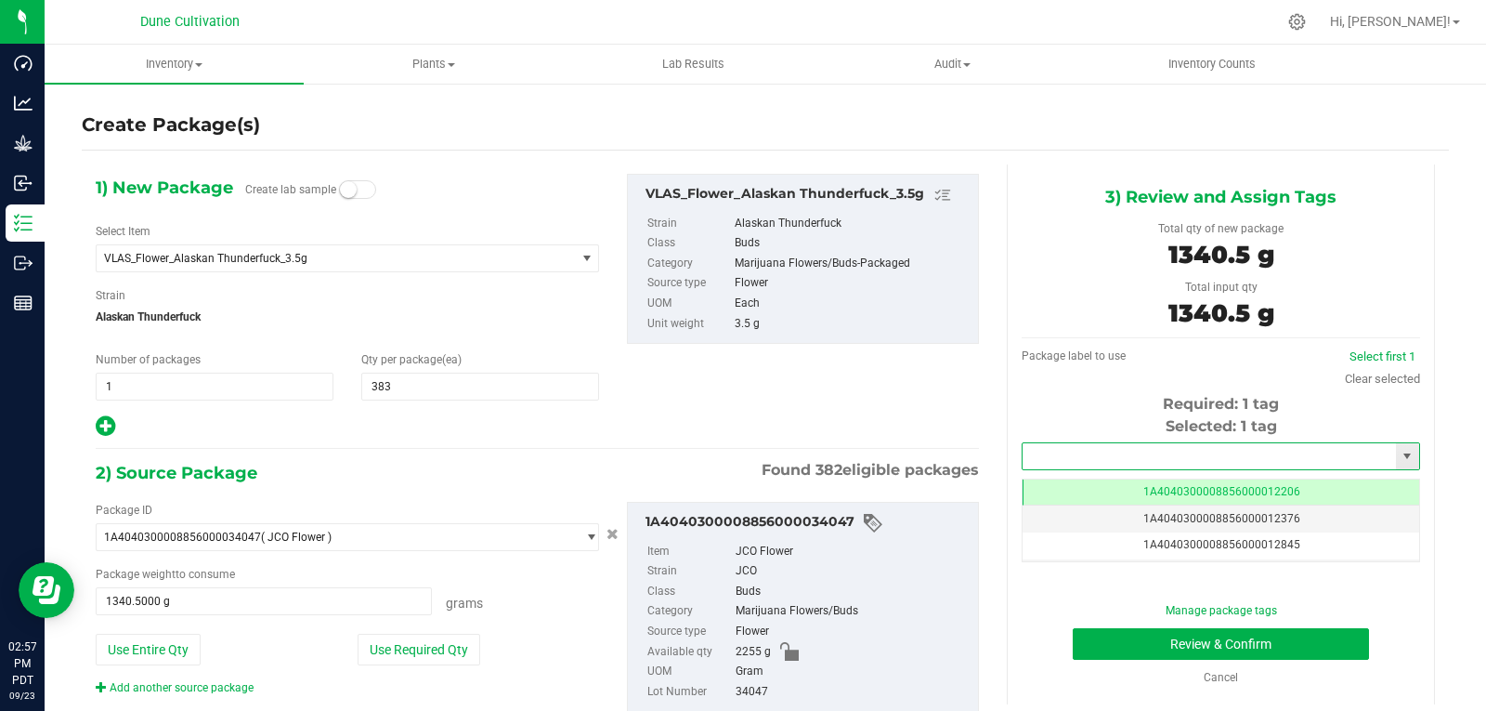
click at [1048, 462] on input "text" at bounding box center [1209, 456] width 373 height 26
click at [1054, 496] on li "1A4040300008856000028845" at bounding box center [1210, 488] width 392 height 28
type input "1A4040300008856000028845"
click at [1105, 653] on button "Review & Confirm" at bounding box center [1221, 644] width 296 height 32
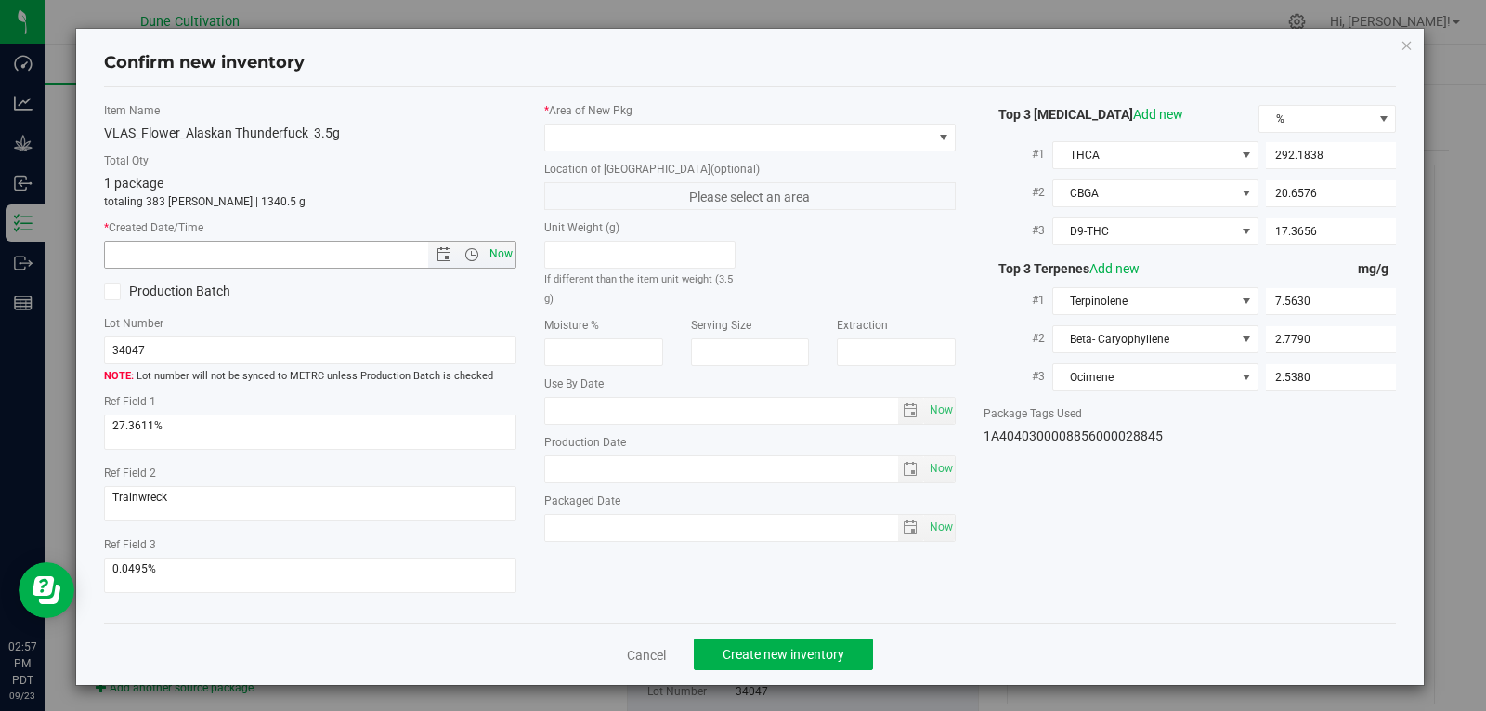
click at [501, 254] on span "Now" at bounding box center [501, 254] width 32 height 27
type input "[DATE] 2:57 PM"
click at [593, 116] on label "* Area of [GEOGRAPHIC_DATA]" at bounding box center [750, 110] width 412 height 17
click at [589, 133] on span at bounding box center [738, 137] width 387 height 26
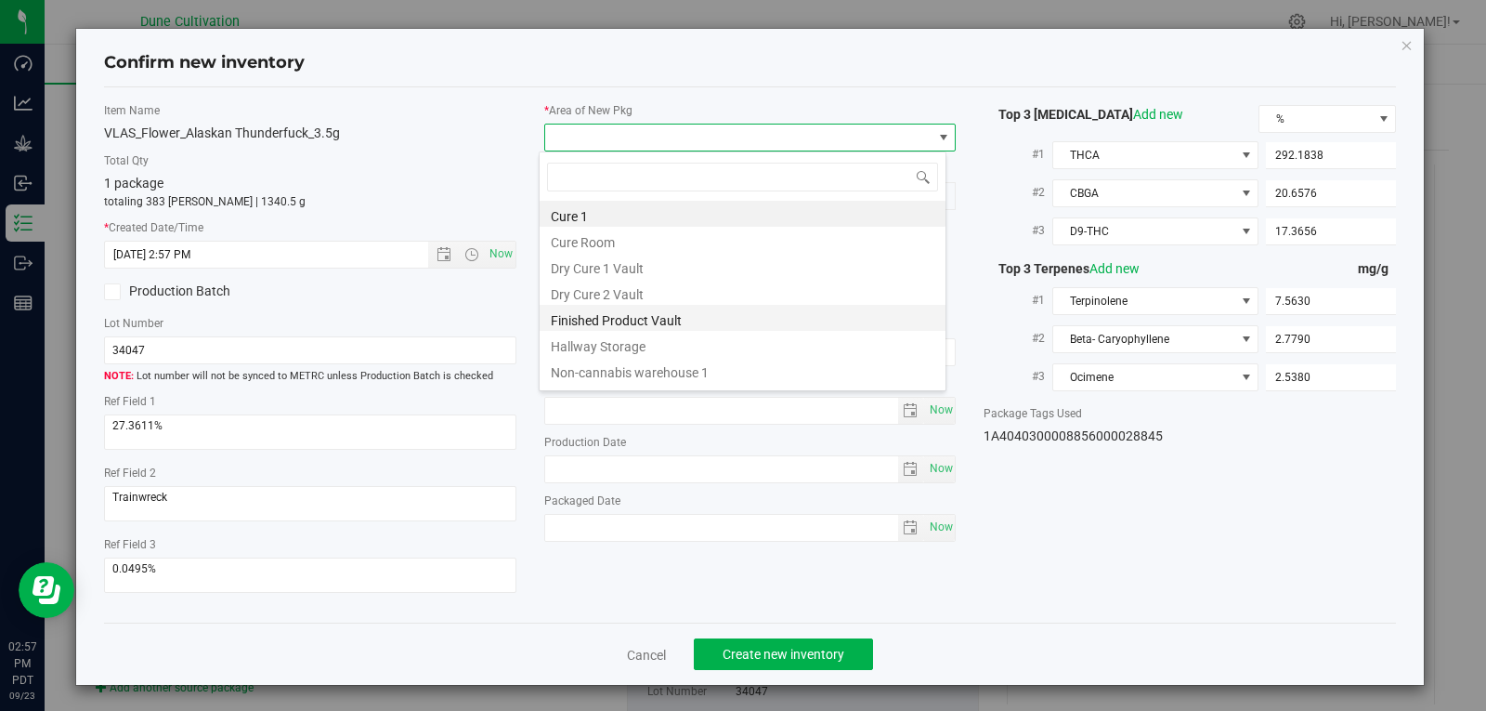
click at [619, 321] on li "Finished Product Vault" at bounding box center [743, 318] width 406 height 26
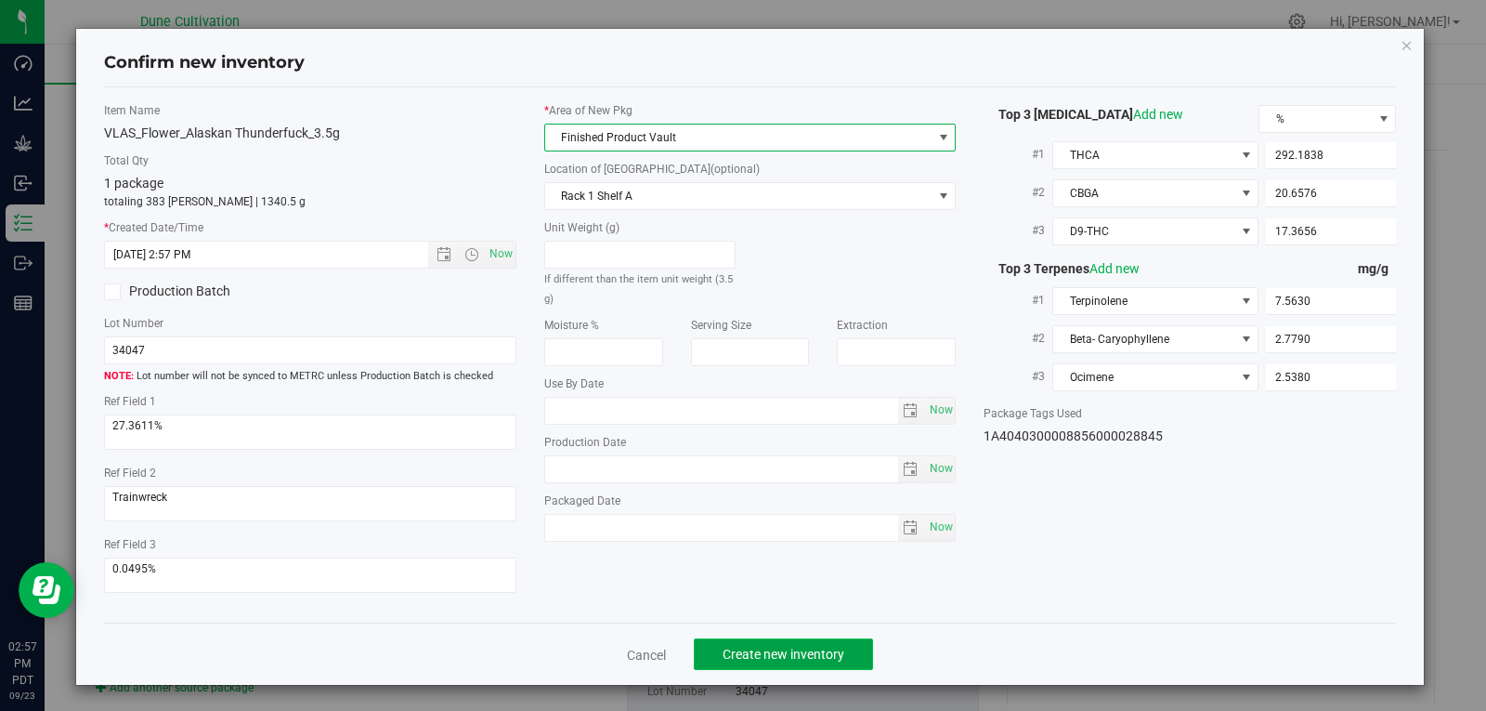
click at [800, 651] on span "Create new inventory" at bounding box center [784, 654] width 122 height 15
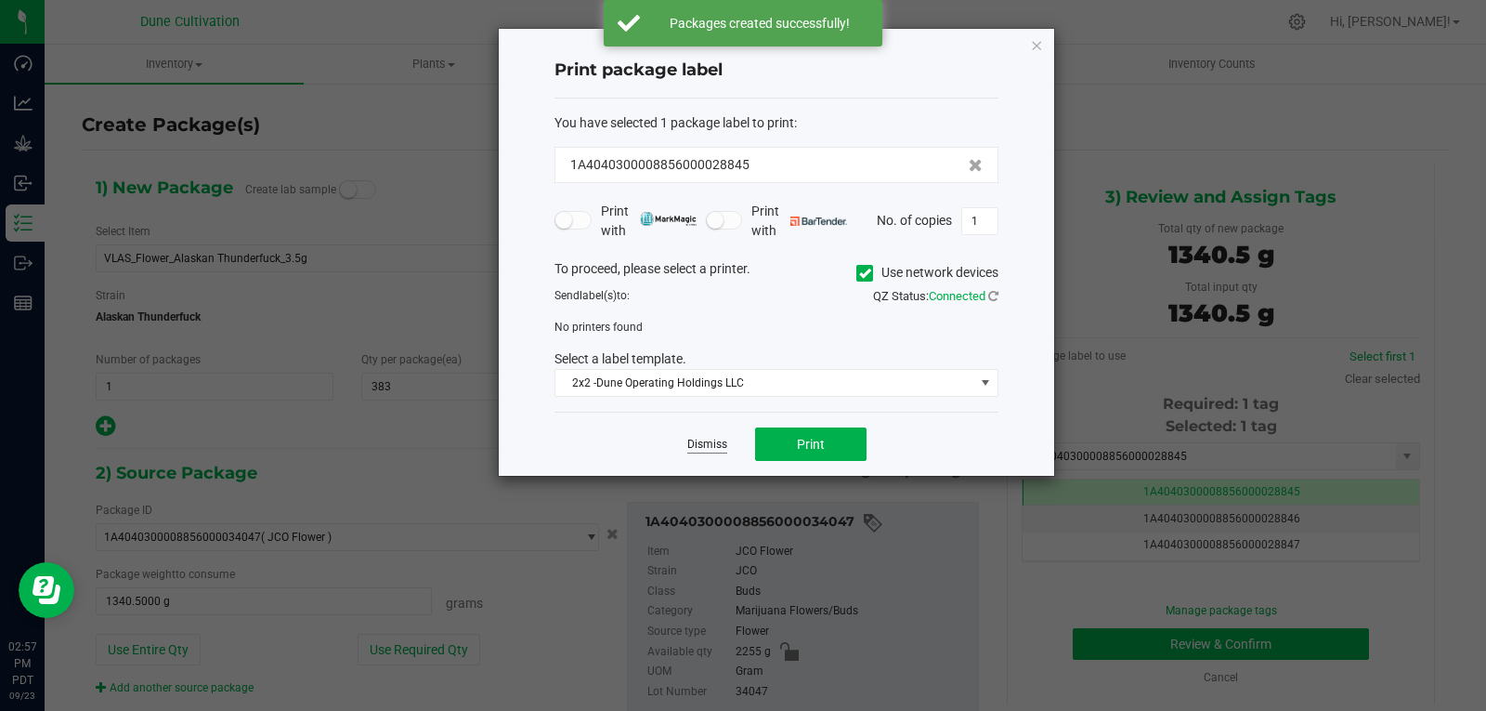
click at [699, 443] on link "Dismiss" at bounding box center [707, 445] width 40 height 16
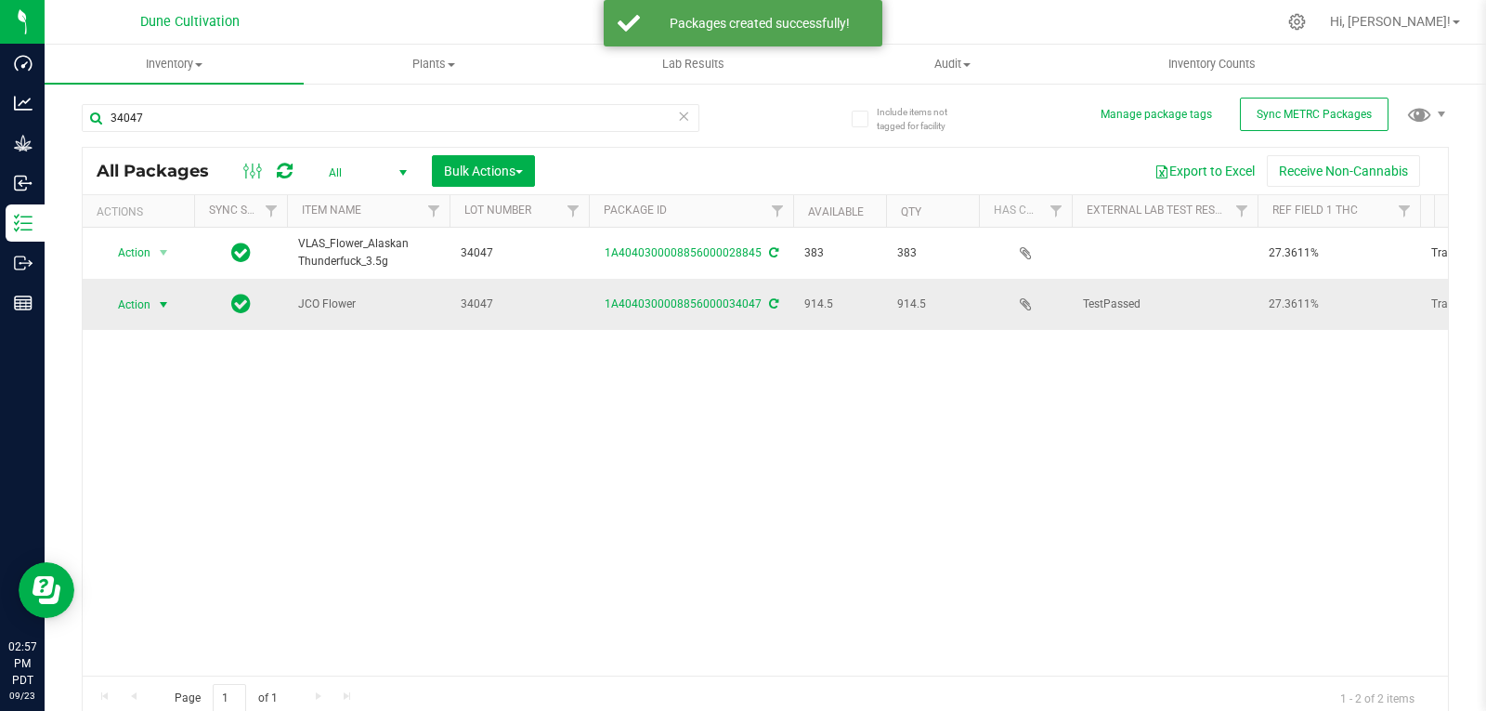
click at [125, 295] on span "Action" at bounding box center [126, 305] width 50 height 26
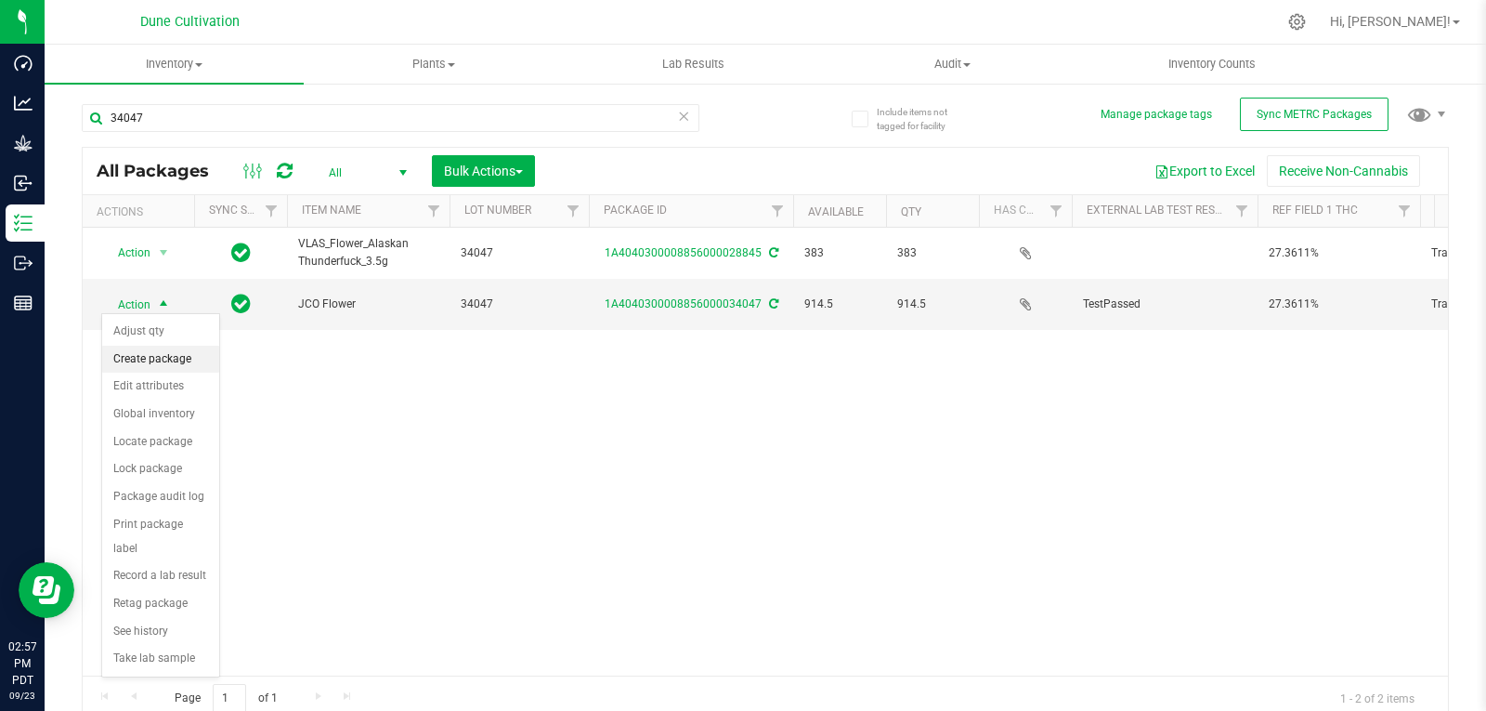
click at [145, 351] on li "Create package" at bounding box center [160, 360] width 117 height 28
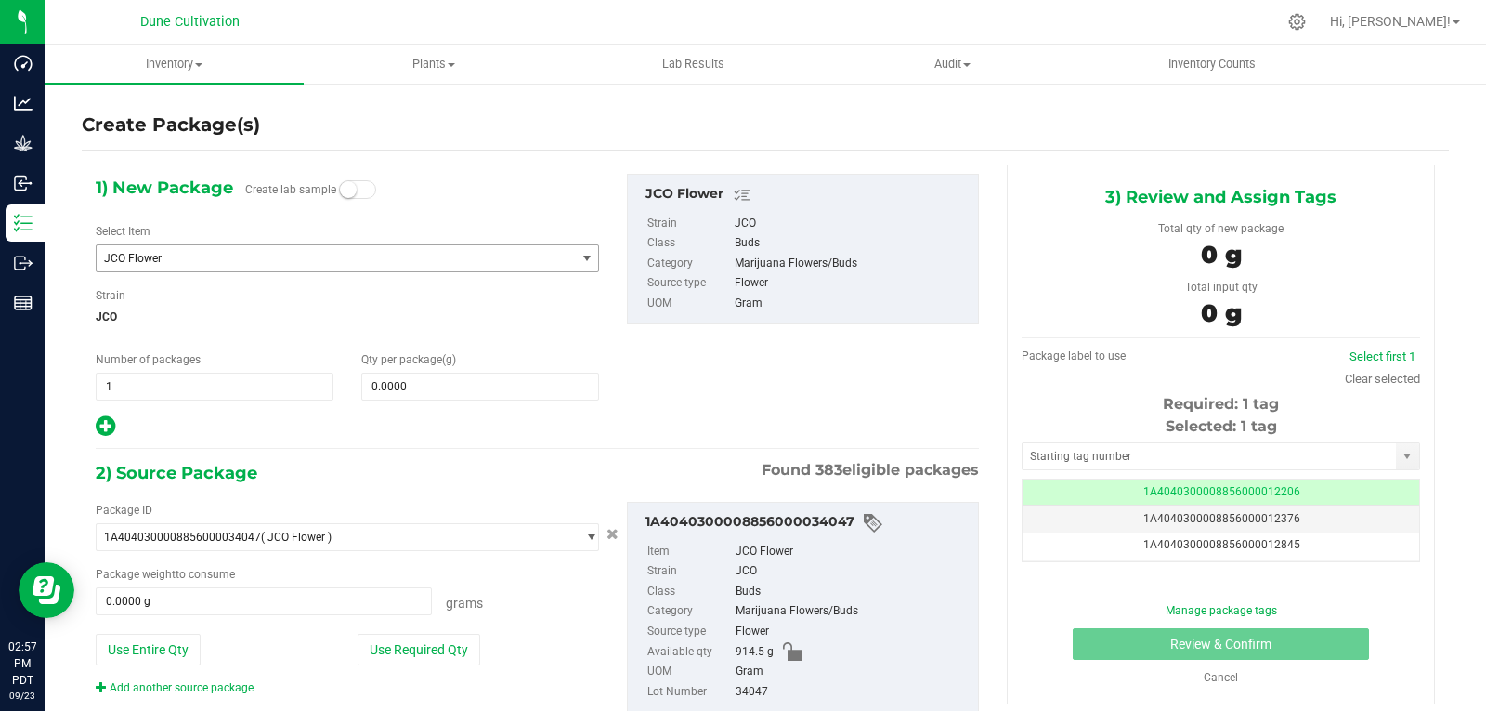
click at [257, 254] on span "JCO Flower" at bounding box center [326, 258] width 445 height 13
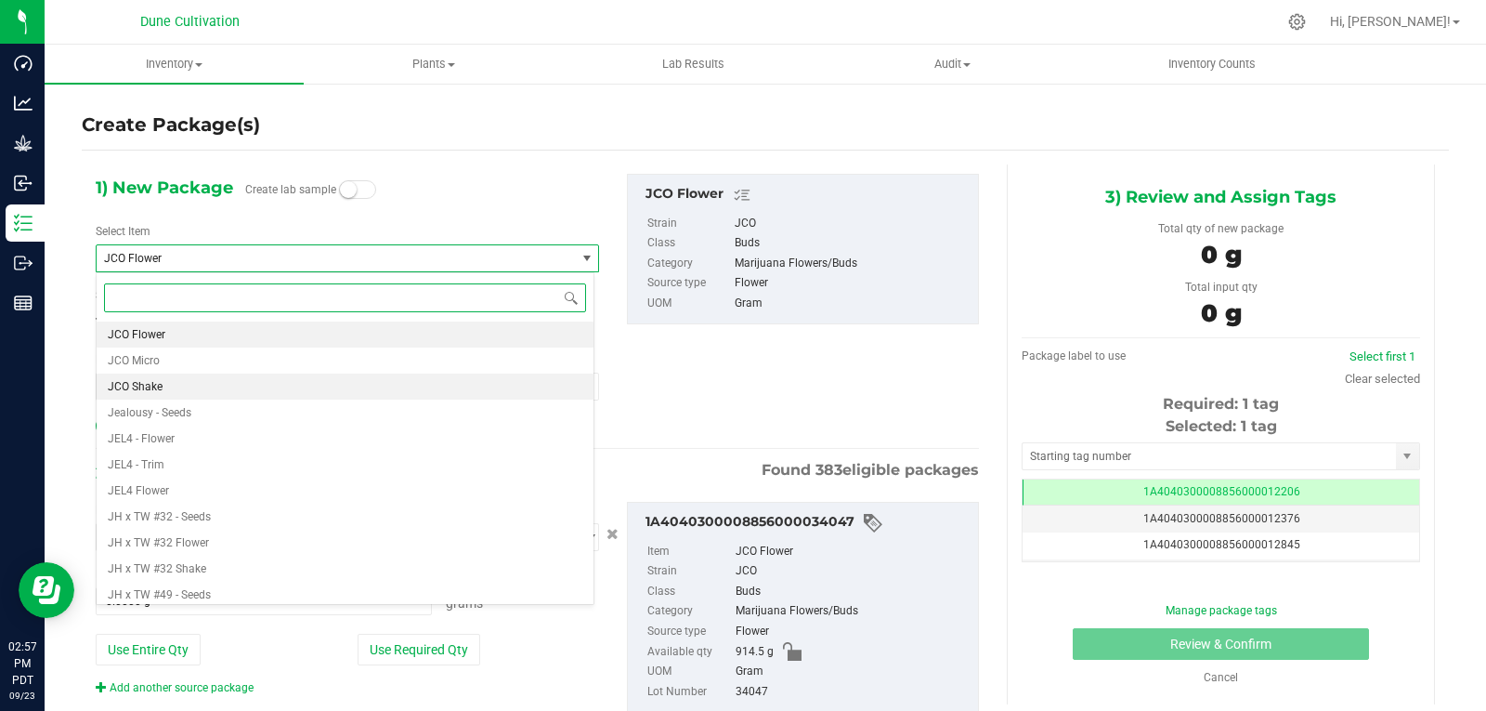
click at [181, 380] on li "JCO Shake" at bounding box center [345, 386] width 497 height 26
type input "0.0000"
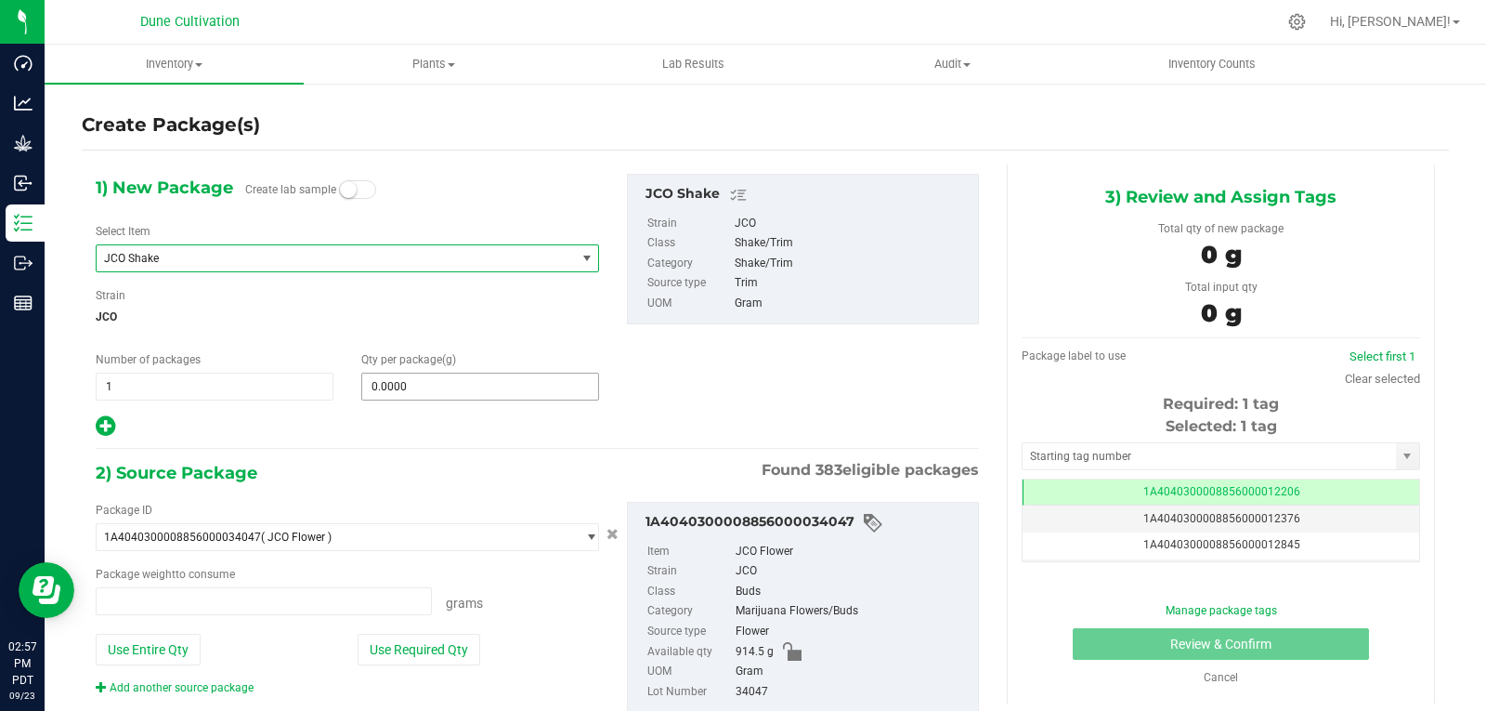
type input "0.0000 g"
click at [401, 396] on span at bounding box center [480, 387] width 238 height 28
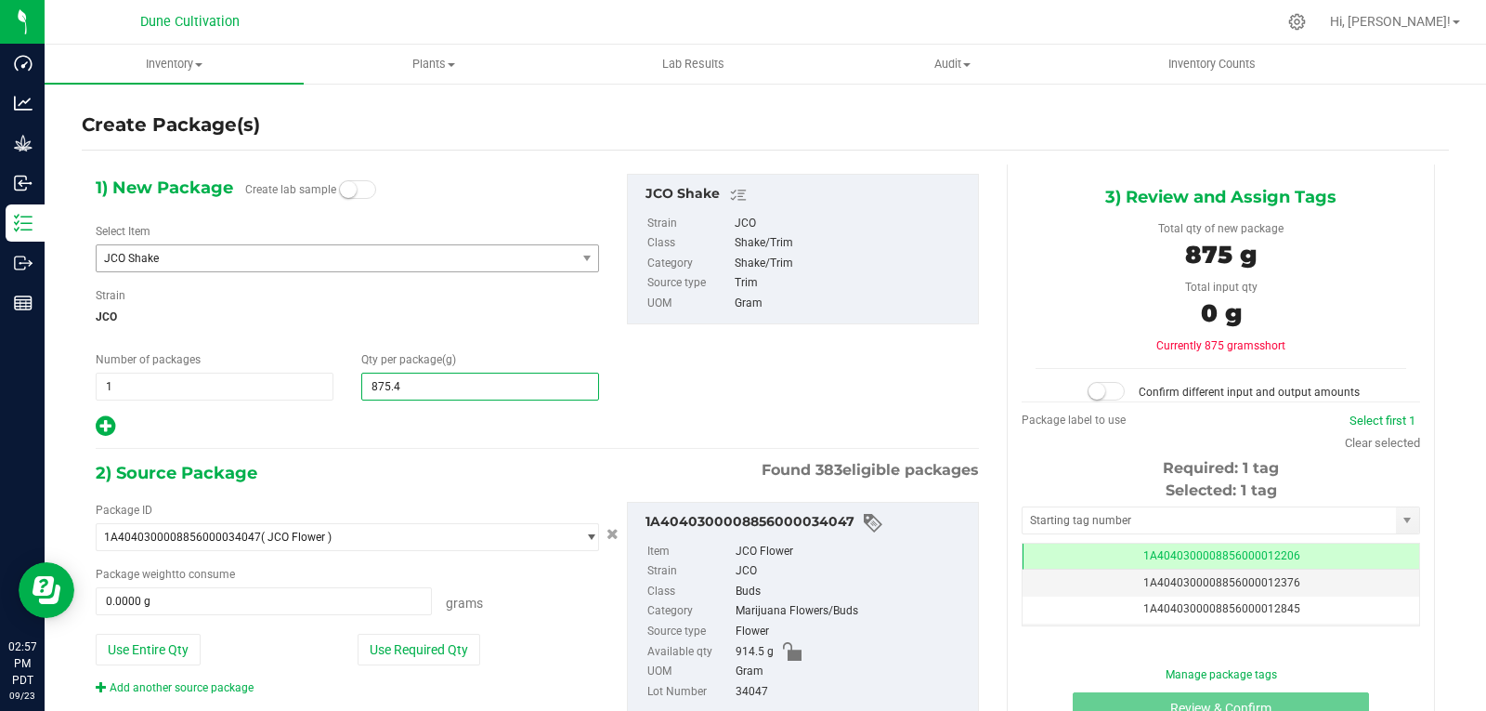
type input "875.45"
type input "875.4500"
click at [403, 687] on div "Add another source package" at bounding box center [348, 687] width 504 height 17
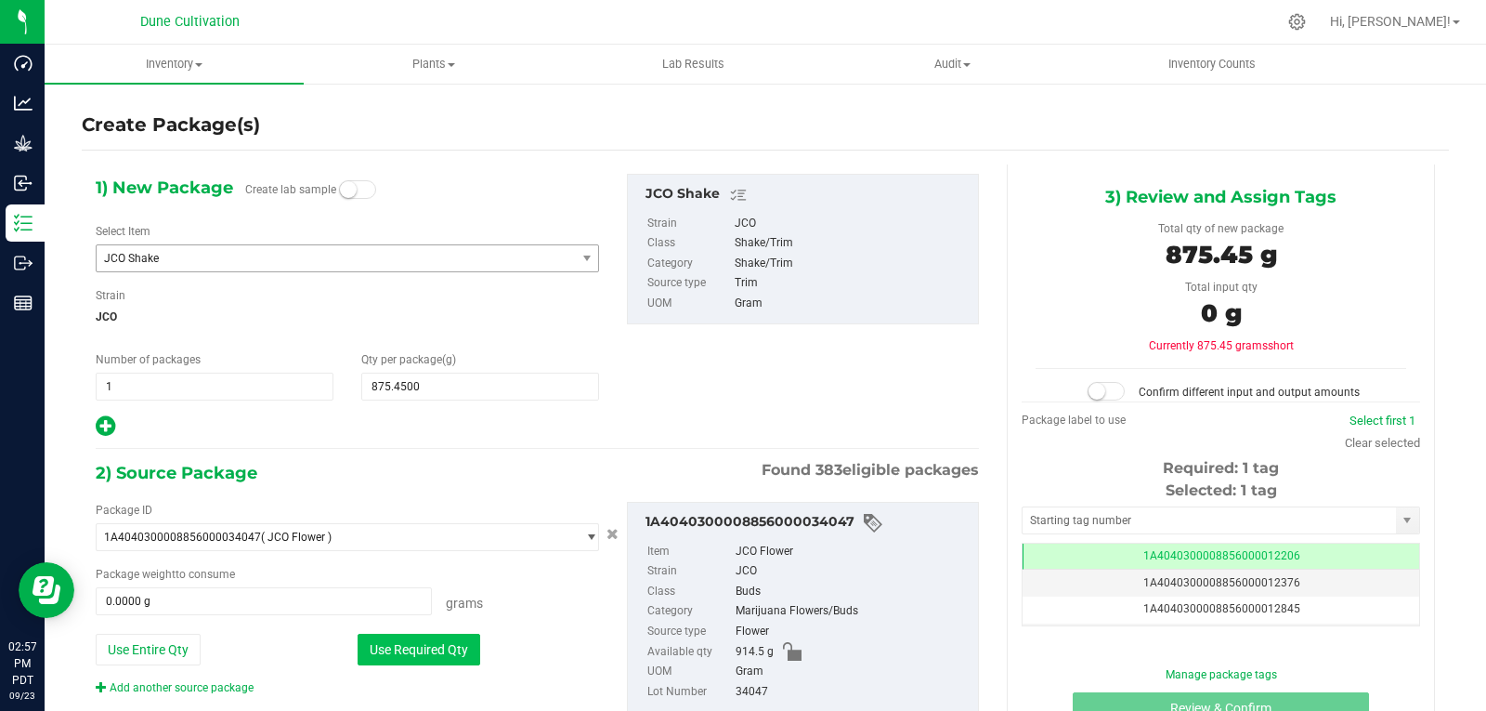
click at [418, 650] on button "Use Required Qty" at bounding box center [419, 650] width 123 height 32
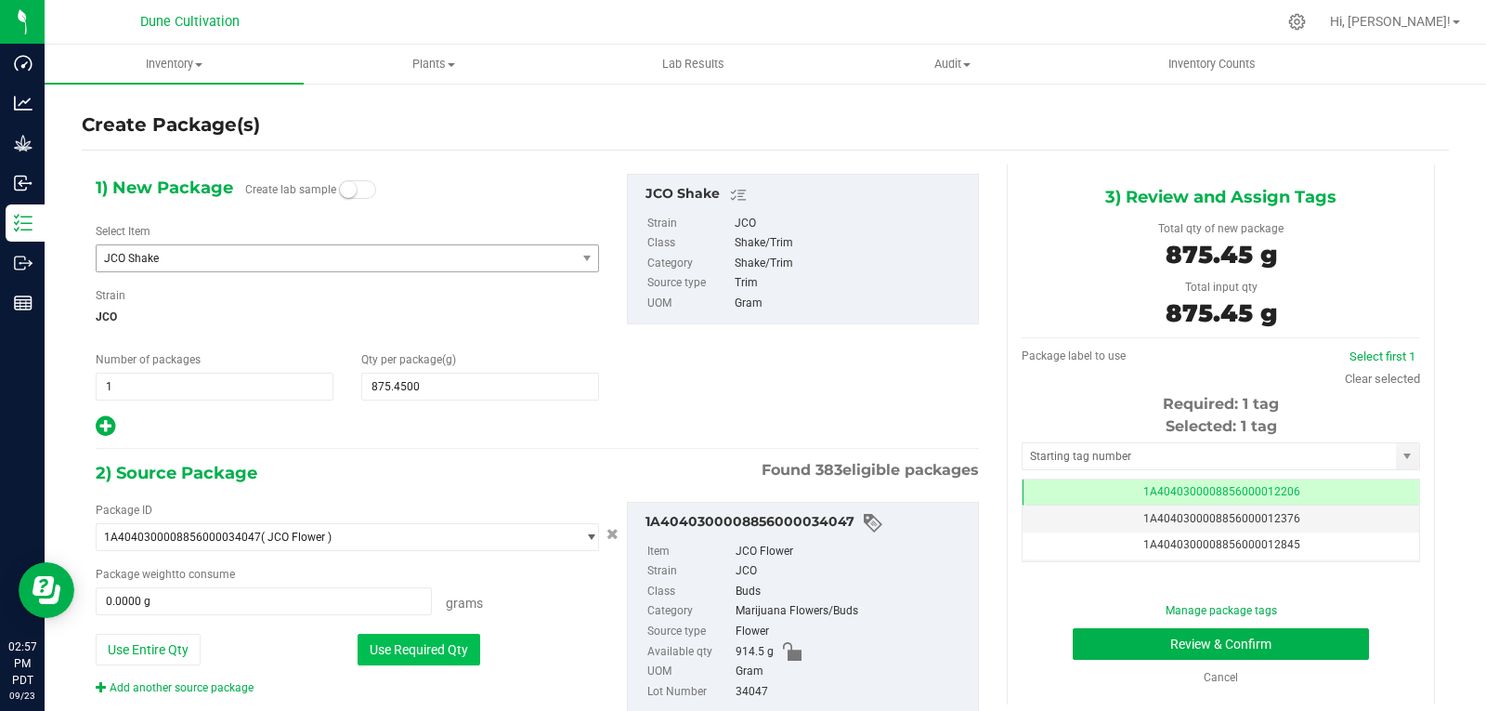
type input "875.4500 g"
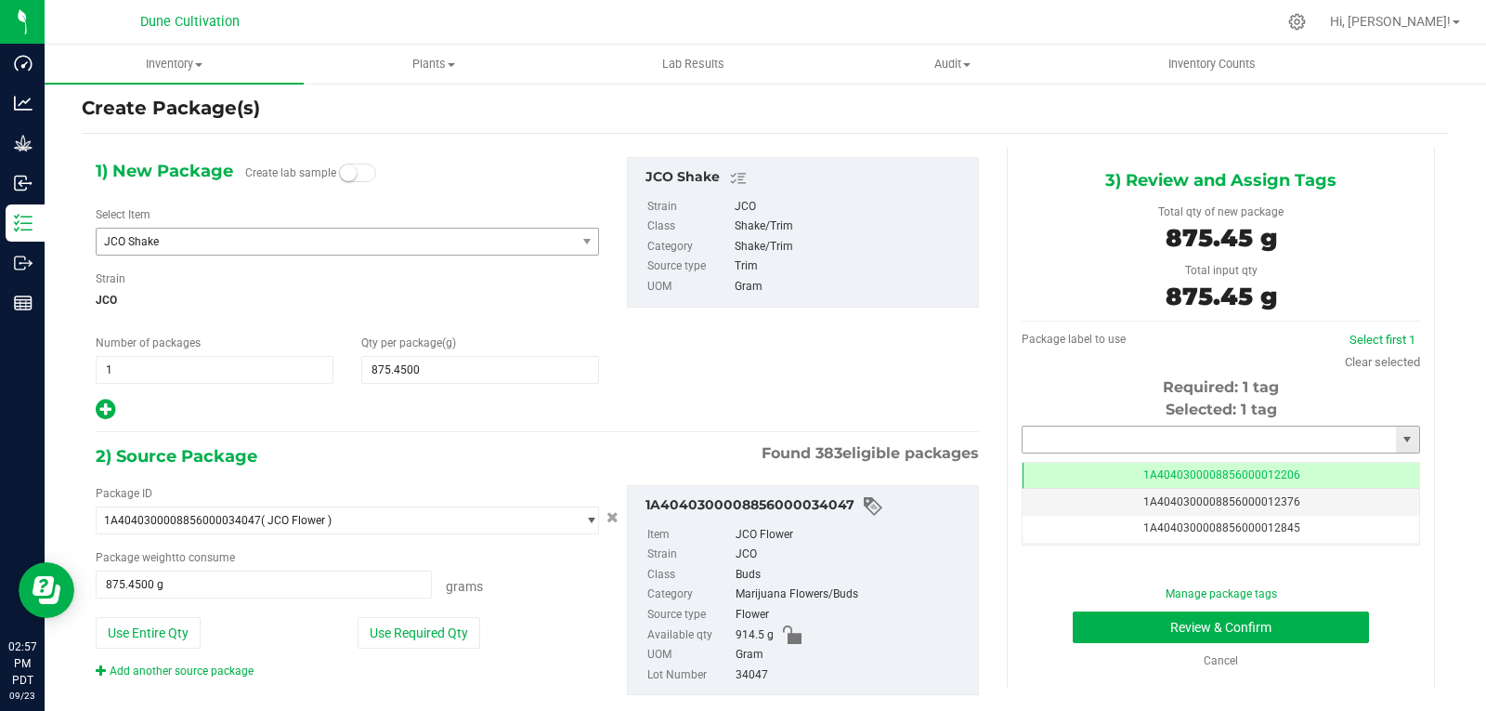
click at [1056, 446] on input "text" at bounding box center [1209, 439] width 373 height 26
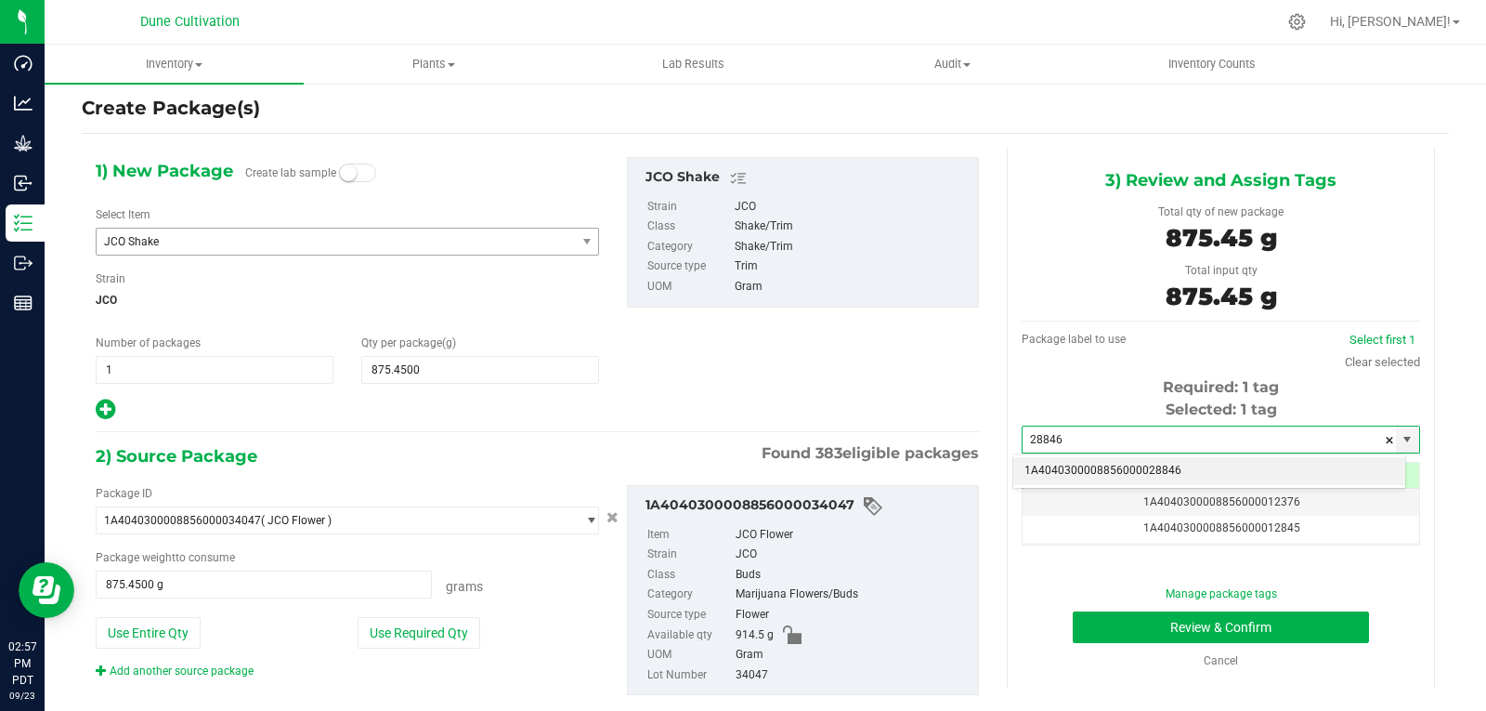
click at [1079, 464] on li "1A4040300008856000028846" at bounding box center [1210, 471] width 392 height 28
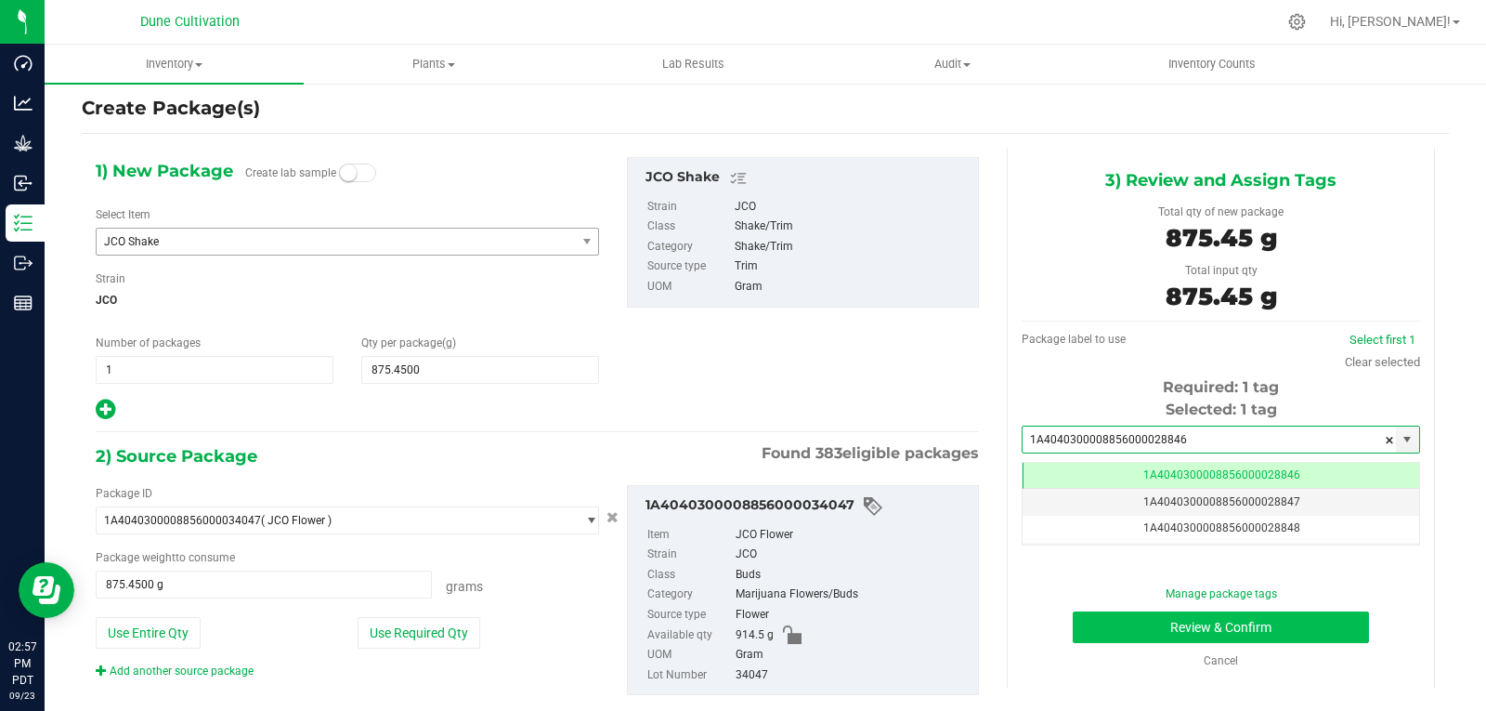
type input "1A4040300008856000028846"
click at [1109, 624] on button "Review & Confirm" at bounding box center [1221, 627] width 296 height 32
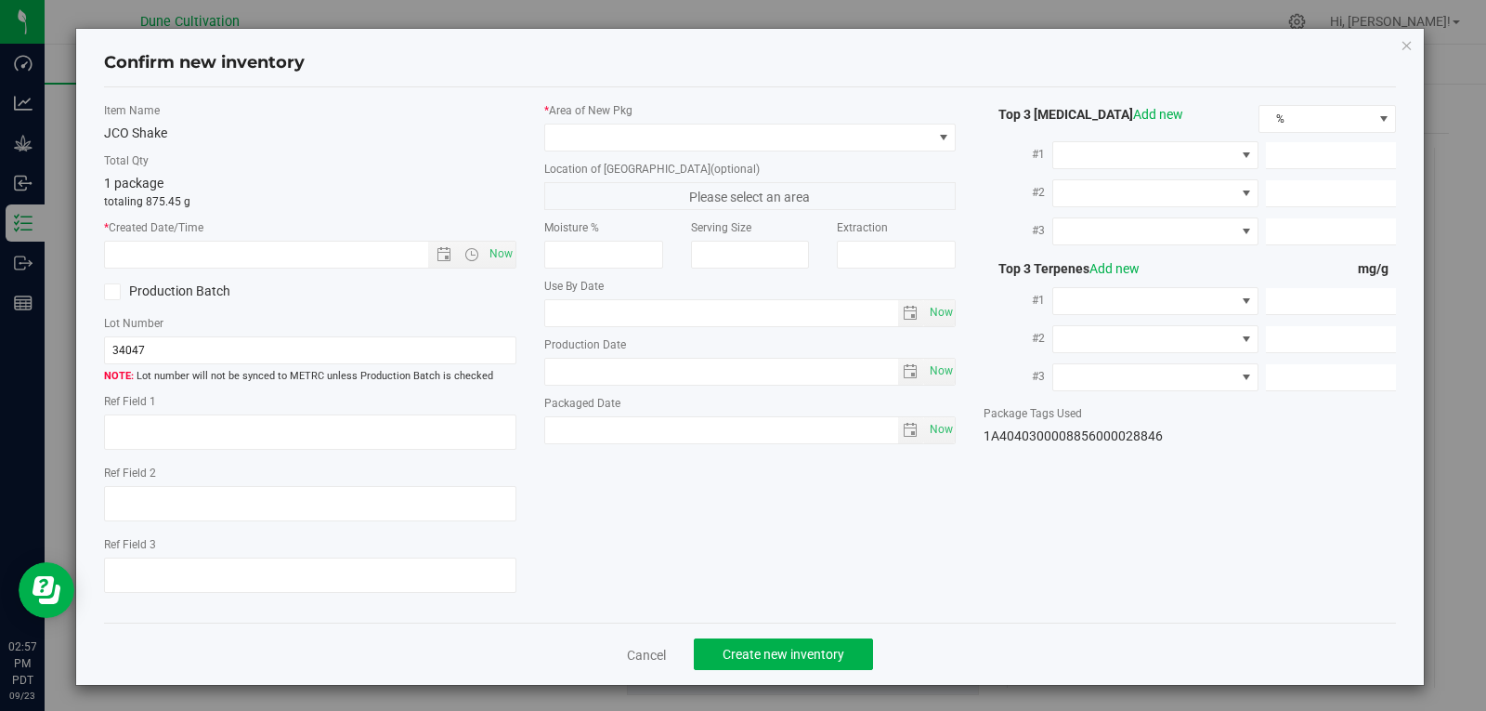
type textarea "27.3611%"
type textarea "Trainwreck"
type textarea "0.0495%"
type input "292.1838"
type input "20.6576"
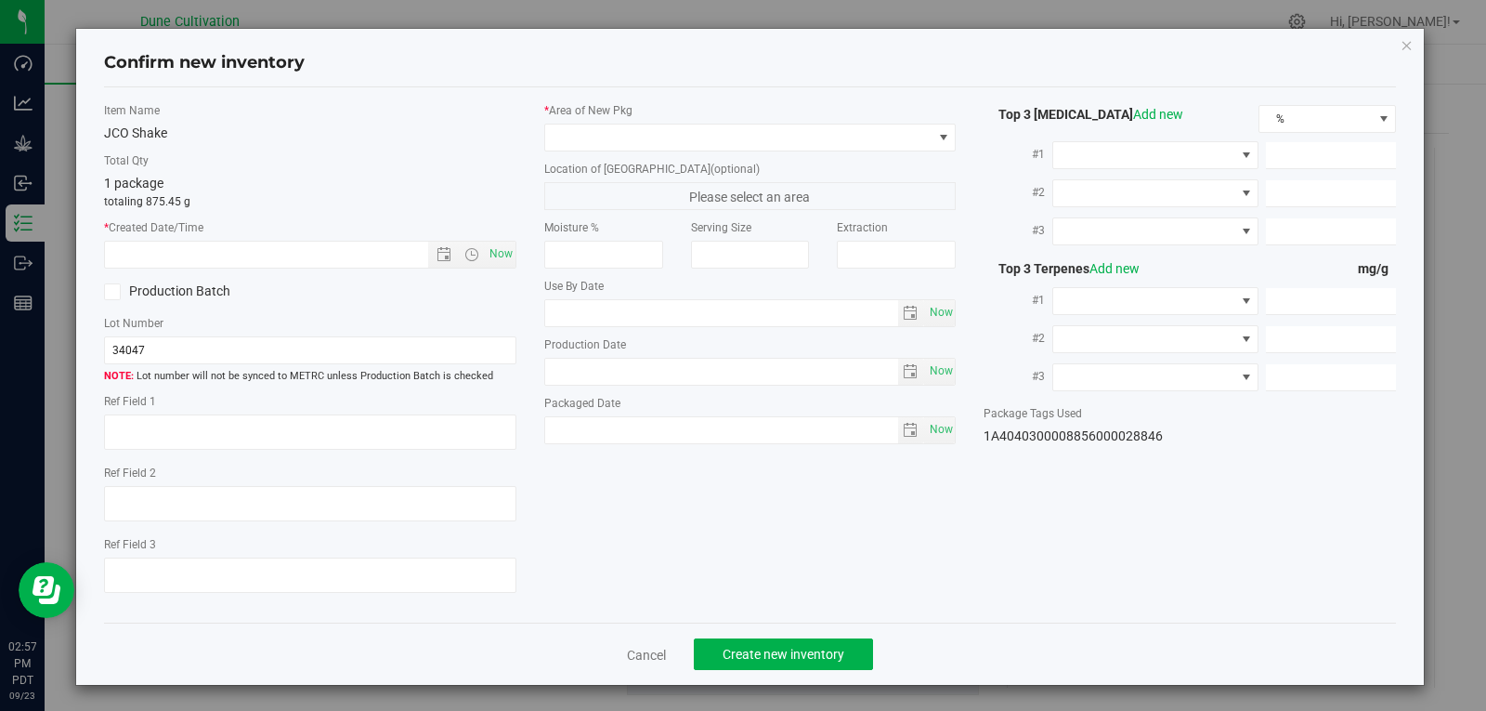
type input "17.3656"
type input "7.5630"
type input "2.7790"
type input "2.5380"
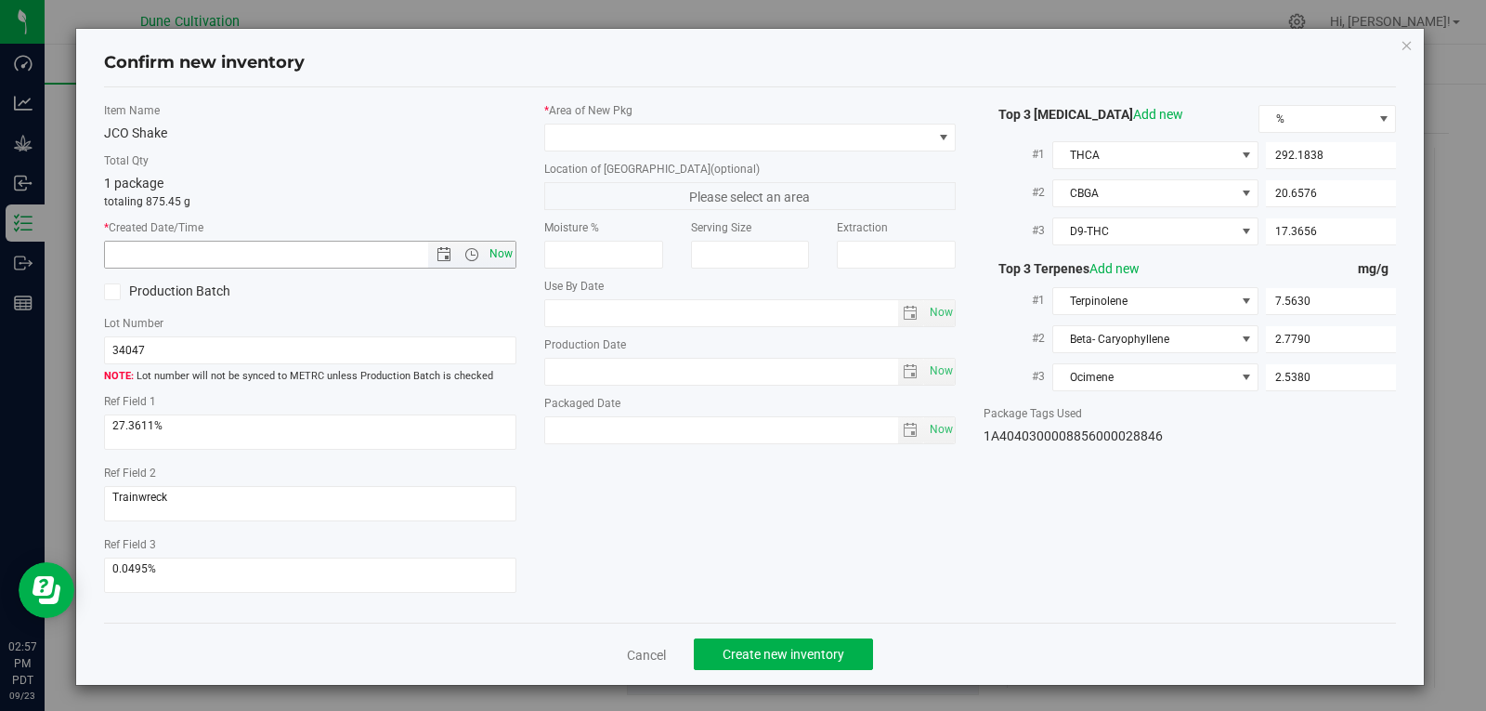
click at [491, 251] on span "Now" at bounding box center [501, 254] width 32 height 27
type input "[DATE] 2:57 PM"
click at [613, 146] on span at bounding box center [738, 137] width 387 height 26
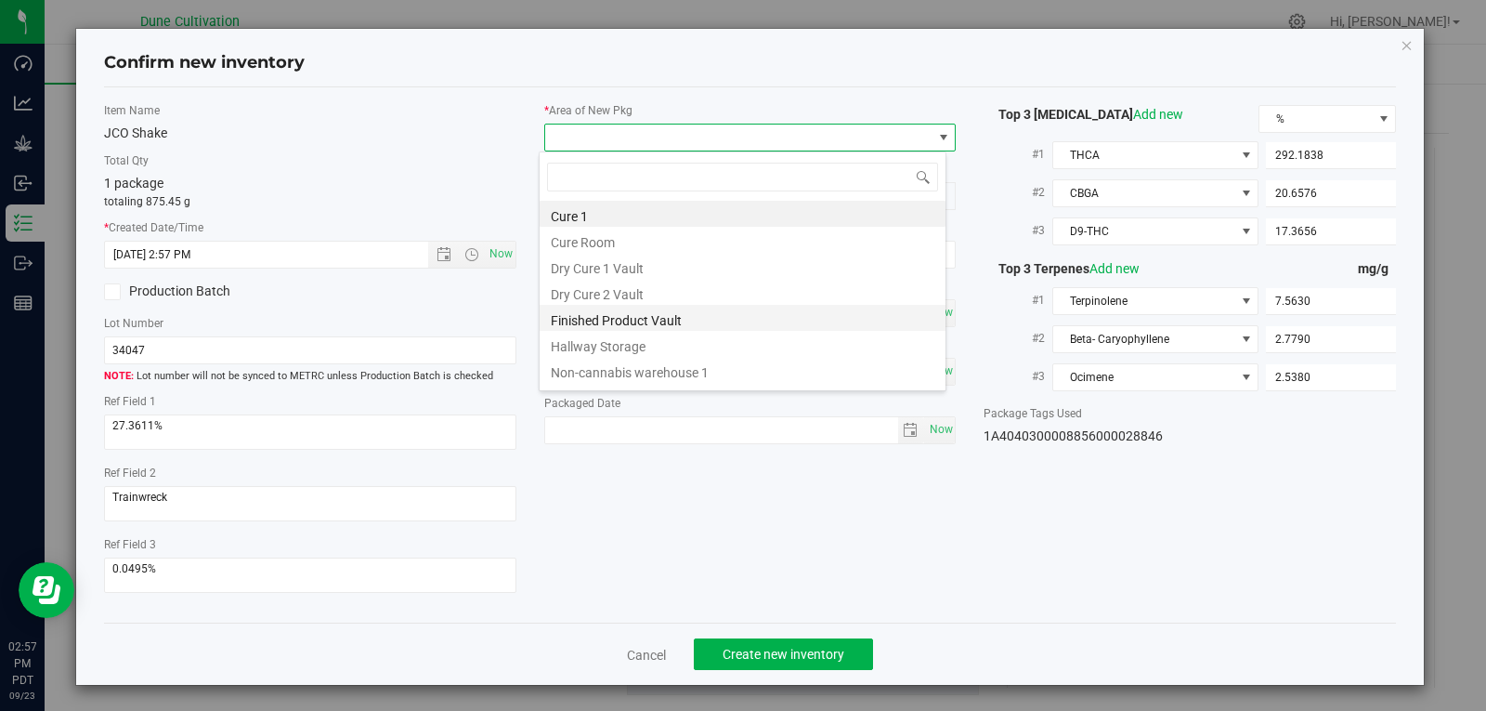
click at [610, 329] on li "Finished Product Vault" at bounding box center [743, 318] width 406 height 26
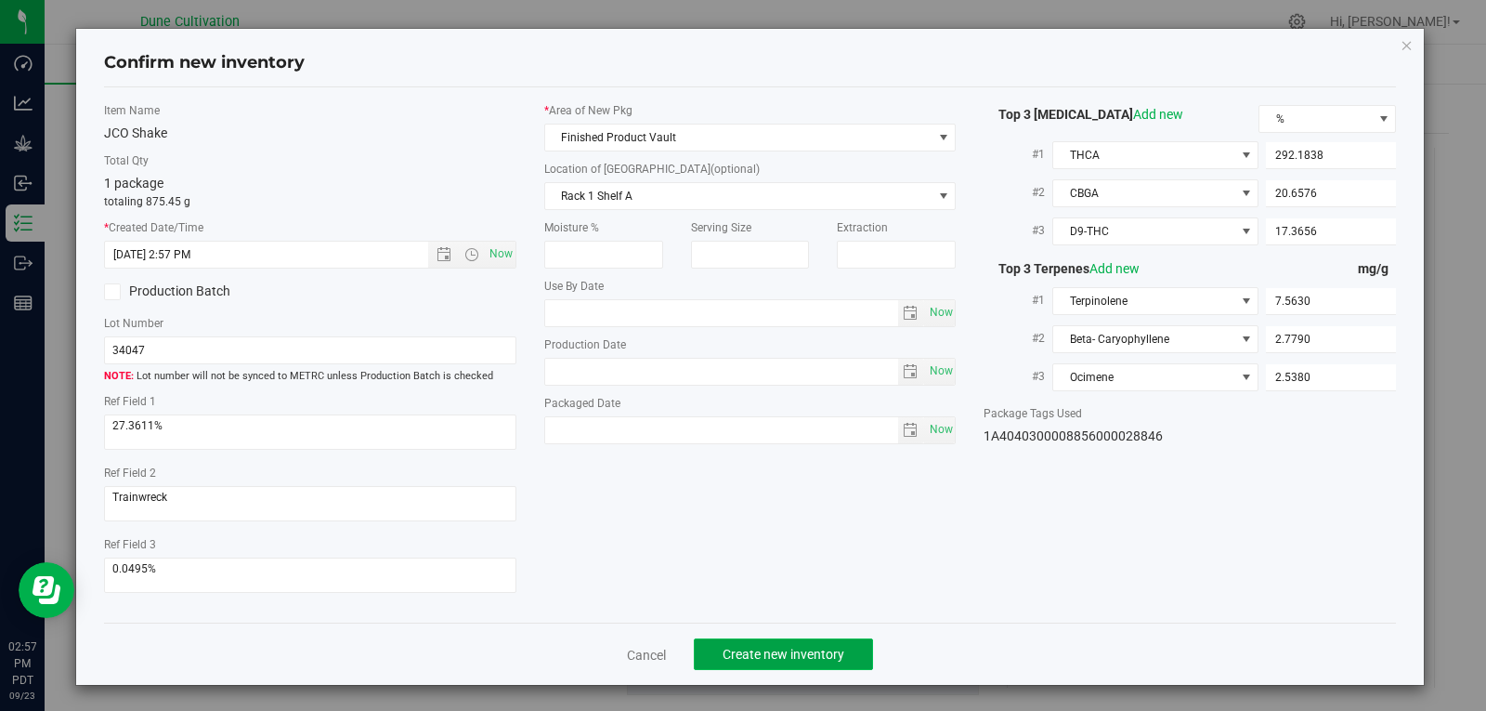
click at [743, 649] on span "Create new inventory" at bounding box center [784, 654] width 122 height 15
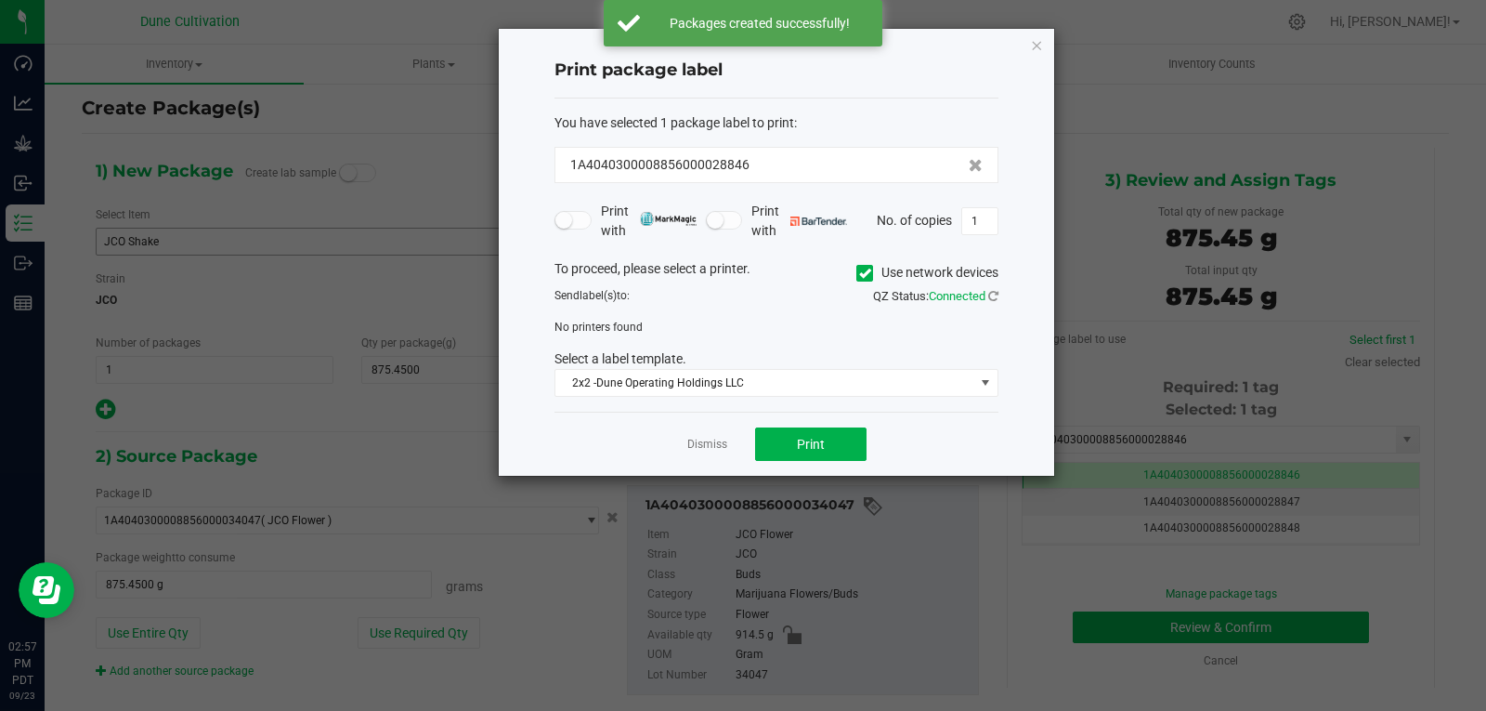
click at [716, 436] on app-cancel-button "Dismiss" at bounding box center [707, 445] width 40 height 20
click at [704, 444] on link "Dismiss" at bounding box center [707, 445] width 40 height 16
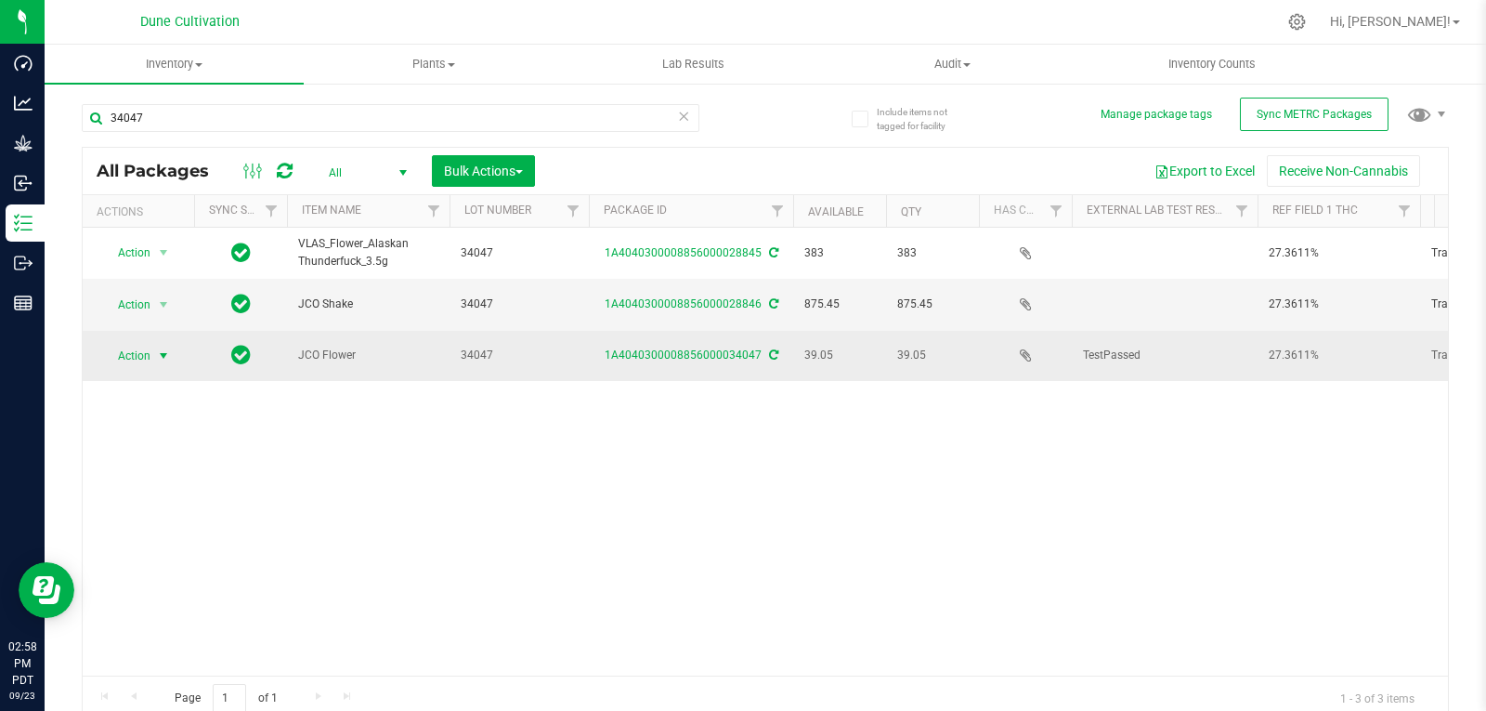
click at [163, 348] on span "select" at bounding box center [163, 355] width 15 height 15
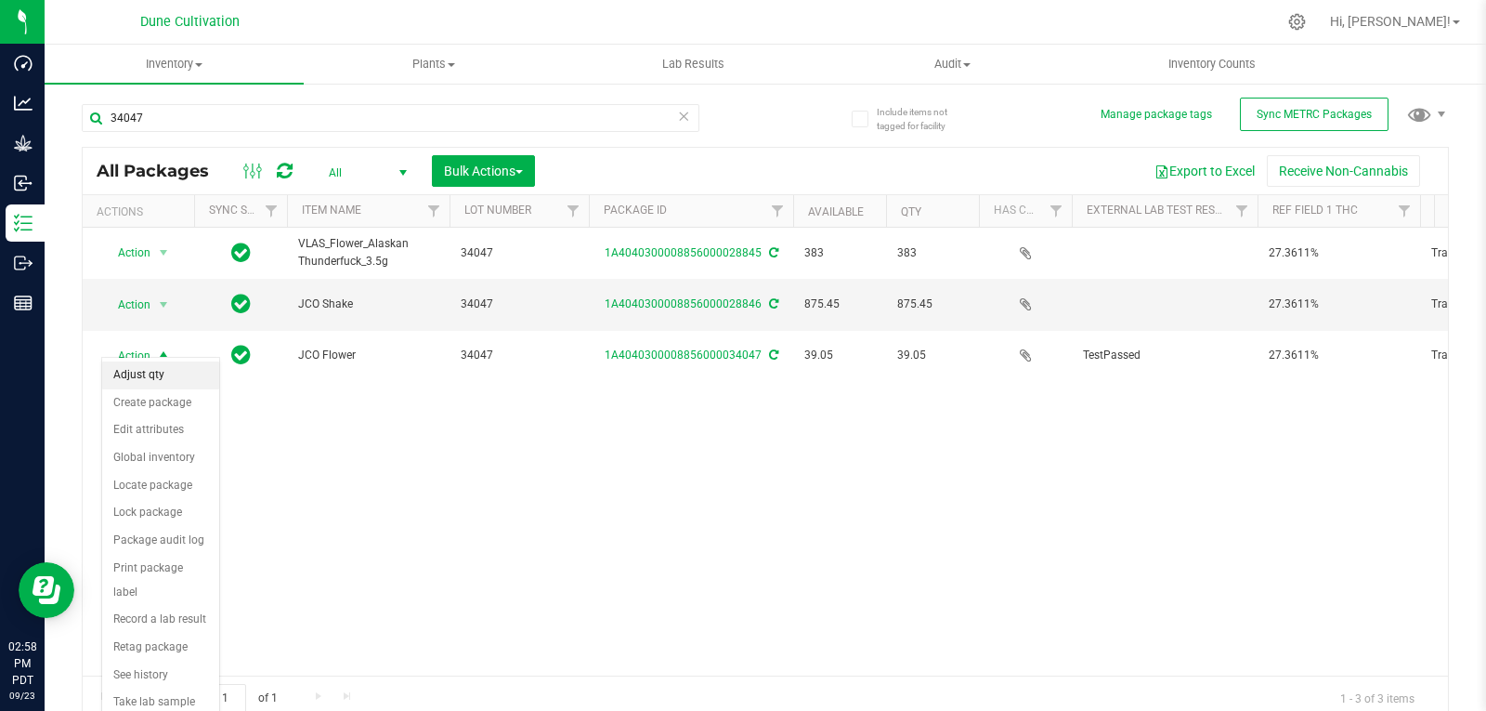
click at [169, 376] on li "Adjust qty" at bounding box center [160, 375] width 117 height 28
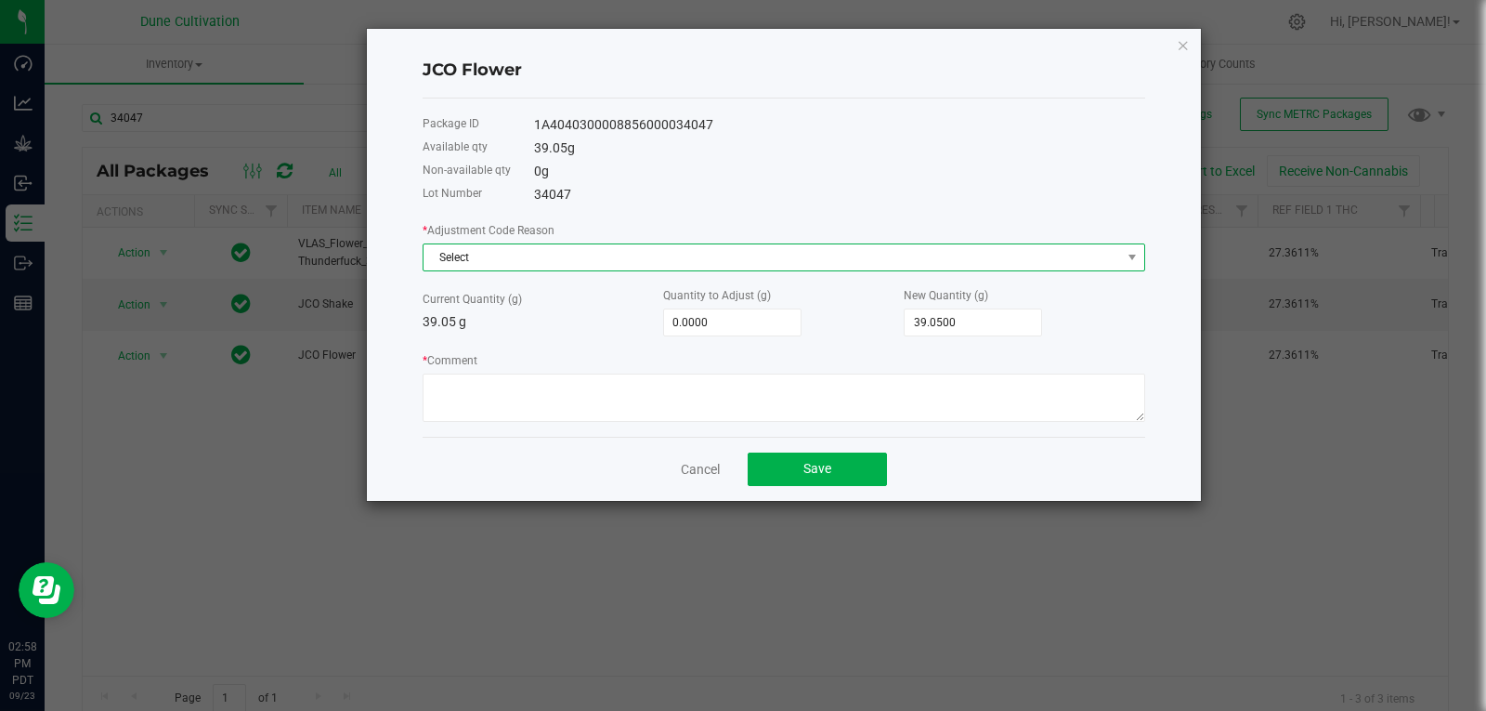
click at [499, 260] on span "Select" at bounding box center [773, 257] width 698 height 26
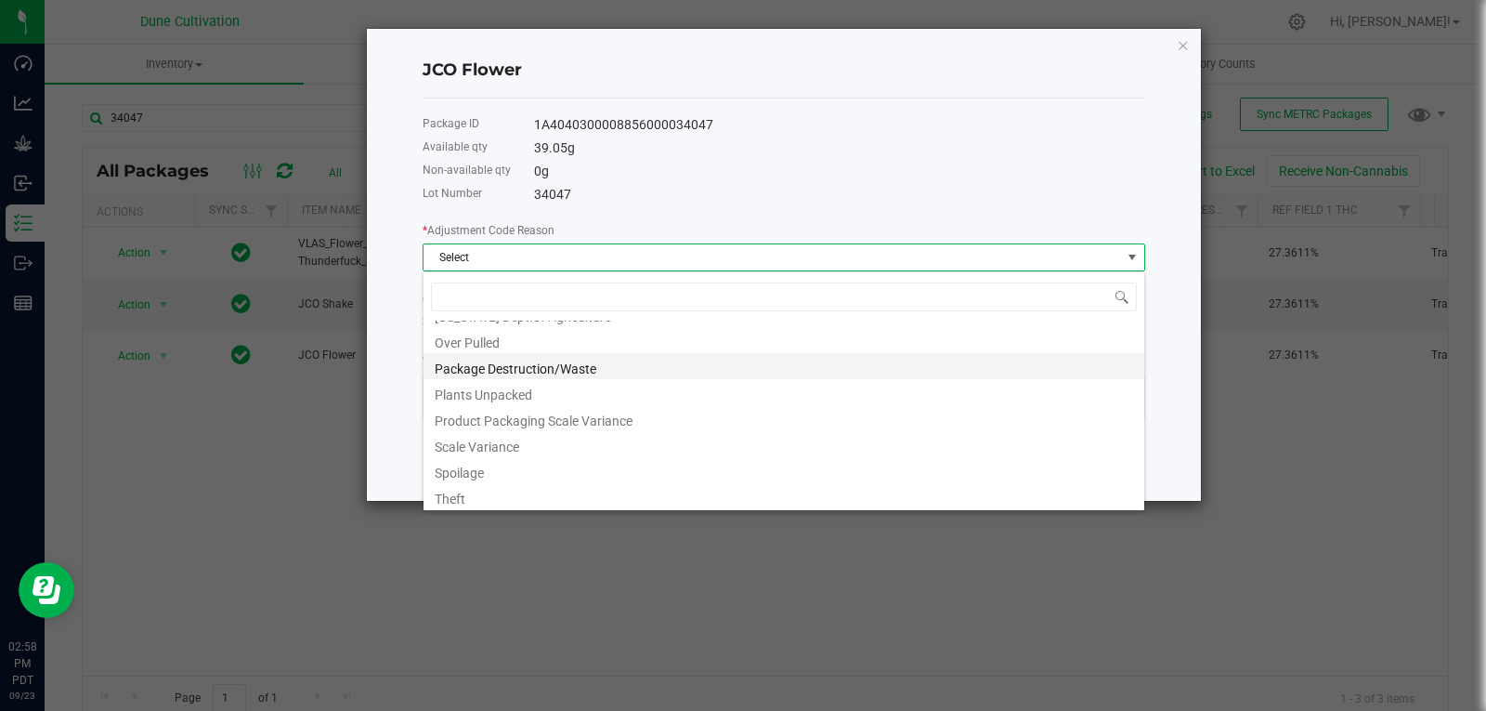
click at [540, 369] on li "Package Destruction/Waste" at bounding box center [784, 366] width 721 height 26
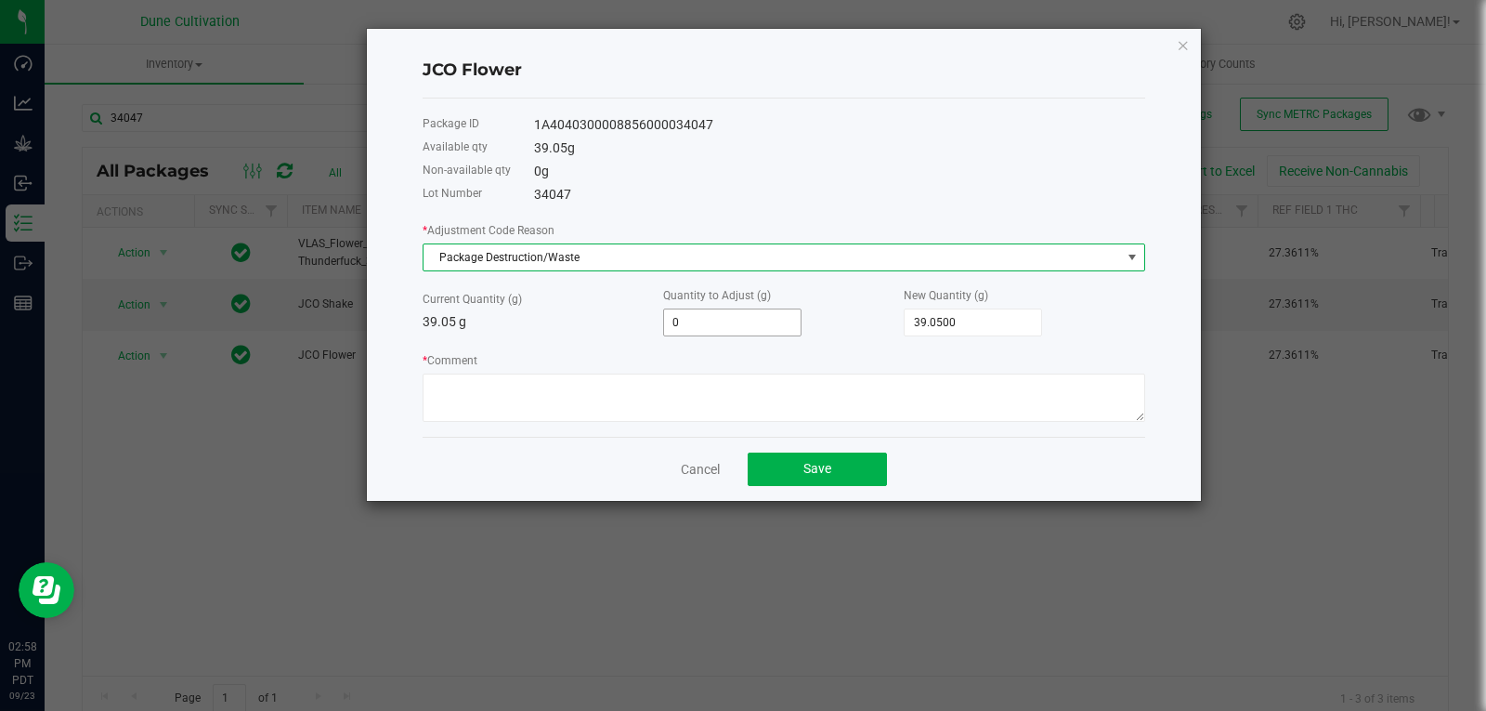
click at [702, 323] on input "0" at bounding box center [732, 322] width 137 height 26
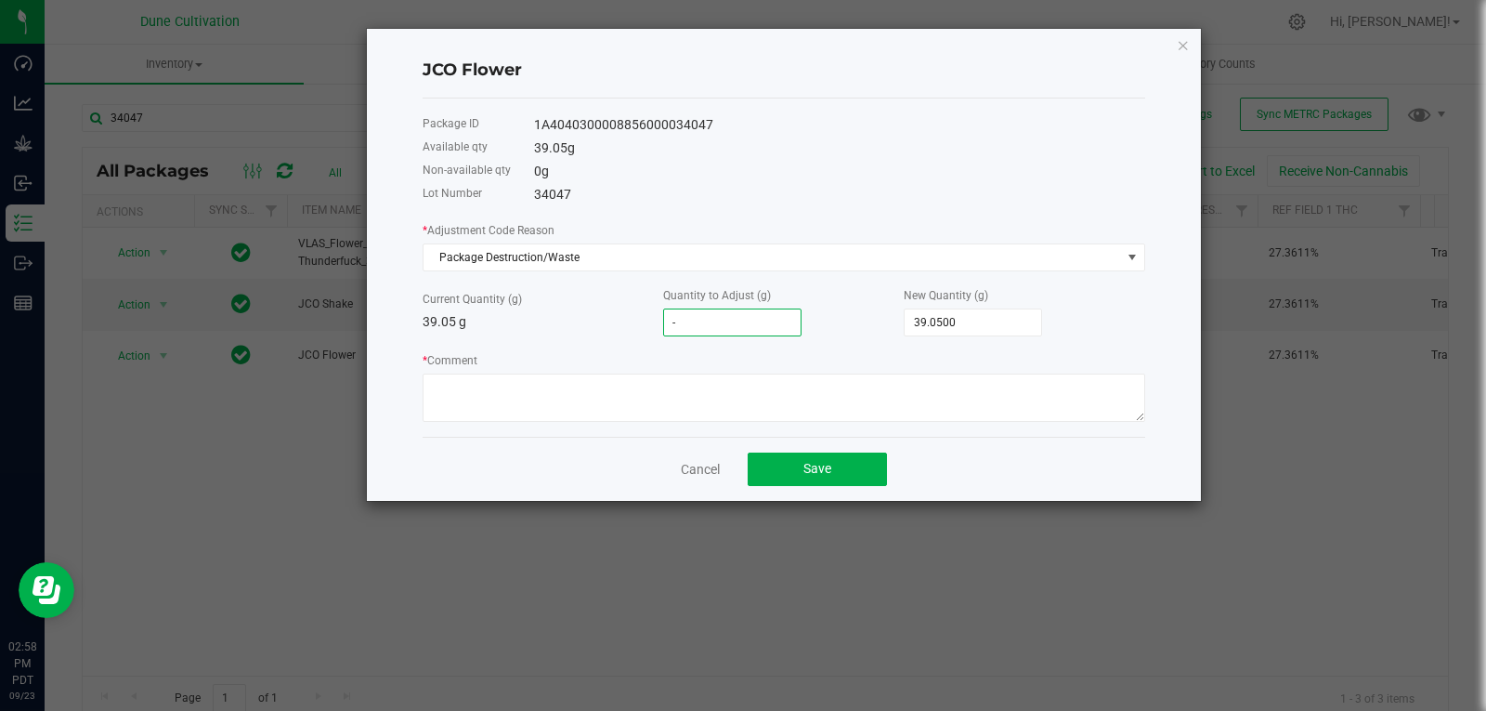
type input "-1"
type input "38.0500"
type input "-1.3"
type input "37.7500"
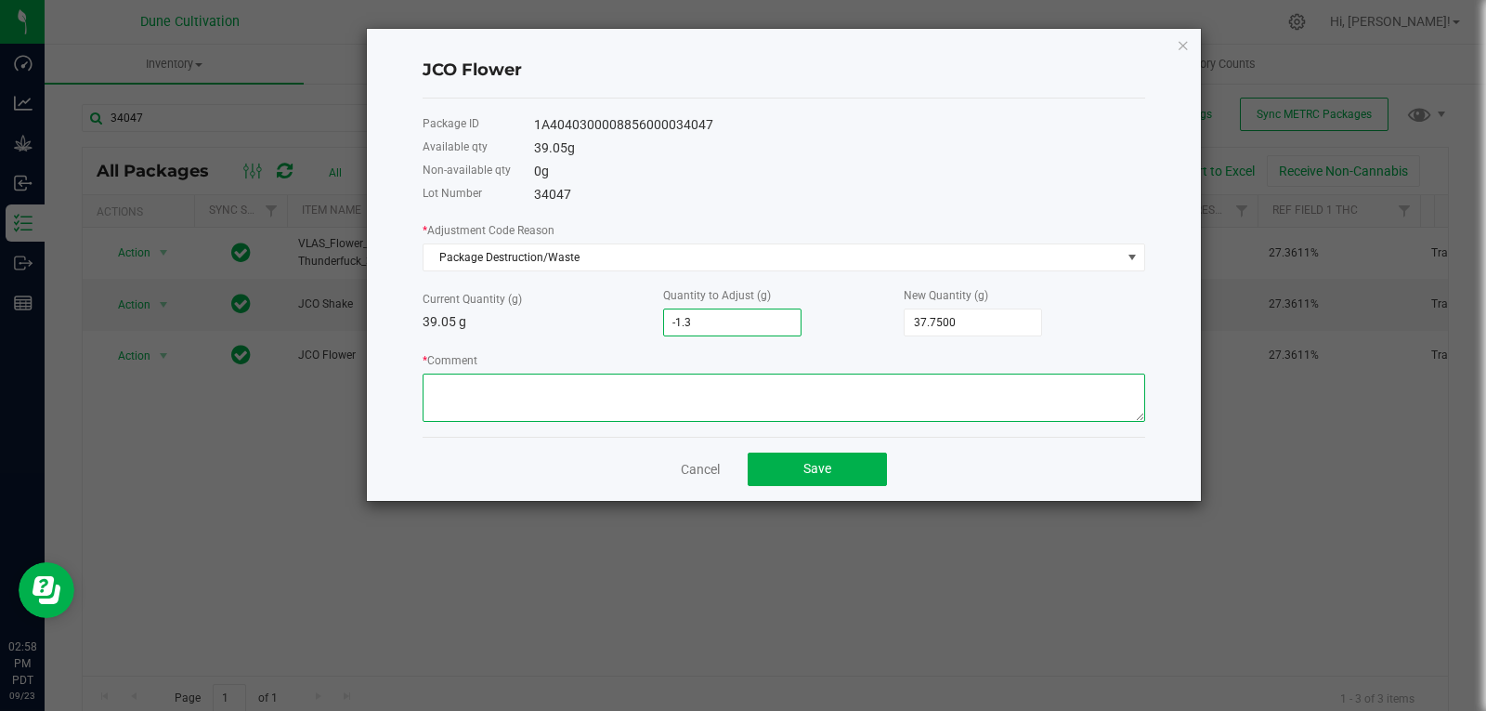
type input "-1.3000"
click at [681, 395] on textarea "* Comment" at bounding box center [784, 397] width 723 height 48
type textarea "Stem Waste"
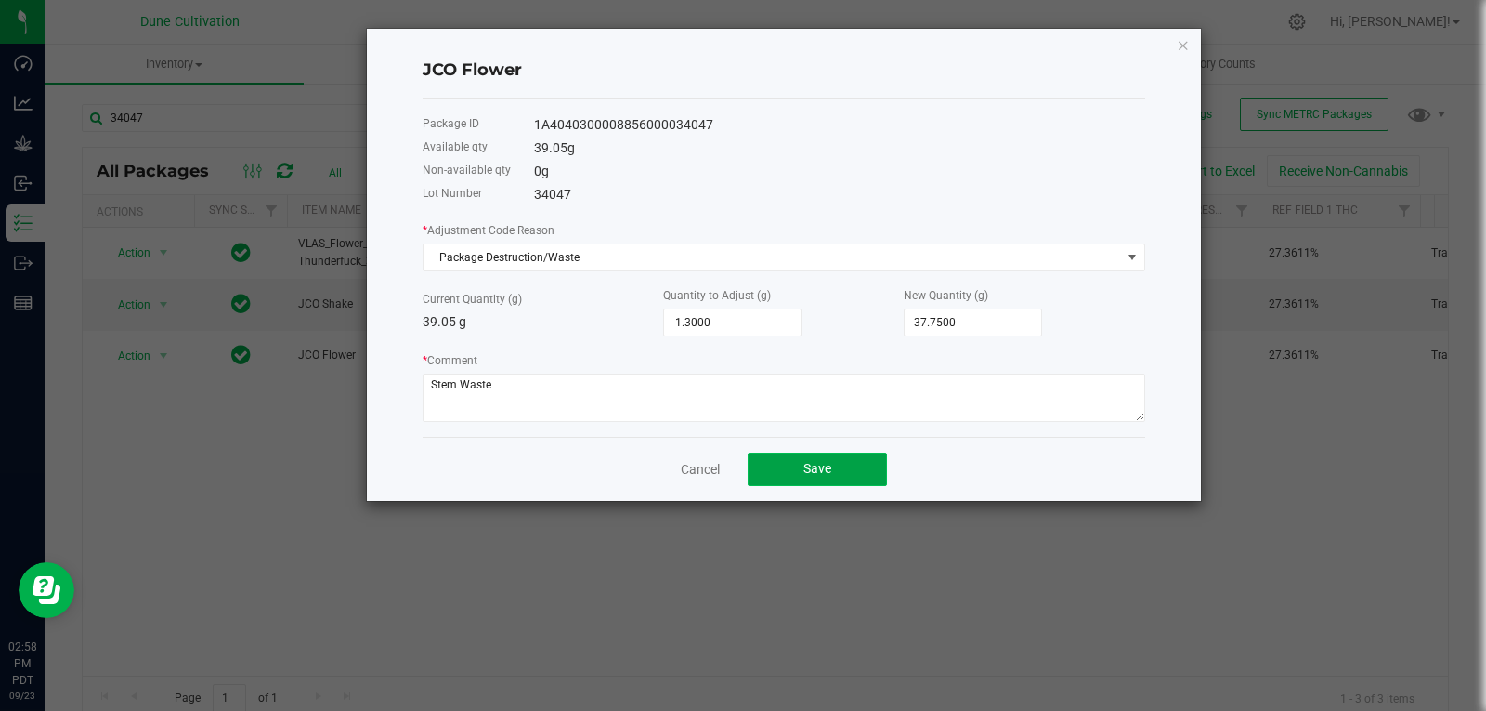
click at [804, 461] on span "Save" at bounding box center [818, 468] width 28 height 15
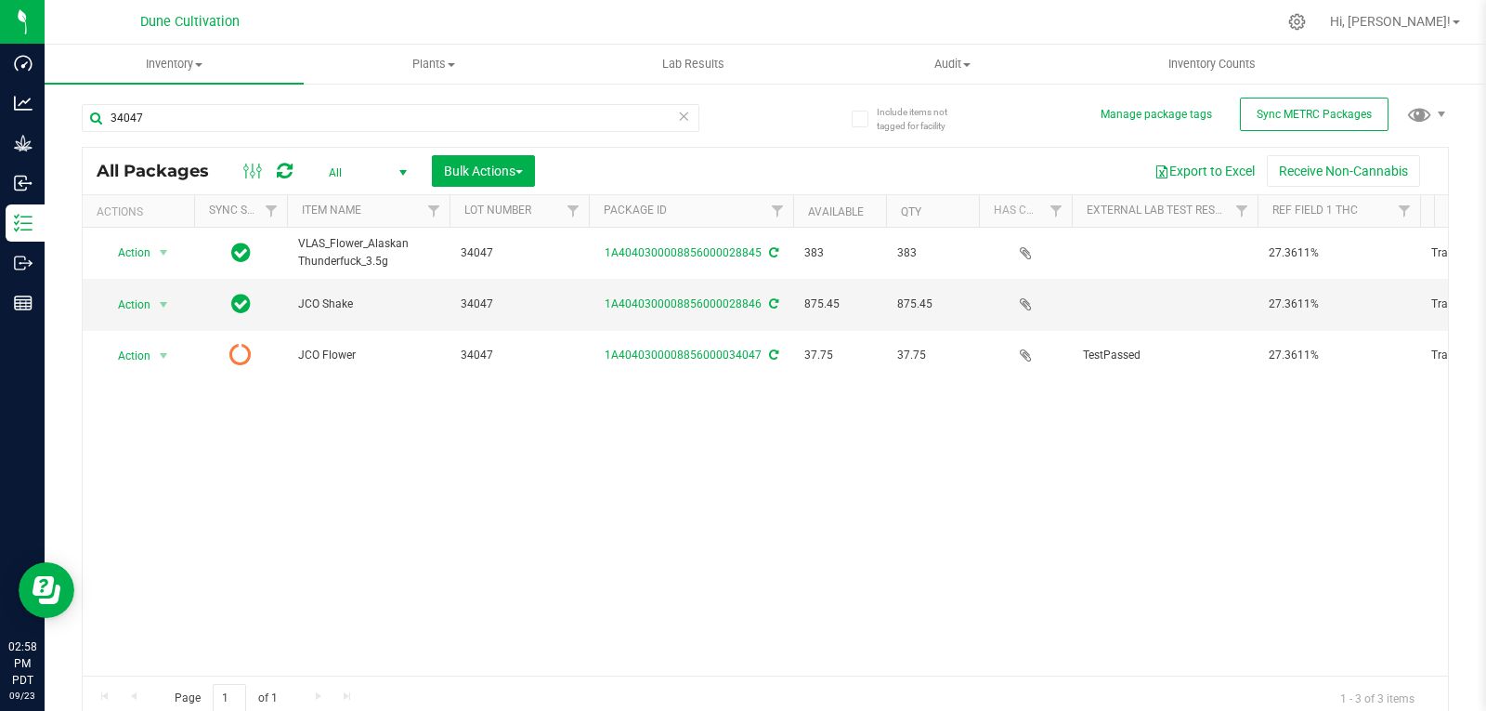
click at [185, 437] on div "Action Action Adjust qty Create package Edit attributes Global inventory Locate…" at bounding box center [766, 452] width 1366 height 448
click at [285, 169] on icon at bounding box center [285, 171] width 16 height 19
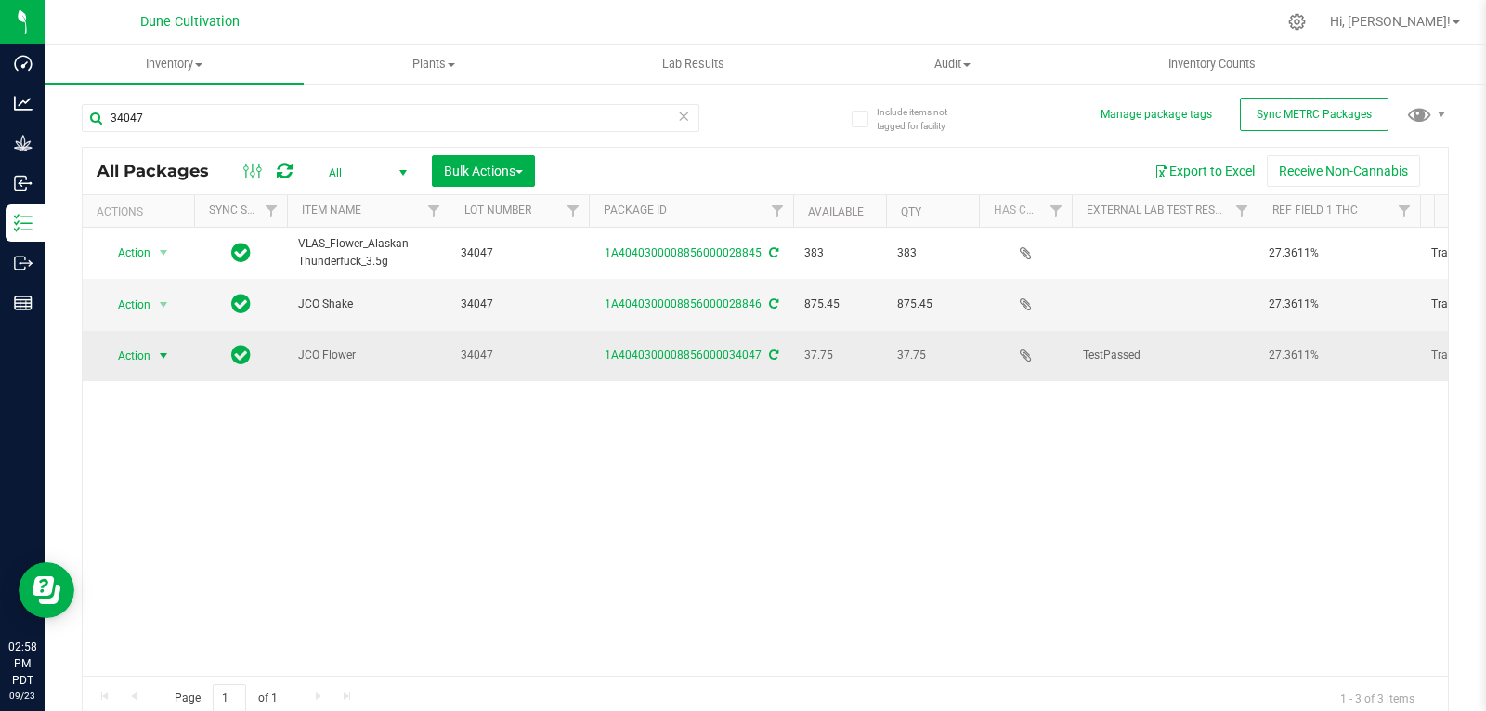
click at [160, 348] on span "select" at bounding box center [163, 355] width 15 height 15
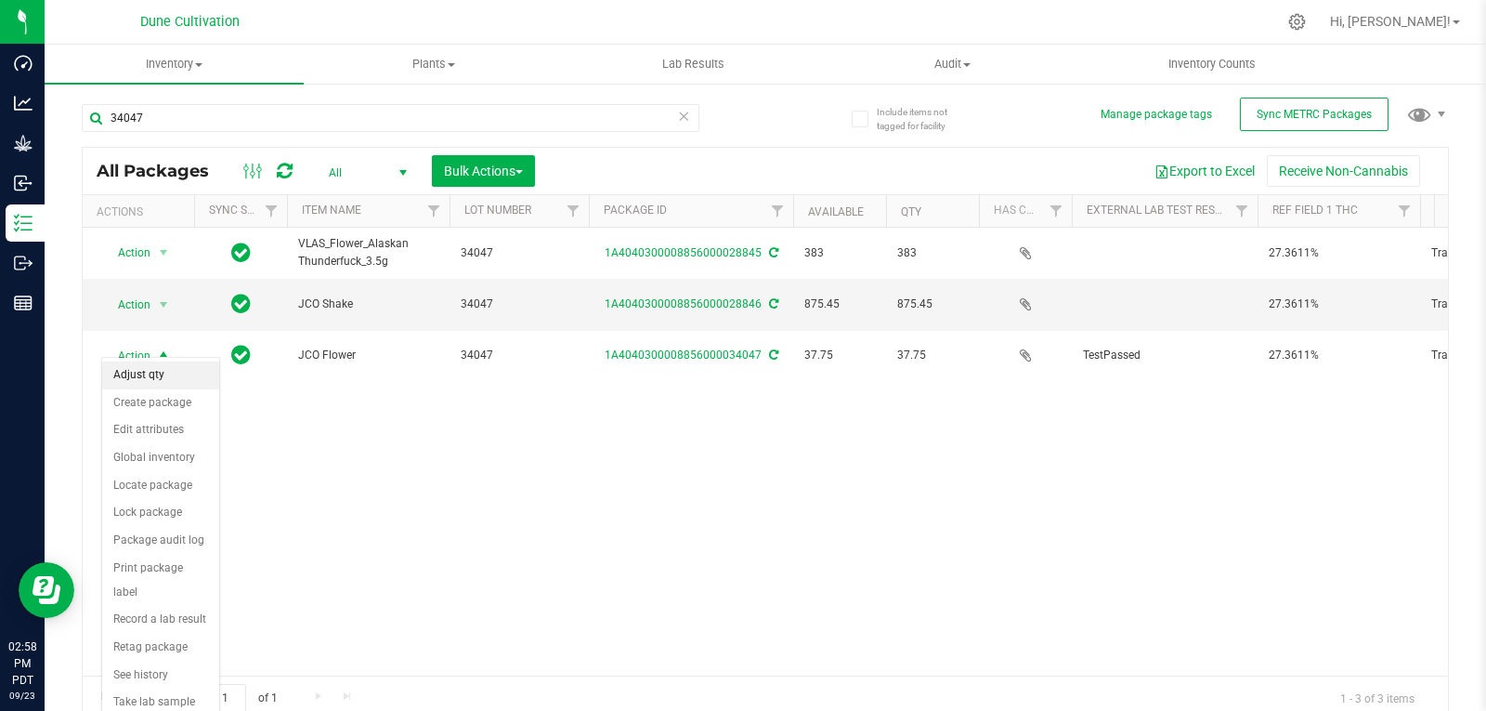
click at [155, 381] on li "Adjust qty" at bounding box center [160, 375] width 117 height 28
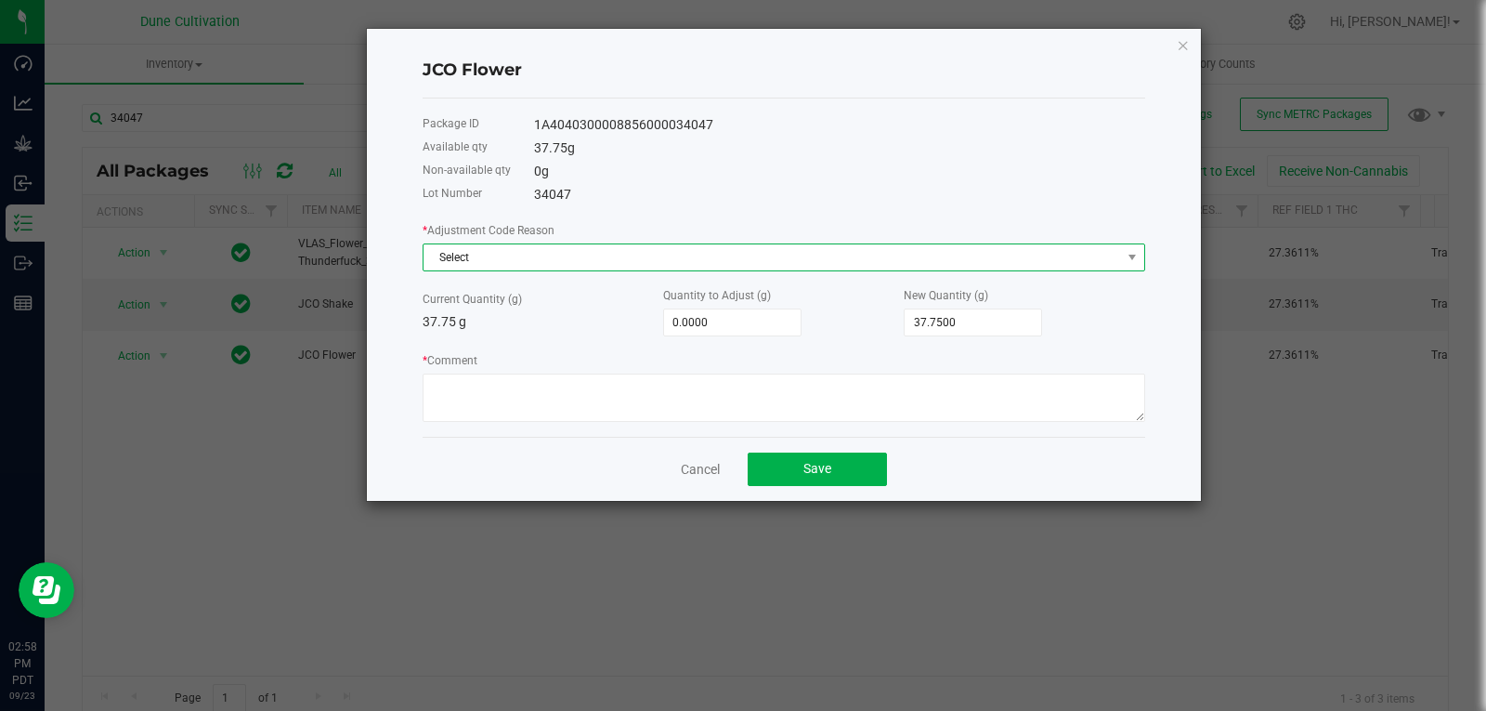
click at [638, 264] on span "Select" at bounding box center [773, 257] width 698 height 26
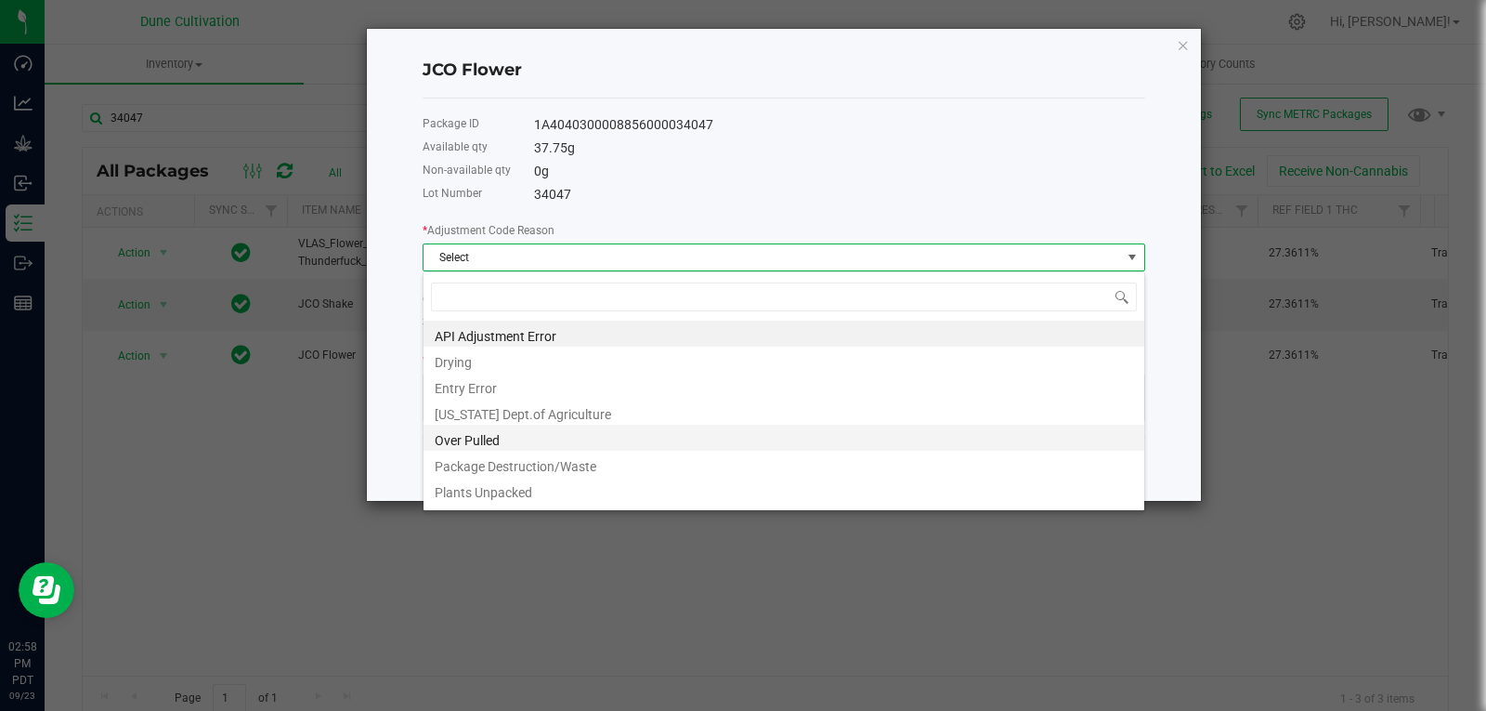
scroll to position [178, 0]
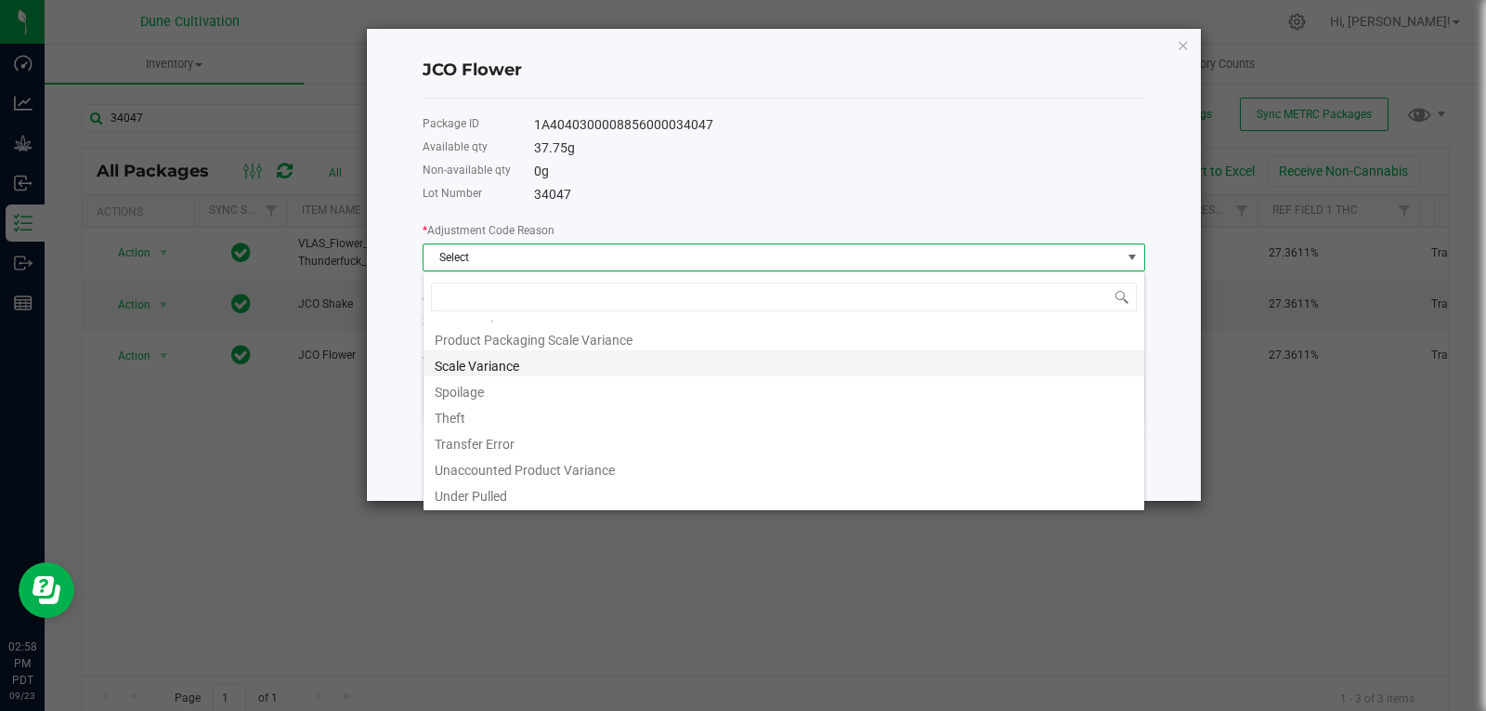
click at [571, 370] on li "Scale Variance" at bounding box center [784, 363] width 721 height 26
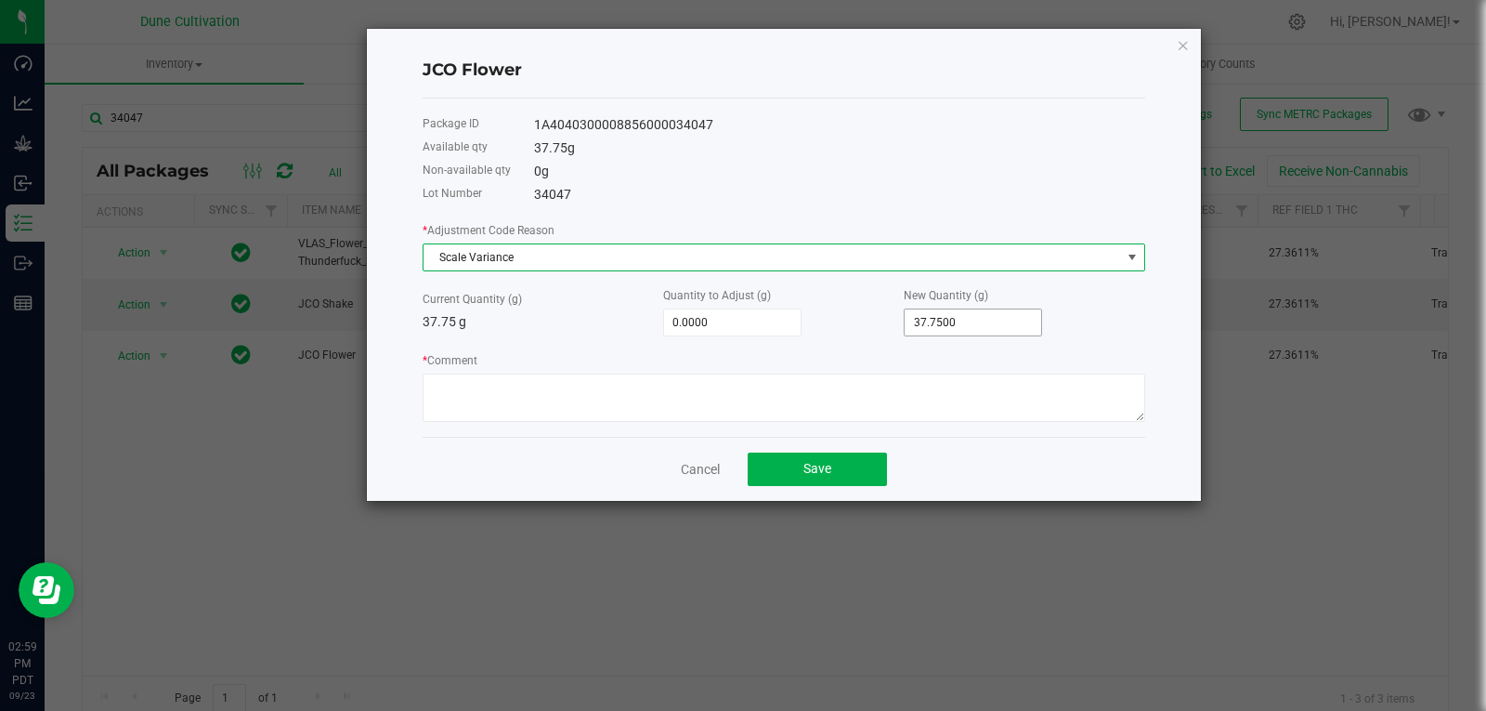
type input "37.75"
click at [985, 309] on input "37.75" at bounding box center [973, 322] width 137 height 26
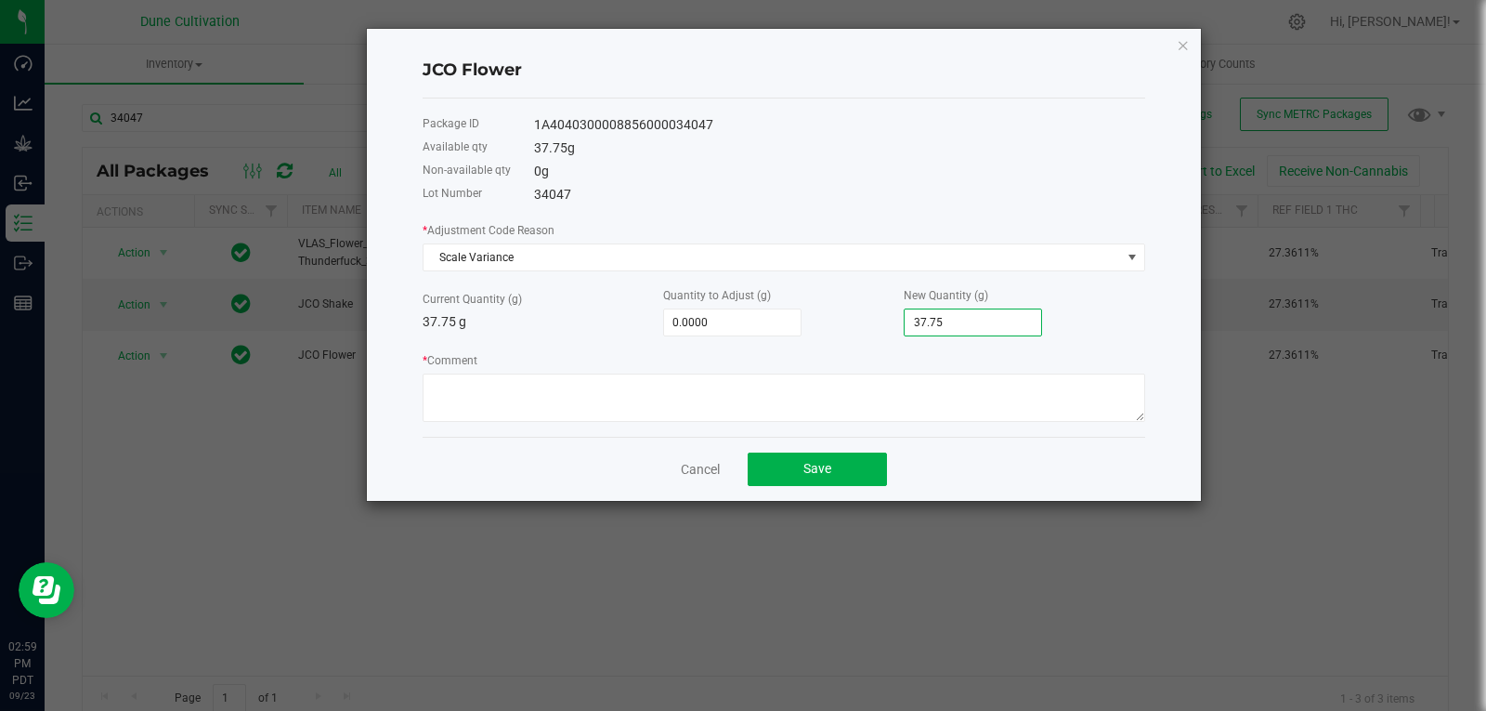
click at [985, 309] on input "37.75" at bounding box center [973, 322] width 137 height 26
type input "-37.7500"
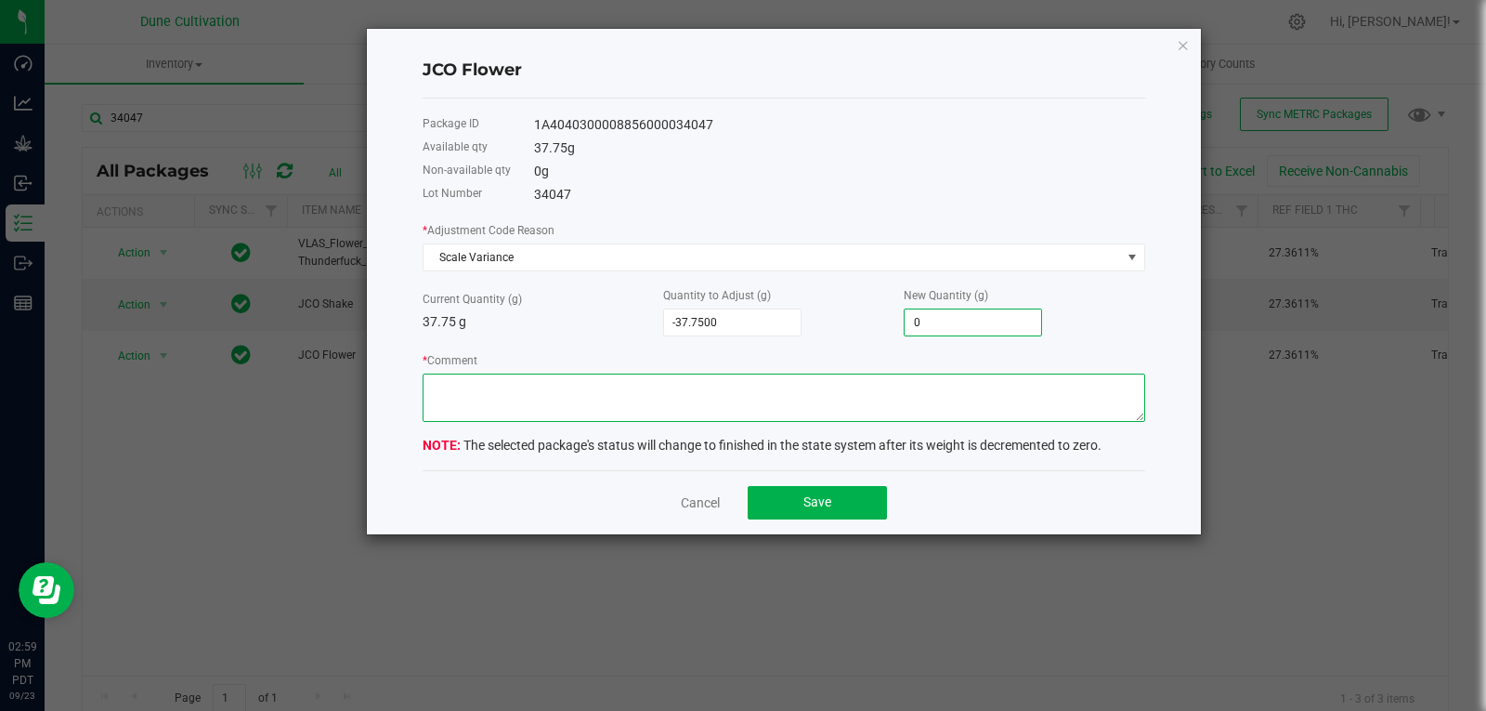
type input "0.0000"
click at [896, 410] on textarea "* Comment" at bounding box center [784, 397] width 723 height 48
type textarea "Scale Variance"
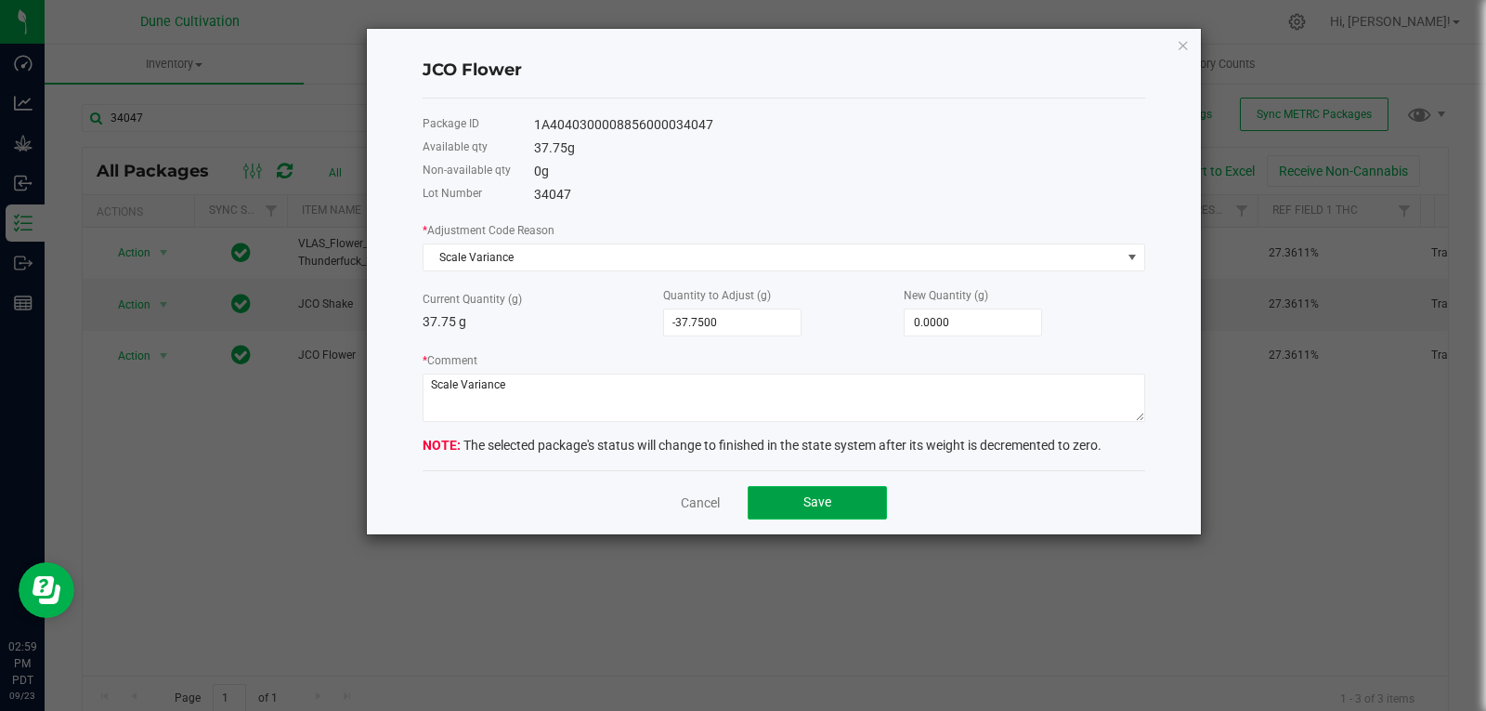
click at [809, 500] on span "Save" at bounding box center [818, 501] width 28 height 15
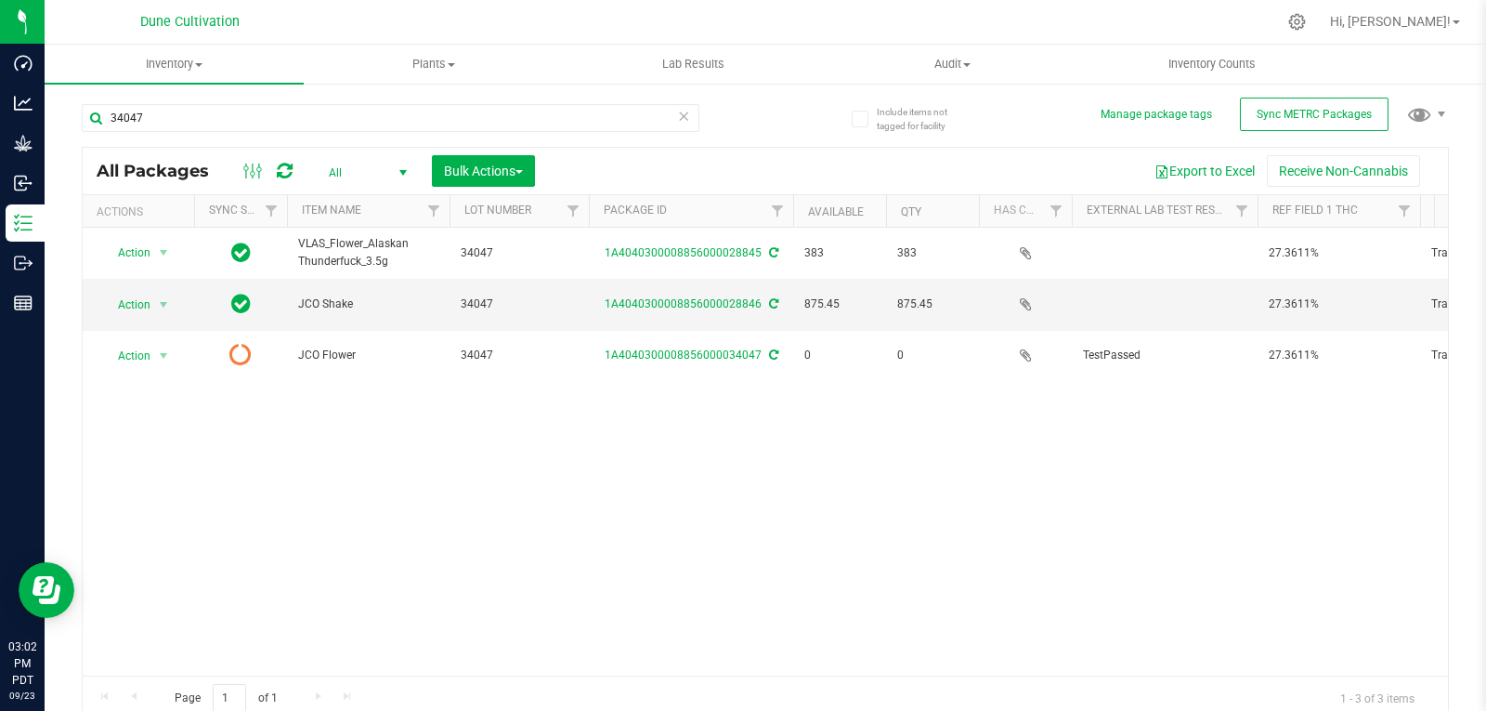
click at [809, 500] on div "Action Action Adjust qty Create package Edit attributes Global inventory Locate…" at bounding box center [766, 452] width 1366 height 448
click at [195, 104] on input "34047" at bounding box center [391, 118] width 618 height 28
type input "30237"
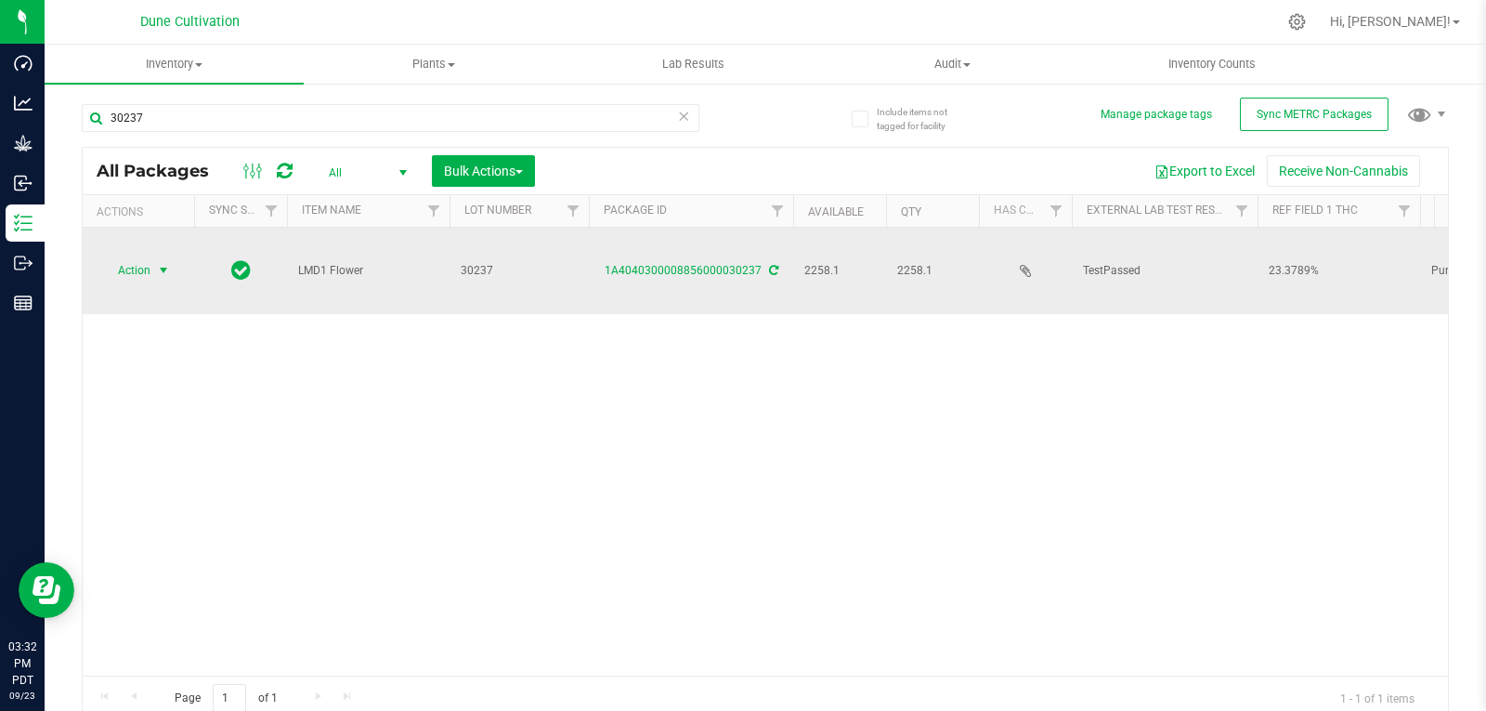
click at [174, 260] on span "select" at bounding box center [163, 270] width 23 height 26
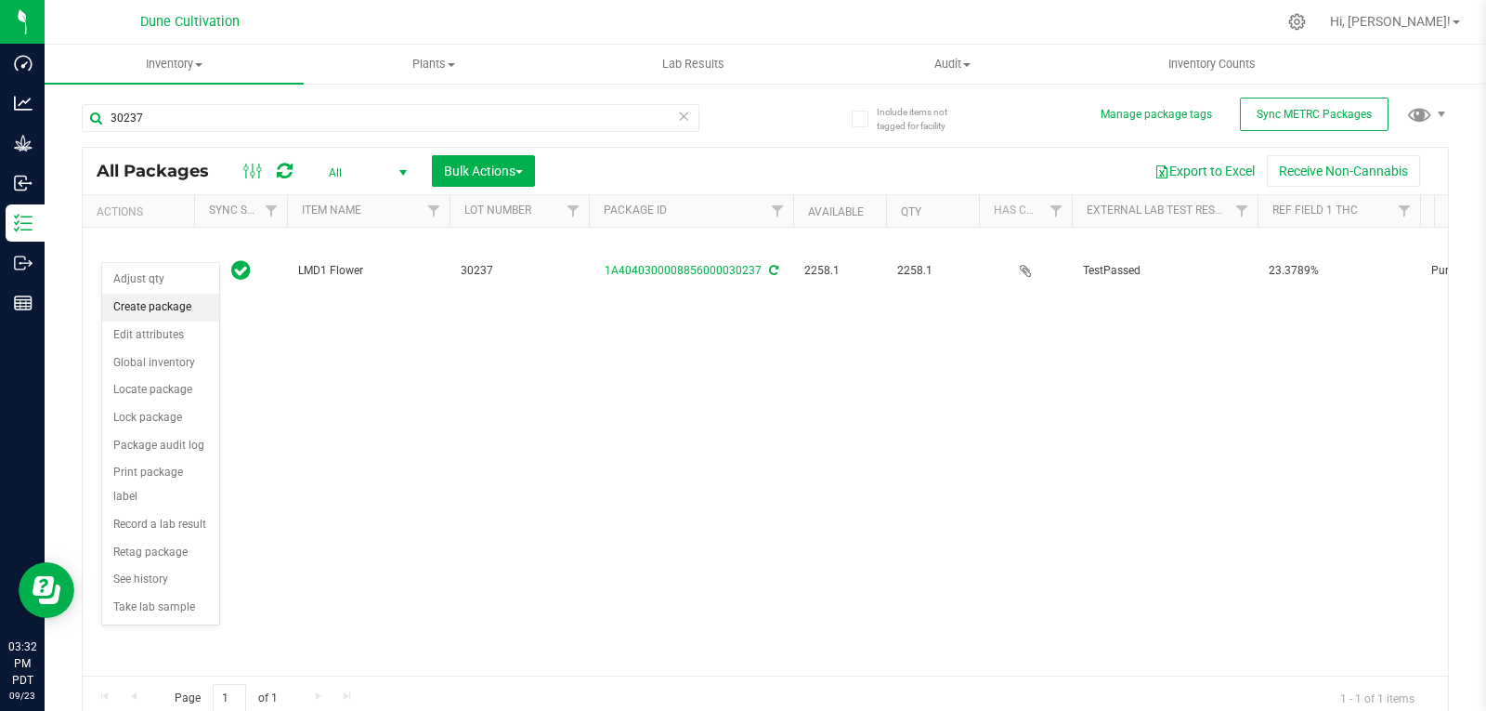
click at [174, 310] on li "Create package" at bounding box center [160, 308] width 117 height 28
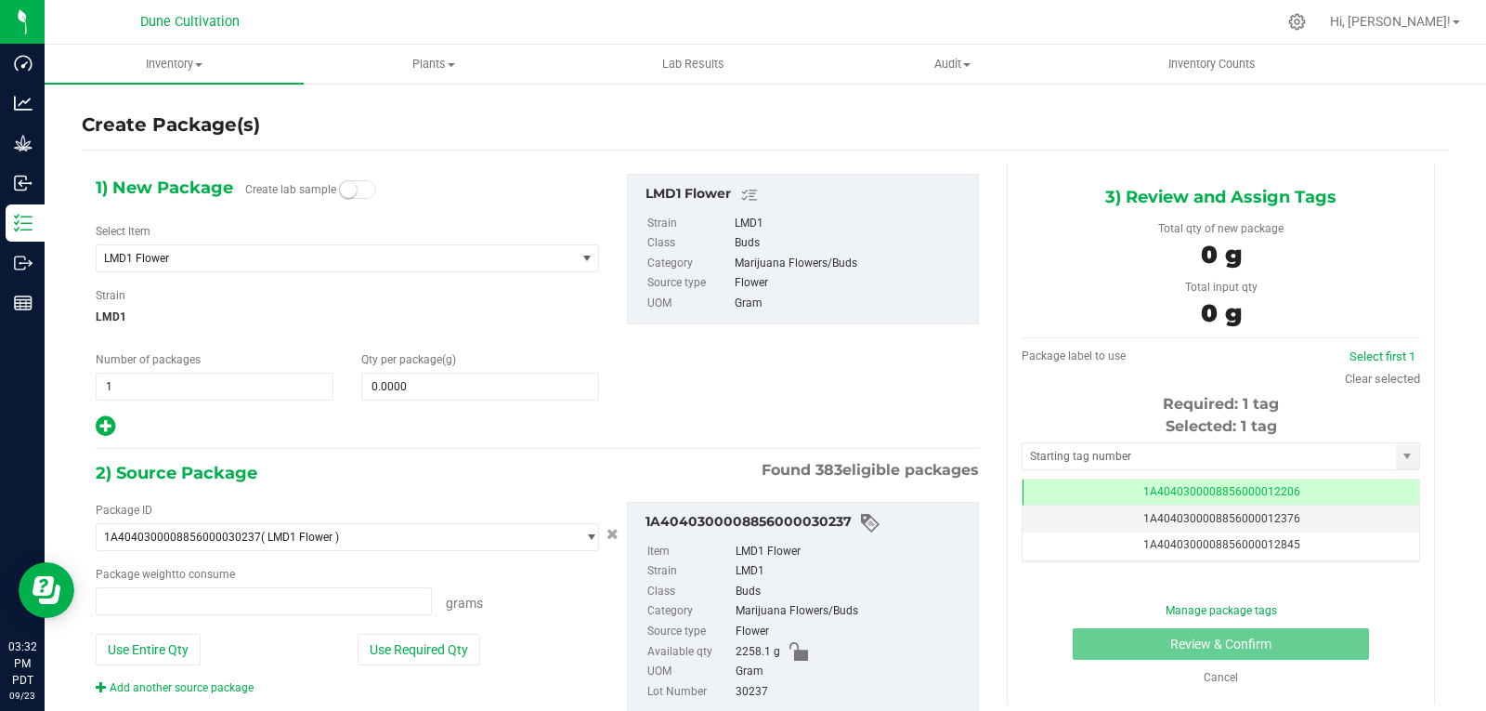
type input "0.0000 g"
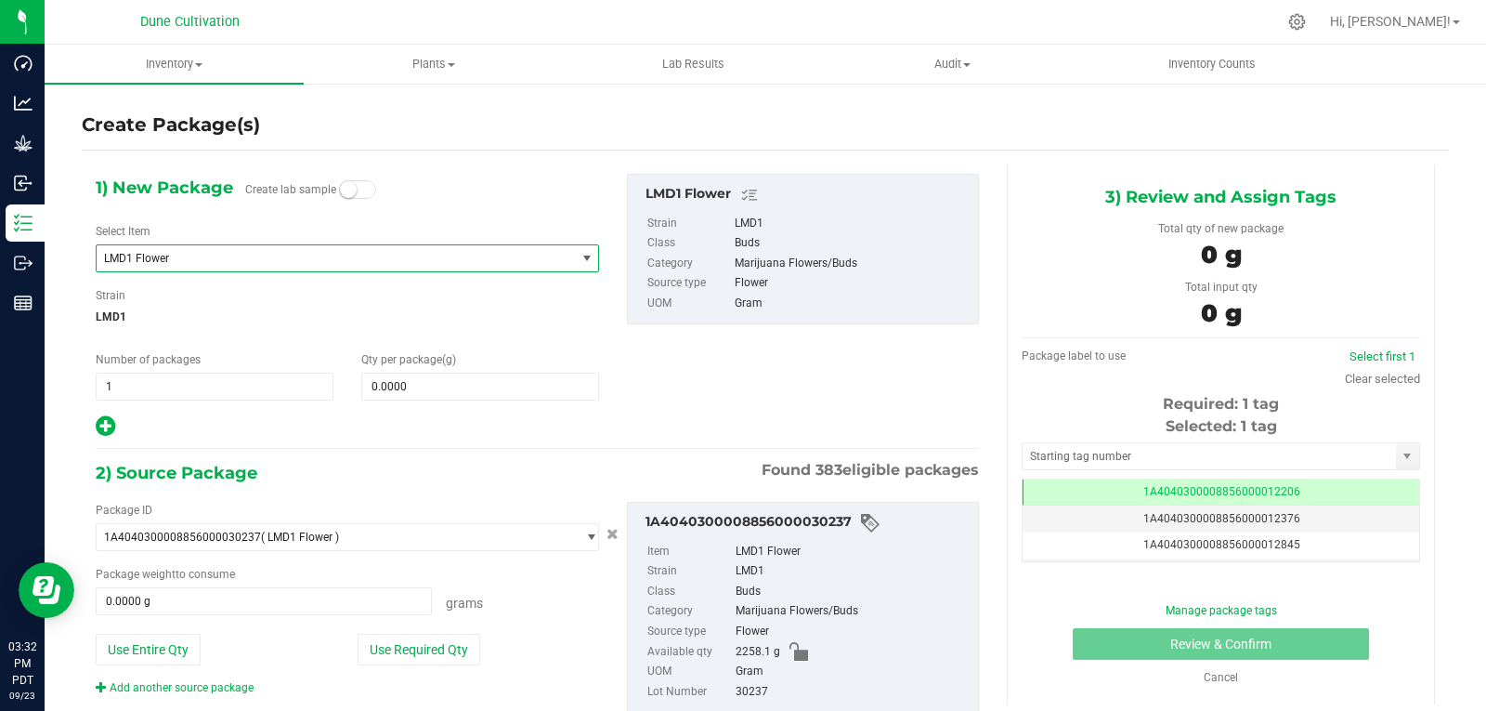
click at [408, 264] on span "LMD1 Flower" at bounding box center [326, 258] width 445 height 13
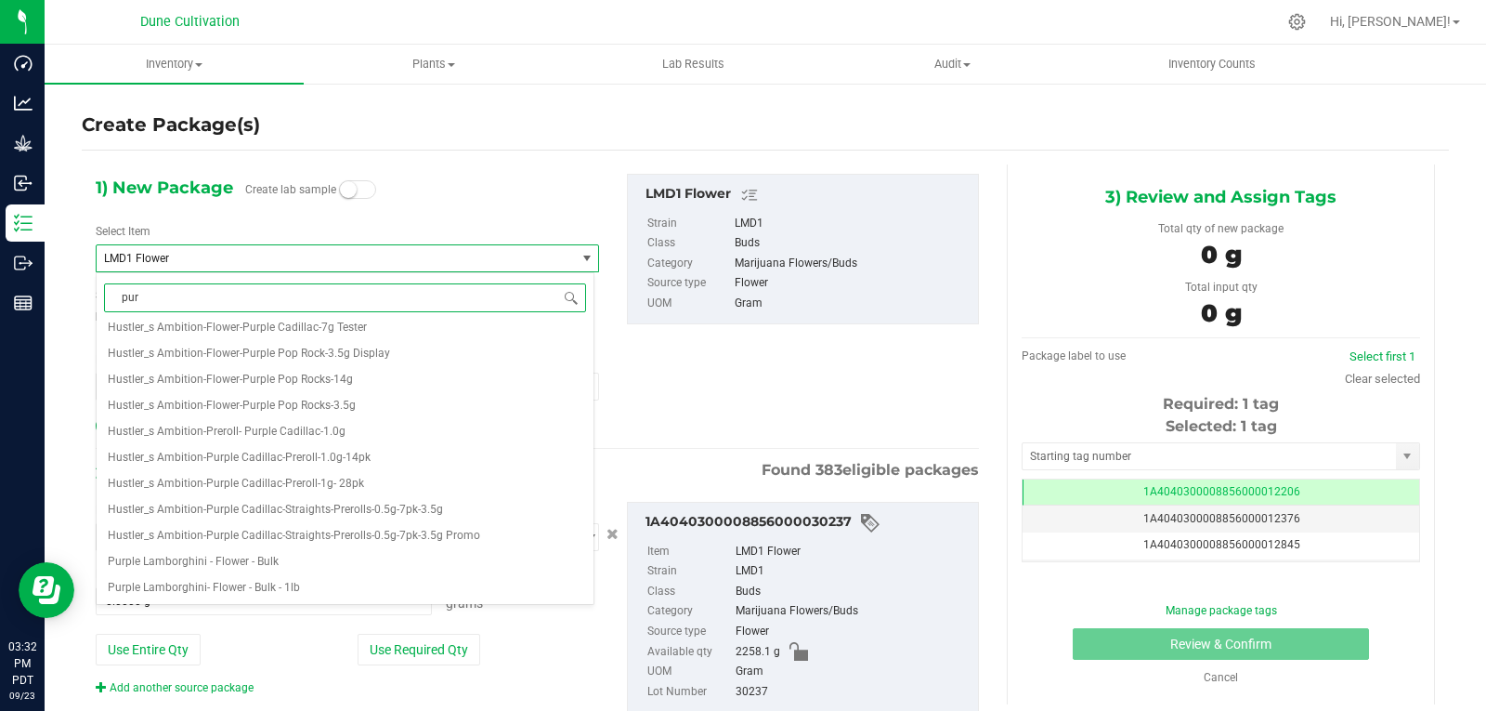
scroll to position [0, 0]
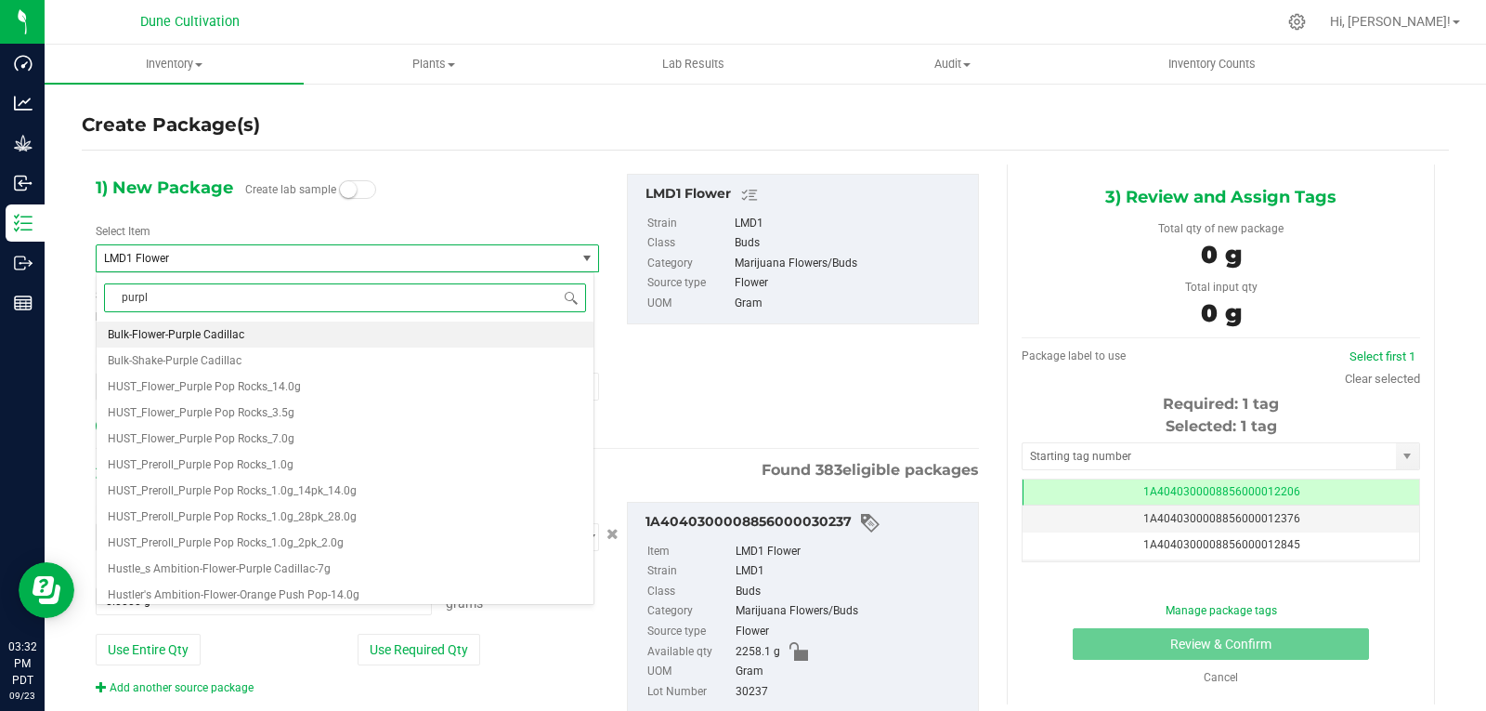
type input "purple"
click at [326, 412] on li "HUST_Flower_Purple Pop Rocks_3.5g" at bounding box center [345, 412] width 497 height 26
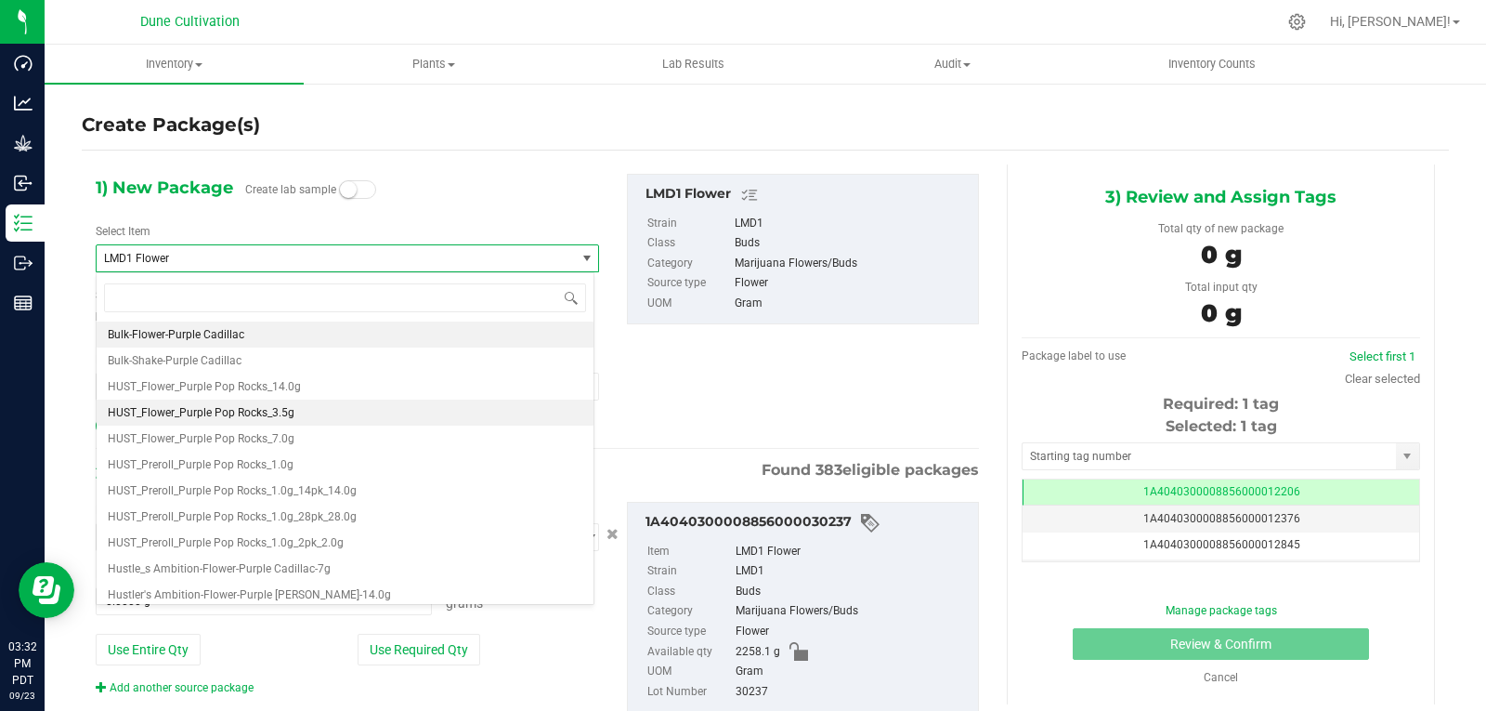
type input "0"
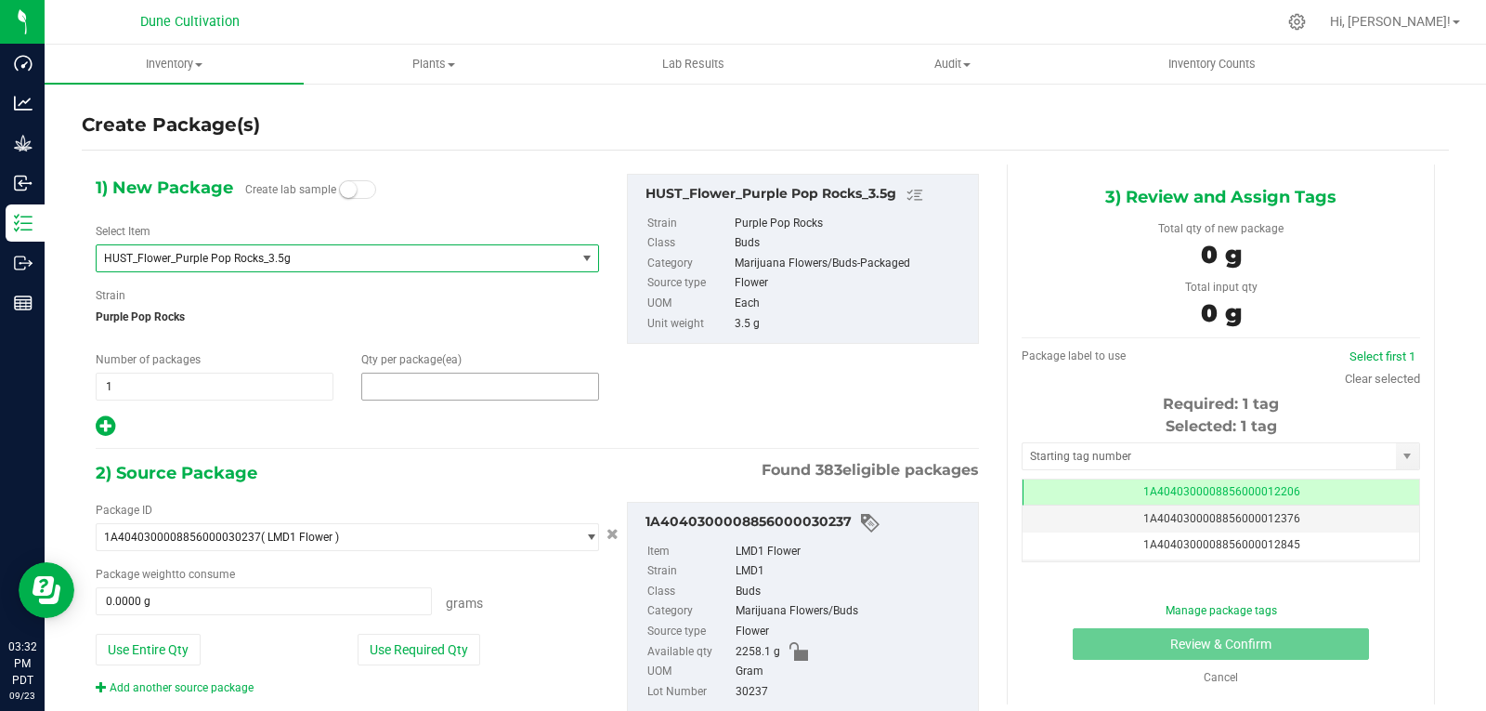
click at [415, 383] on span at bounding box center [480, 387] width 238 height 28
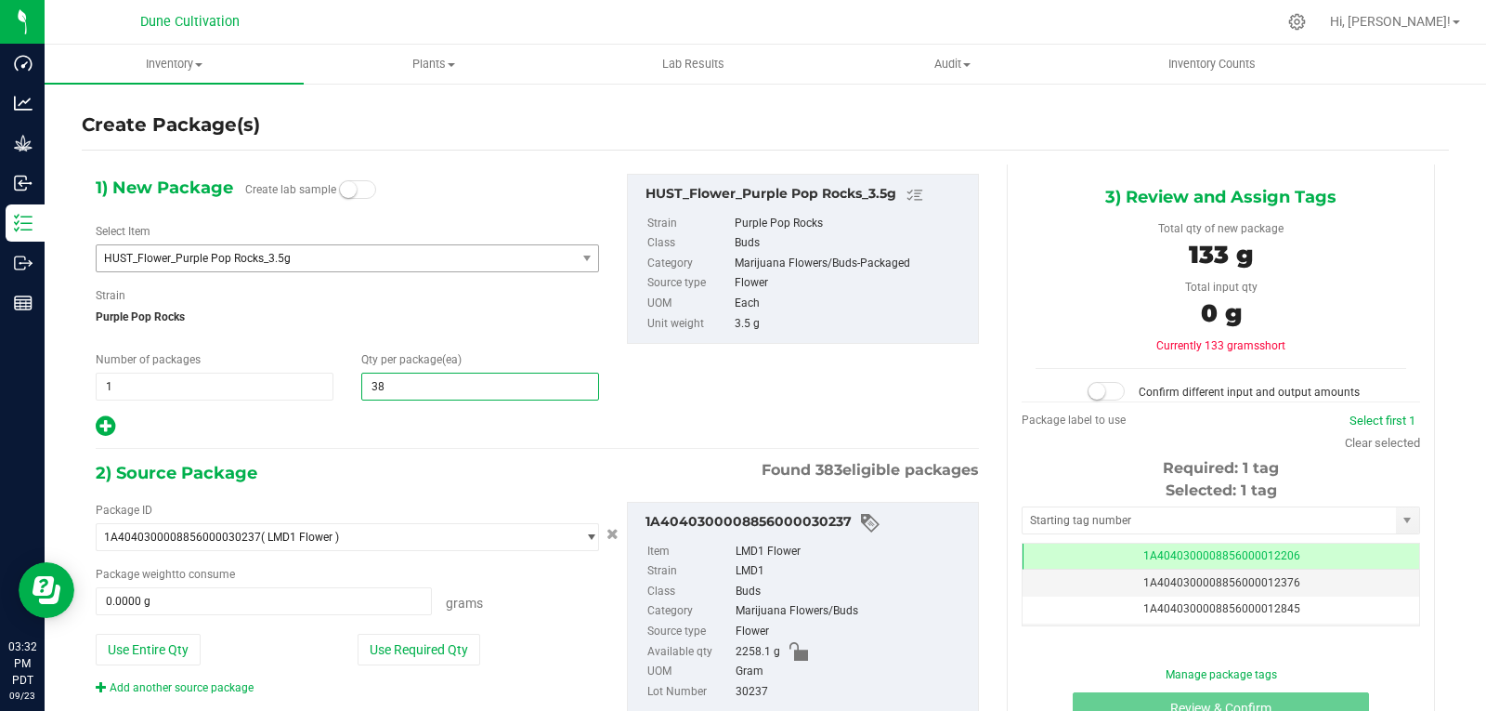
type input "385"
click at [410, 639] on button "Use Required Qty" at bounding box center [419, 650] width 123 height 32
type input "1347.5000 g"
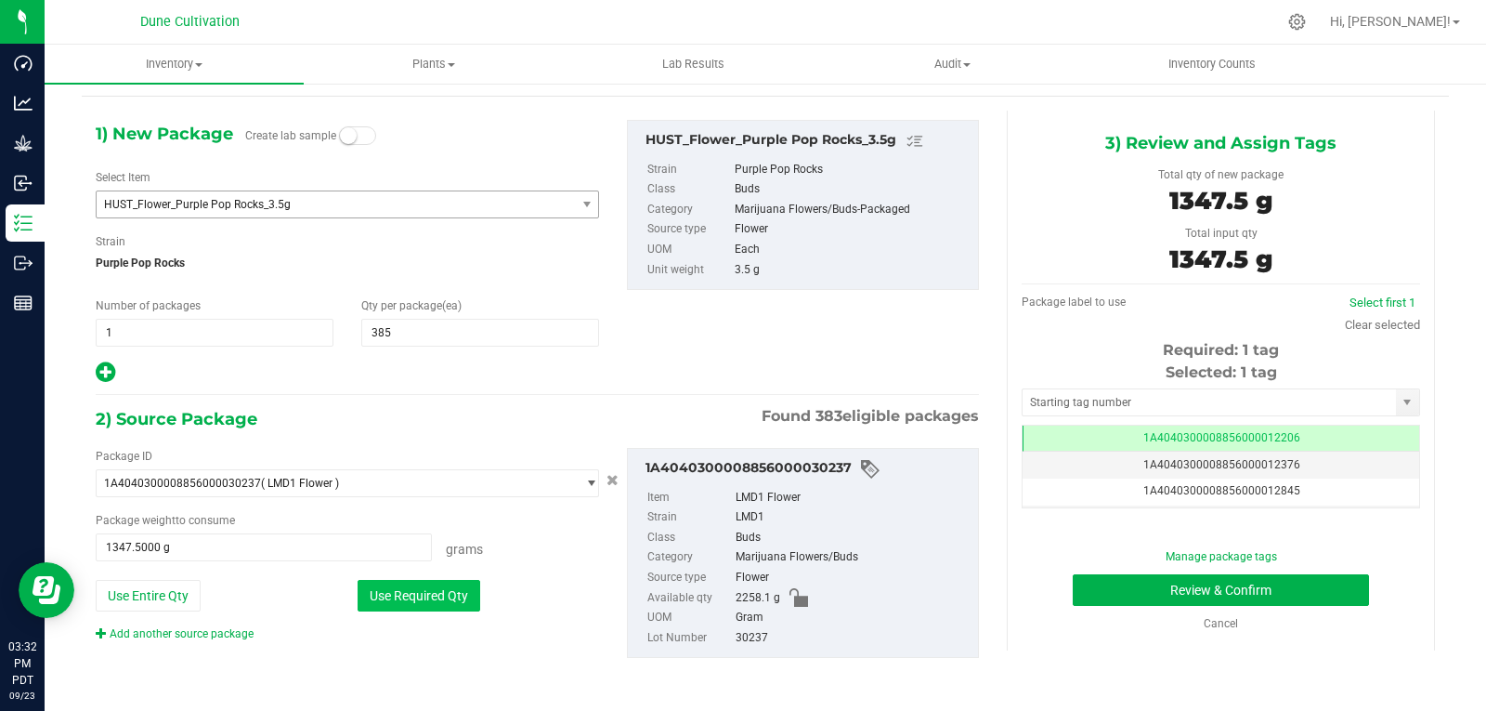
click at [434, 604] on button "Use Required Qty" at bounding box center [419, 596] width 123 height 32
click at [1039, 394] on input "text" at bounding box center [1209, 402] width 373 height 26
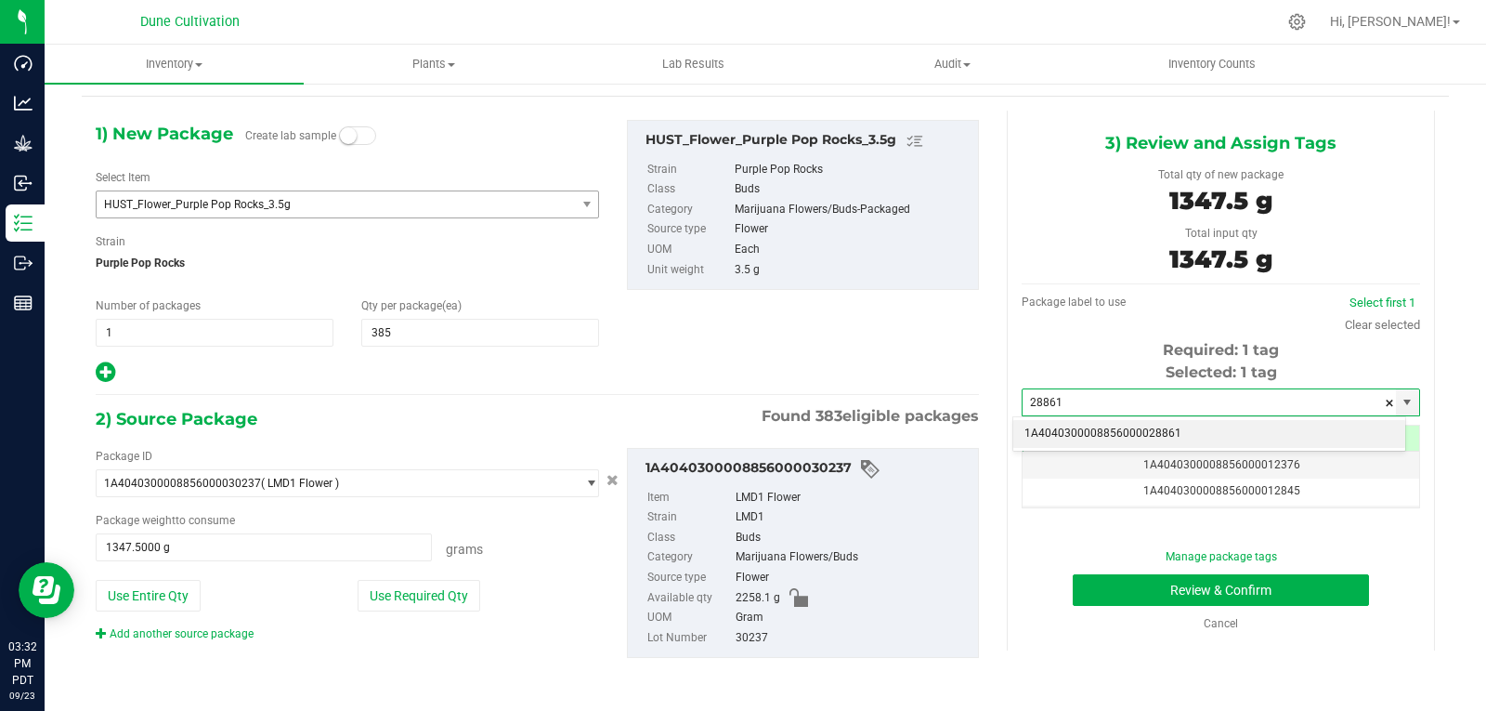
click at [1062, 424] on li "1A4040300008856000028861" at bounding box center [1210, 434] width 392 height 28
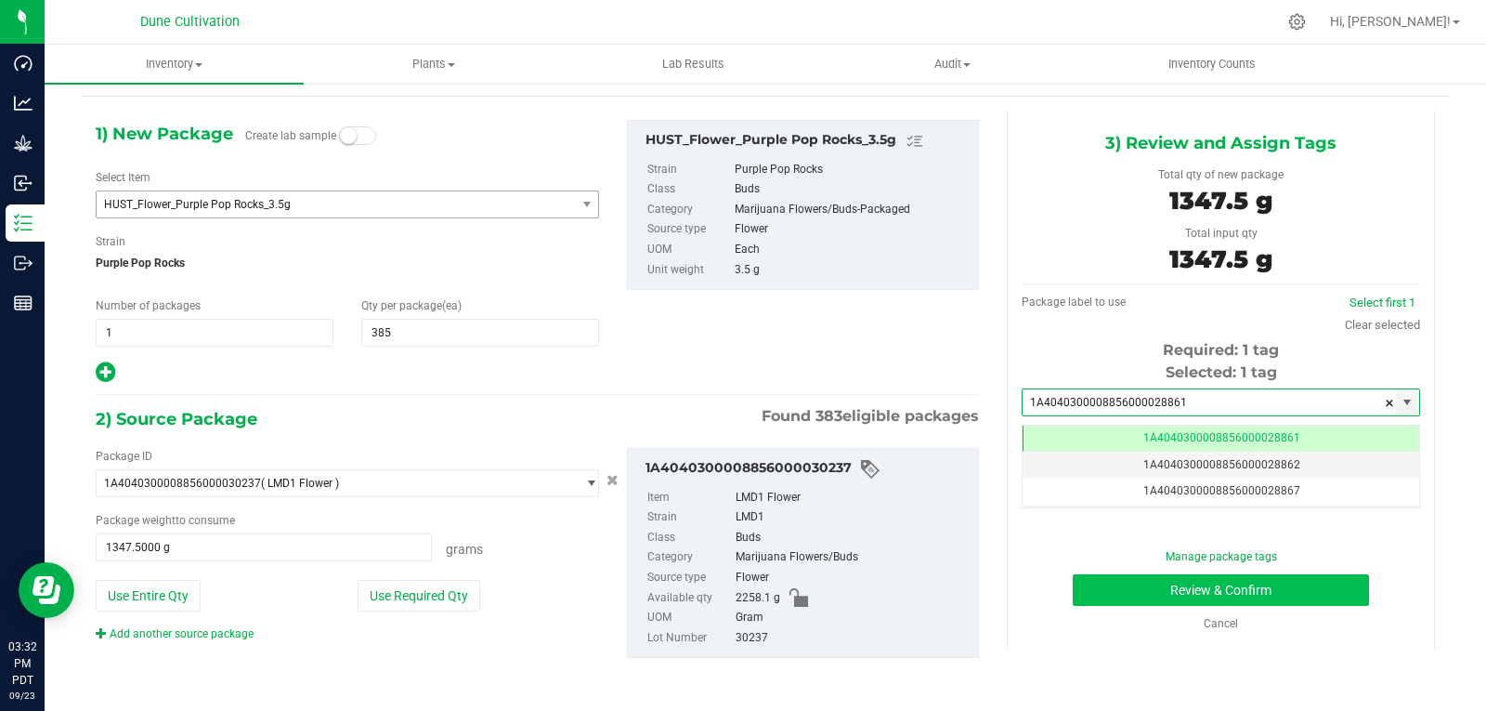
type input "1A4040300008856000028861"
click at [1104, 577] on button "Review & Confirm" at bounding box center [1221, 590] width 296 height 32
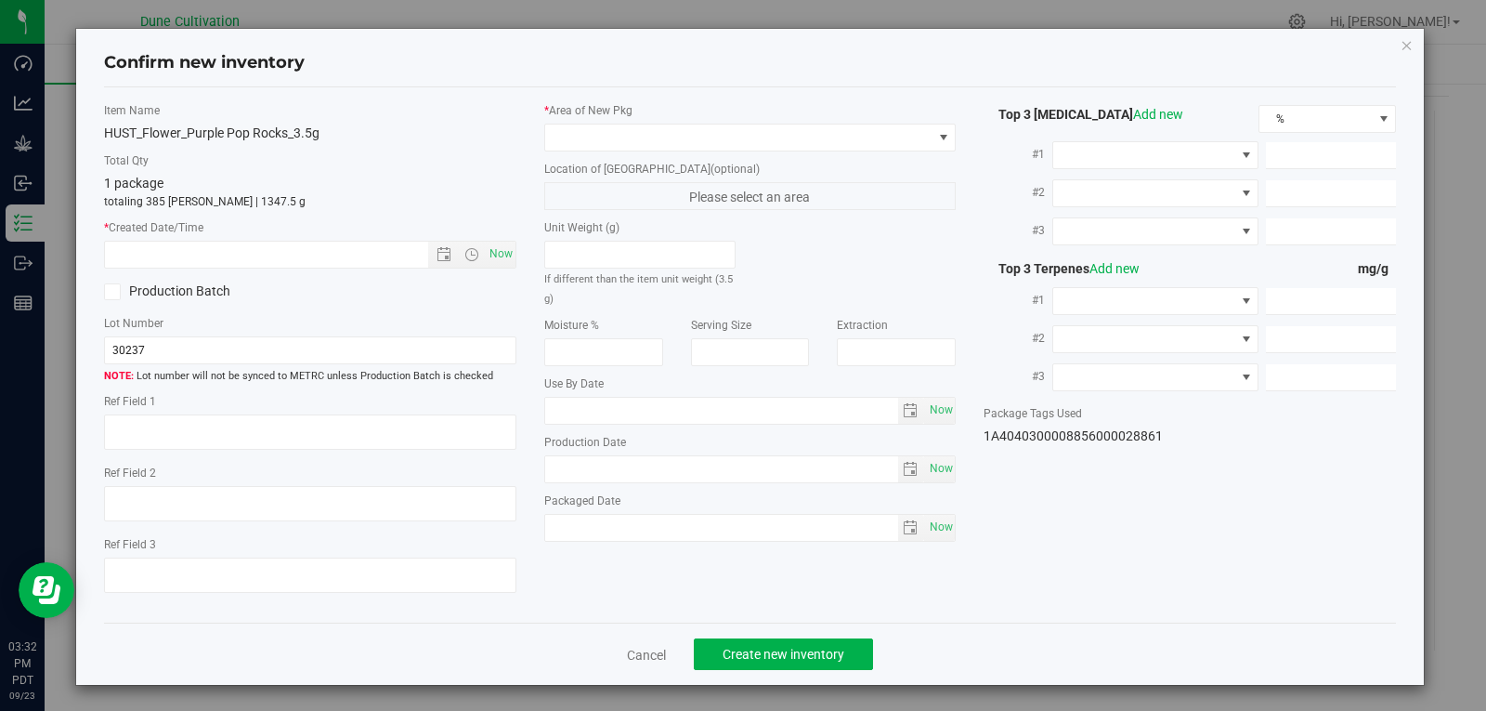
type textarea "23.3789%"
type textarea "Purple Pop Rocks"
type textarea "0.0445%"
type input "259.8425"
type input "13.0980"
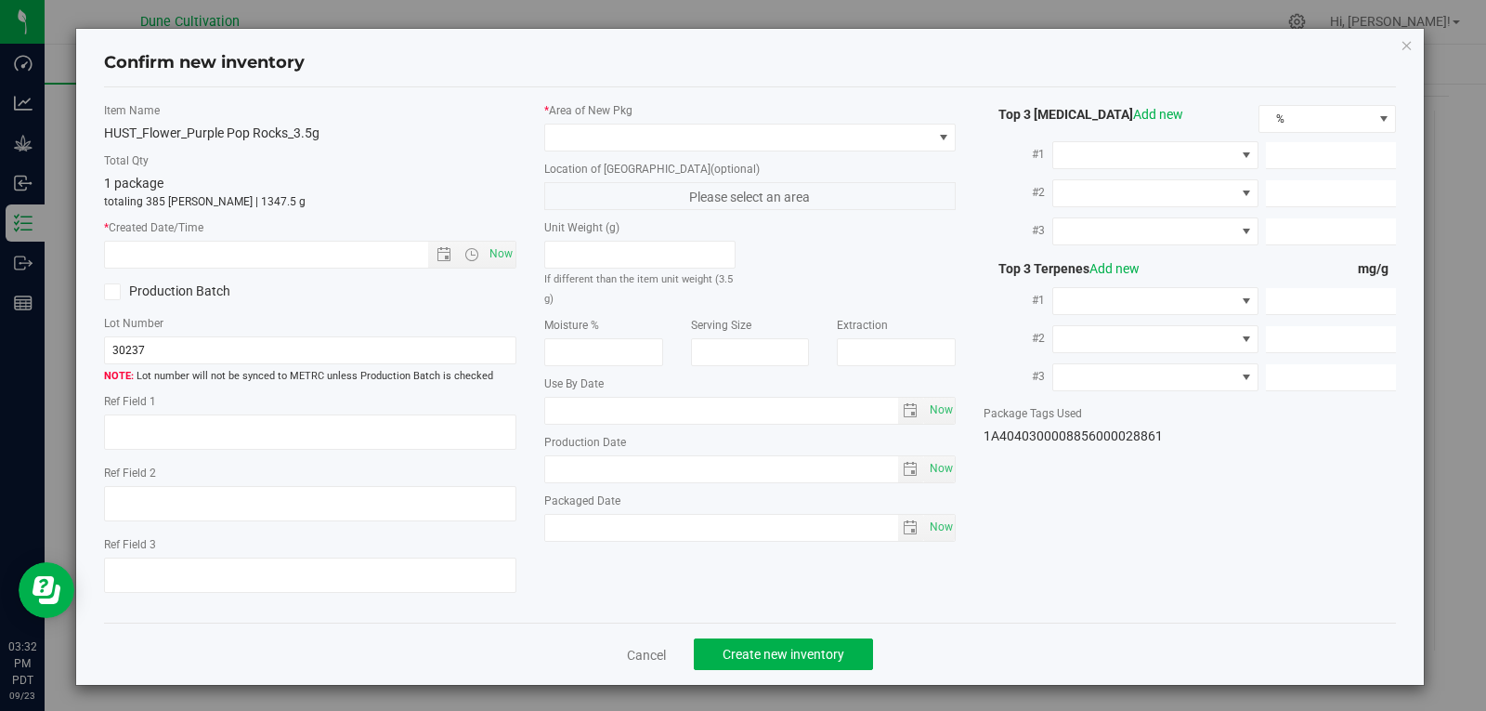
type input "5.9072"
type input "6.6340"
type input "2.7790"
type input "2.5470"
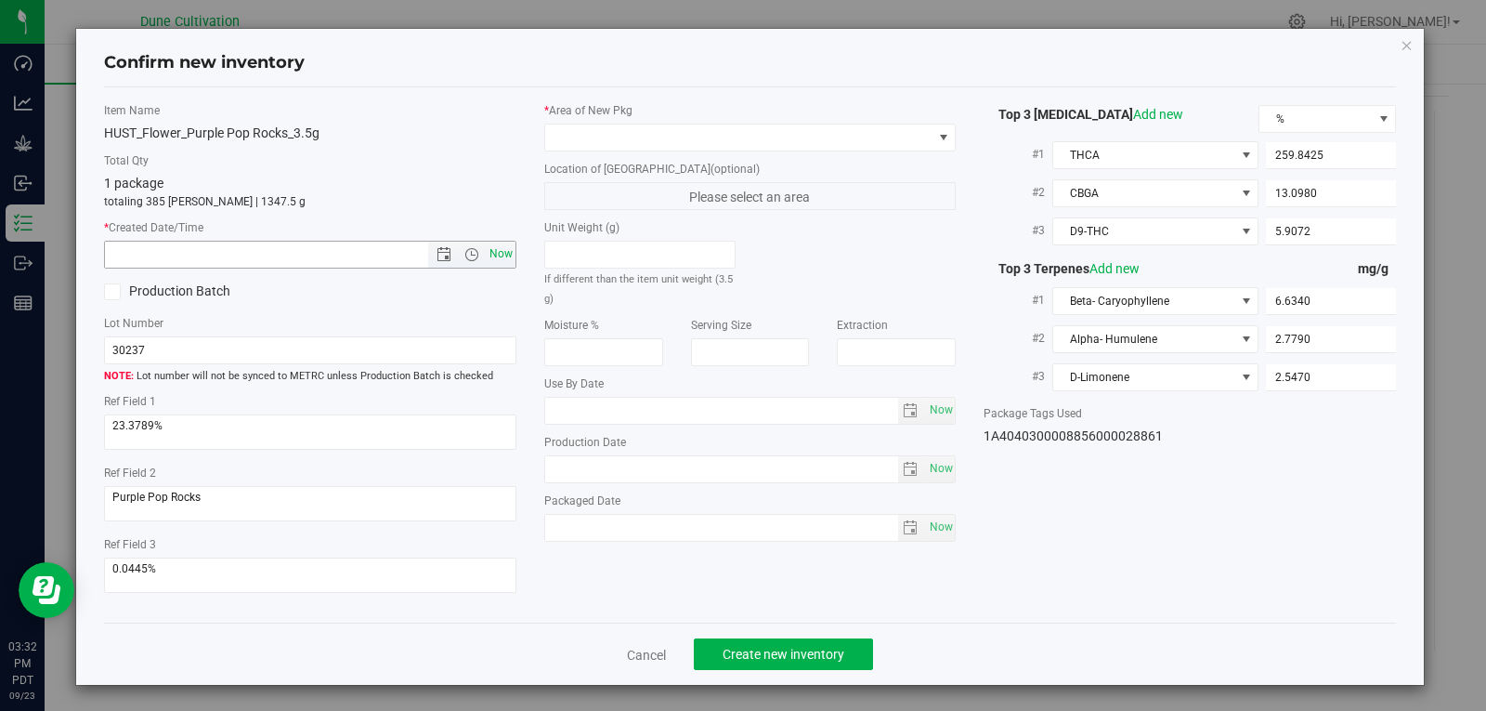
click at [489, 259] on span "Now" at bounding box center [501, 254] width 32 height 27
type input "[DATE] 3:32 PM"
click at [677, 144] on span at bounding box center [738, 137] width 387 height 26
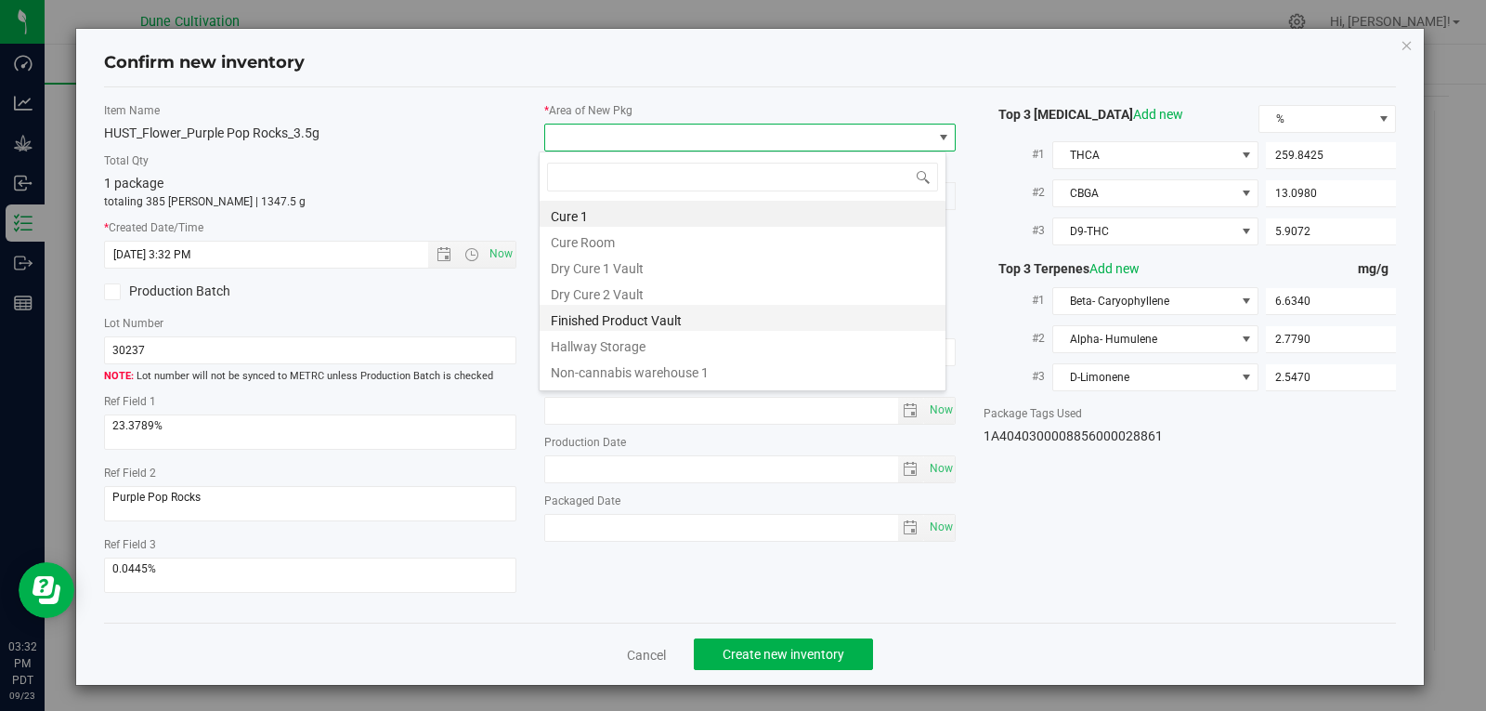
click at [648, 322] on li "Finished Product Vault" at bounding box center [743, 318] width 406 height 26
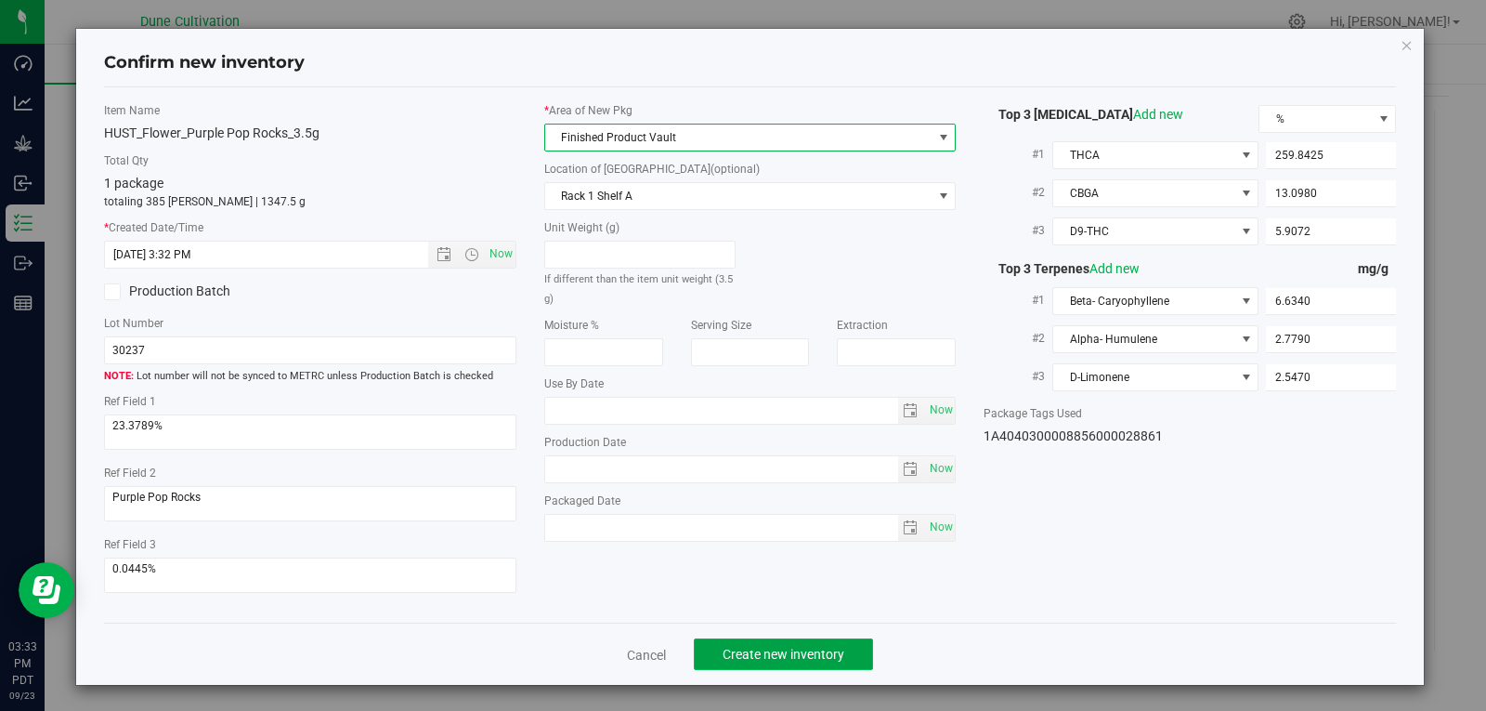
click at [737, 659] on span "Create new inventory" at bounding box center [784, 654] width 122 height 15
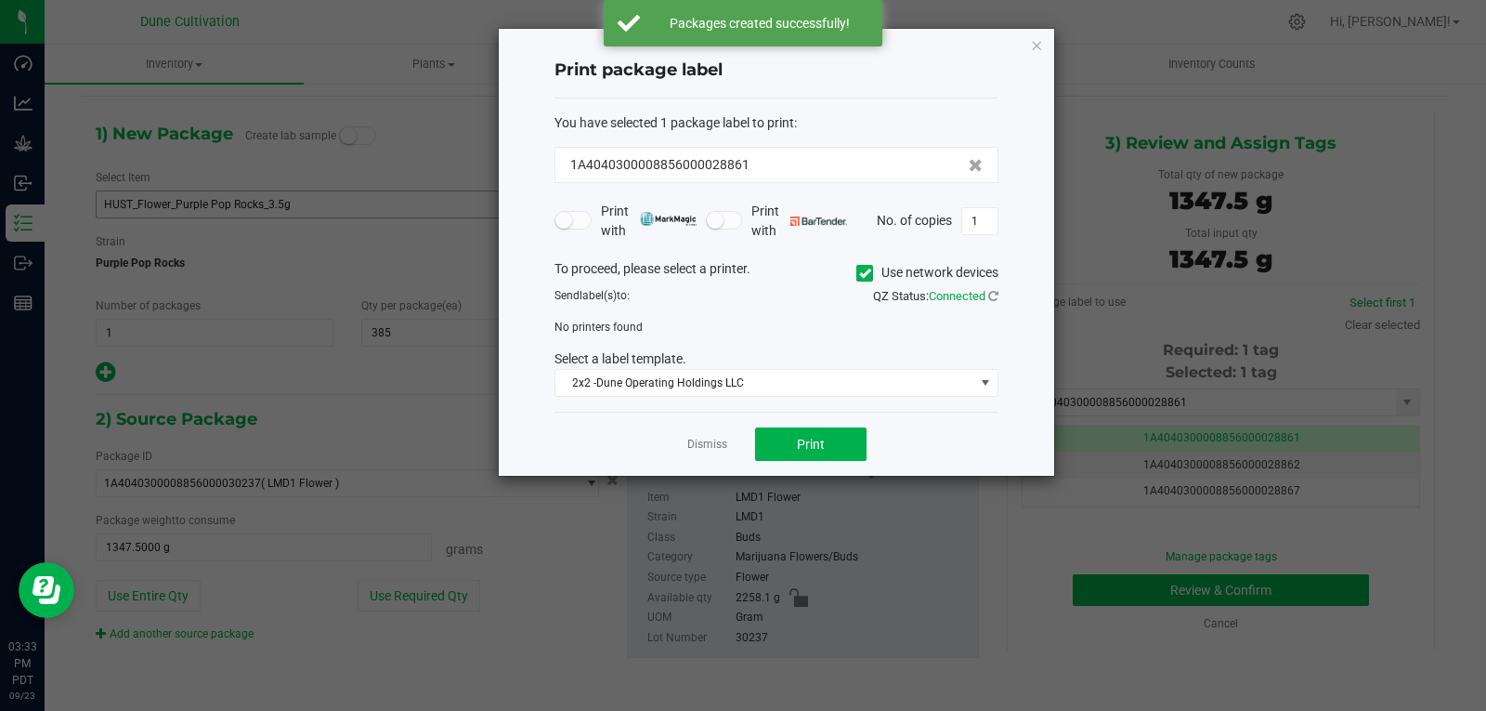
click at [707, 455] on div "Dismiss Print" at bounding box center [777, 444] width 444 height 64
click at [711, 445] on link "Dismiss" at bounding box center [707, 445] width 40 height 16
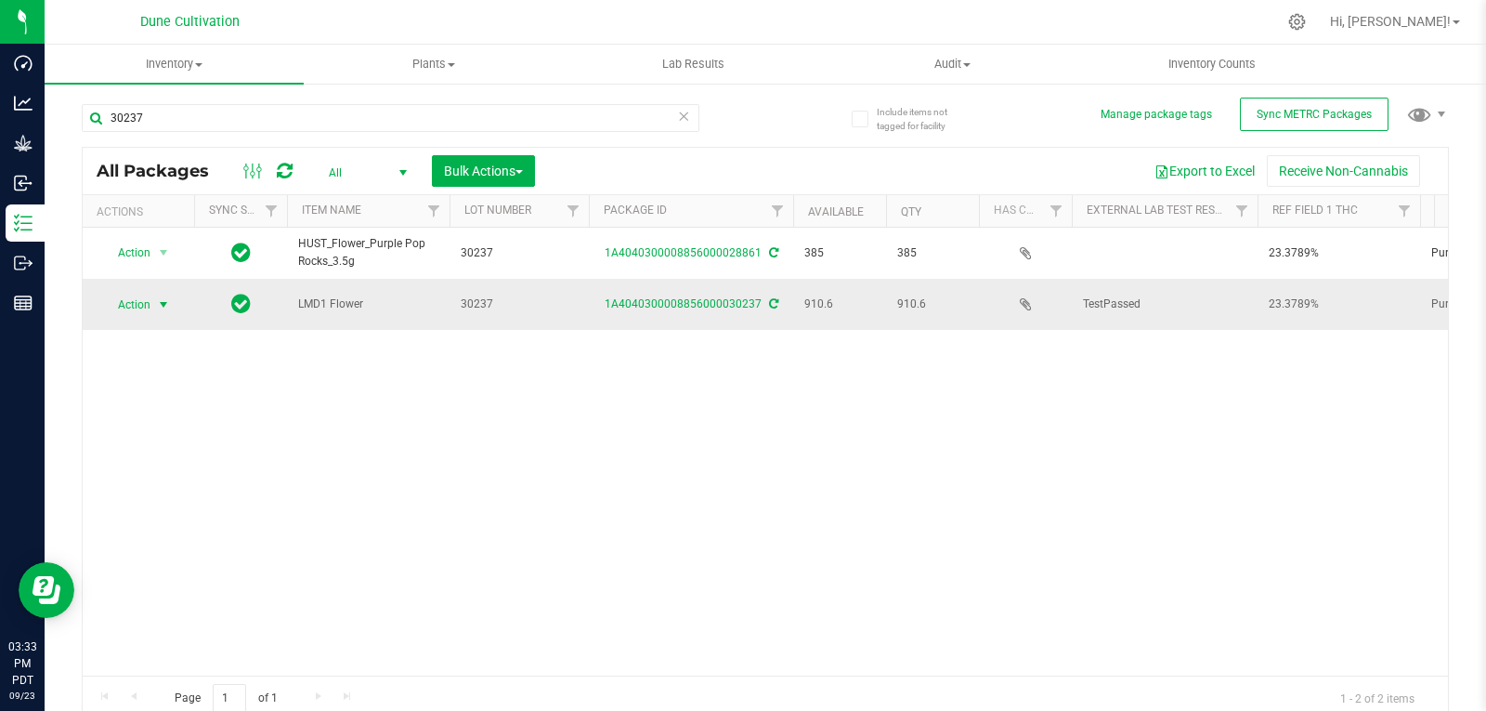
click at [149, 295] on span "Action" at bounding box center [126, 305] width 50 height 26
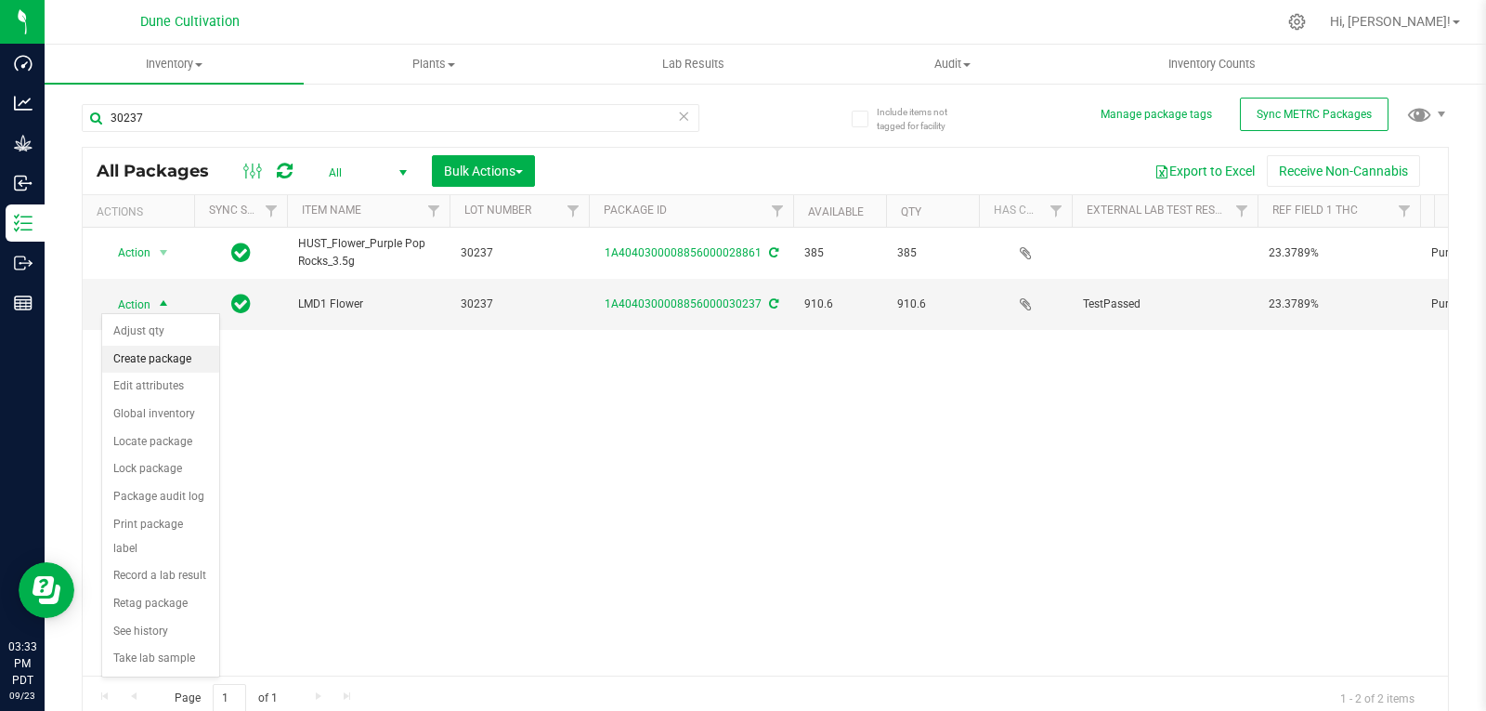
click at [154, 367] on li "Create package" at bounding box center [160, 360] width 117 height 28
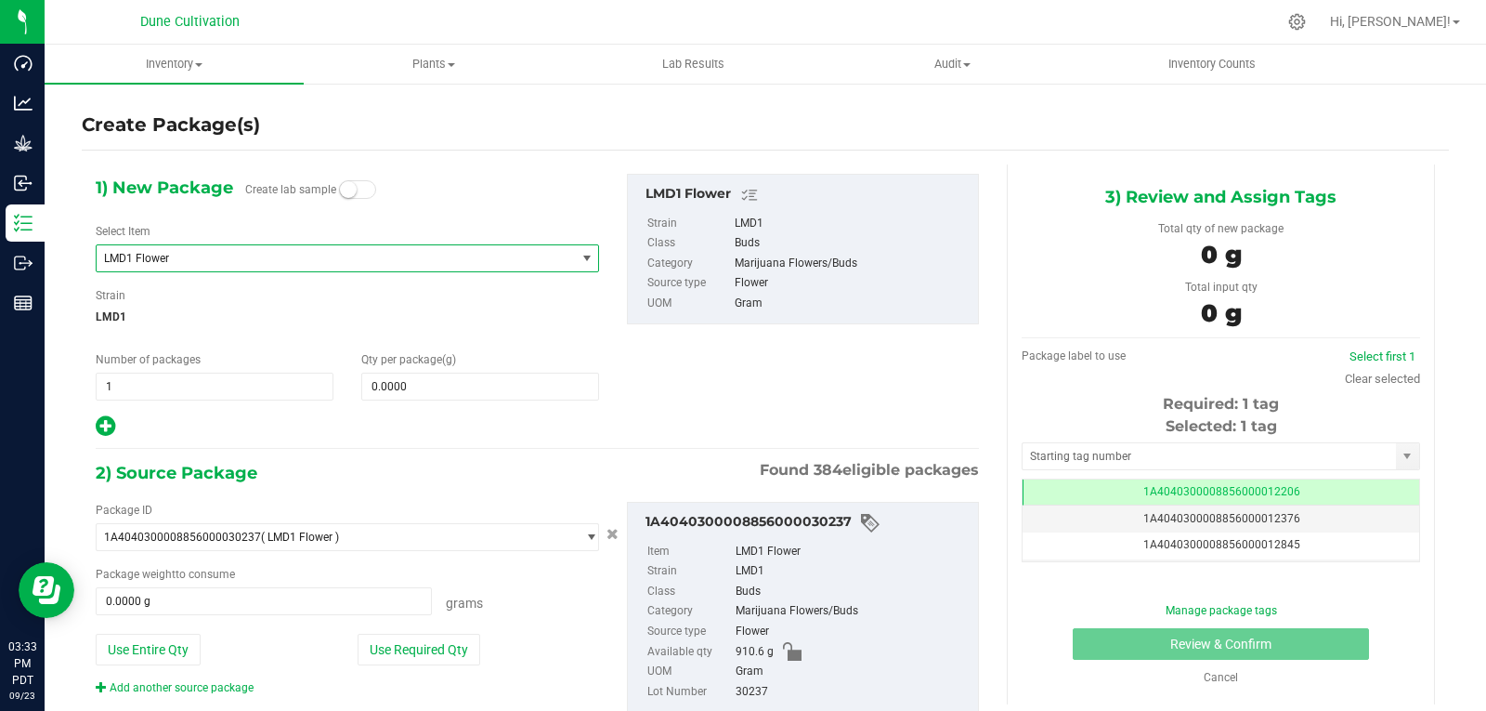
click at [249, 259] on span "LMD1 Flower" at bounding box center [326, 258] width 445 height 13
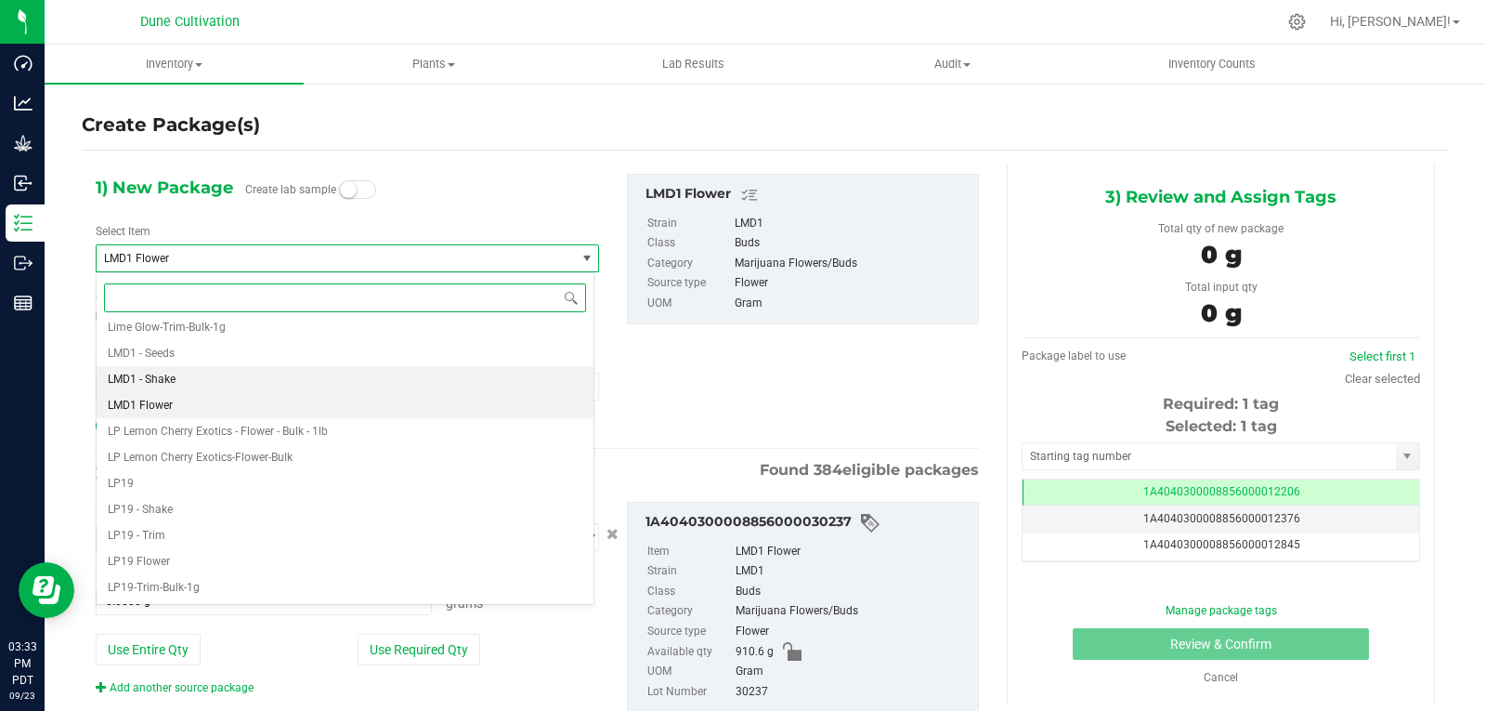
click at [201, 381] on li "LMD1 - Shake" at bounding box center [345, 379] width 497 height 26
type input "0.0000"
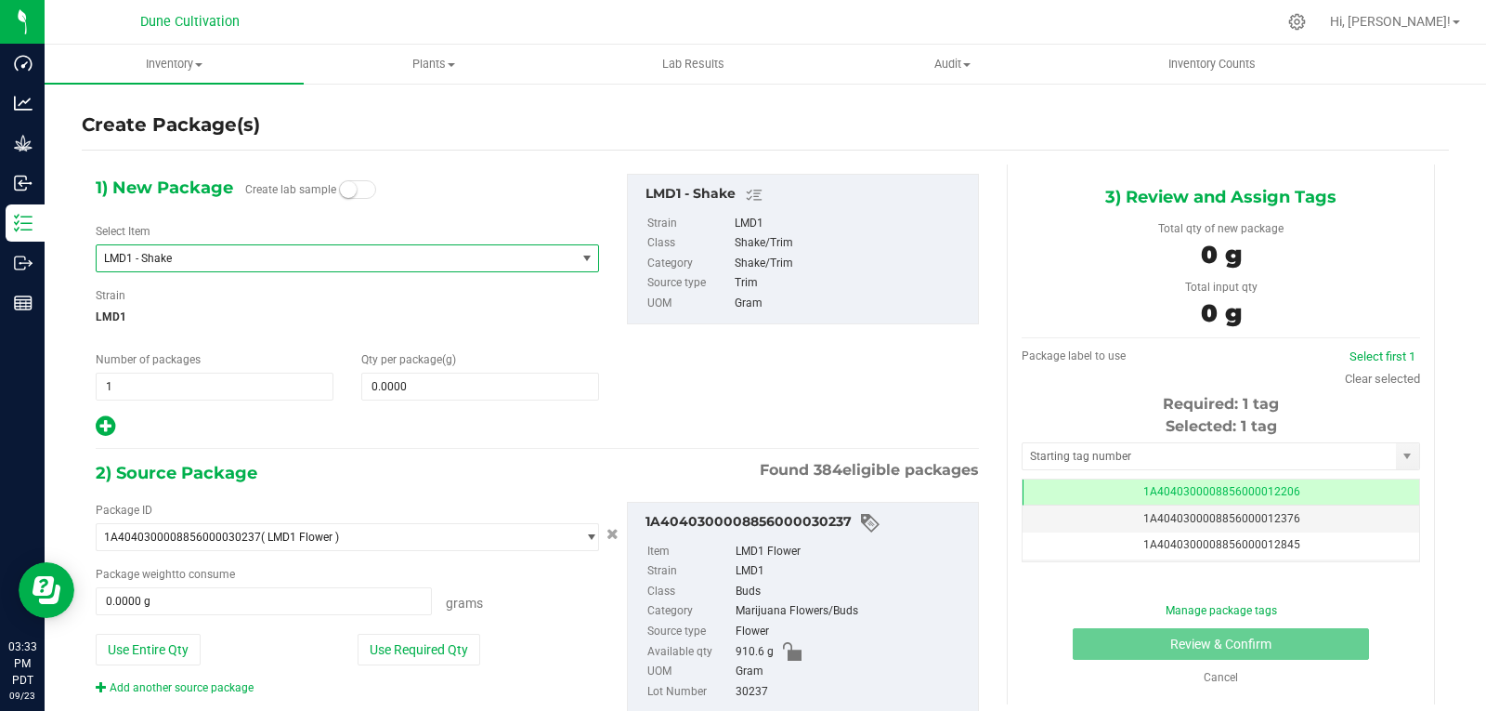
click at [413, 370] on div "Qty per package (g) 0.0000 0" at bounding box center [480, 375] width 266 height 49
click at [418, 386] on span "0.0000 0" at bounding box center [480, 387] width 238 height 28
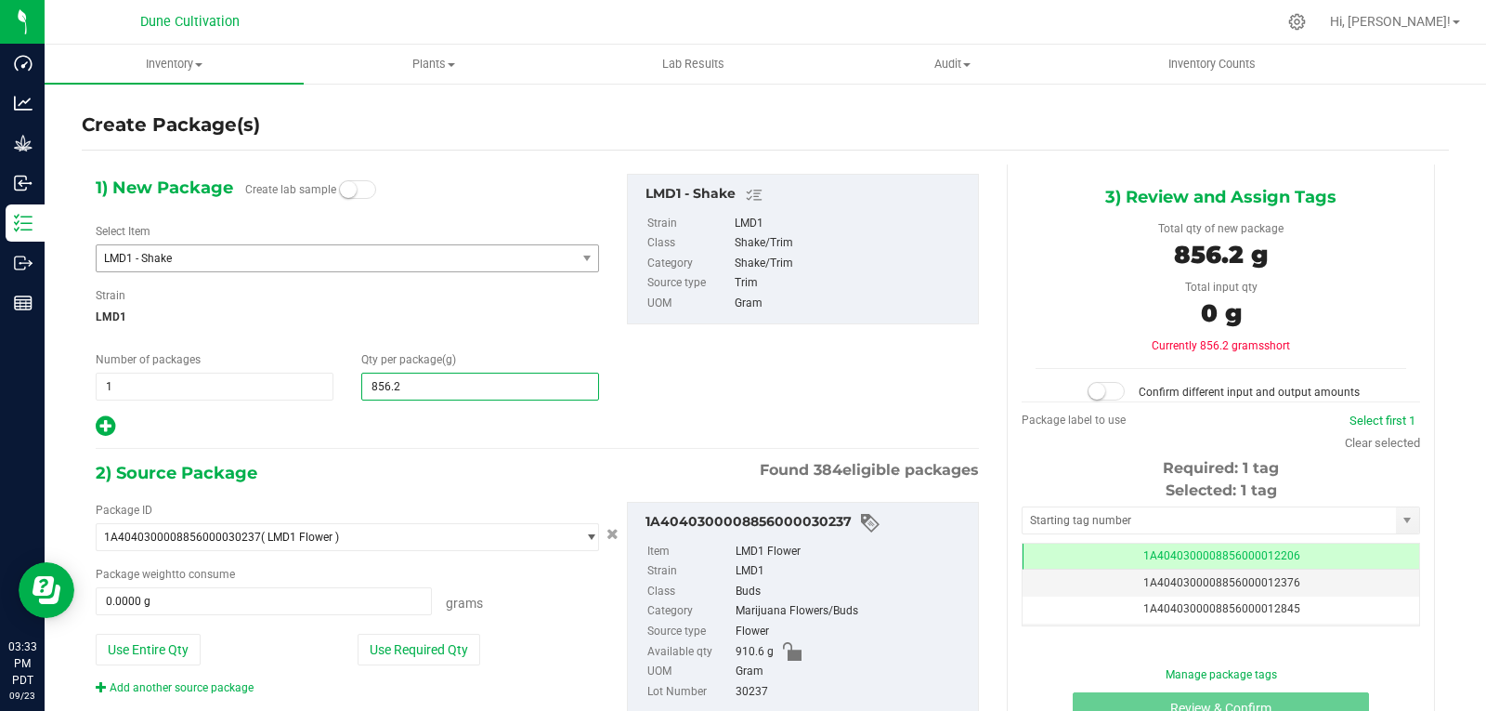
type input "856.22"
type input "856.2200"
click at [391, 651] on button "Use Required Qty" at bounding box center [419, 650] width 123 height 32
type input "856.2200 g"
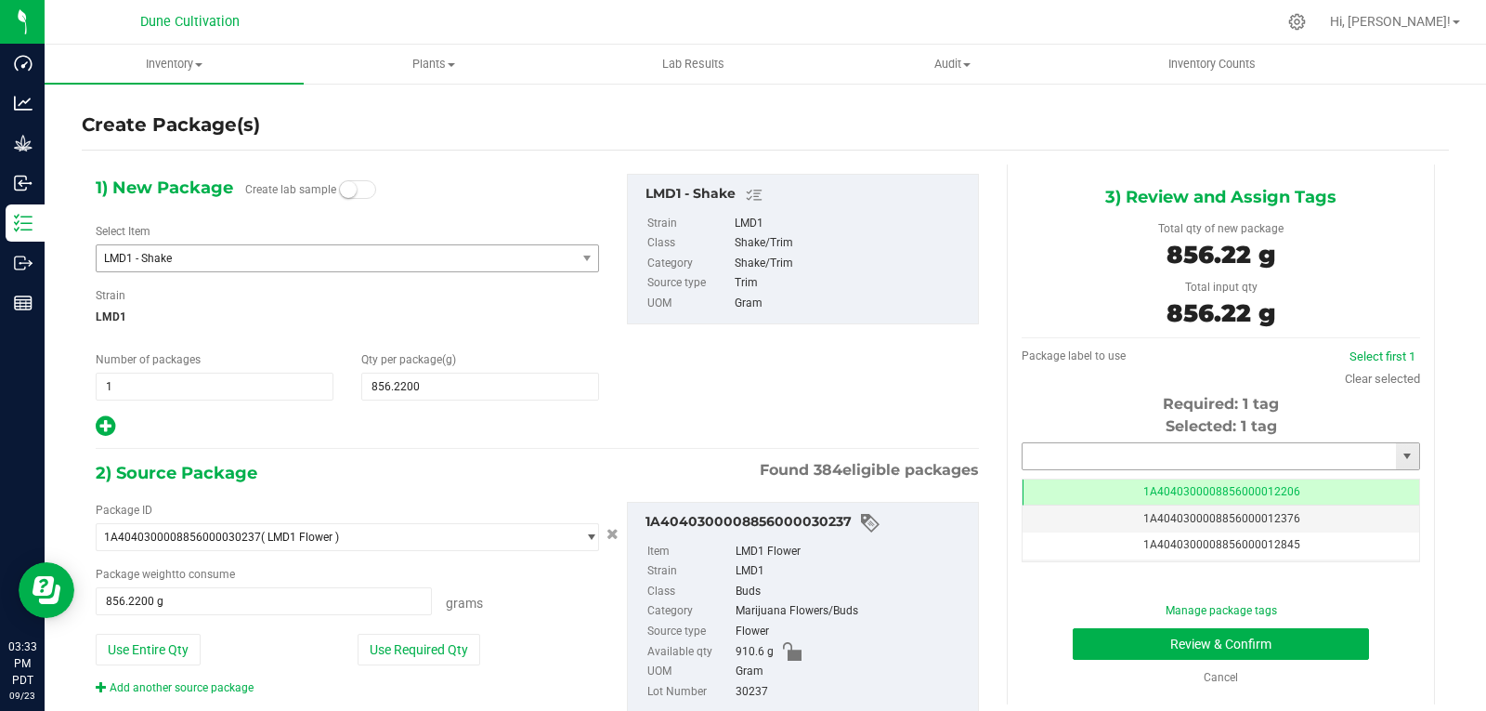
click at [1085, 456] on input "text" at bounding box center [1209, 456] width 373 height 26
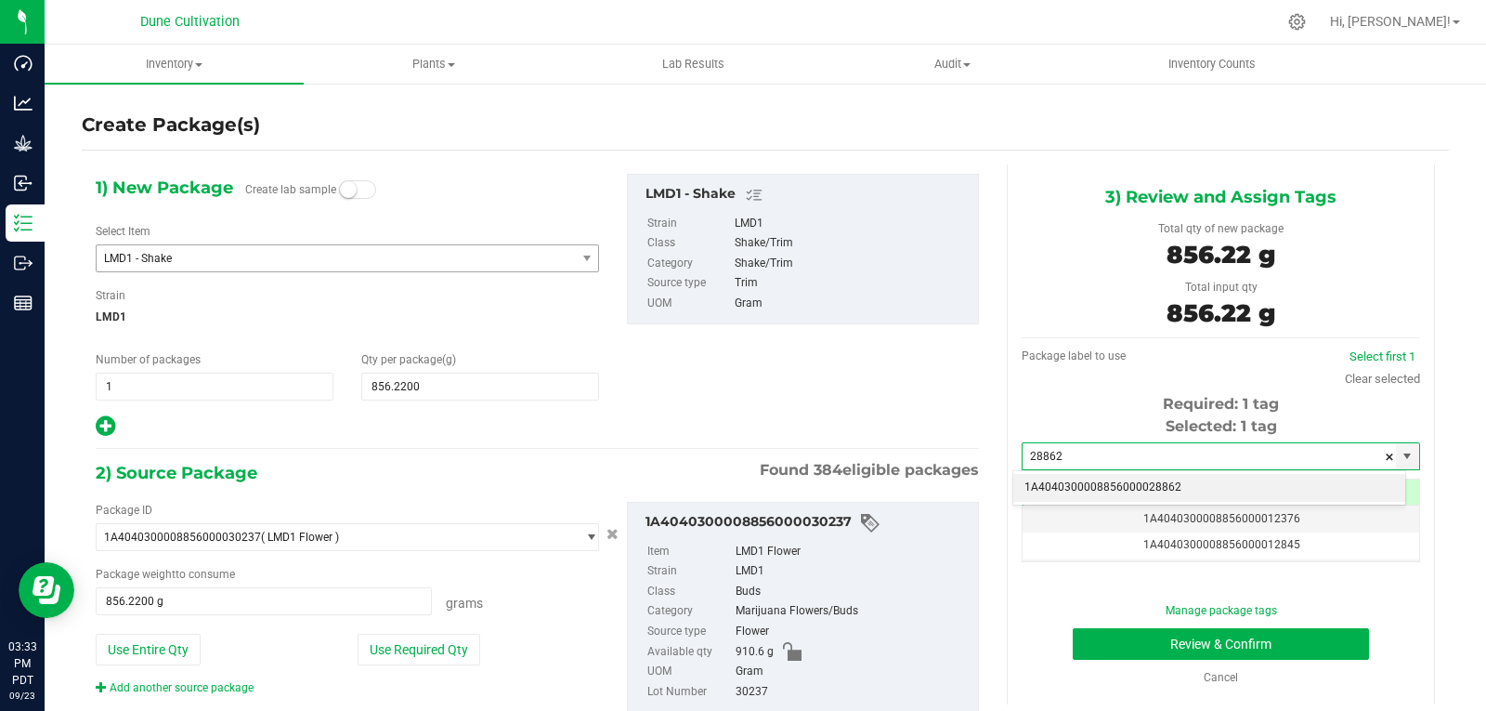
click at [1082, 487] on li "1A4040300008856000028862" at bounding box center [1210, 488] width 392 height 28
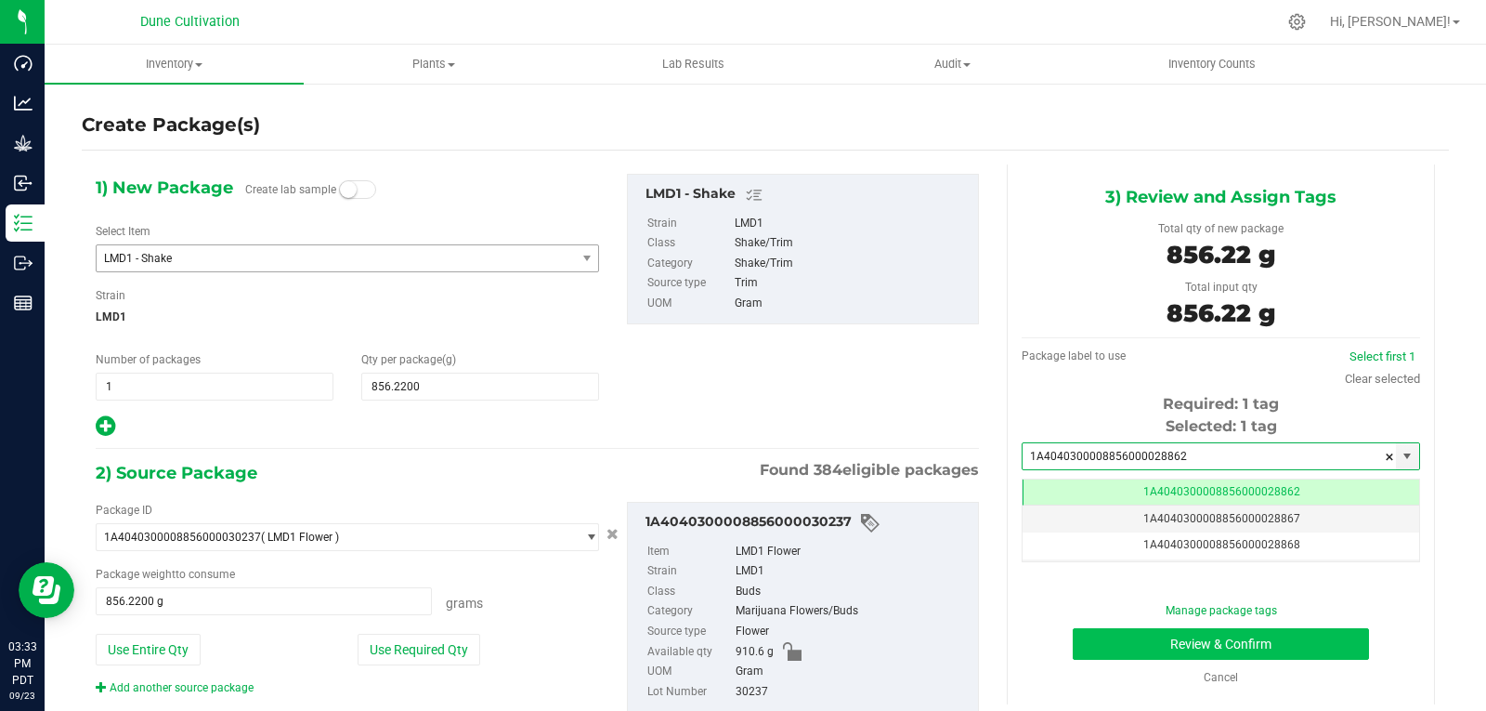
type input "1A4040300008856000028862"
click at [1117, 659] on button "Review & Confirm" at bounding box center [1221, 644] width 296 height 32
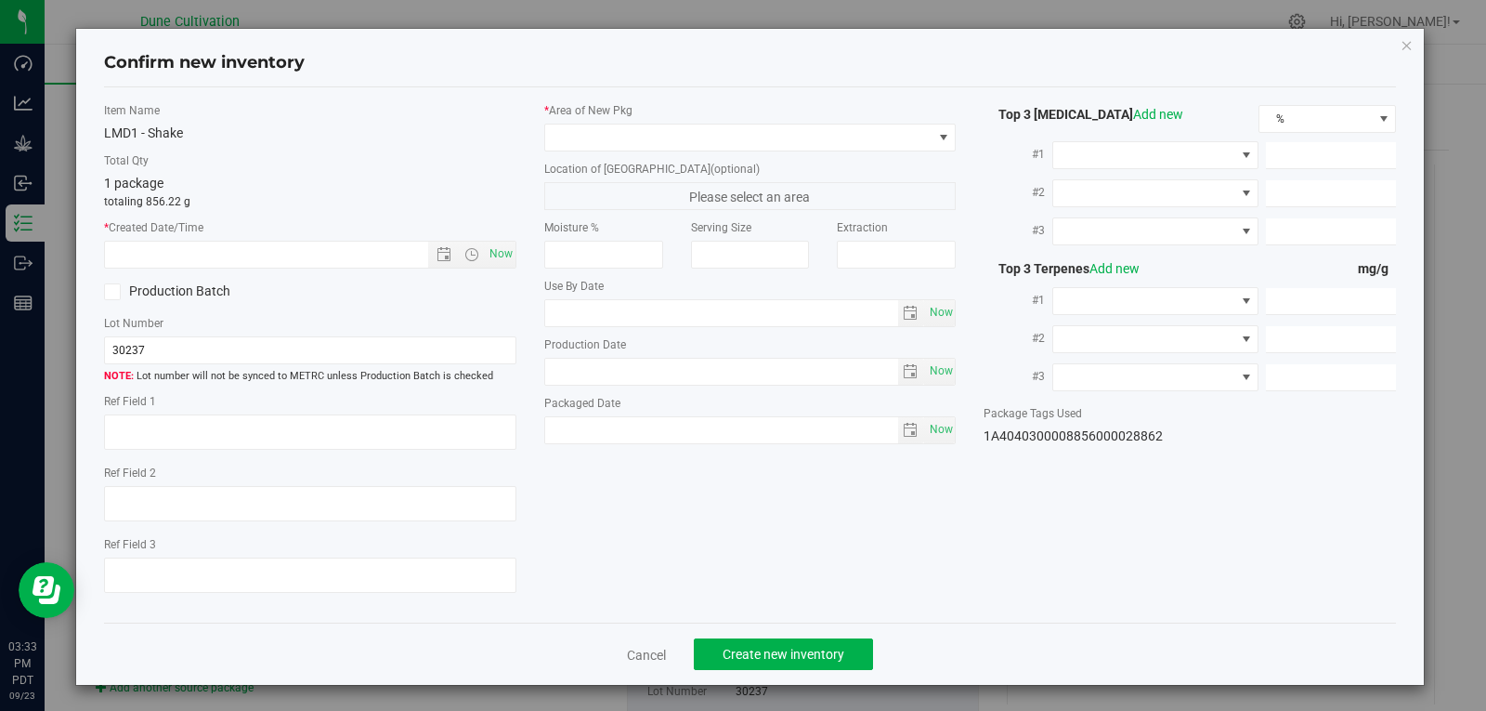
type textarea "23.3789%"
type textarea "Purple Pop Rocks"
type textarea "0.0445%"
type input "259.8425"
type input "13.0980"
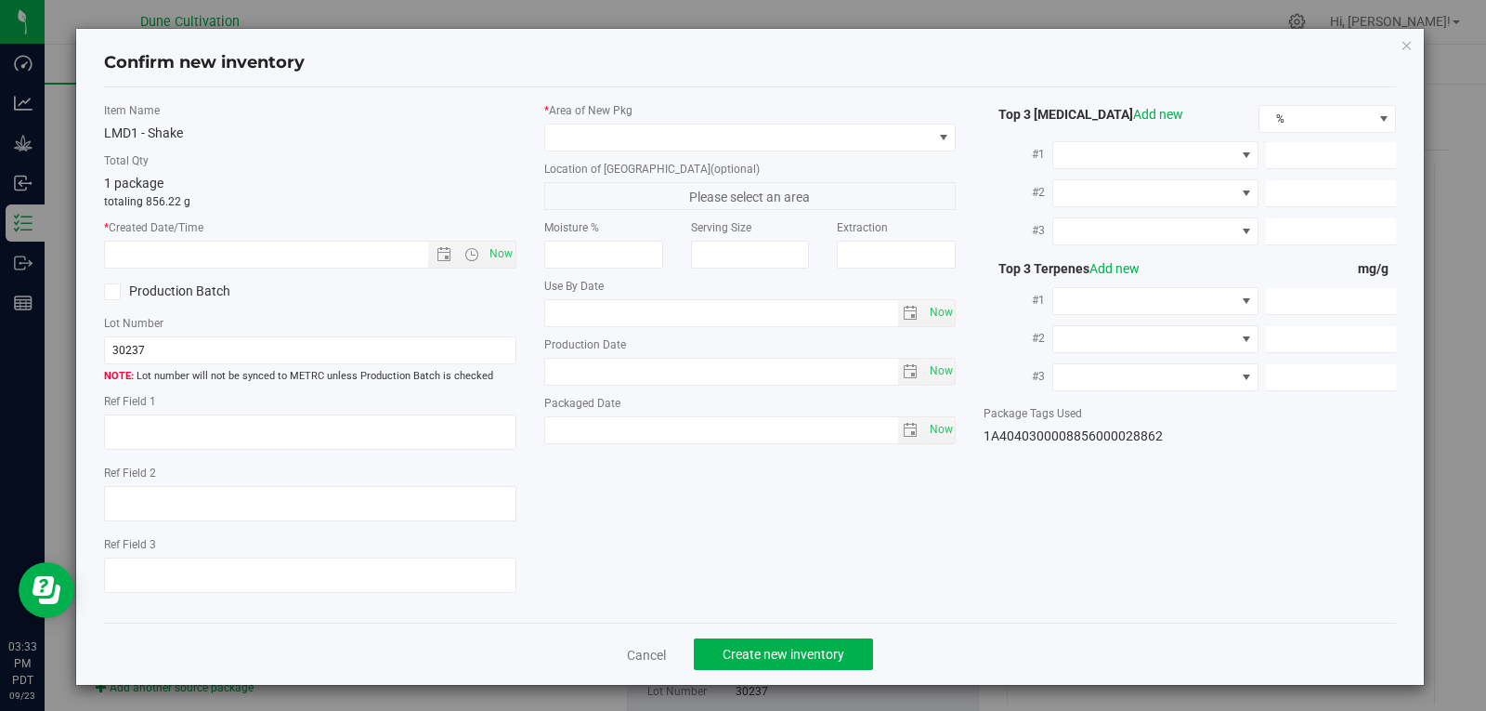
type input "5.9072"
type input "6.6340"
type input "2.7790"
type input "2.5470"
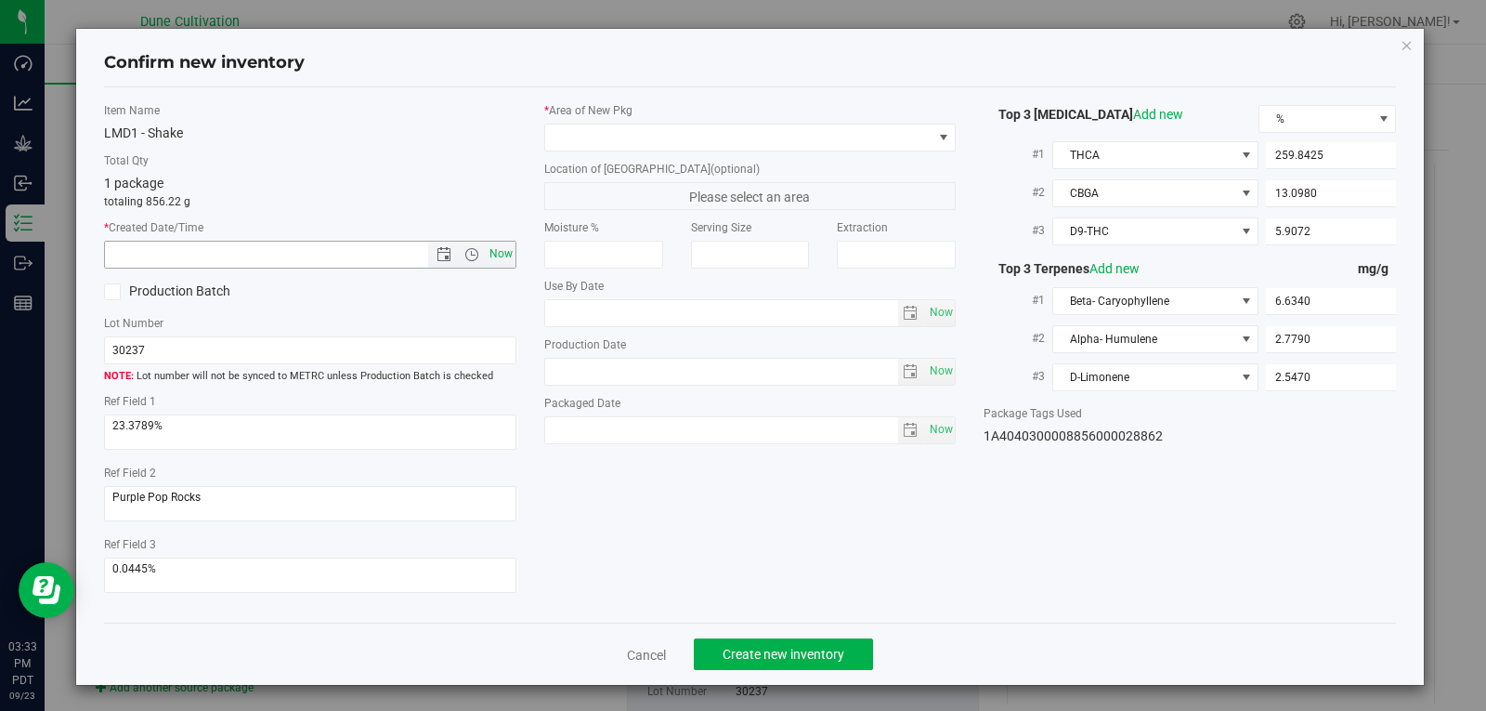
click at [500, 247] on span "Now" at bounding box center [501, 254] width 32 height 27
type input "[DATE] 3:33 PM"
click at [618, 132] on span at bounding box center [738, 137] width 387 height 26
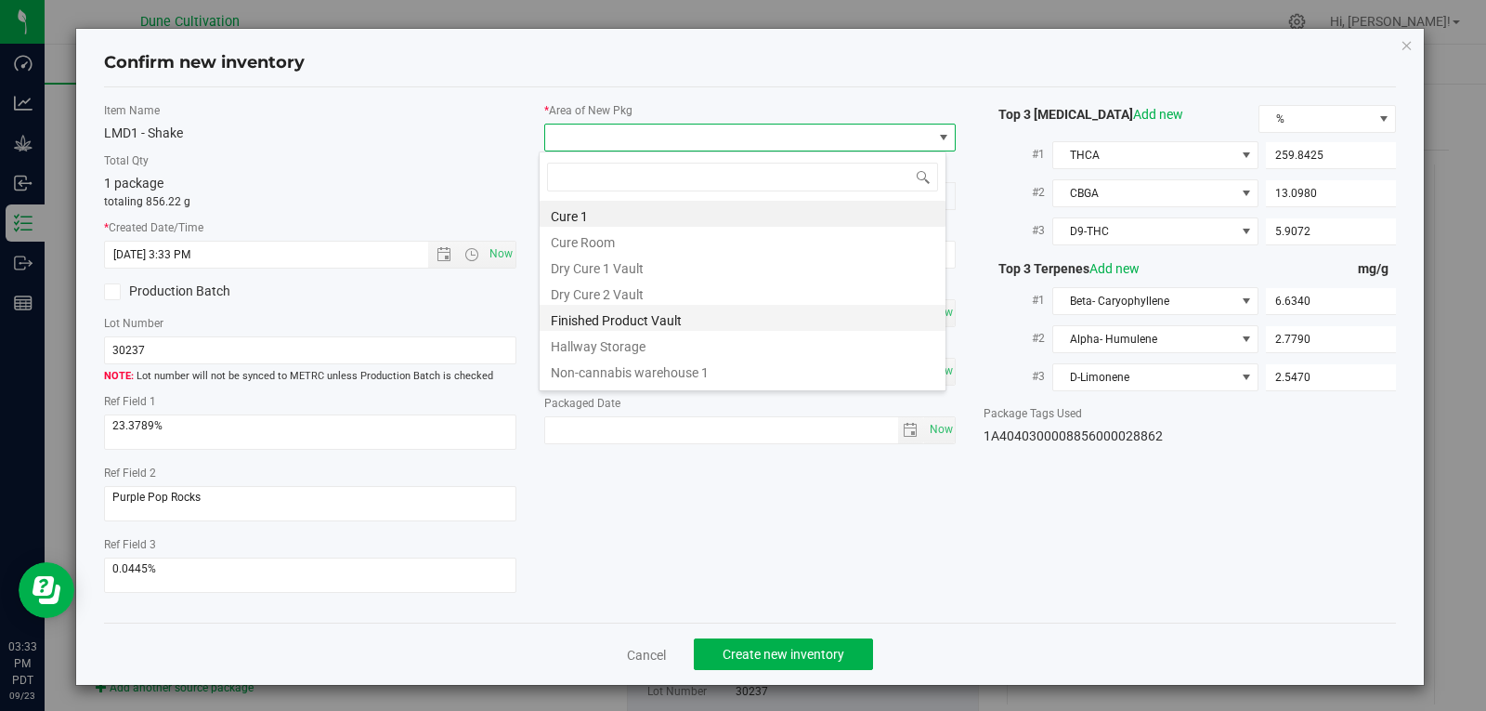
click at [648, 322] on li "Finished Product Vault" at bounding box center [743, 318] width 406 height 26
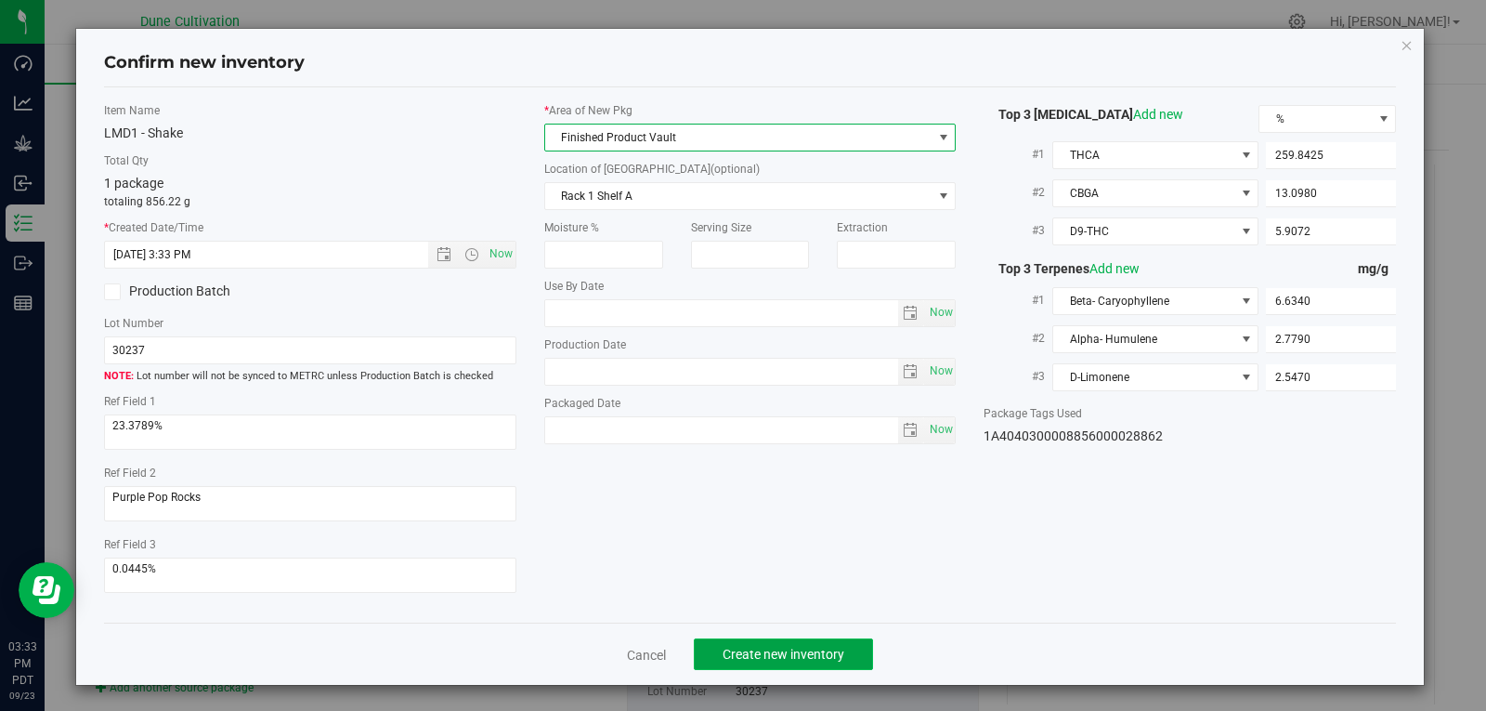
click at [772, 640] on button "Create new inventory" at bounding box center [783, 654] width 179 height 32
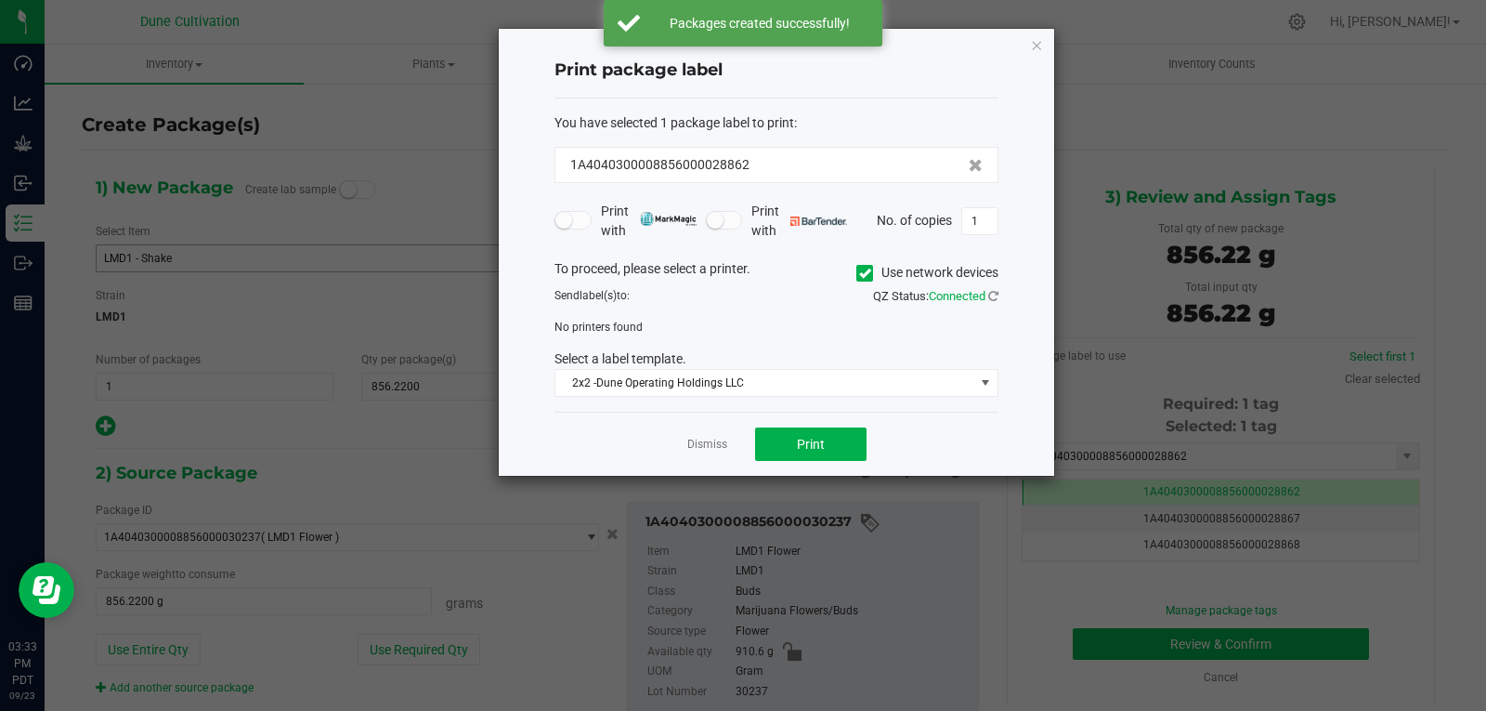
click at [711, 435] on app-cancel-button "Dismiss" at bounding box center [707, 445] width 40 height 20
click at [705, 448] on link "Dismiss" at bounding box center [707, 445] width 40 height 16
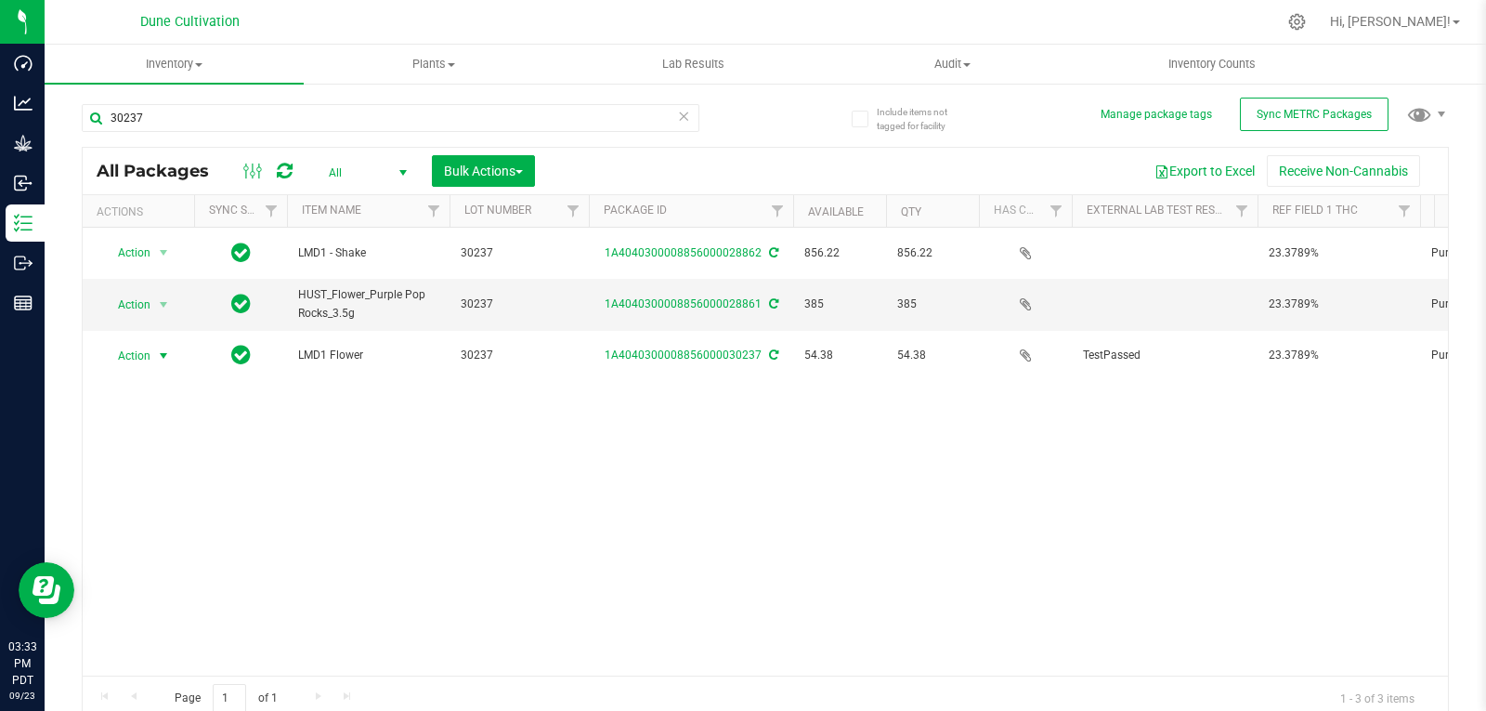
click at [157, 348] on span "select" at bounding box center [163, 355] width 15 height 15
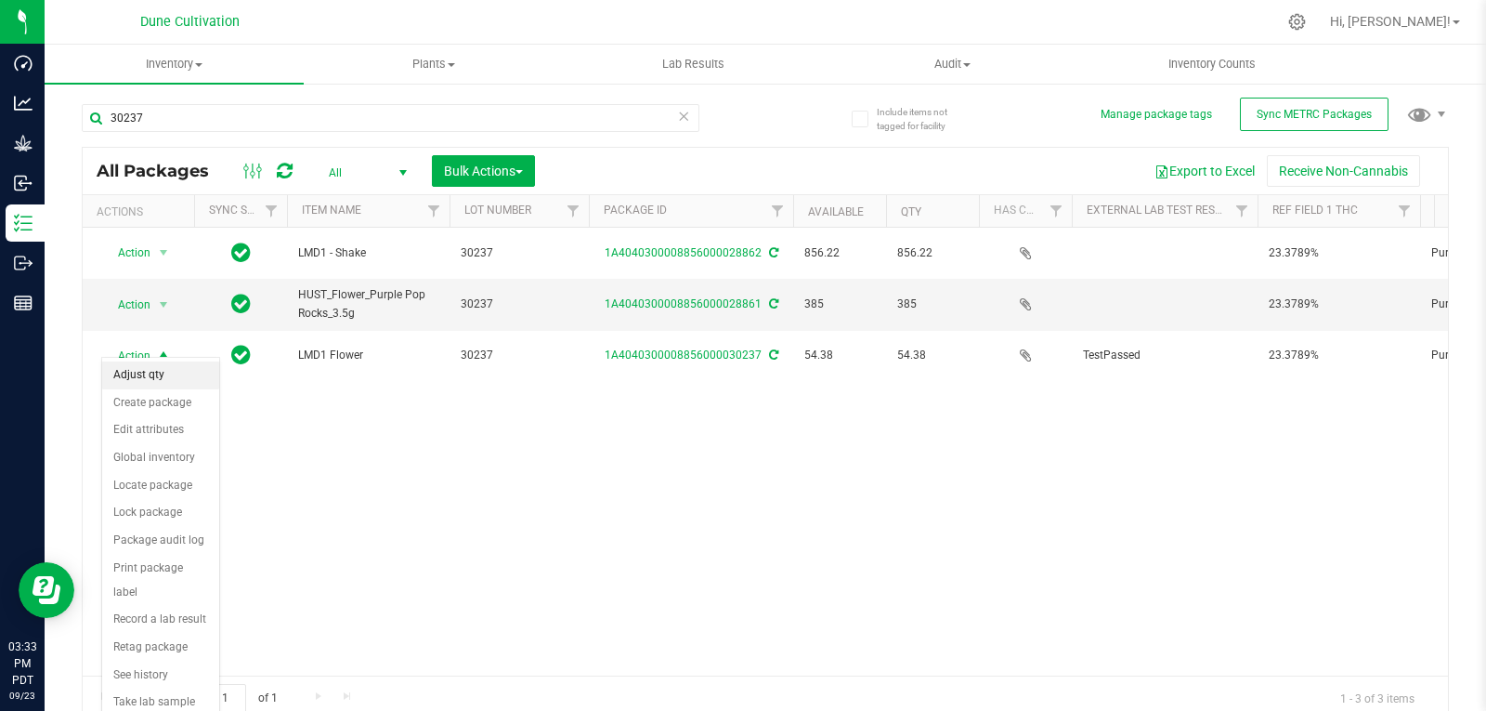
click at [157, 375] on li "Adjust qty" at bounding box center [160, 375] width 117 height 28
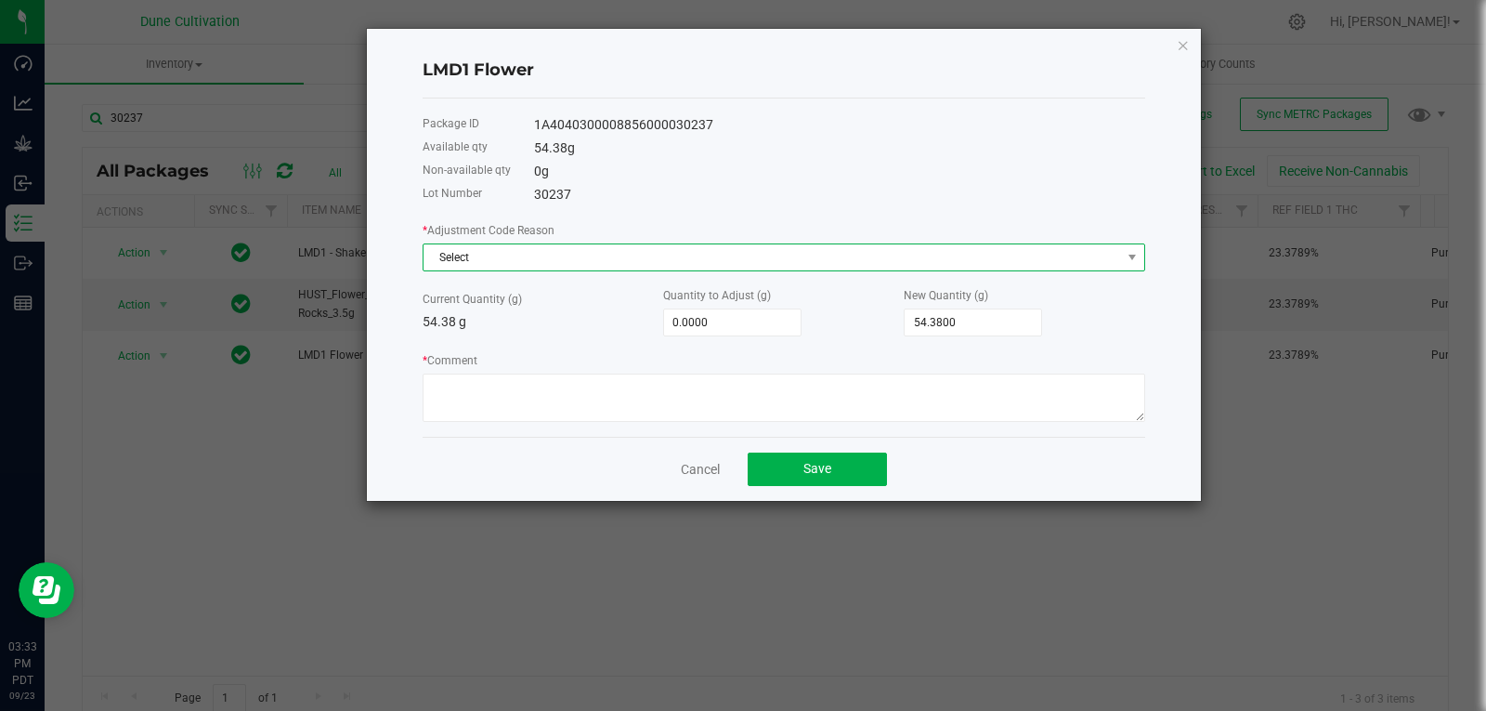
click at [555, 268] on span "Select" at bounding box center [773, 257] width 698 height 26
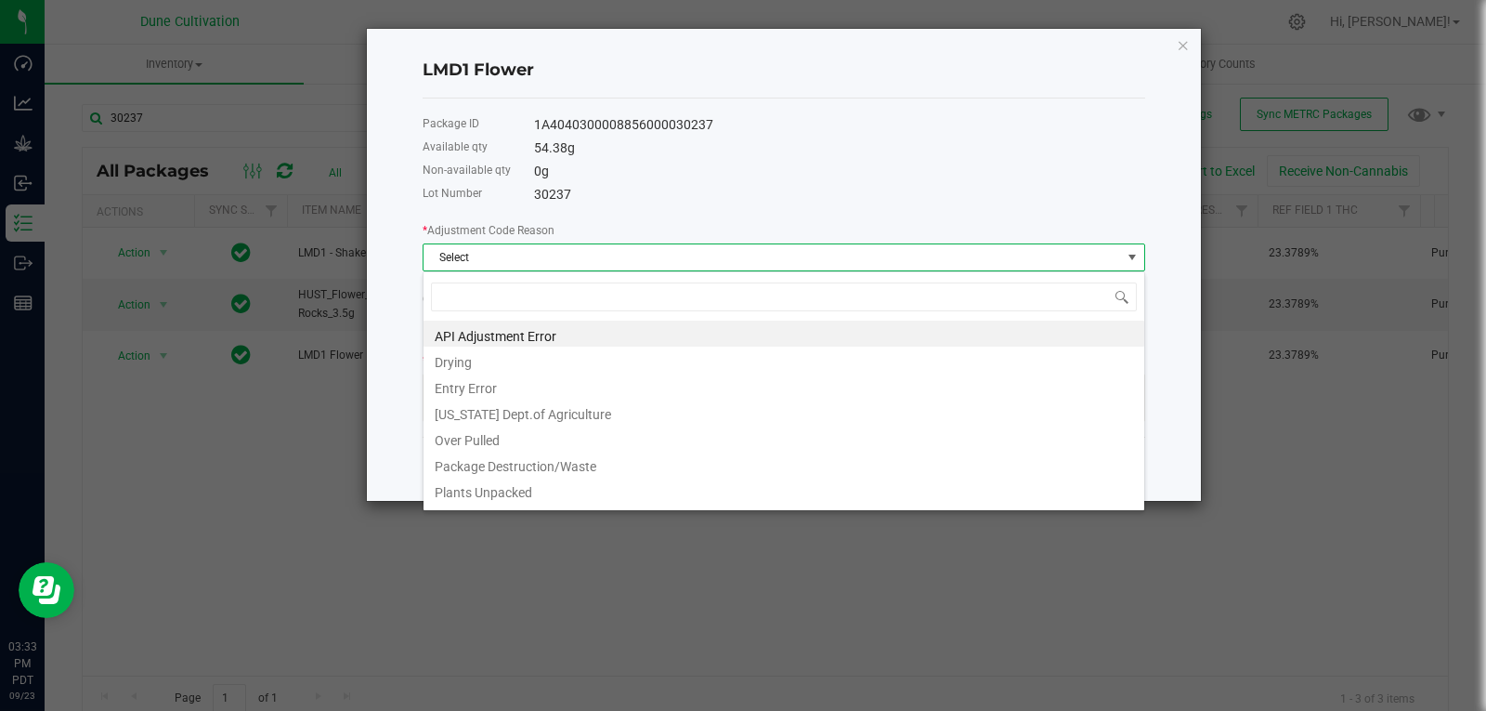
type input "w"
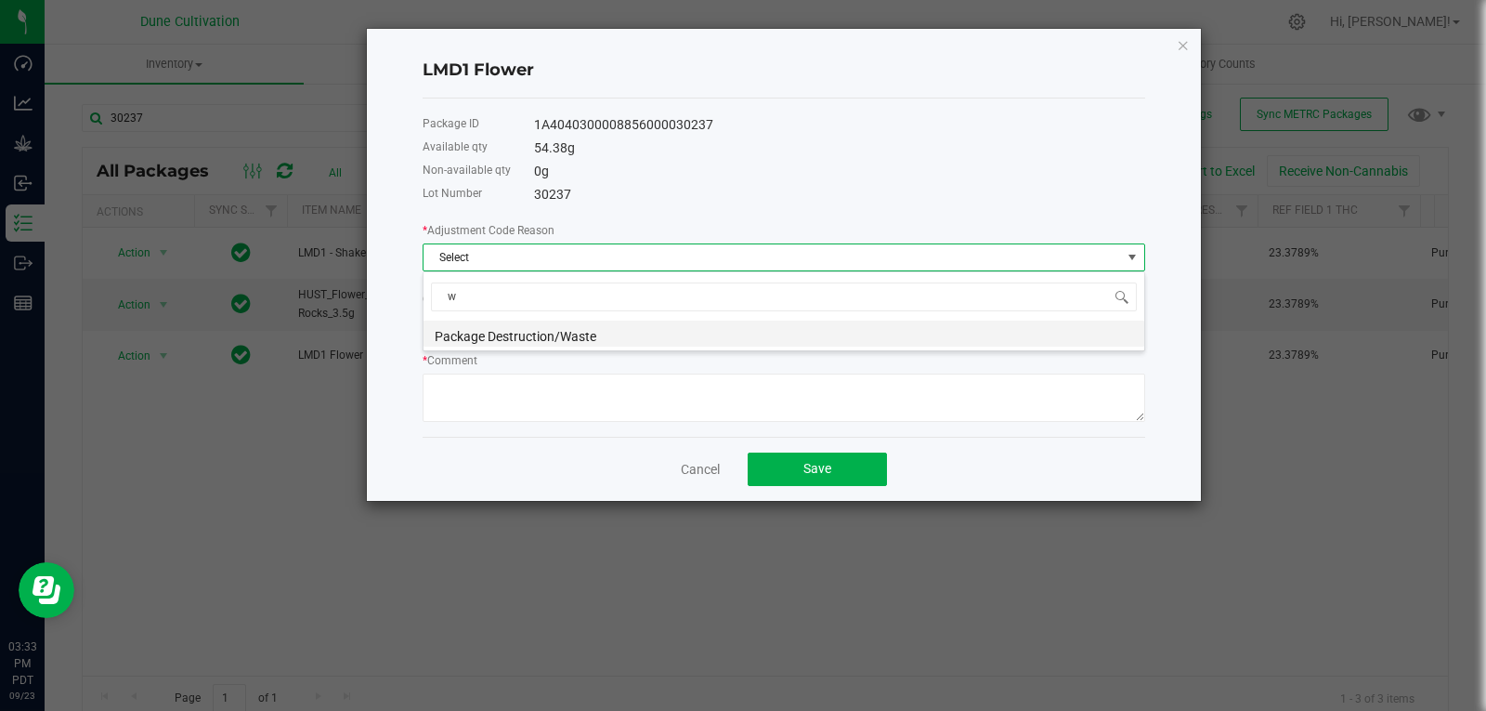
click at [533, 335] on li "Package Destruction/Waste" at bounding box center [784, 334] width 721 height 26
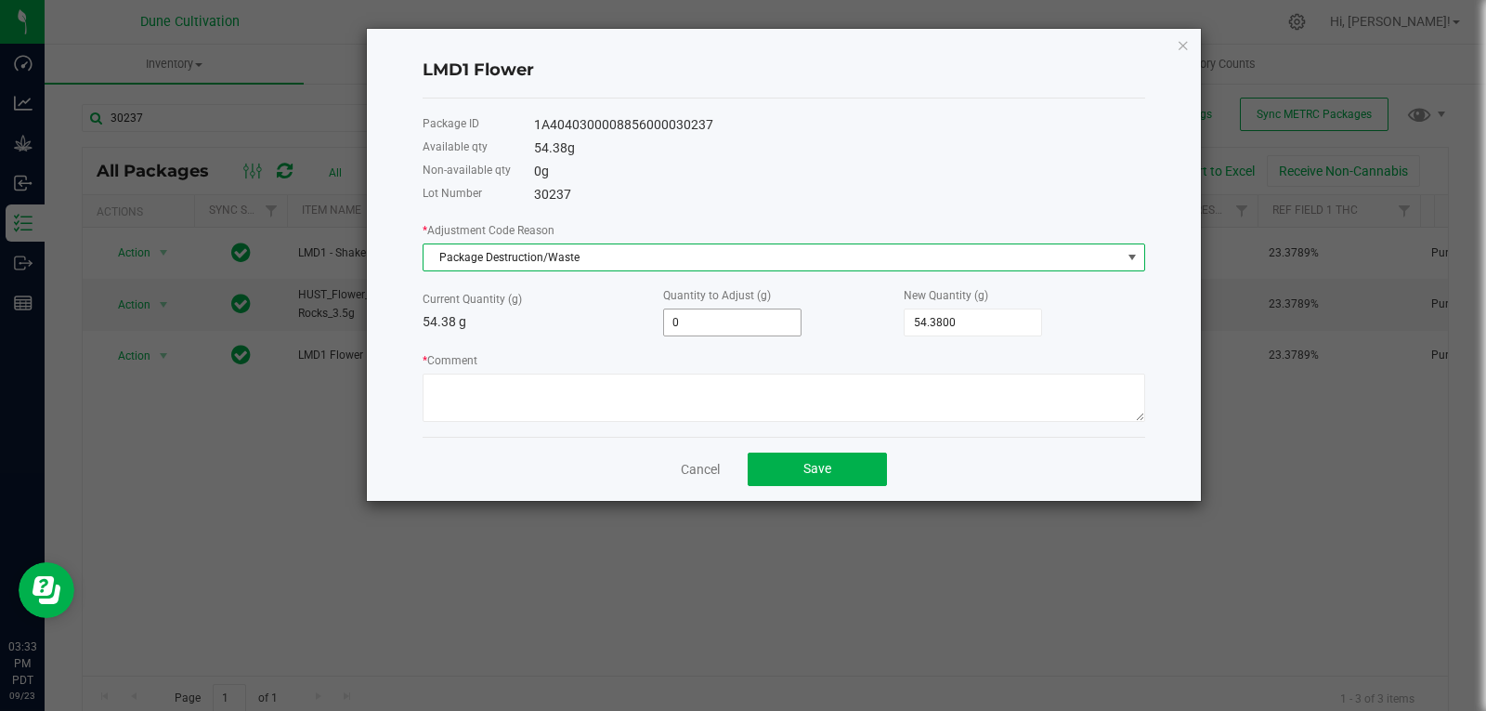
click at [724, 314] on input "0" at bounding box center [732, 322] width 137 height 26
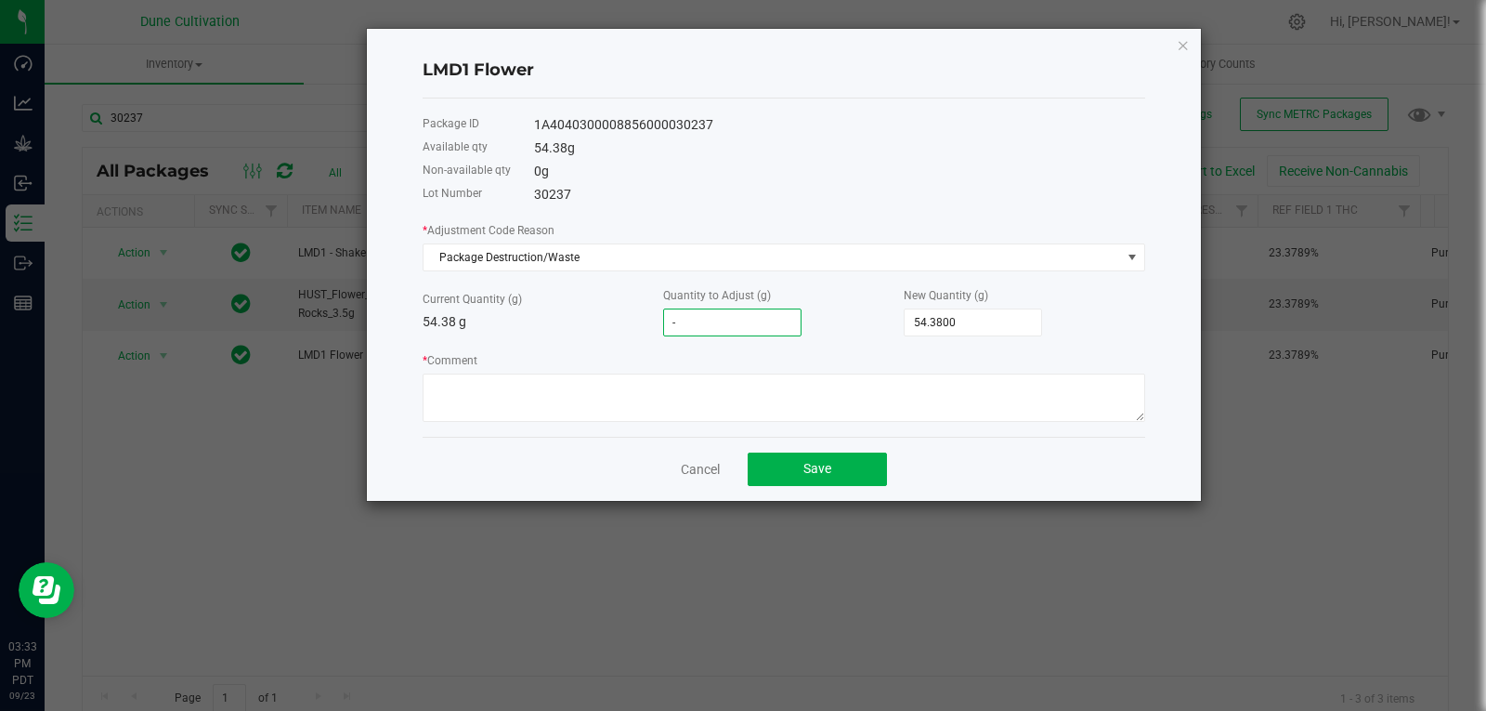
type input "-2"
type input "52.3800"
type input "-28"
type input "26.3800"
type input "-28.5"
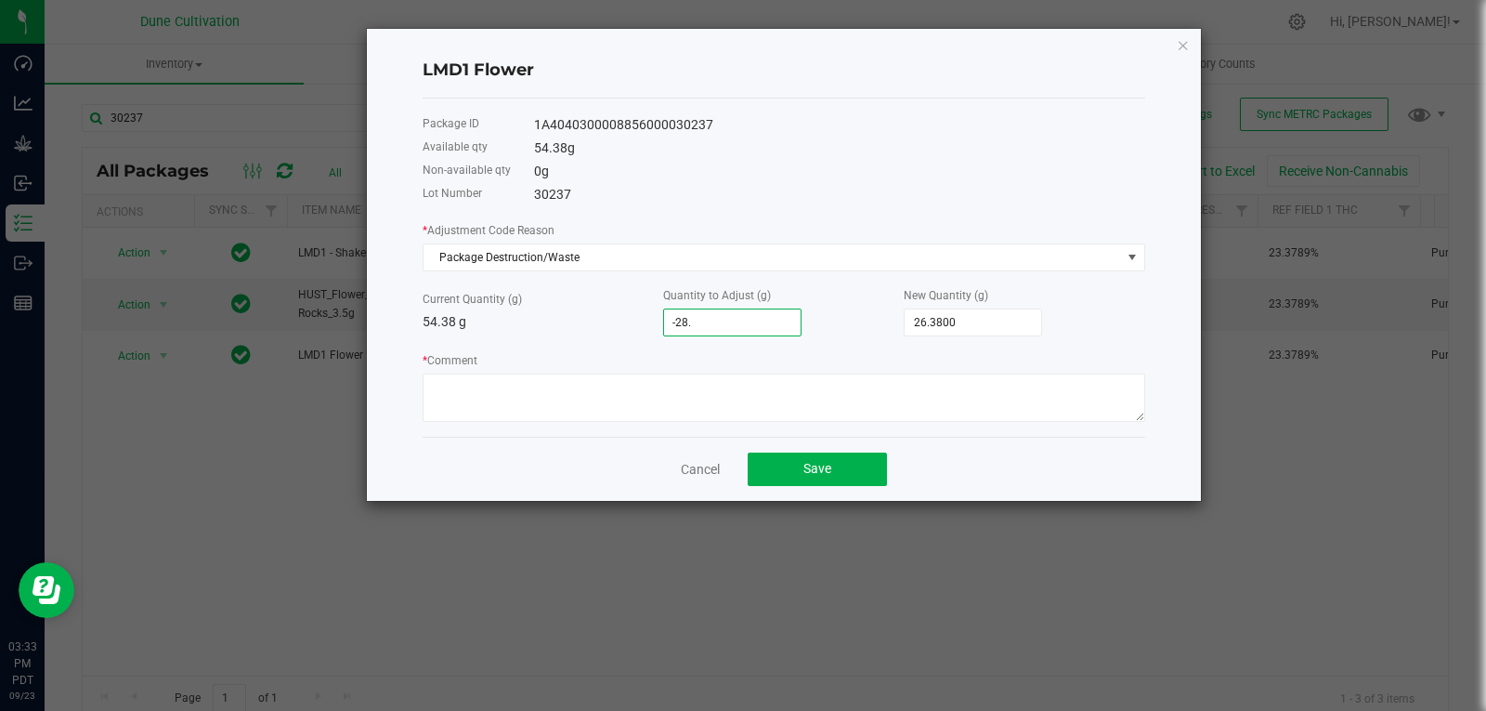
type input "25.8800"
type input "-28.57"
type input "25.8100"
type input "-28.5700"
click at [686, 433] on div "Package ID 1A4040300008856000030237 Available qty 54.38 g Non-available qty 0 g…" at bounding box center [784, 267] width 723 height 338
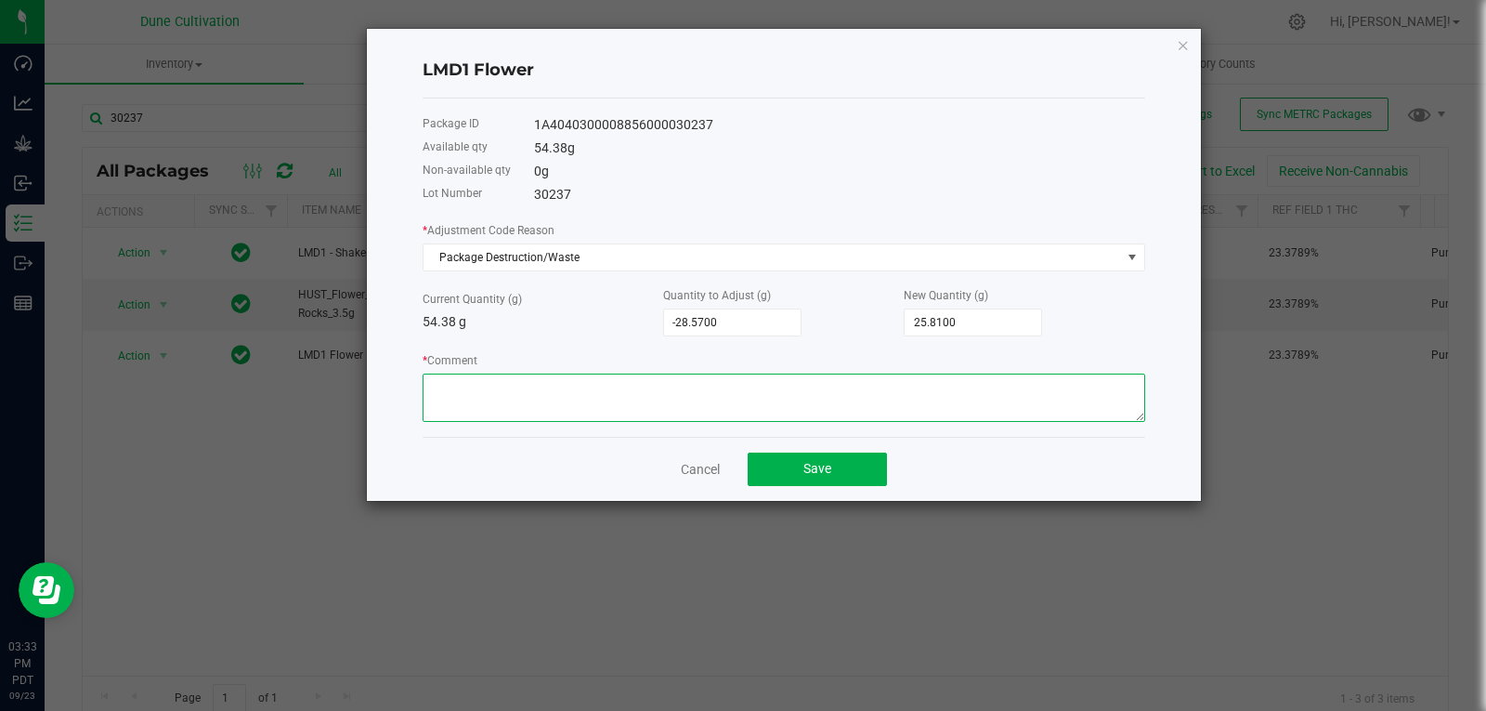
click at [695, 413] on textarea "* Comment" at bounding box center [784, 397] width 723 height 48
type textarea "S"
type textarea "Stem Waste"
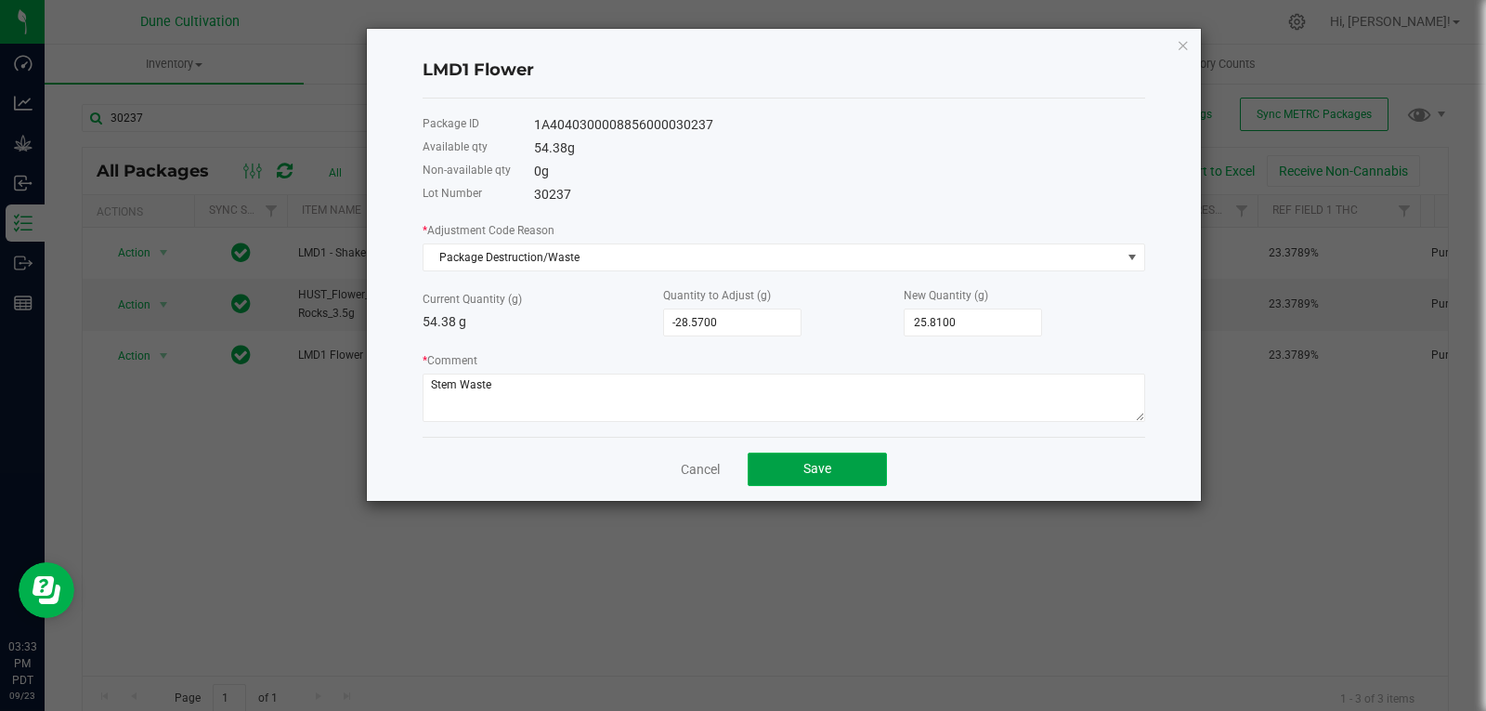
click at [785, 471] on button "Save" at bounding box center [817, 468] width 139 height 33
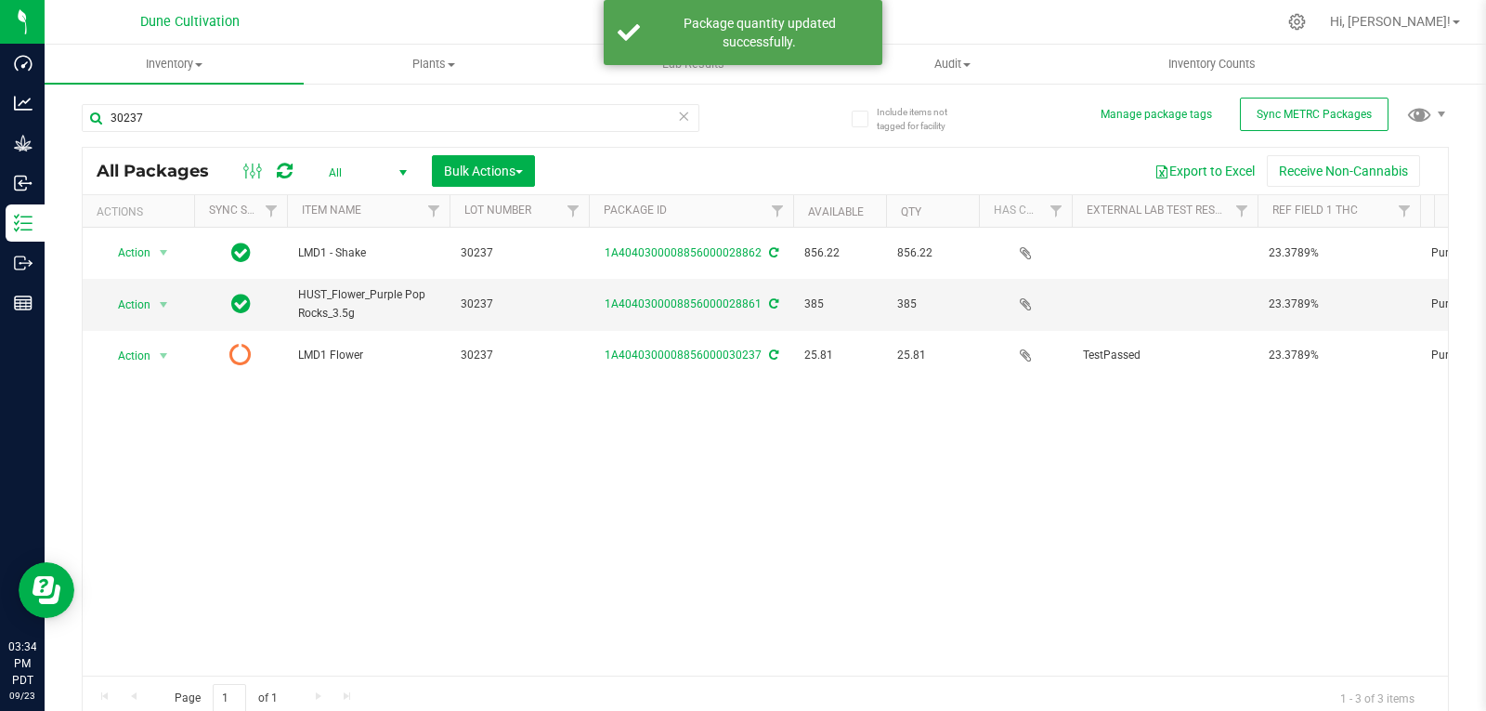
click at [287, 166] on icon at bounding box center [285, 171] width 16 height 19
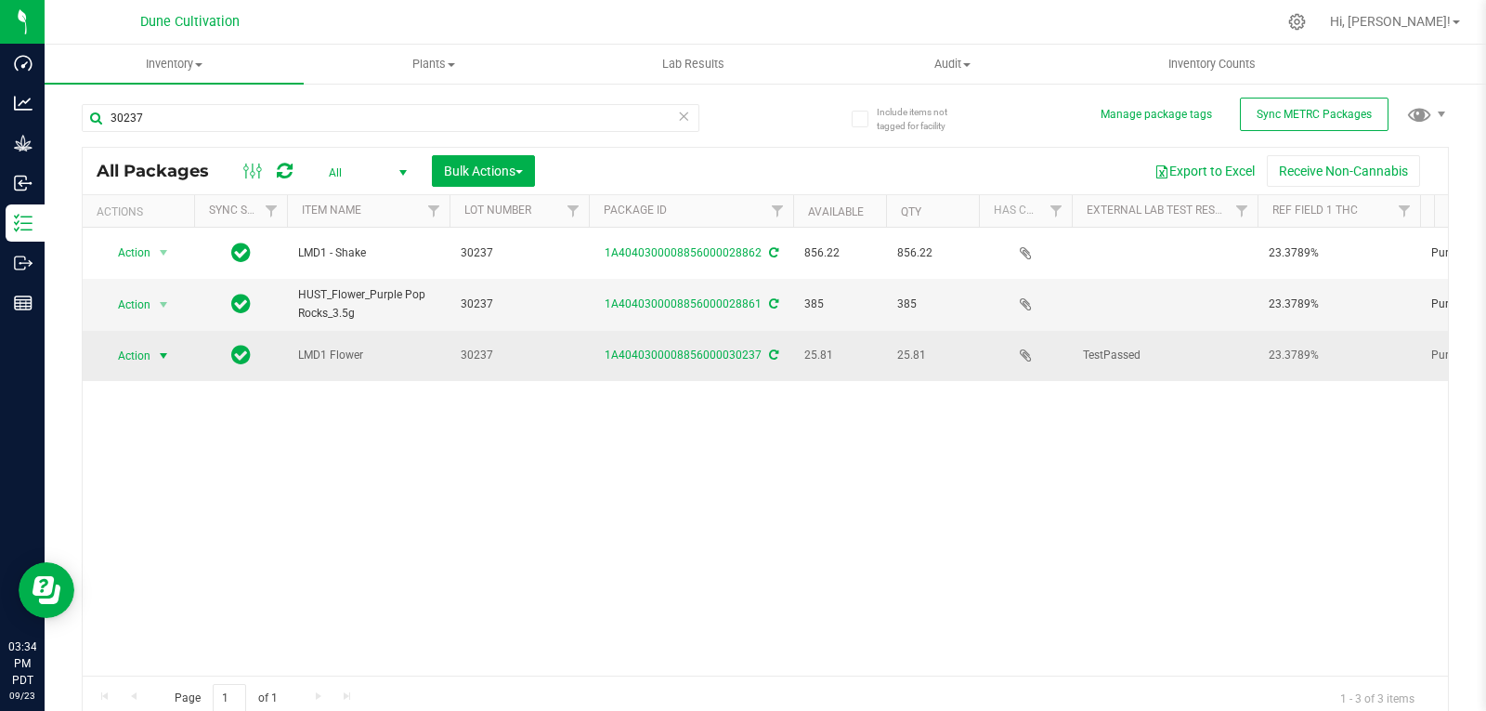
click at [168, 352] on span "select" at bounding box center [163, 356] width 23 height 26
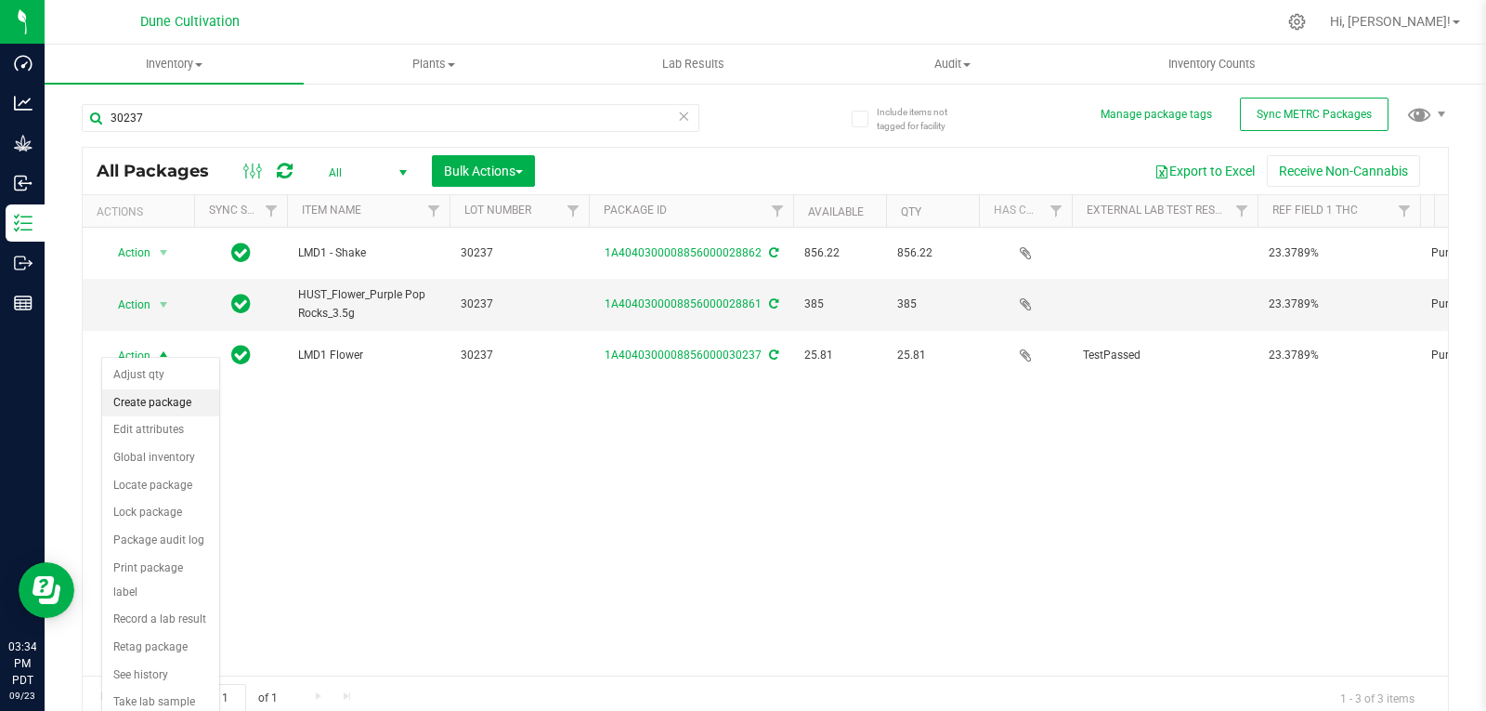
click at [165, 399] on li "Create package" at bounding box center [160, 403] width 117 height 28
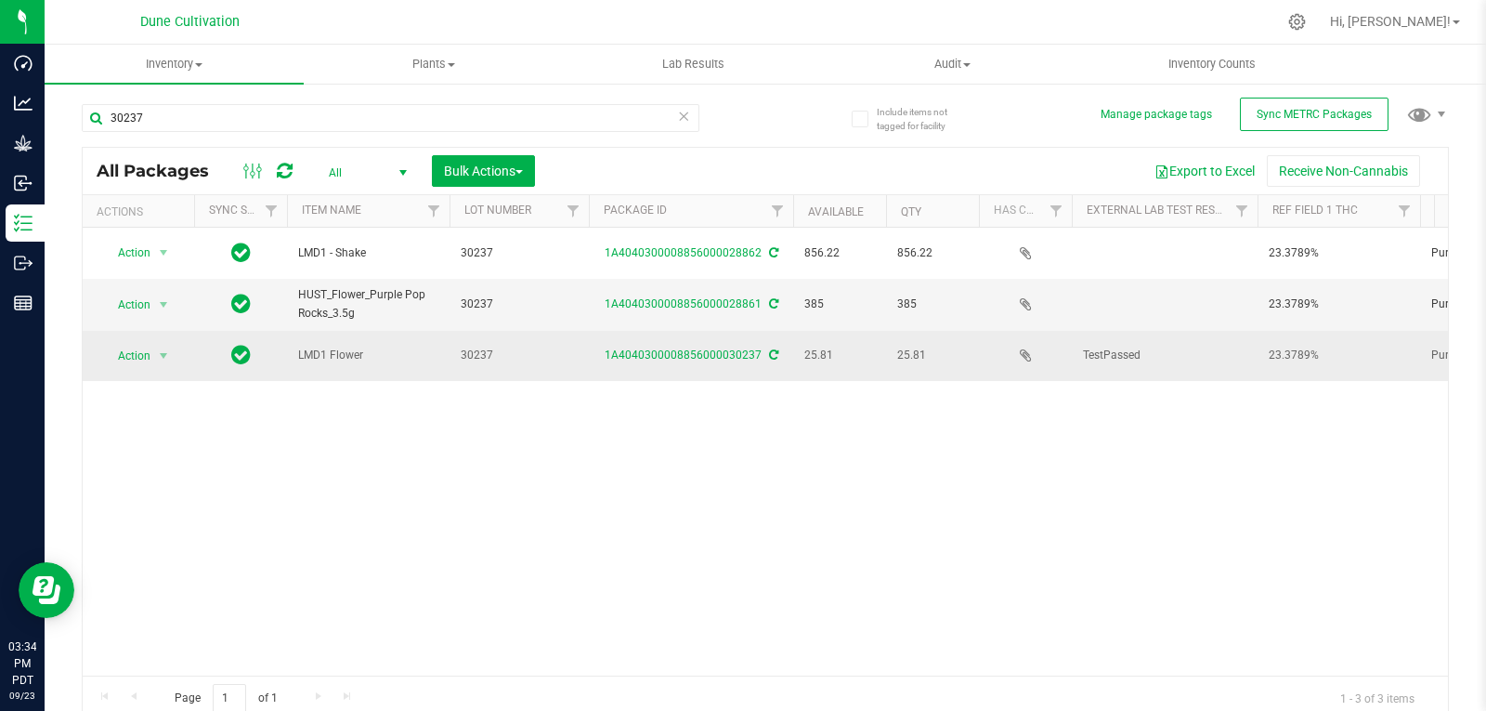
click at [136, 358] on td "Action Action Adjust qty Create package Edit attributes Global inventory Locate…" at bounding box center [138, 356] width 111 height 50
click at [140, 349] on span "Action" at bounding box center [126, 356] width 50 height 26
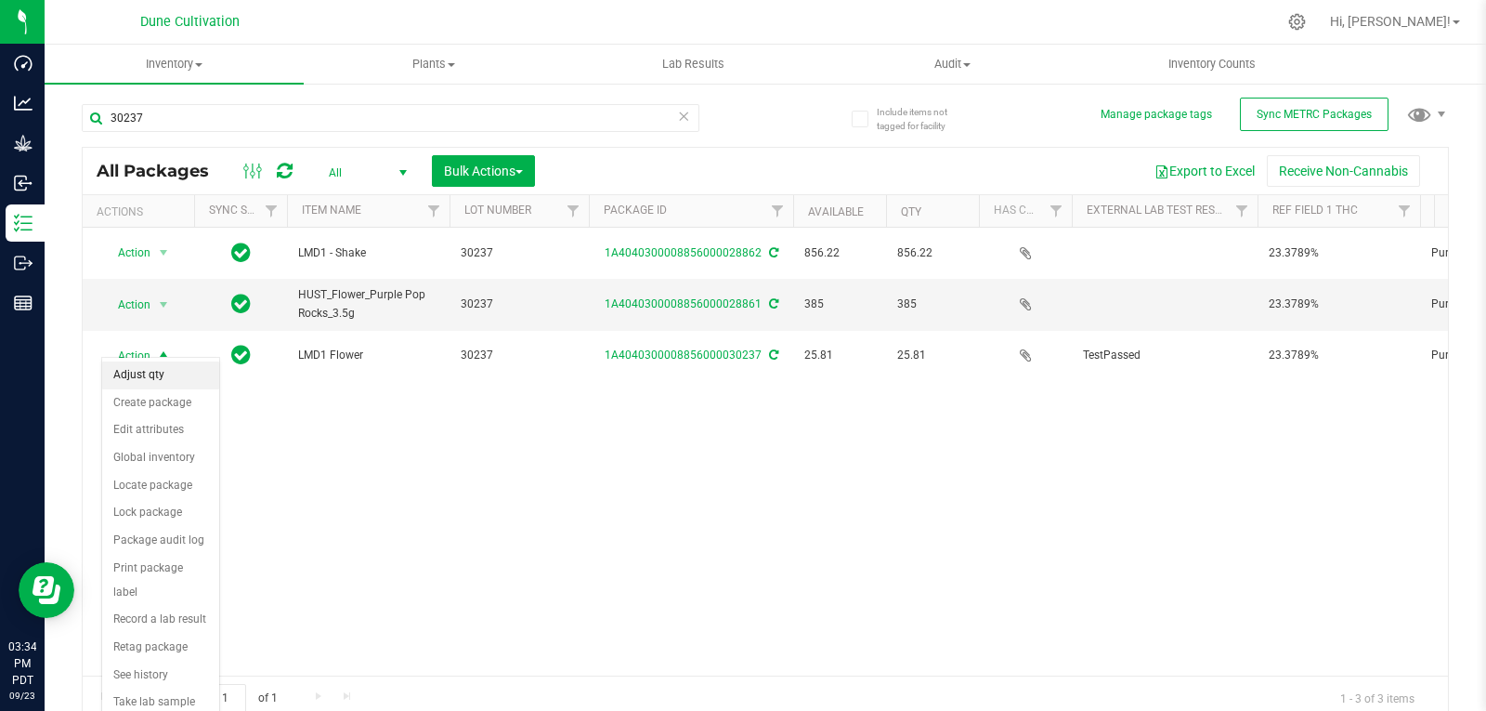
click at [148, 375] on li "Adjust qty" at bounding box center [160, 375] width 117 height 28
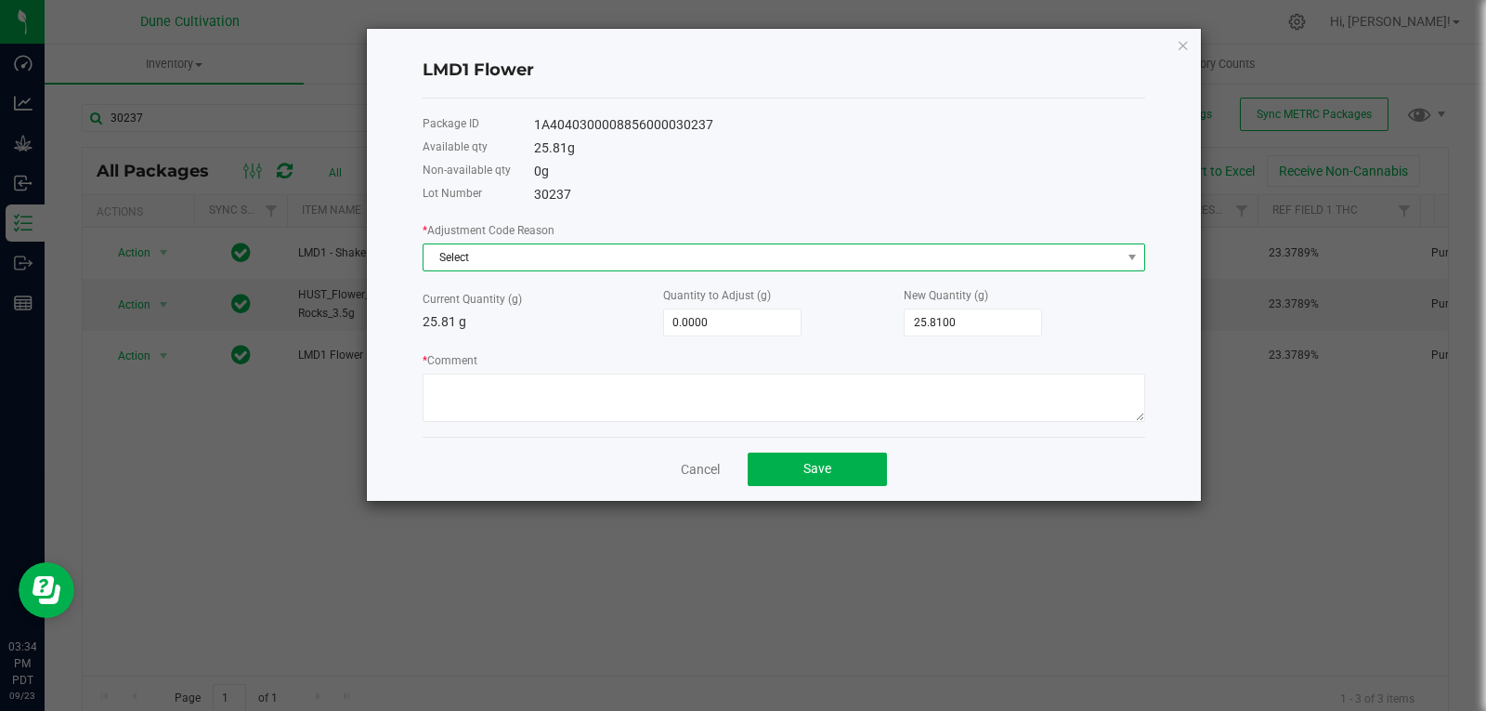
click at [534, 246] on span "Select" at bounding box center [773, 257] width 698 height 26
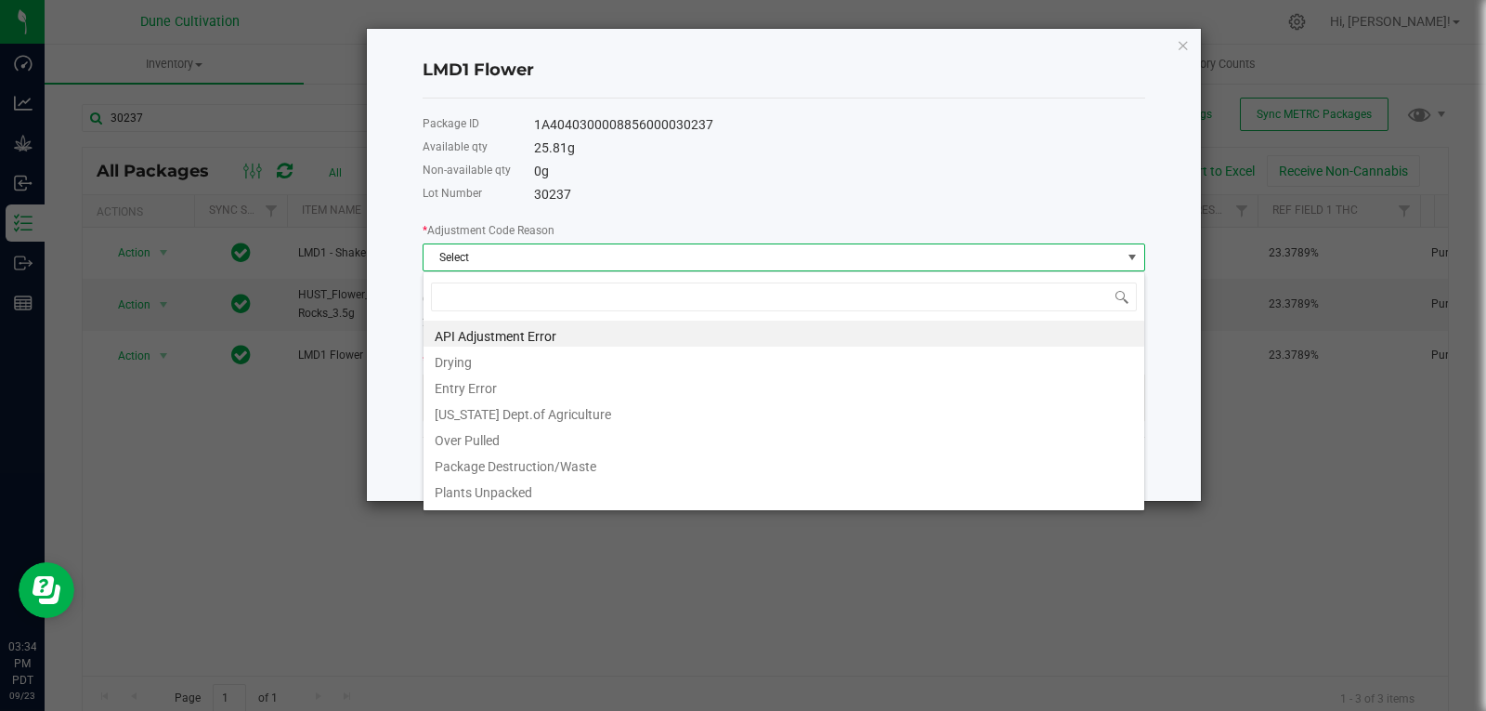
type input "s"
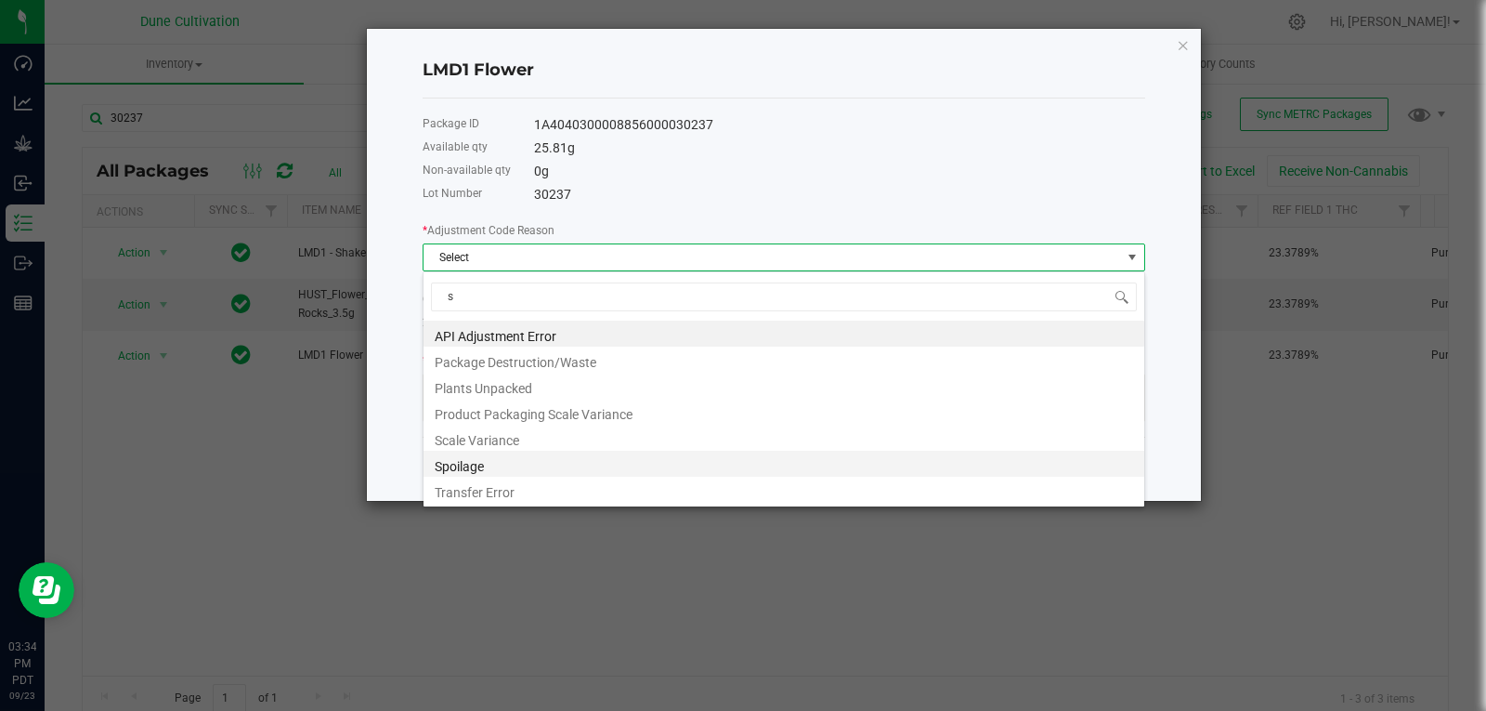
click at [470, 451] on li "Spoilage" at bounding box center [784, 464] width 721 height 26
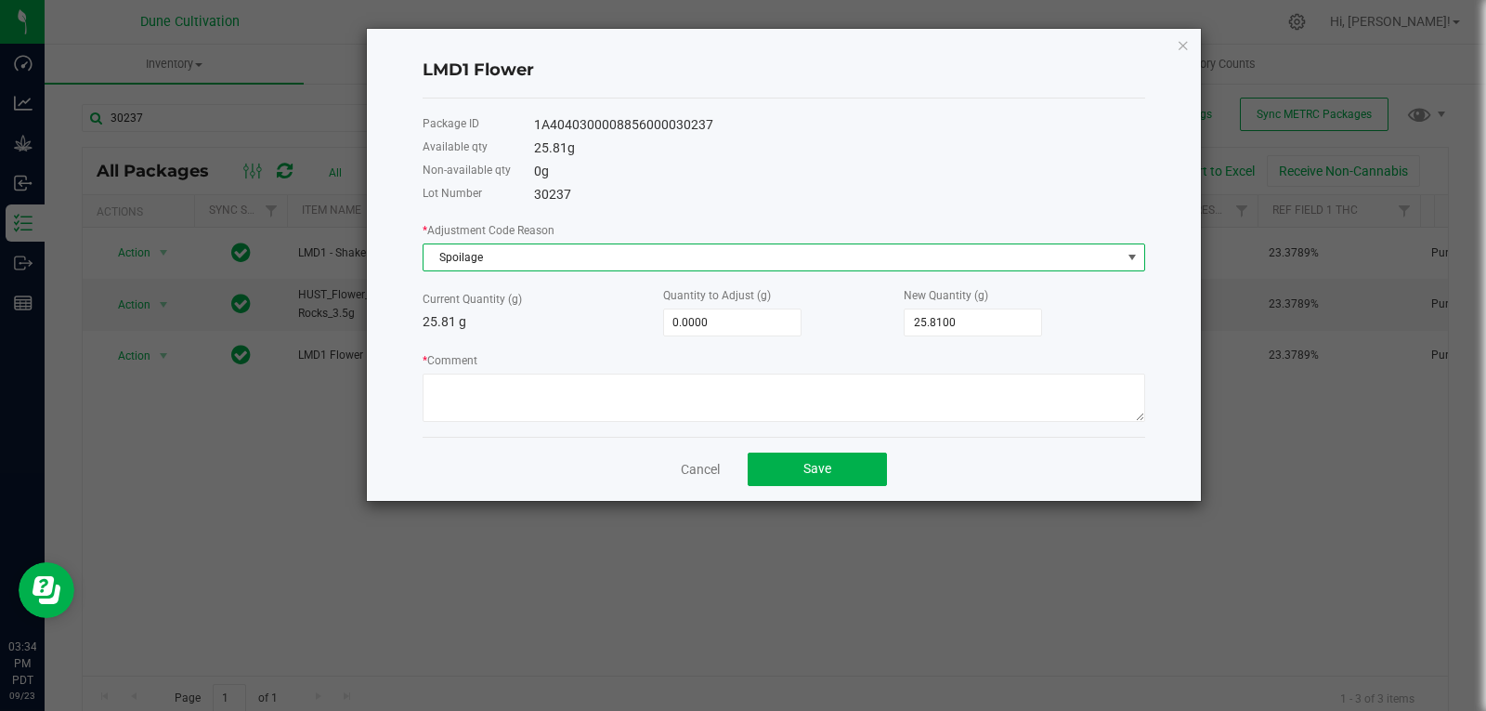
click at [543, 252] on span "Spoilage" at bounding box center [773, 257] width 698 height 26
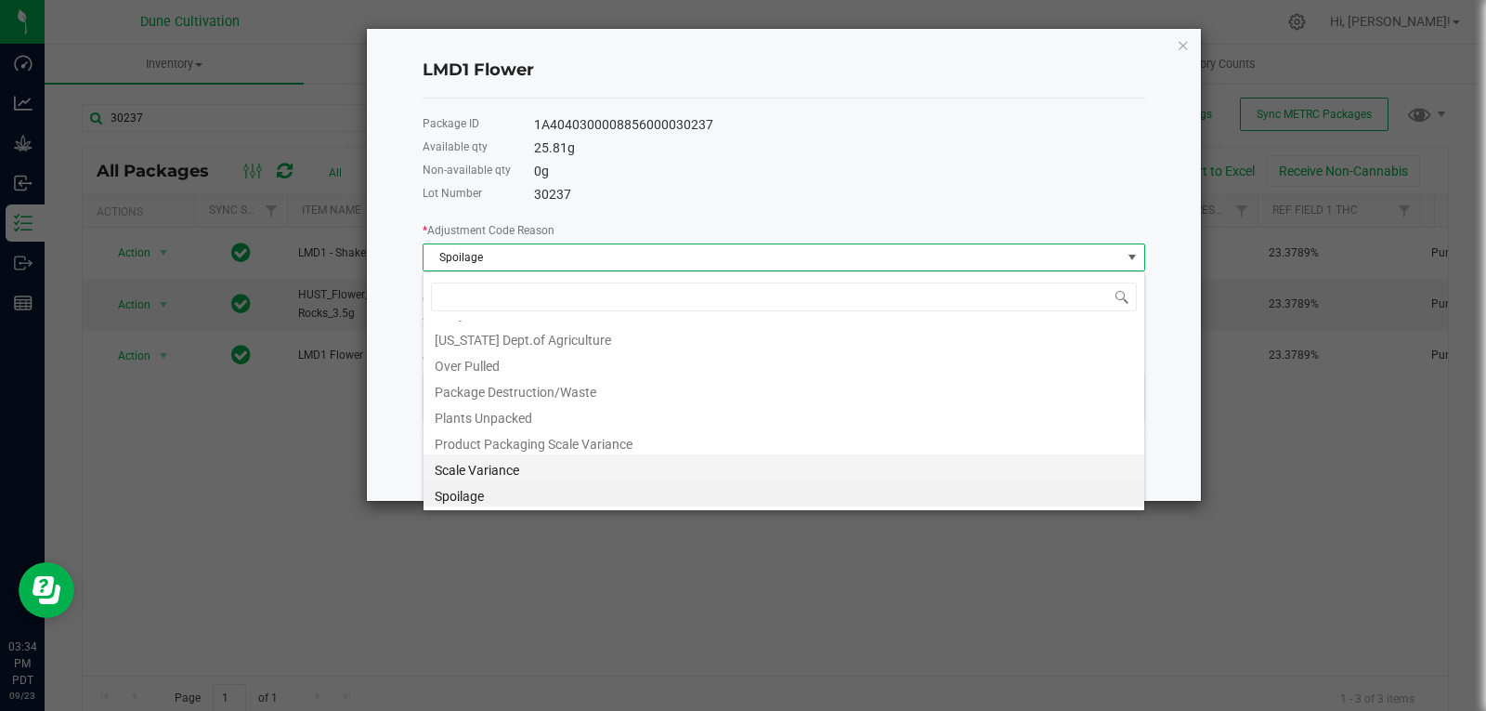
click at [491, 466] on li "Scale Variance" at bounding box center [784, 467] width 721 height 26
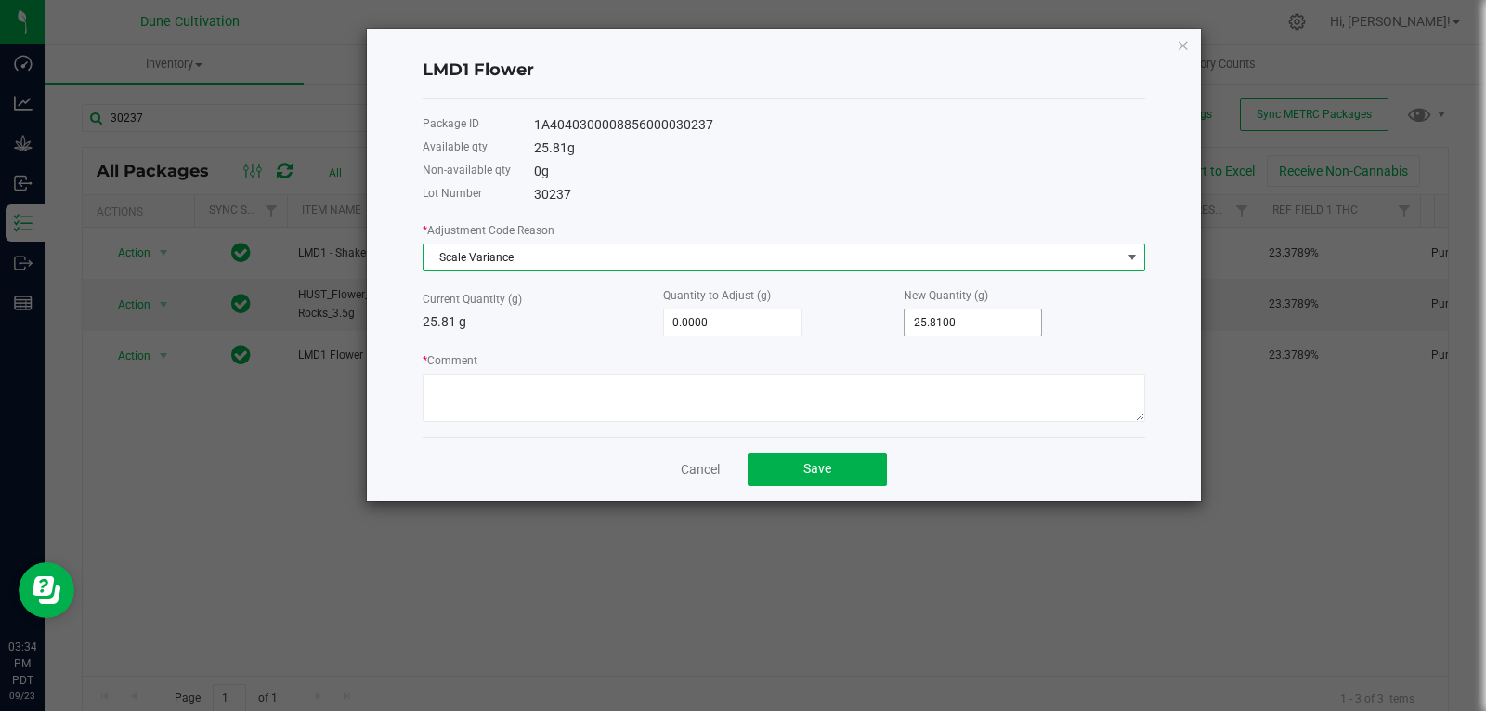
type input "25.81"
click at [911, 327] on input "25.81" at bounding box center [973, 322] width 137 height 26
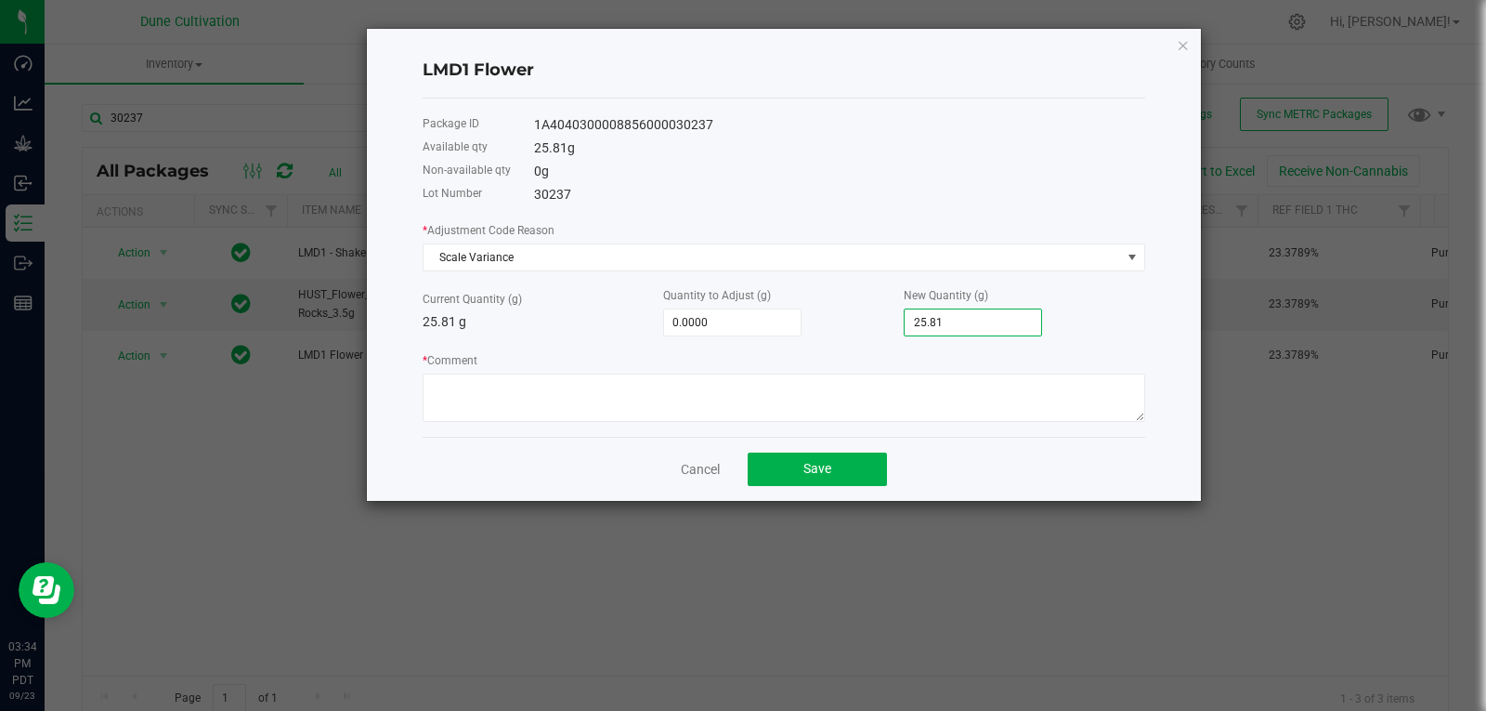
type input "-25.8100"
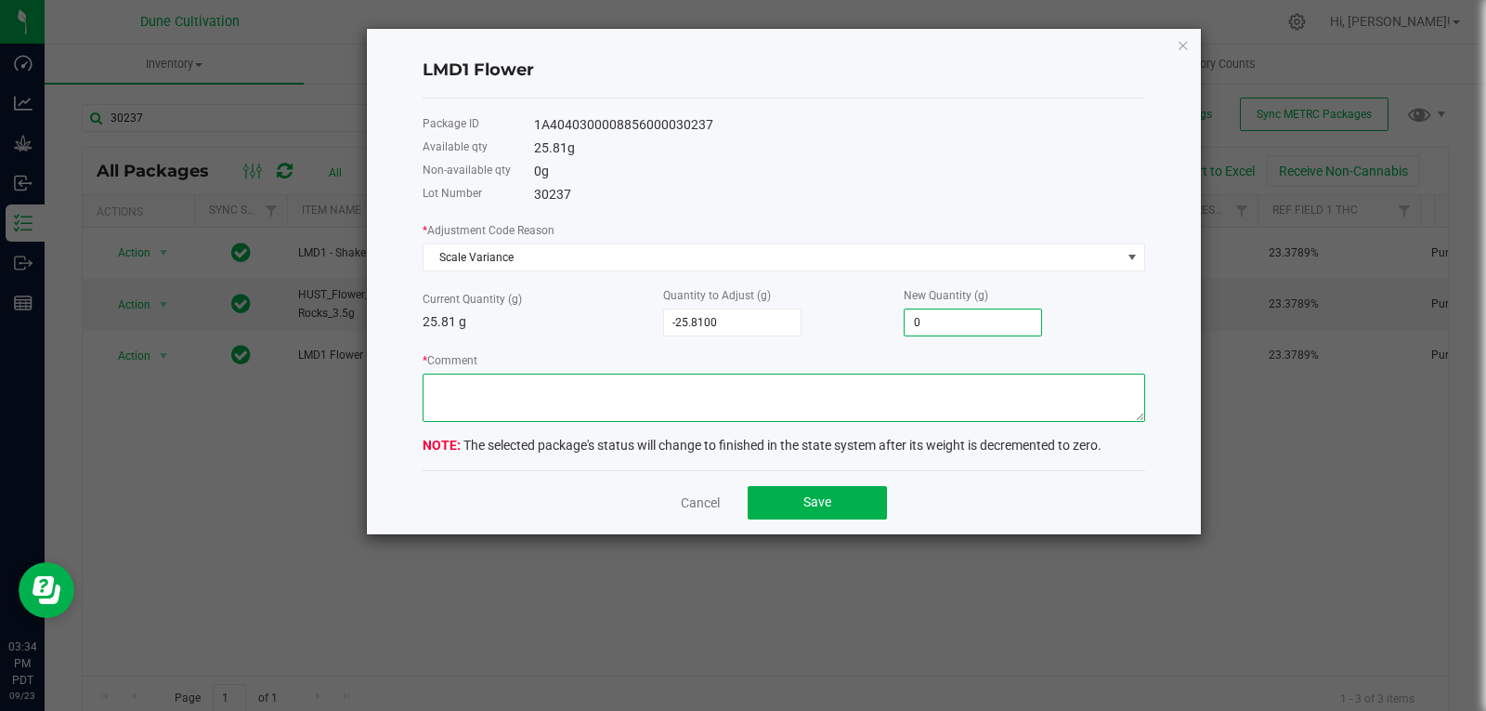
type input "0.0000"
click at [871, 375] on textarea "* Comment" at bounding box center [784, 397] width 723 height 48
click at [485, 382] on textarea "* Comment" at bounding box center [784, 397] width 723 height 48
type textarea "Scale Variance"
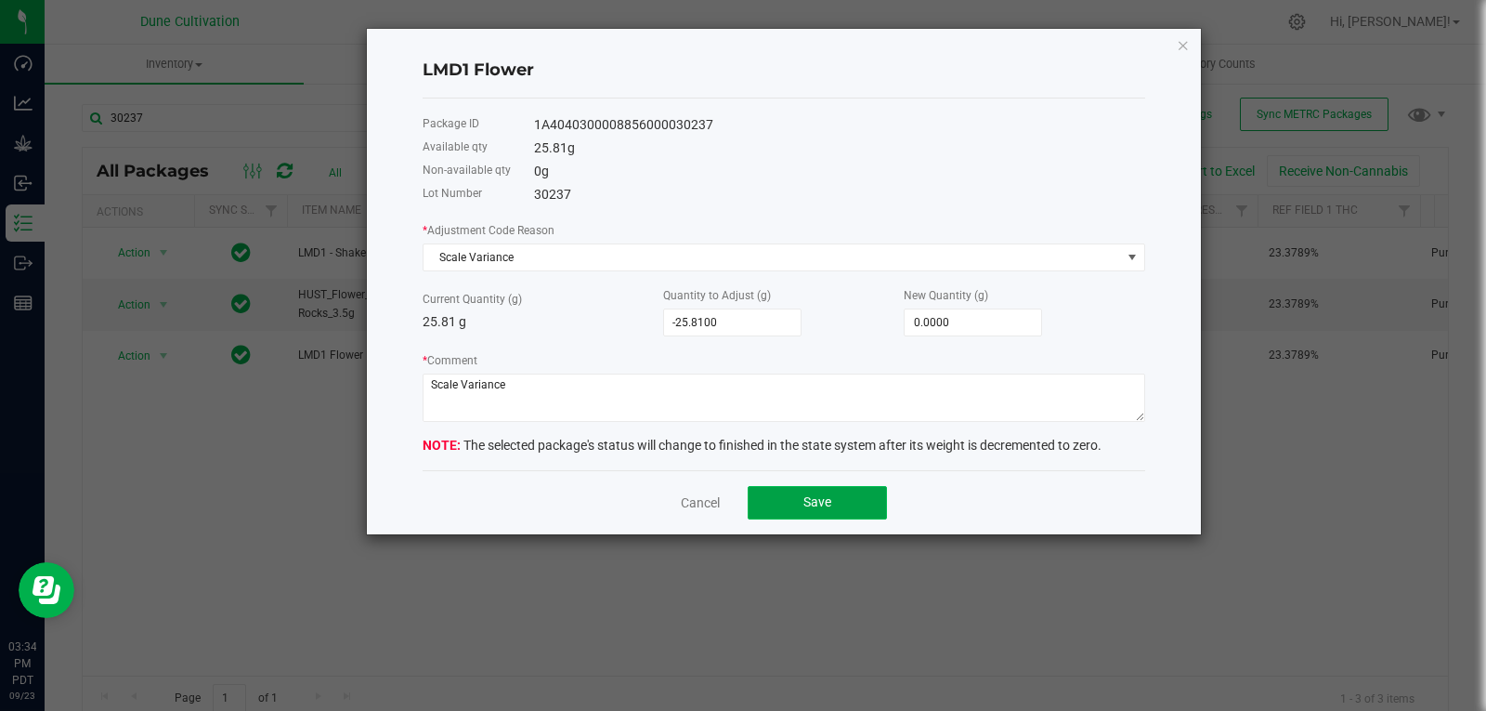
click at [810, 504] on span "Save" at bounding box center [818, 501] width 28 height 15
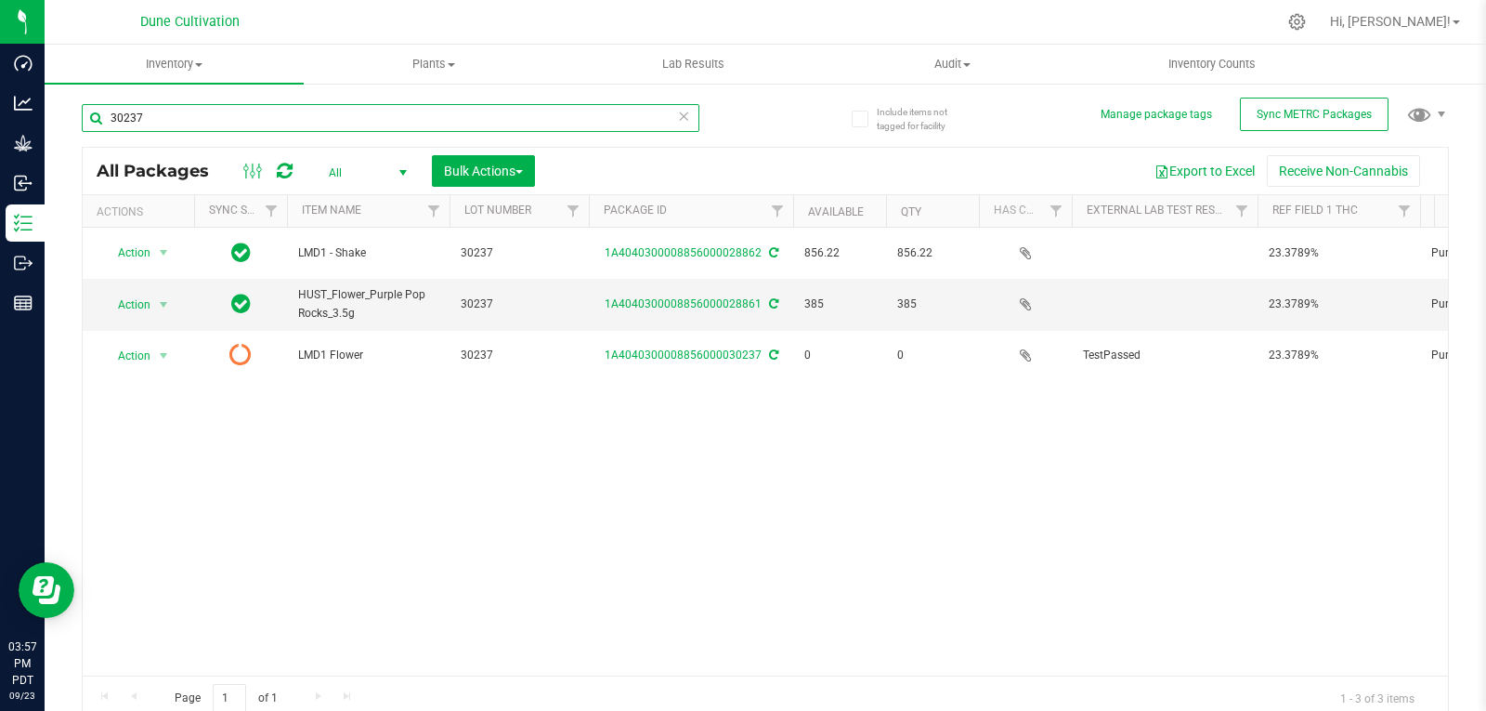
click at [176, 112] on input "30237" at bounding box center [391, 118] width 618 height 28
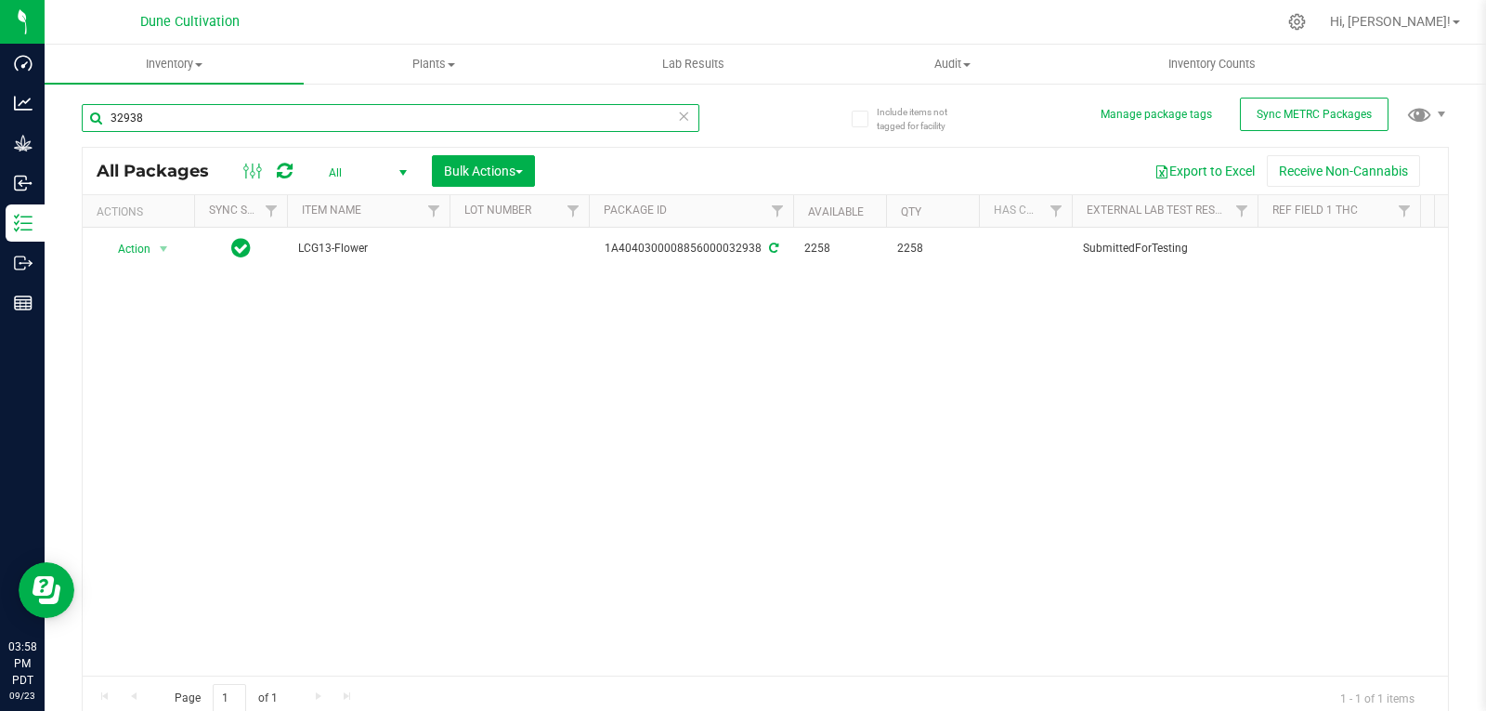
type input "32938"
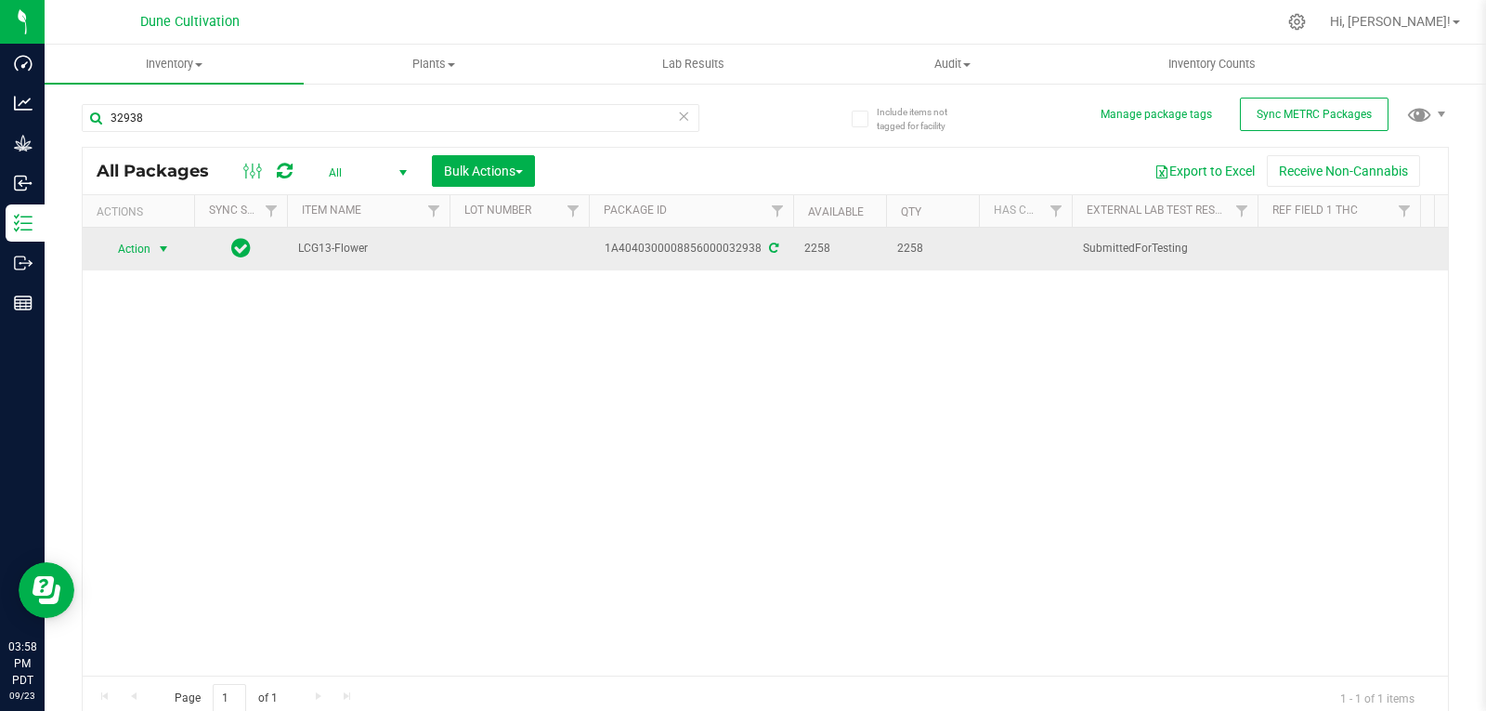
click at [147, 246] on span "Action" at bounding box center [126, 249] width 50 height 26
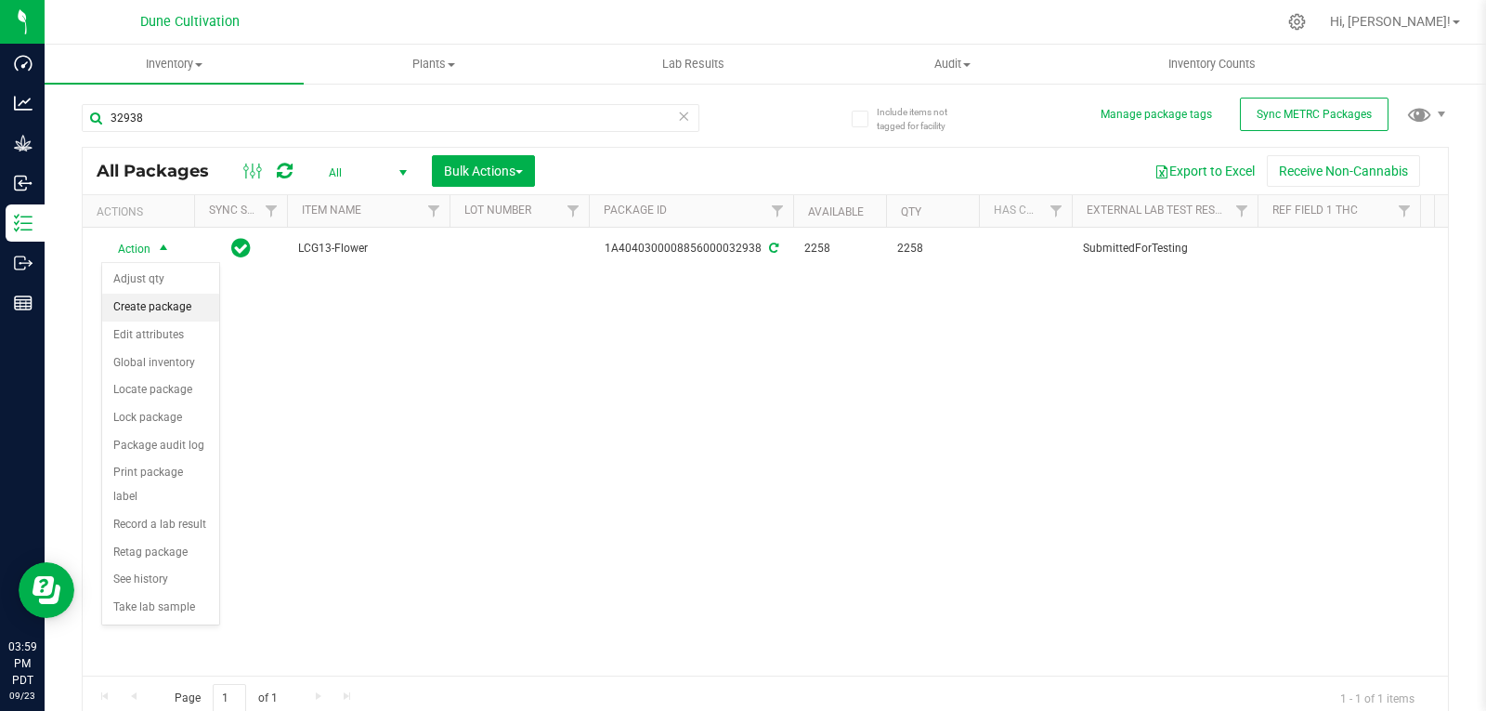
click at [180, 300] on li "Create package" at bounding box center [160, 308] width 117 height 28
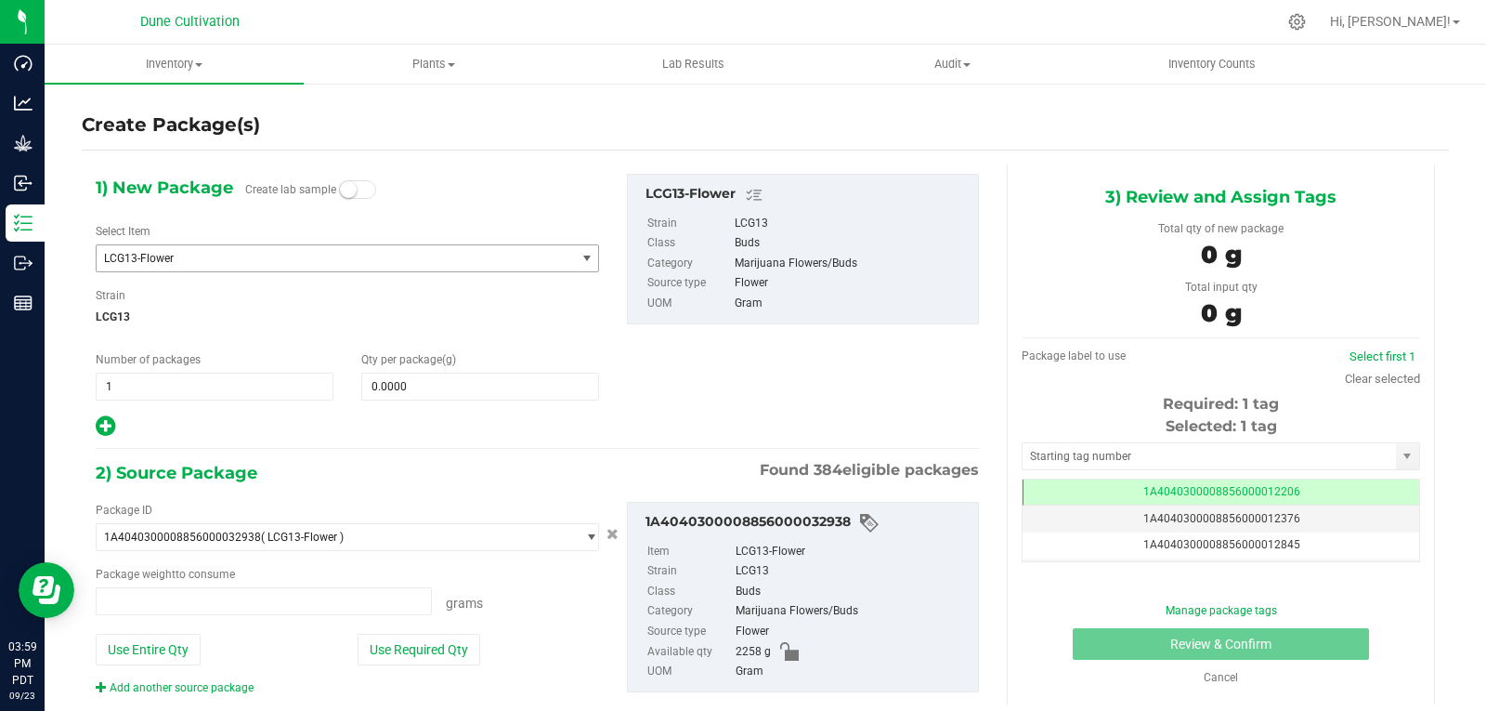
type input "0.0000 g"
click at [292, 252] on span "LCG13-Flower" at bounding box center [326, 258] width 445 height 13
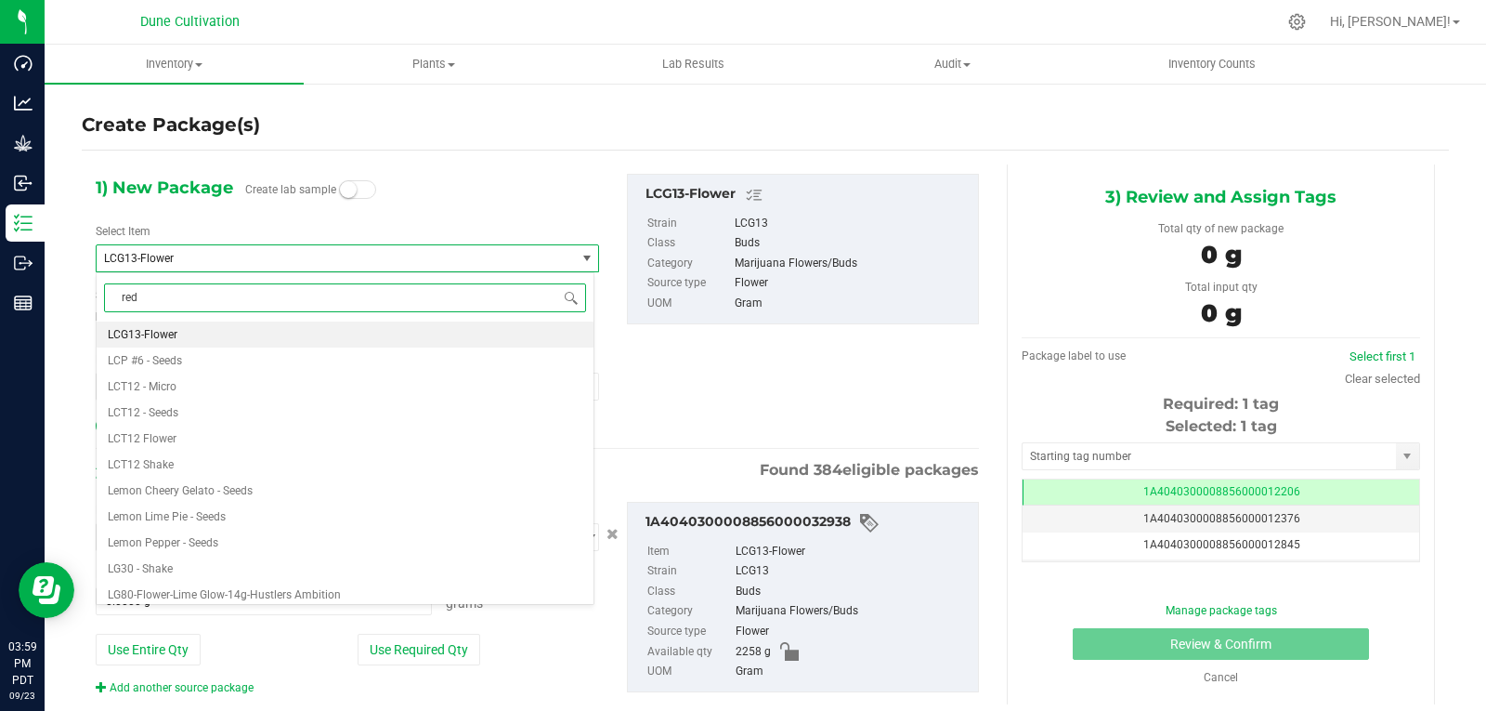
scroll to position [0, 0]
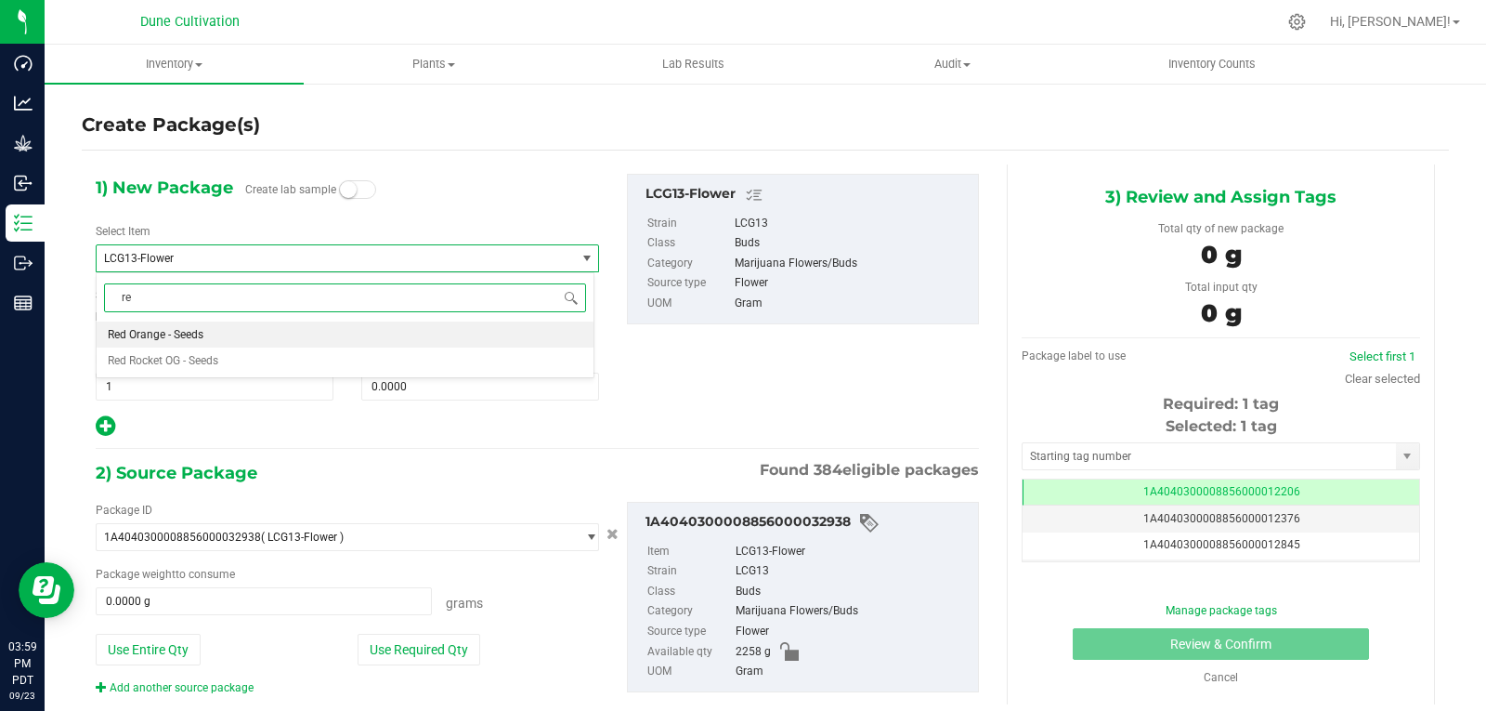
type input "r"
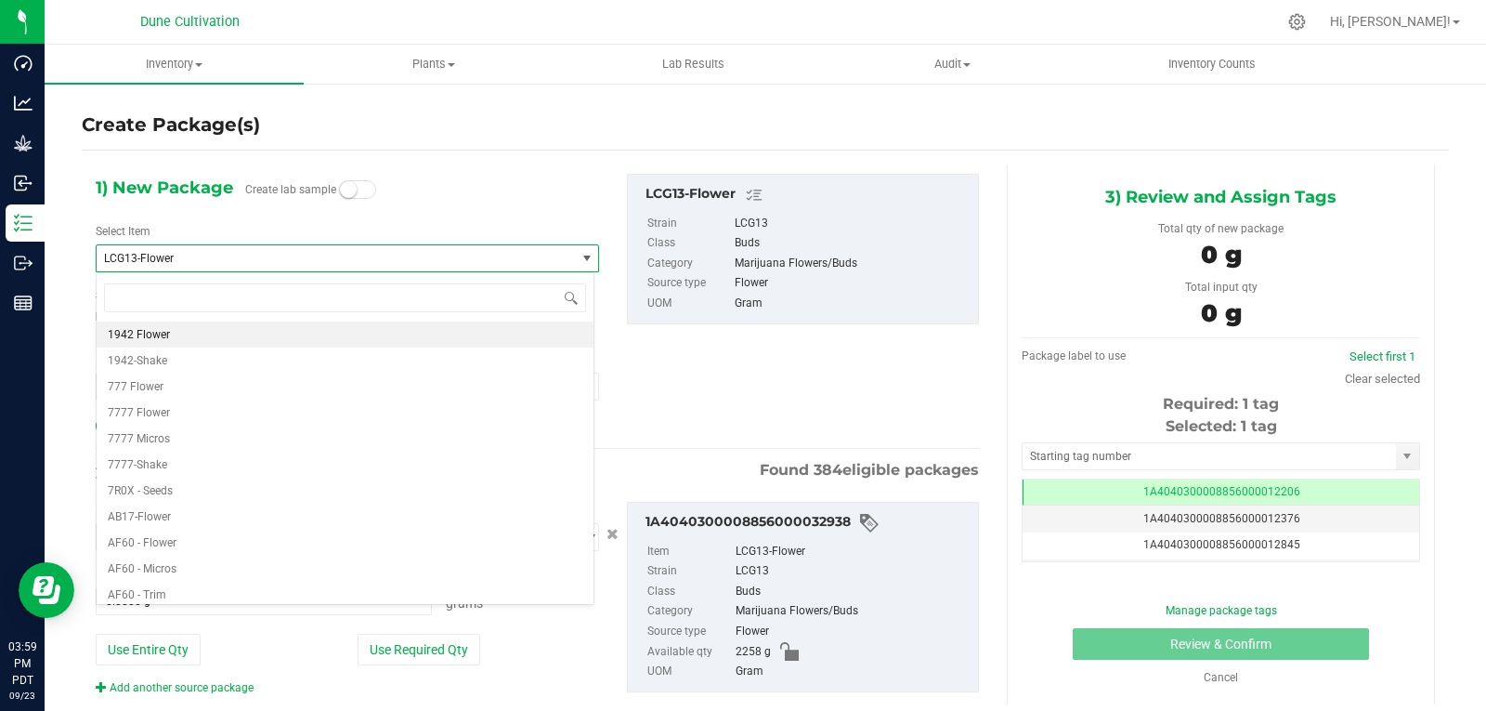
click at [363, 126] on div "Create Package(s)" at bounding box center [765, 124] width 1367 height 27
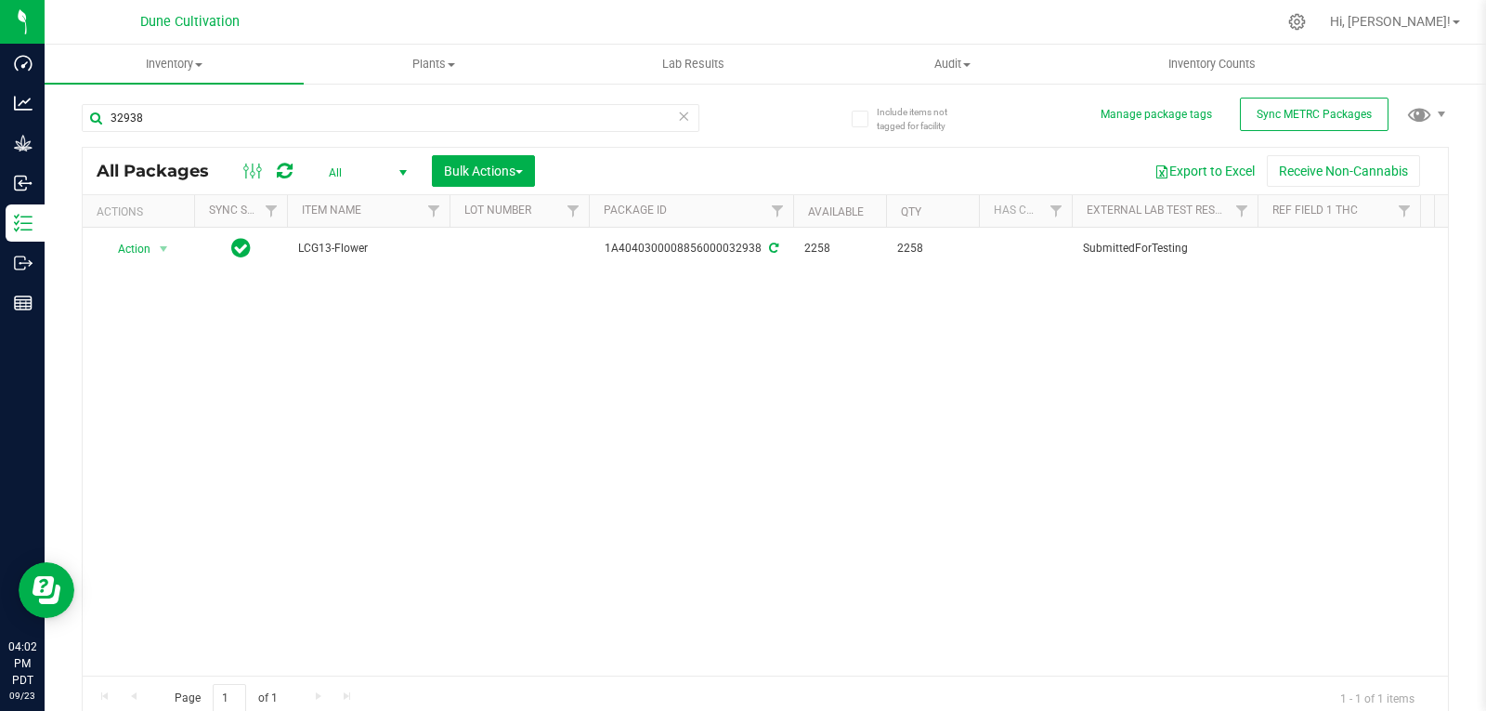
click at [706, 385] on div "Action Action Adjust qty Create package Edit attributes Global inventory Locate…" at bounding box center [766, 452] width 1366 height 448
